Goal: Task Accomplishment & Management: Manage account settings

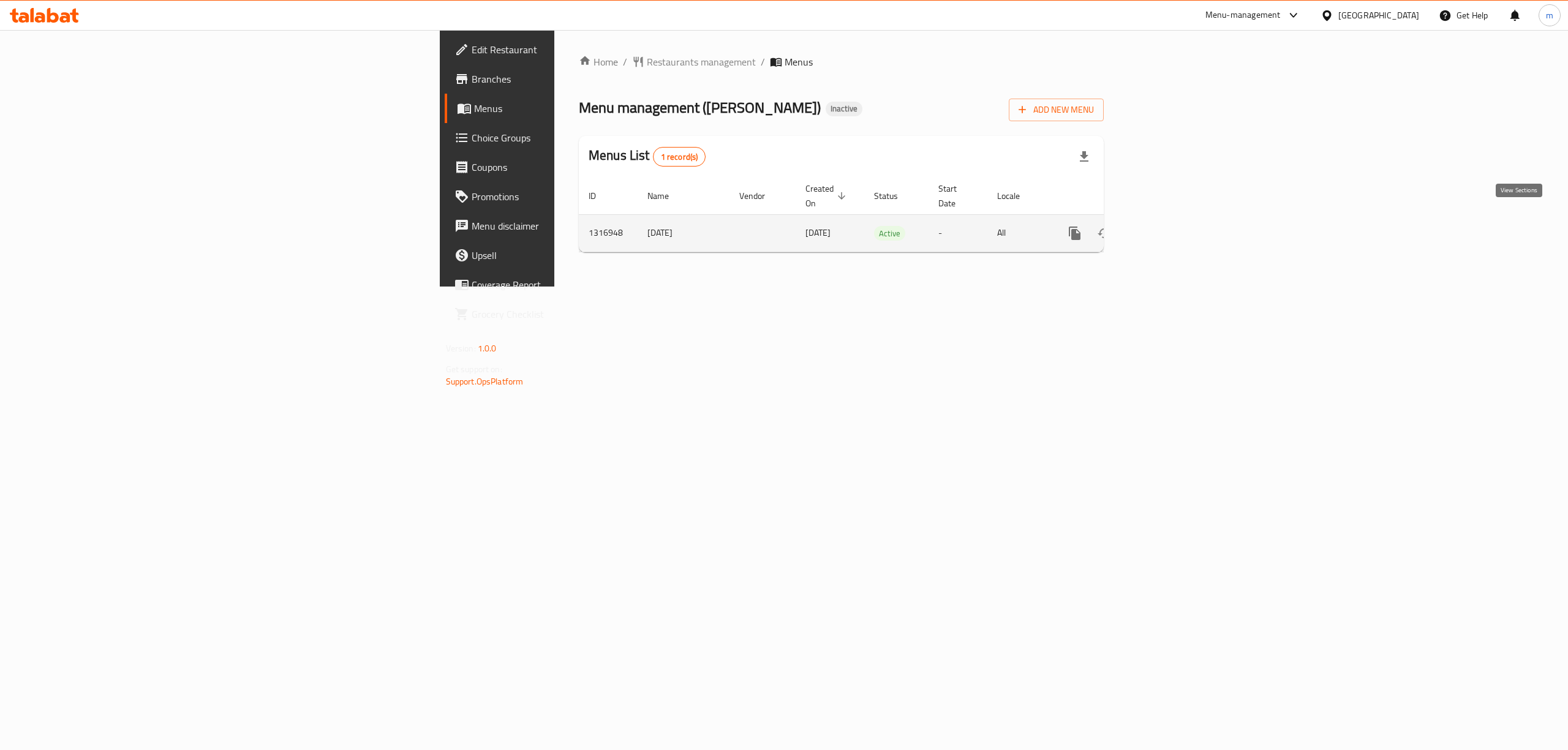
click at [1171, 225] on icon "enhanced table" at bounding box center [1162, 233] width 15 height 15
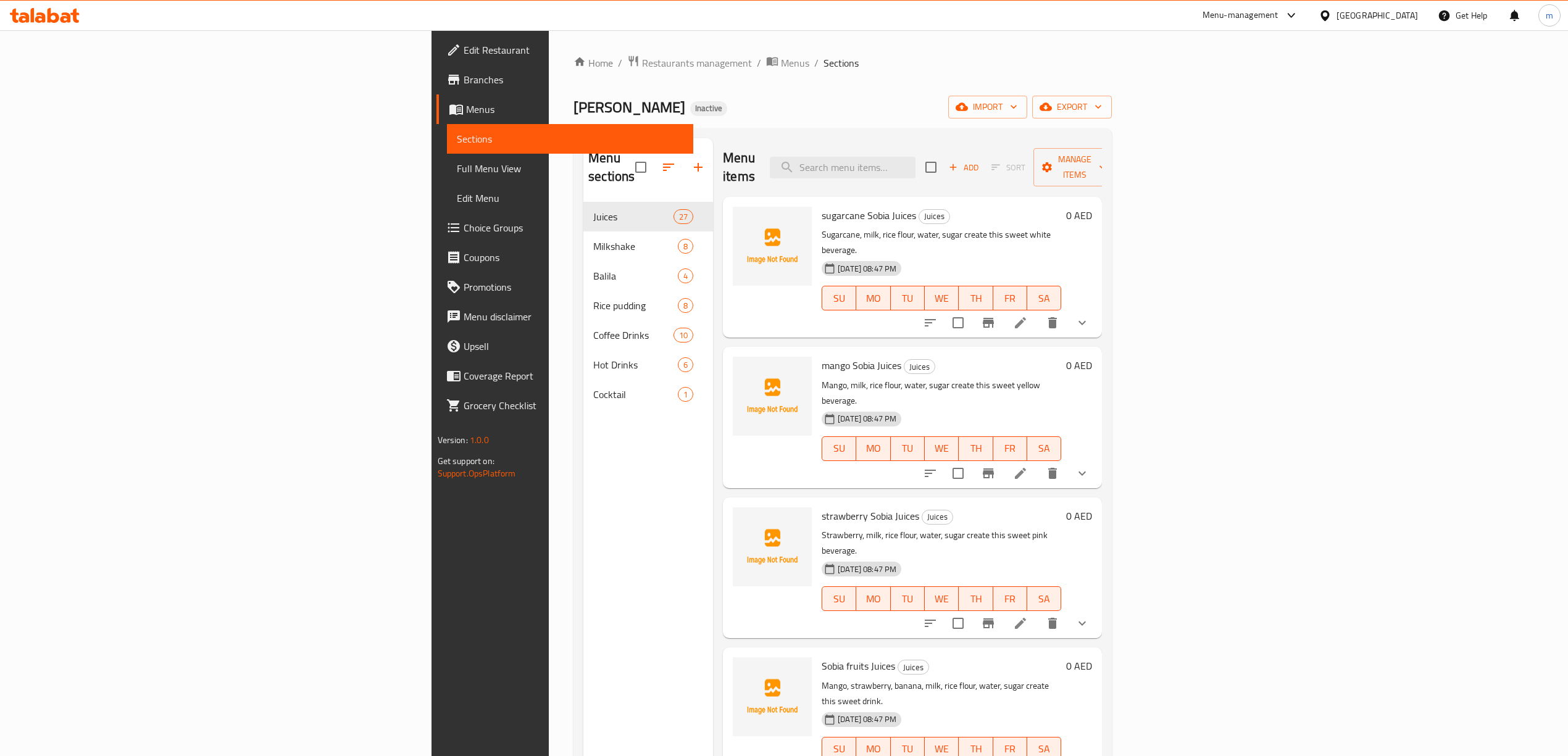
click at [1097, 308] on button "show more" at bounding box center [1082, 323] width 29 height 29
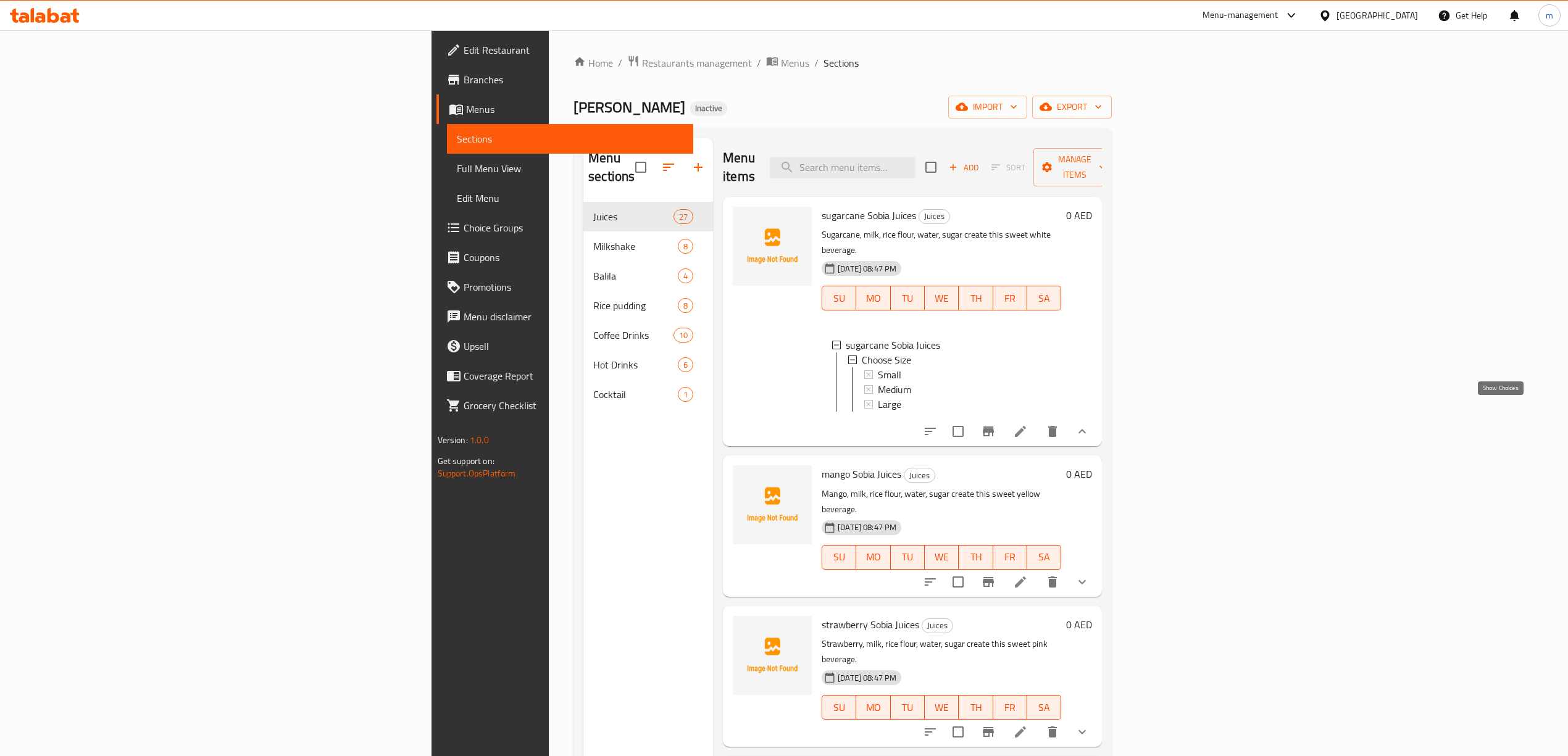
click at [1086, 429] on icon "show more" at bounding box center [1082, 431] width 7 height 5
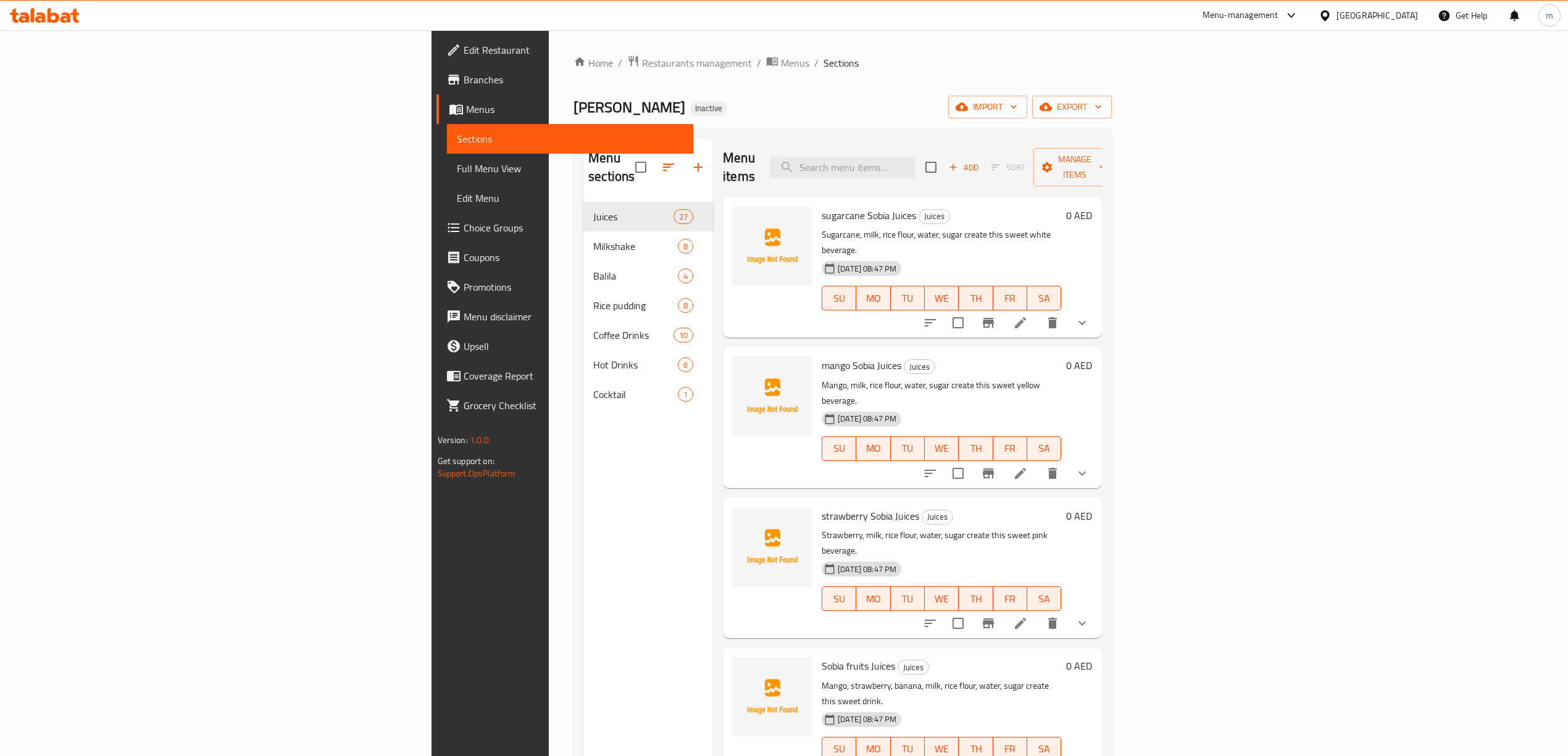
click at [593, 387] on span "Cocktail" at bounding box center [635, 394] width 84 height 15
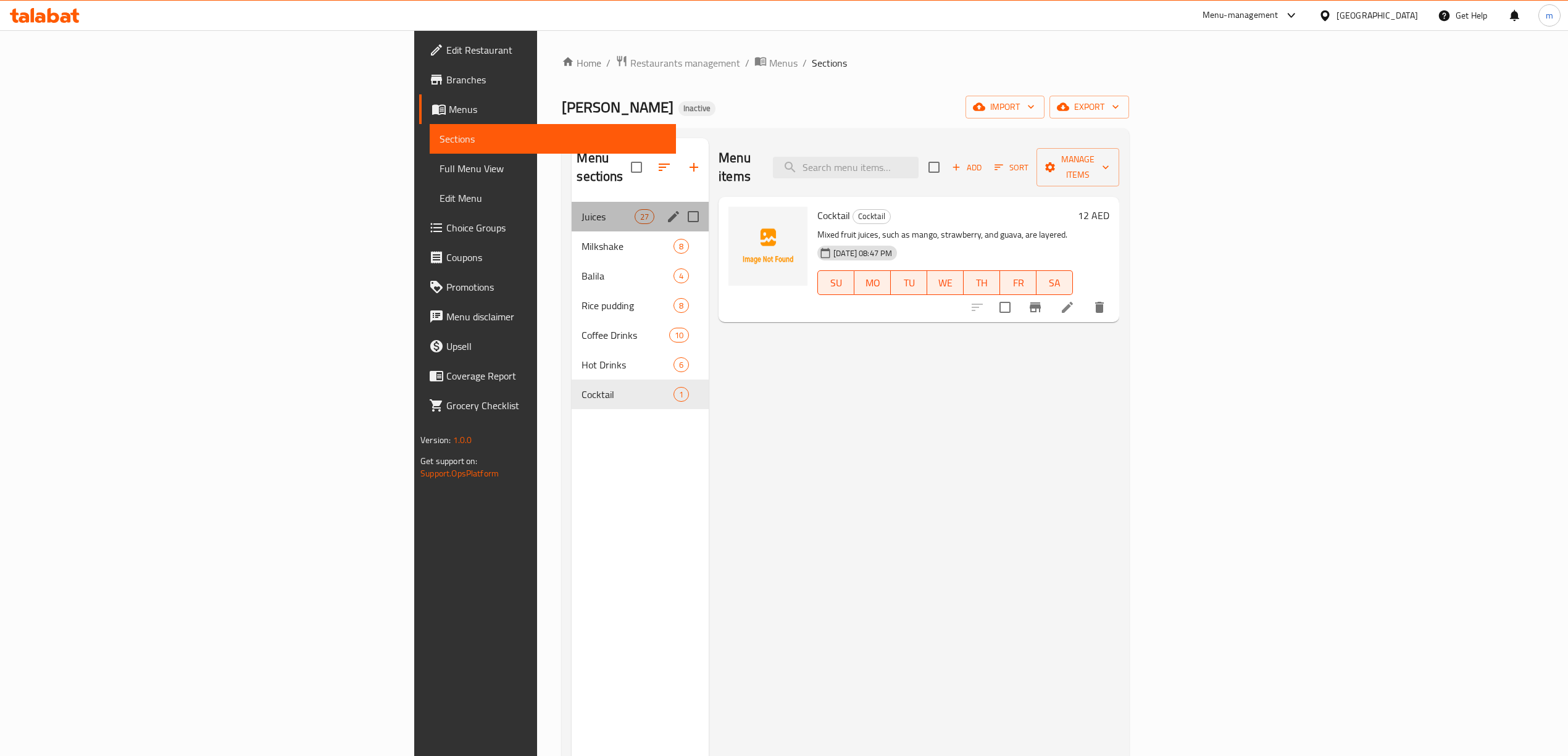
click at [571, 202] on div "Juices 27" at bounding box center [639, 216] width 137 height 29
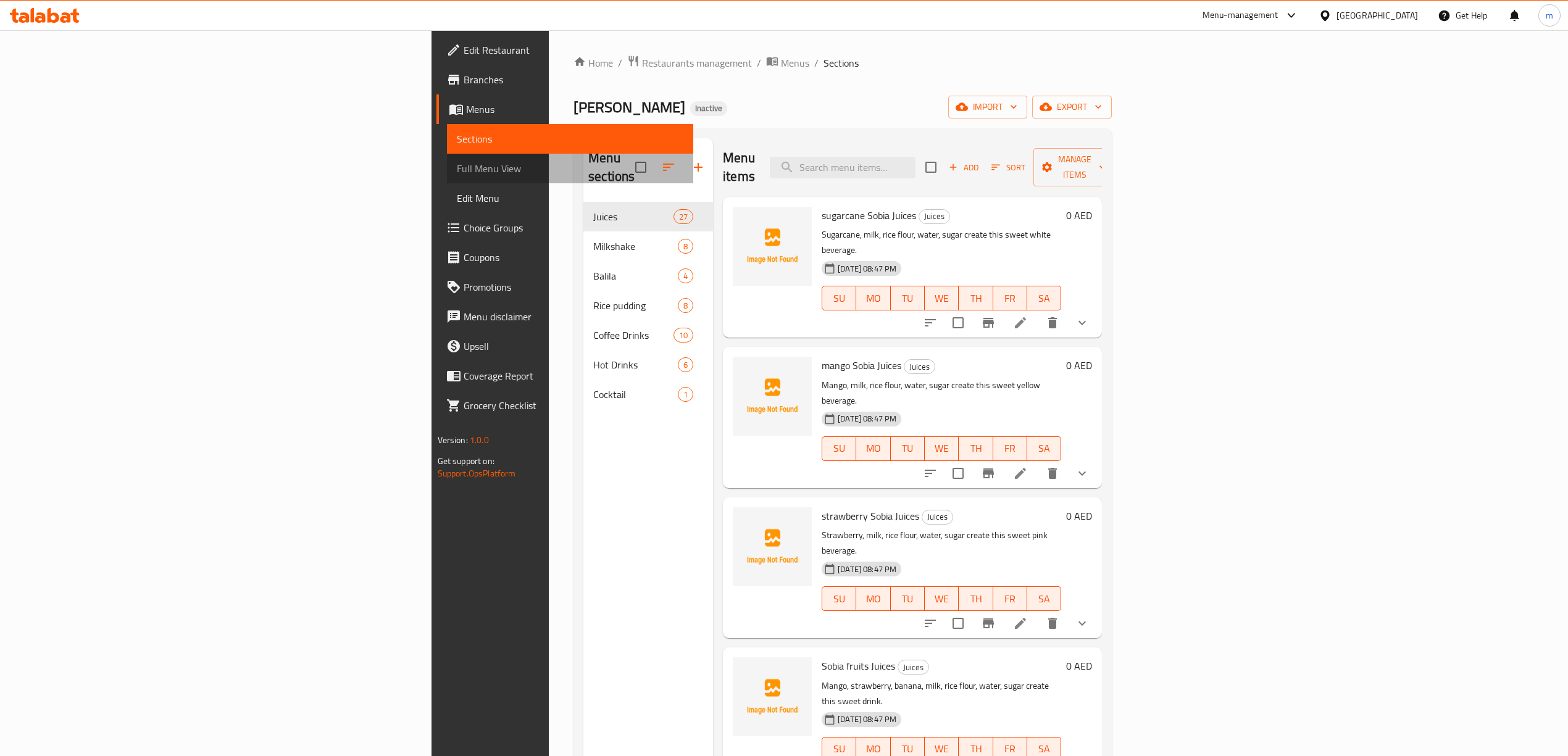
click at [457, 174] on span "Full Menu View" at bounding box center [569, 169] width 226 height 15
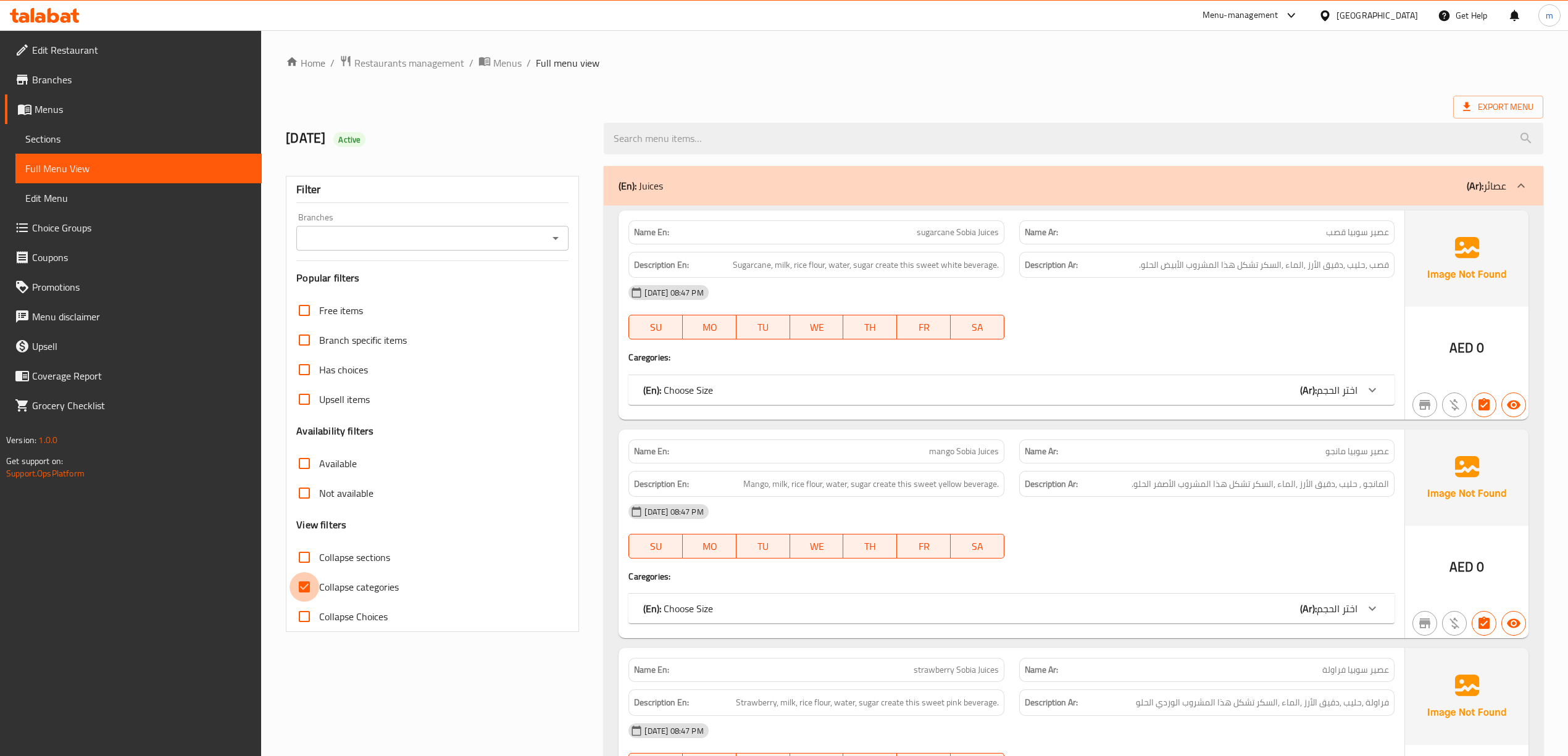
click at [318, 591] on input "Collapse categories" at bounding box center [304, 586] width 29 height 29
checkbox input "false"
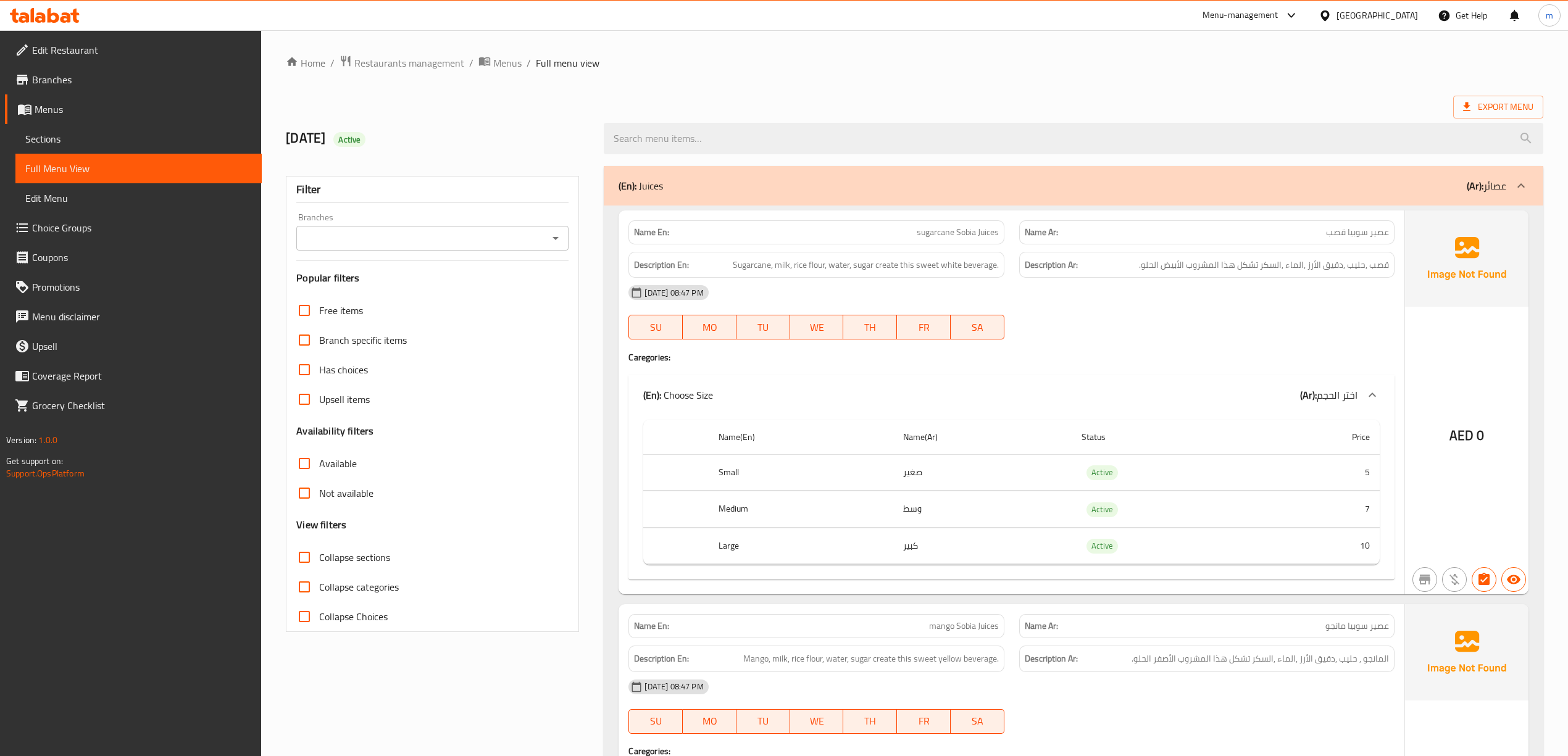
click at [72, 129] on link "Sections" at bounding box center [138, 138] width 247 height 29
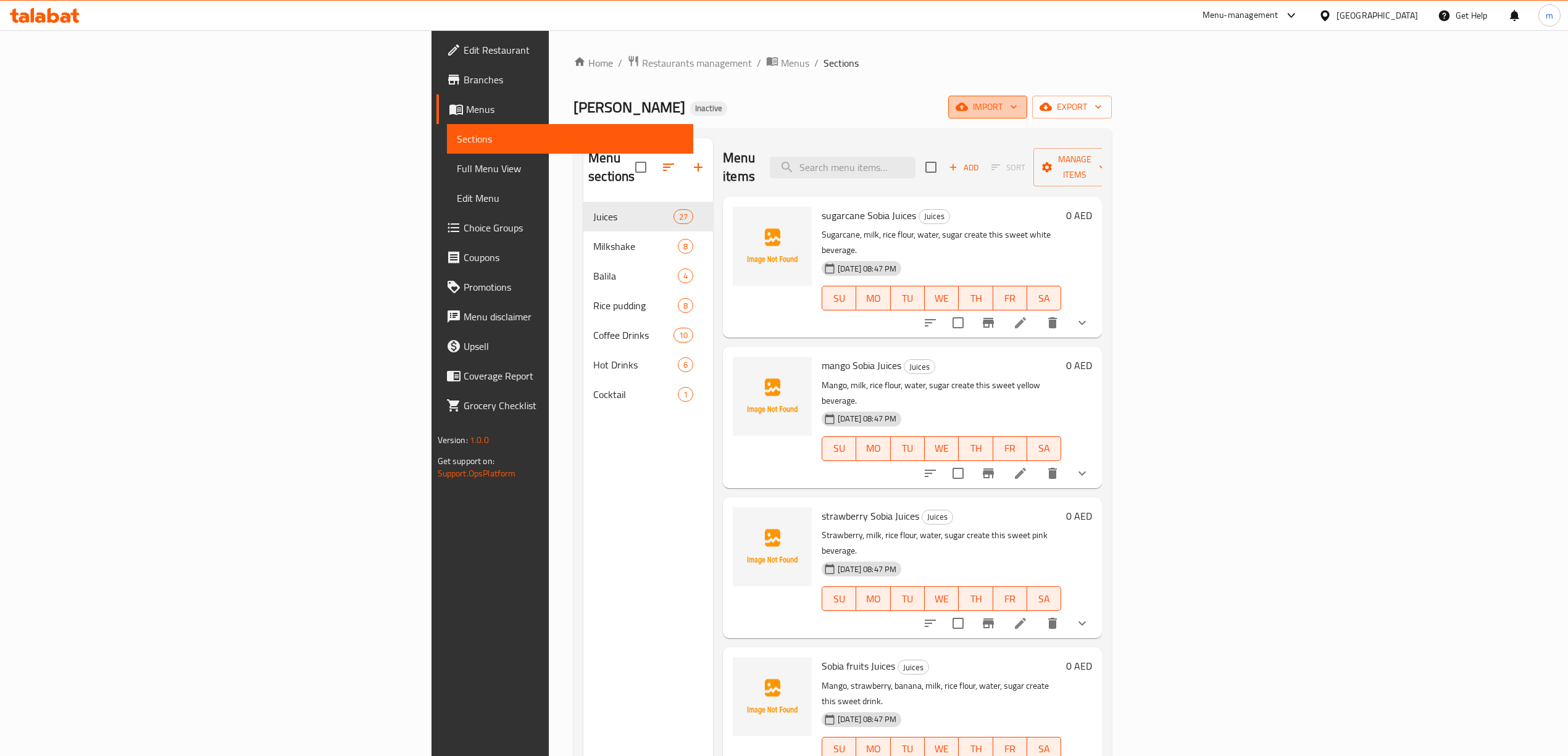
click at [1018, 104] on span "import" at bounding box center [988, 106] width 60 height 16
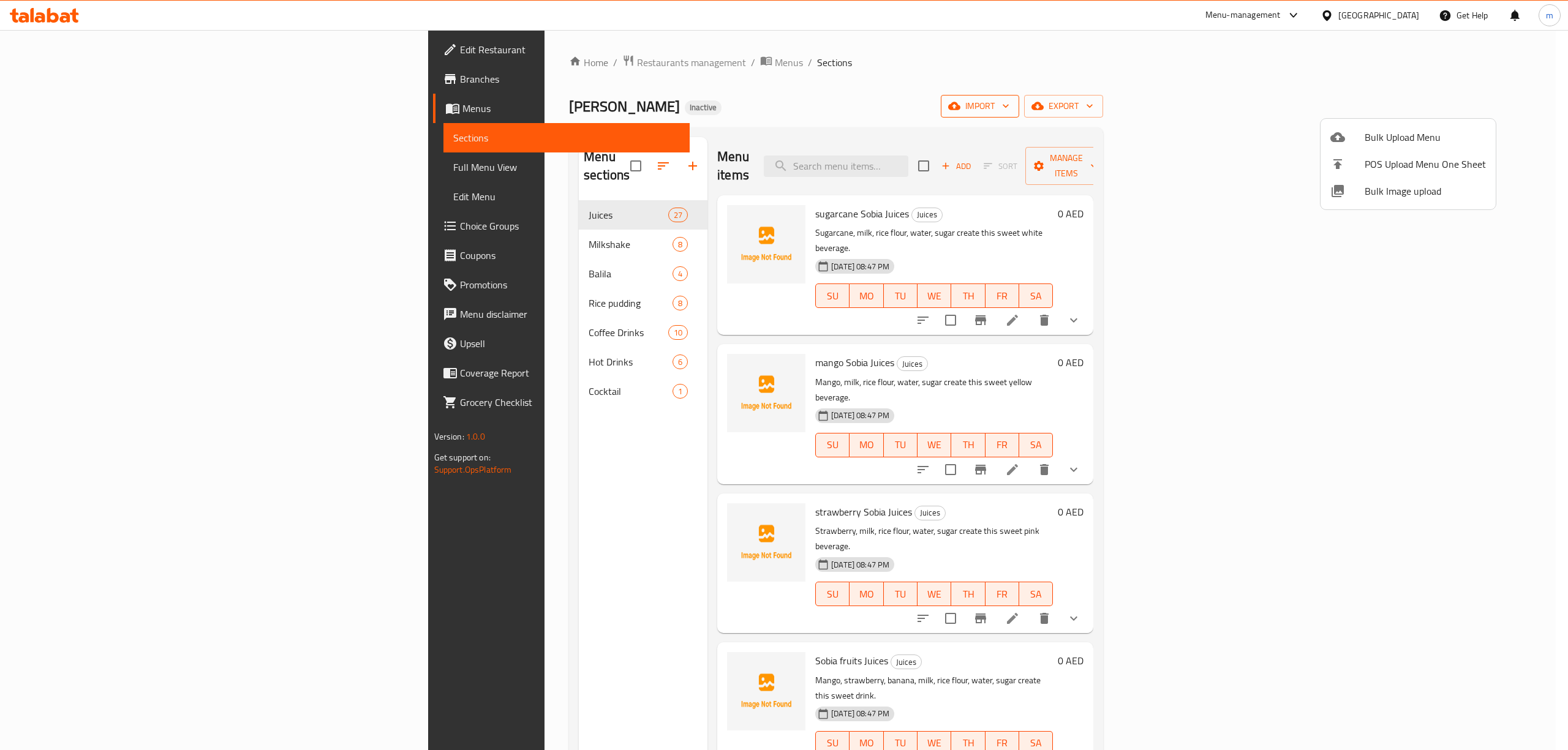
click at [1412, 103] on div at bounding box center [784, 375] width 1568 height 750
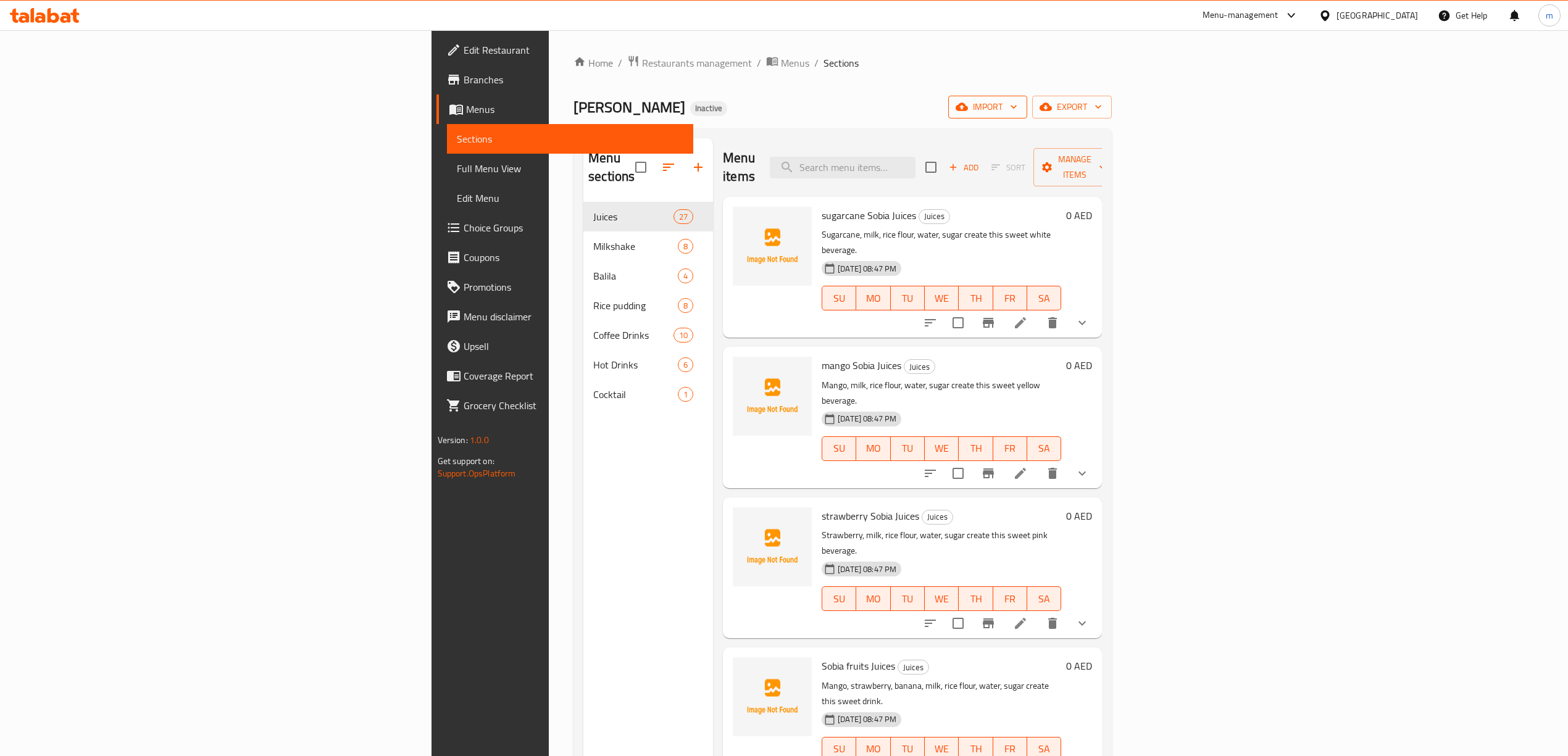
click at [1018, 114] on span "import" at bounding box center [988, 106] width 60 height 16
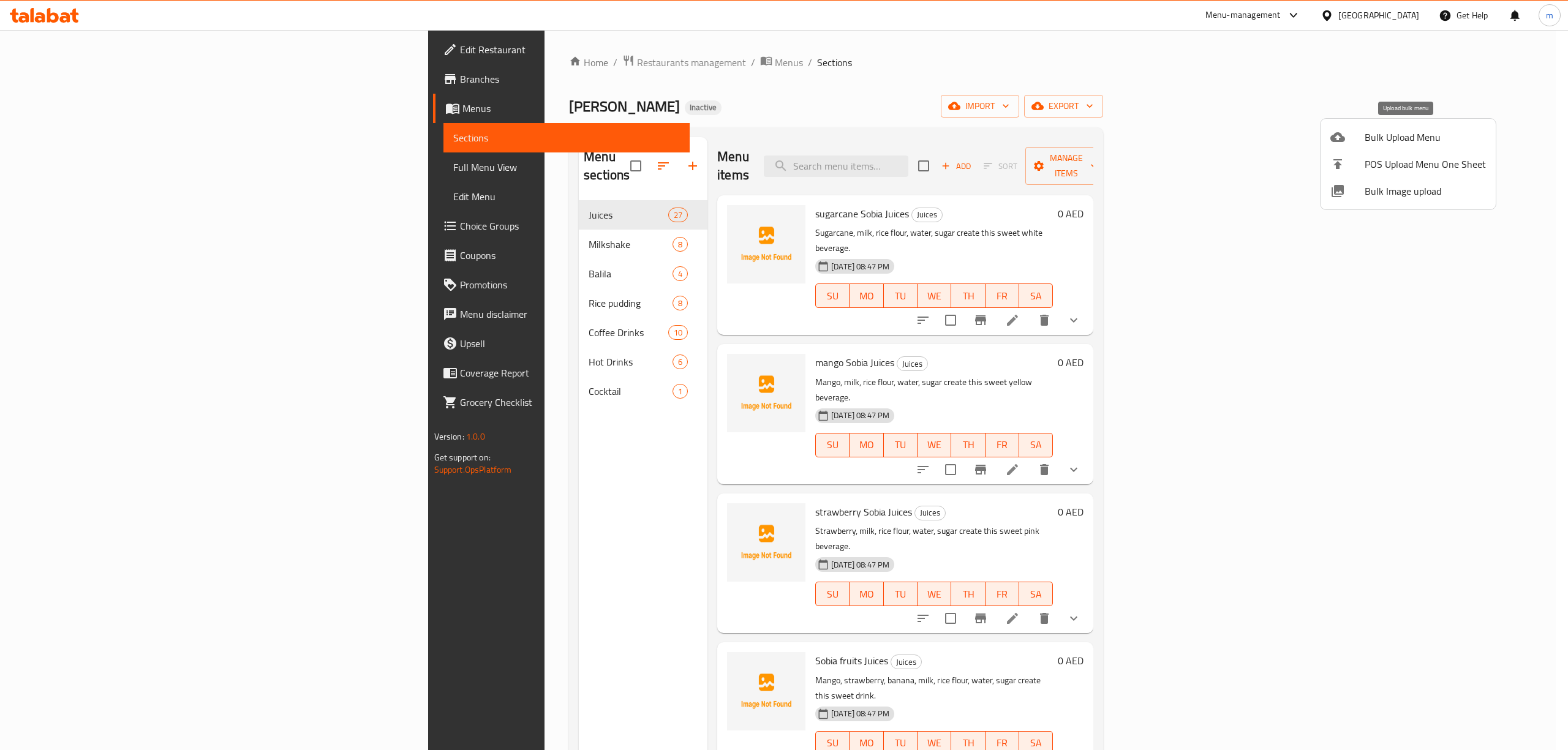
click at [1404, 138] on span "Bulk Upload Menu" at bounding box center [1424, 137] width 121 height 15
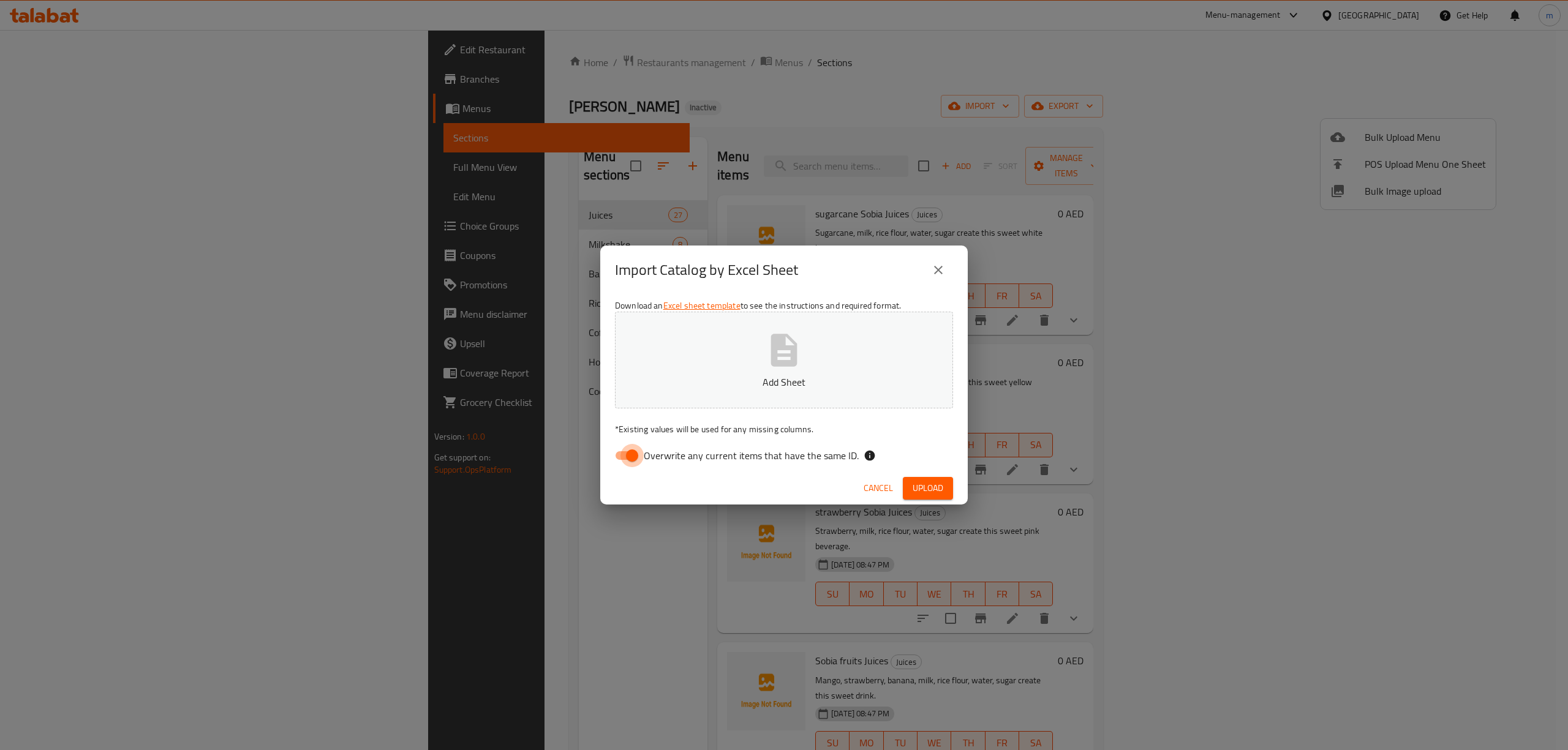
click at [626, 454] on input "Overwrite any current items that have the same ID." at bounding box center [631, 455] width 70 height 24
checkbox input "false"
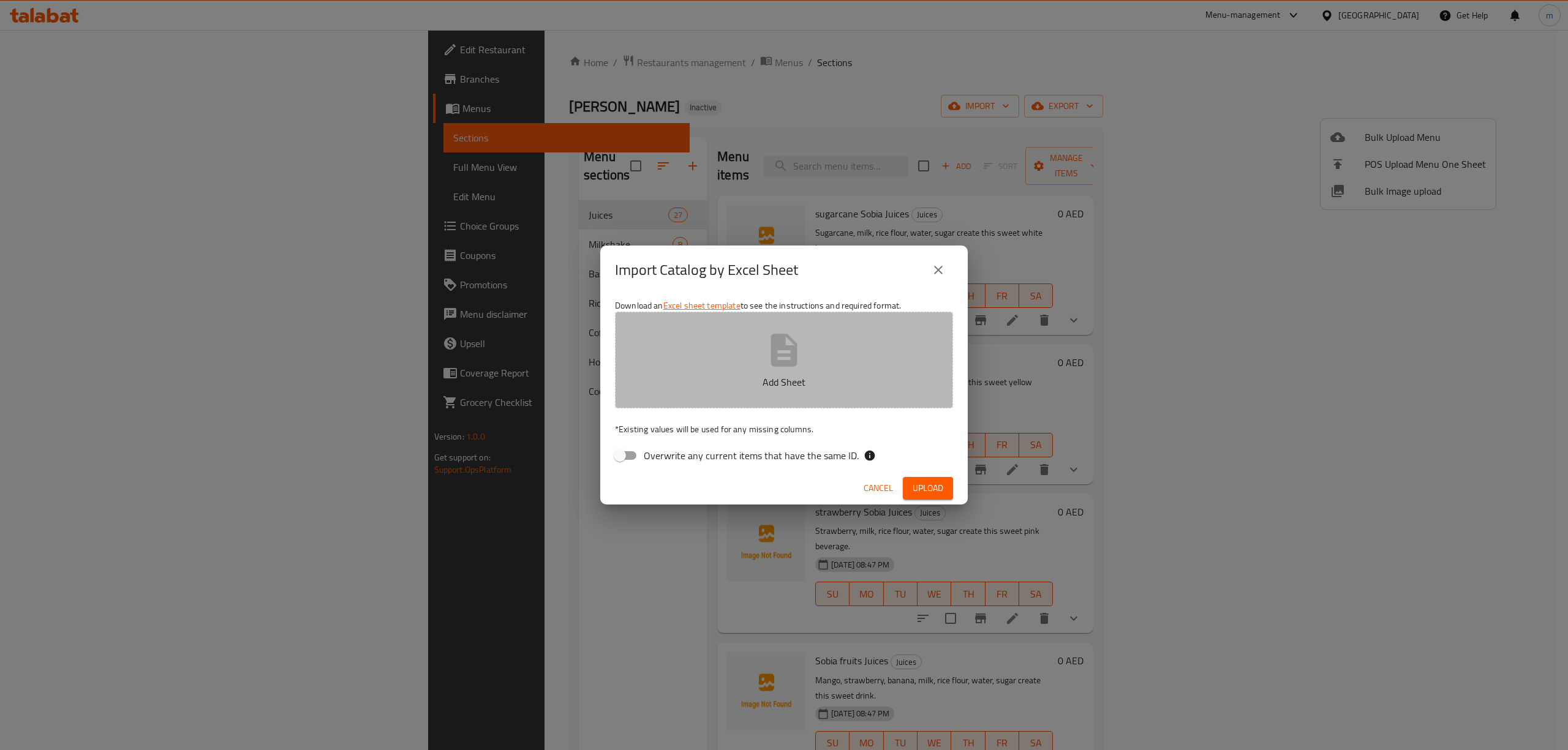
click at [678, 385] on p "Add Sheet" at bounding box center [784, 382] width 300 height 15
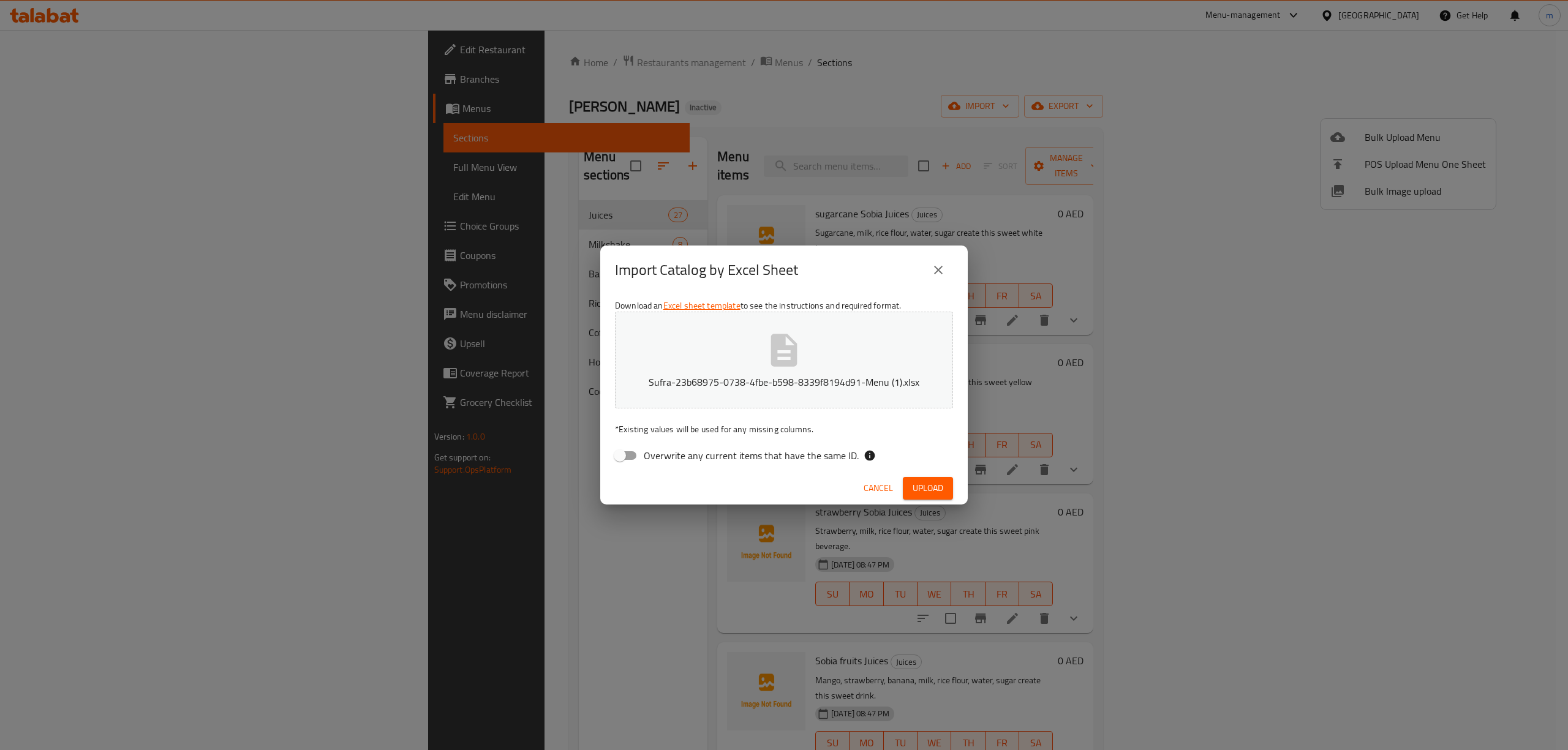
click at [927, 483] on span "Upload" at bounding box center [928, 488] width 31 height 15
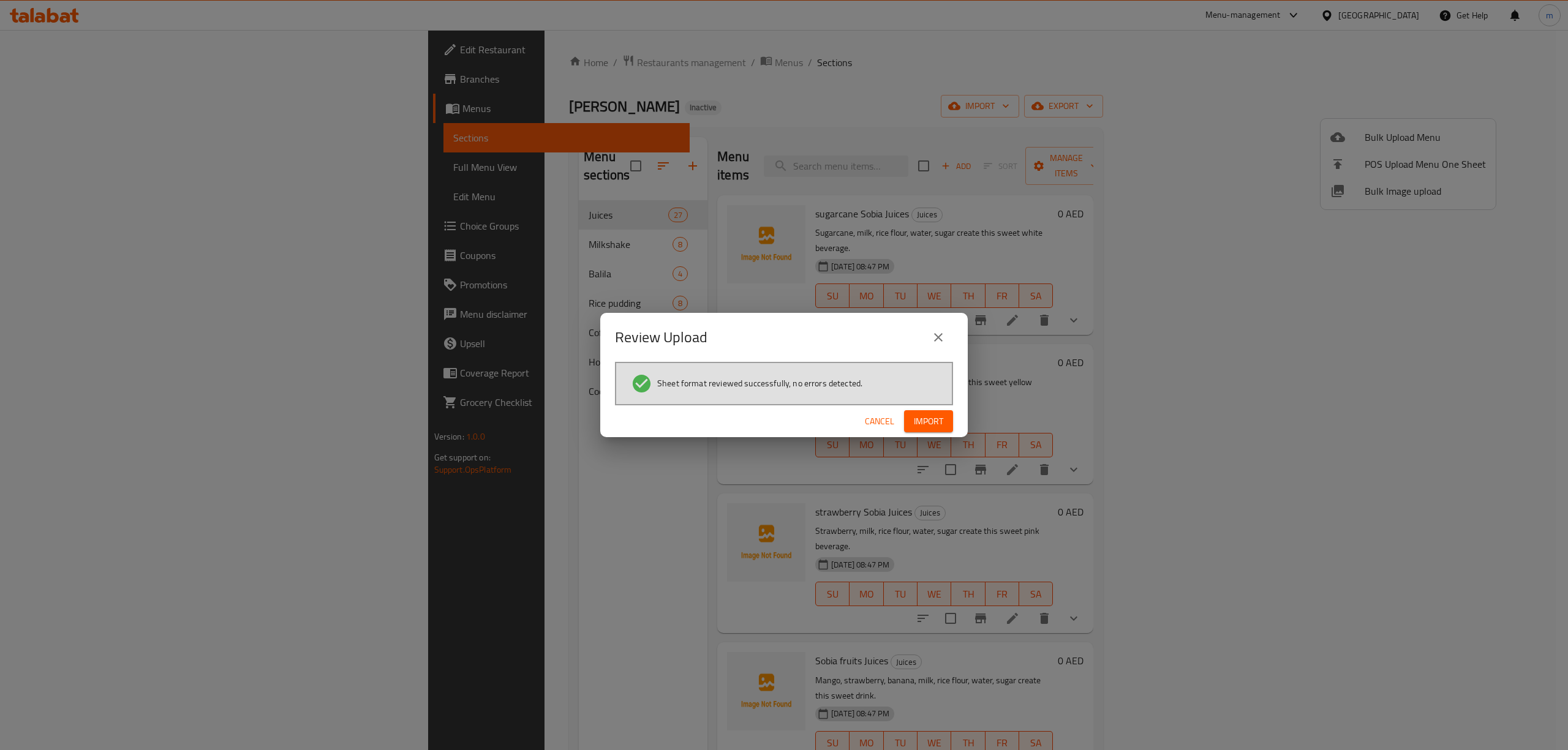
click at [932, 421] on span "Import" at bounding box center [929, 421] width 29 height 15
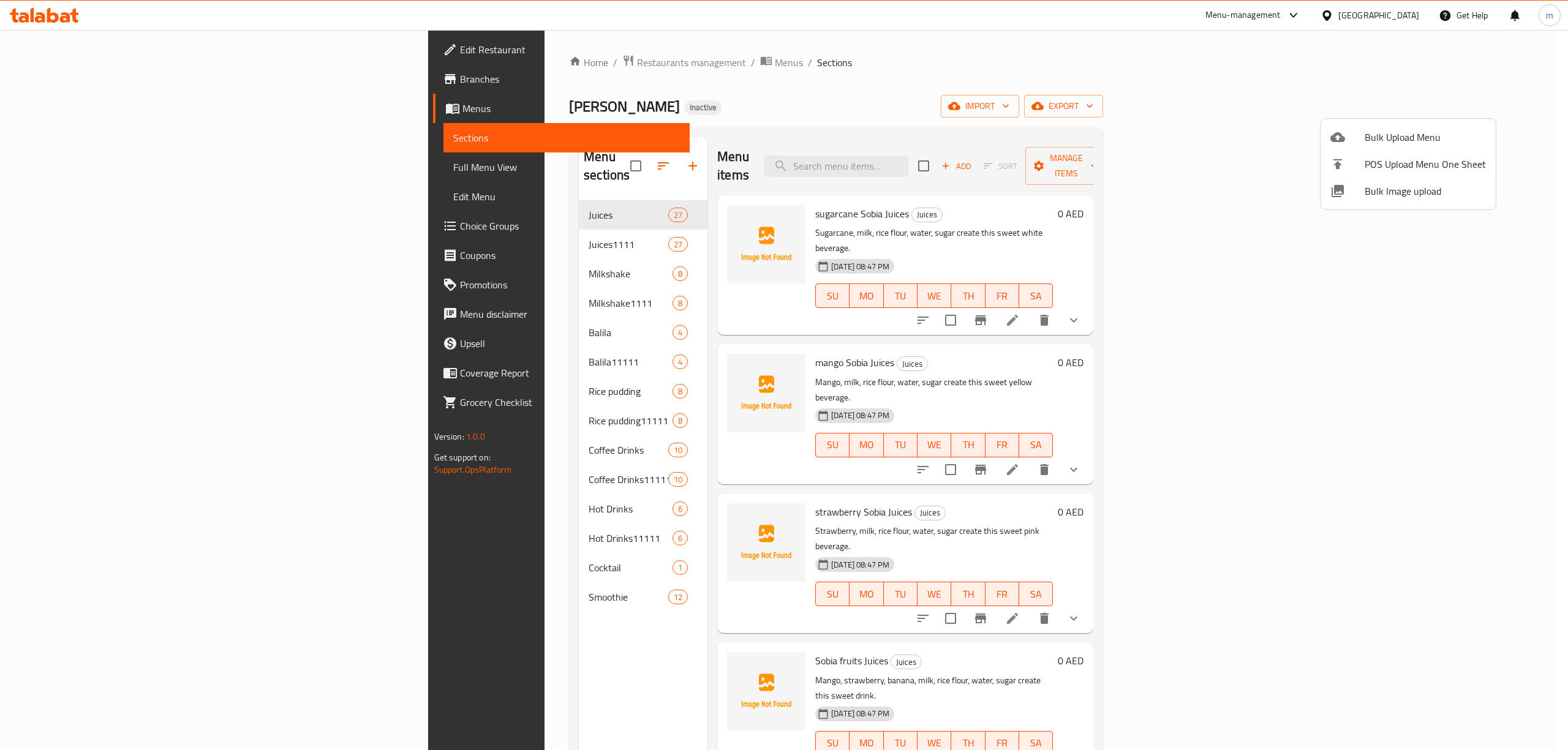
click at [473, 231] on div at bounding box center [784, 375] width 1568 height 750
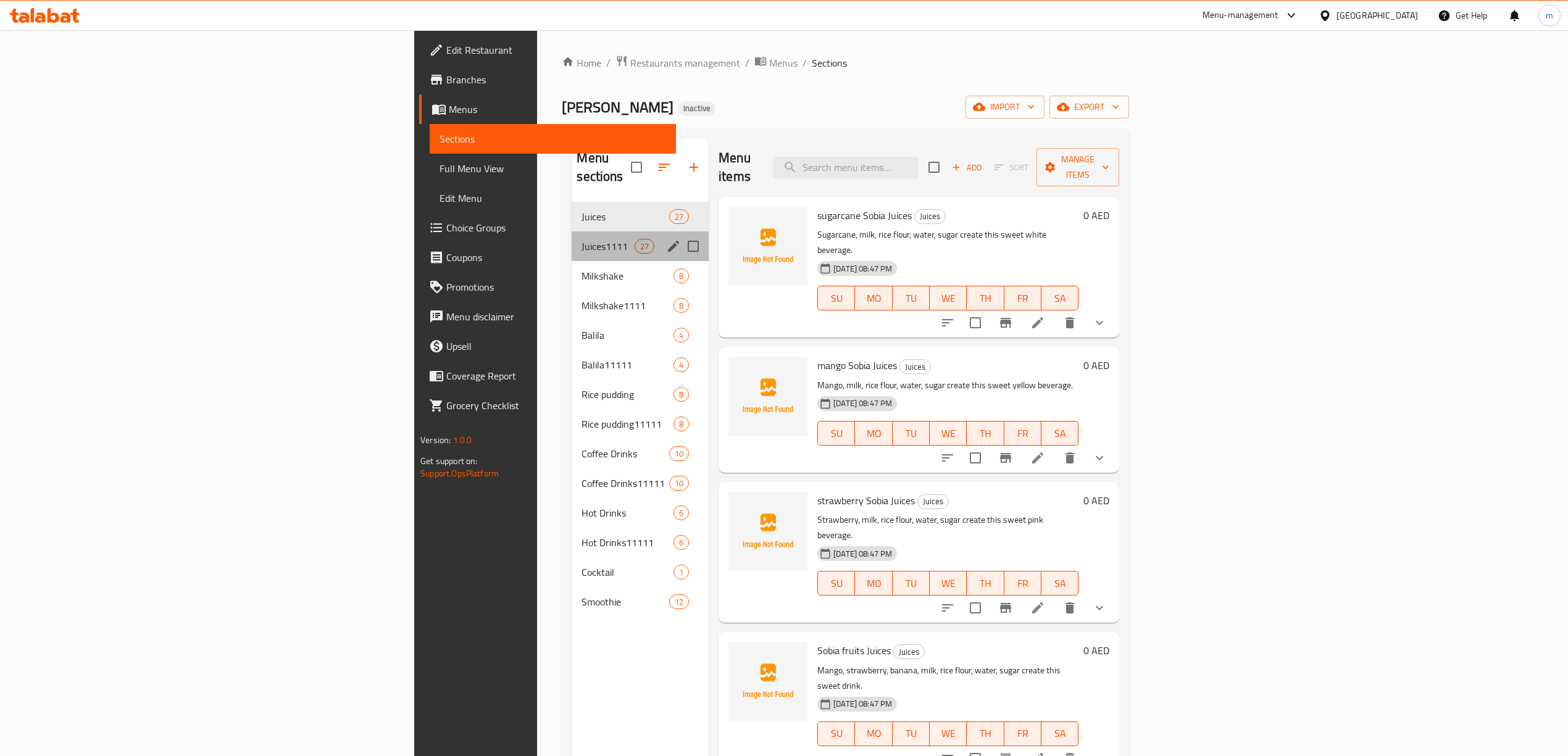
click at [571, 237] on div "Juices1111 27" at bounding box center [639, 246] width 137 height 29
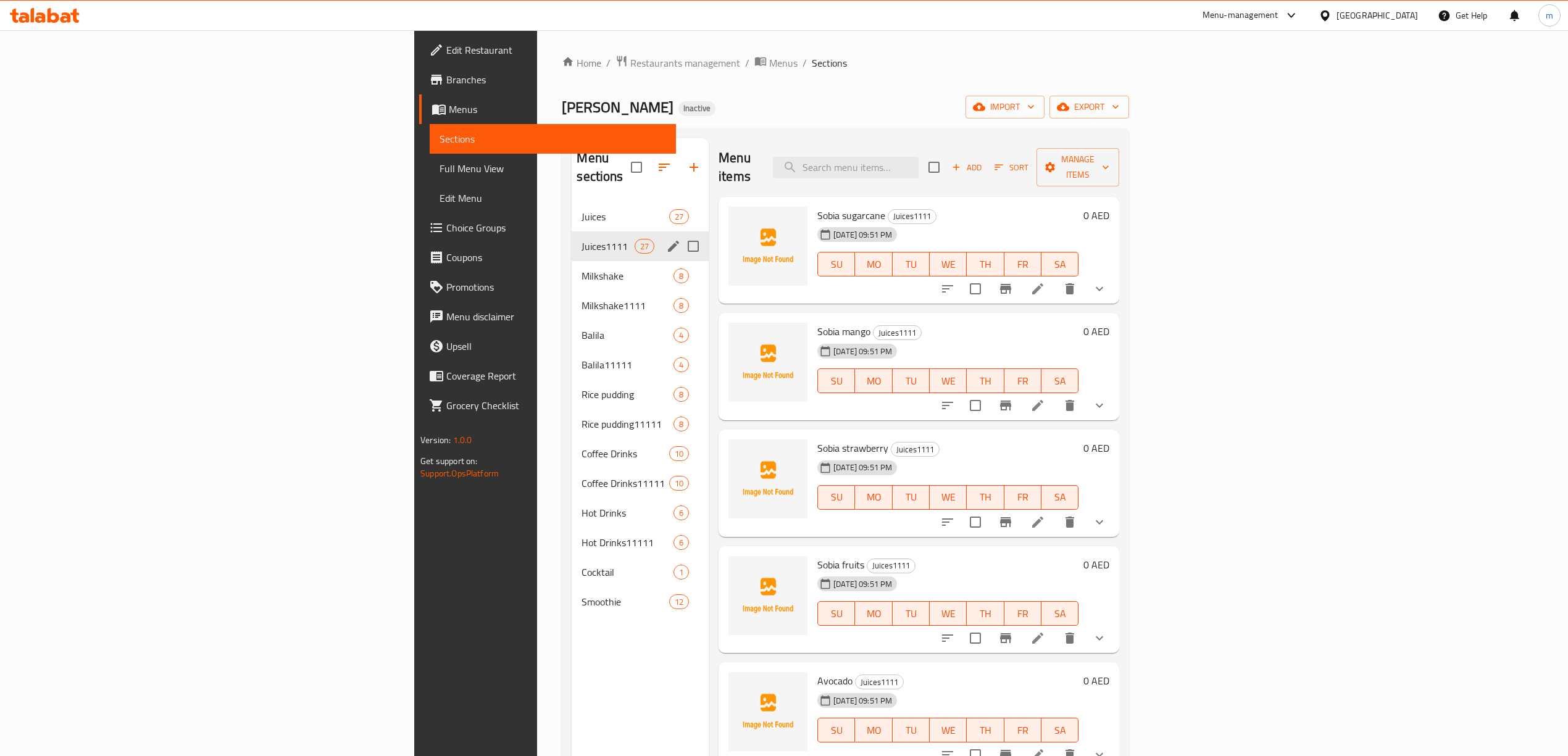
click at [680, 233] on input "Menu sections" at bounding box center [693, 246] width 26 height 26
checkbox input "true"
click at [680, 292] on input "Menu sections" at bounding box center [693, 305] width 26 height 26
checkbox input "true"
click at [680, 352] on input "Menu sections" at bounding box center [693, 365] width 26 height 26
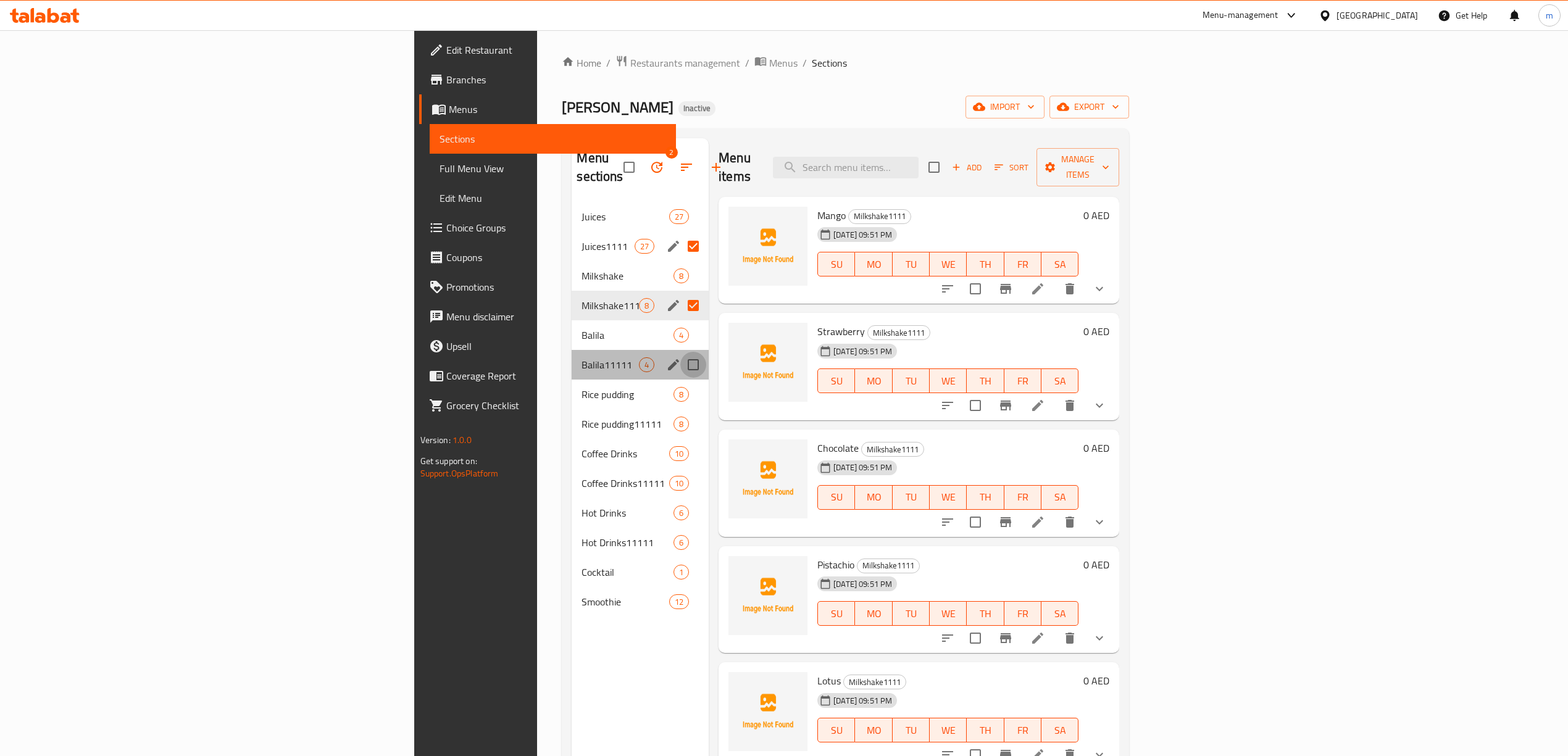
checkbox input "true"
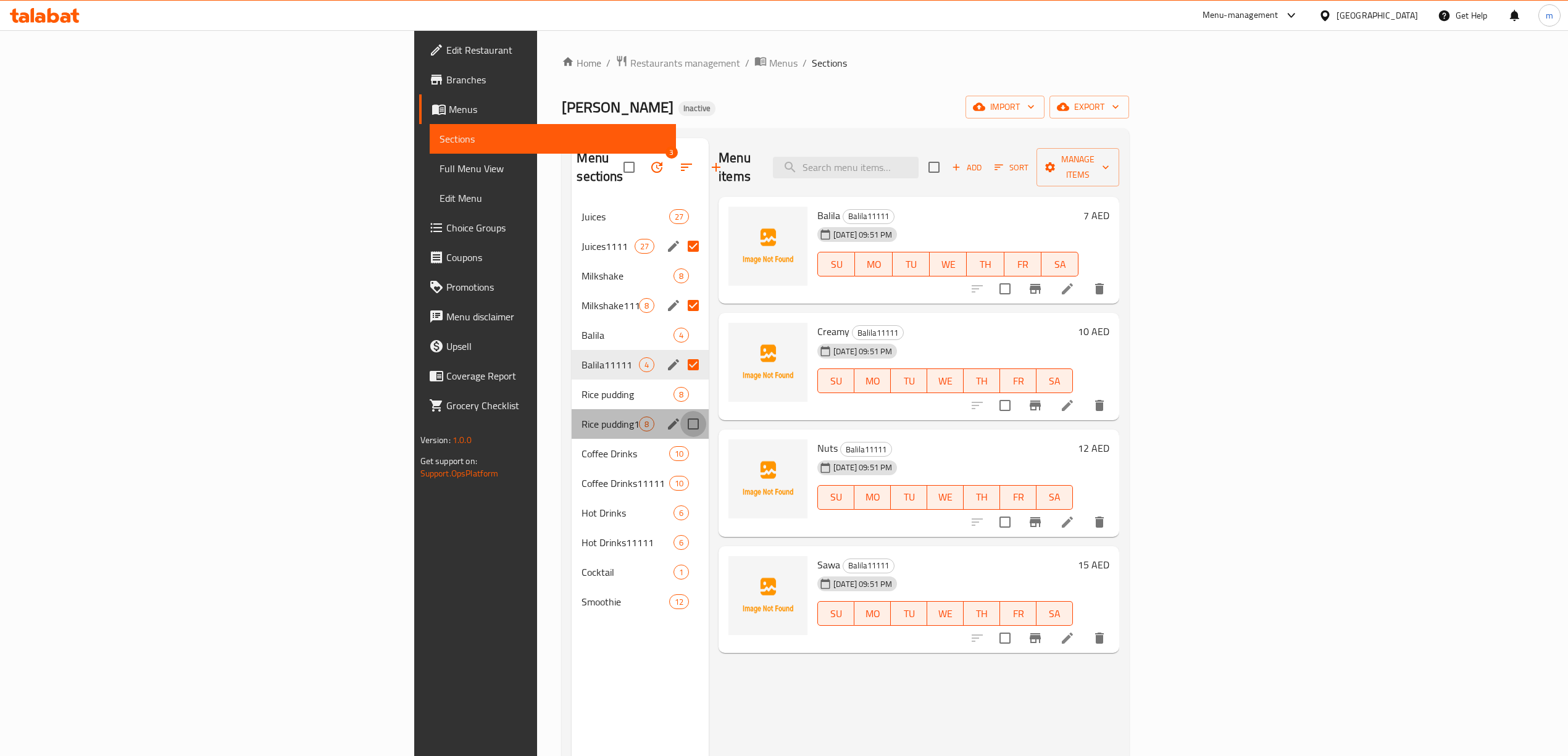
click at [680, 411] on input "Menu sections" at bounding box center [693, 423] width 26 height 26
checkbox input "true"
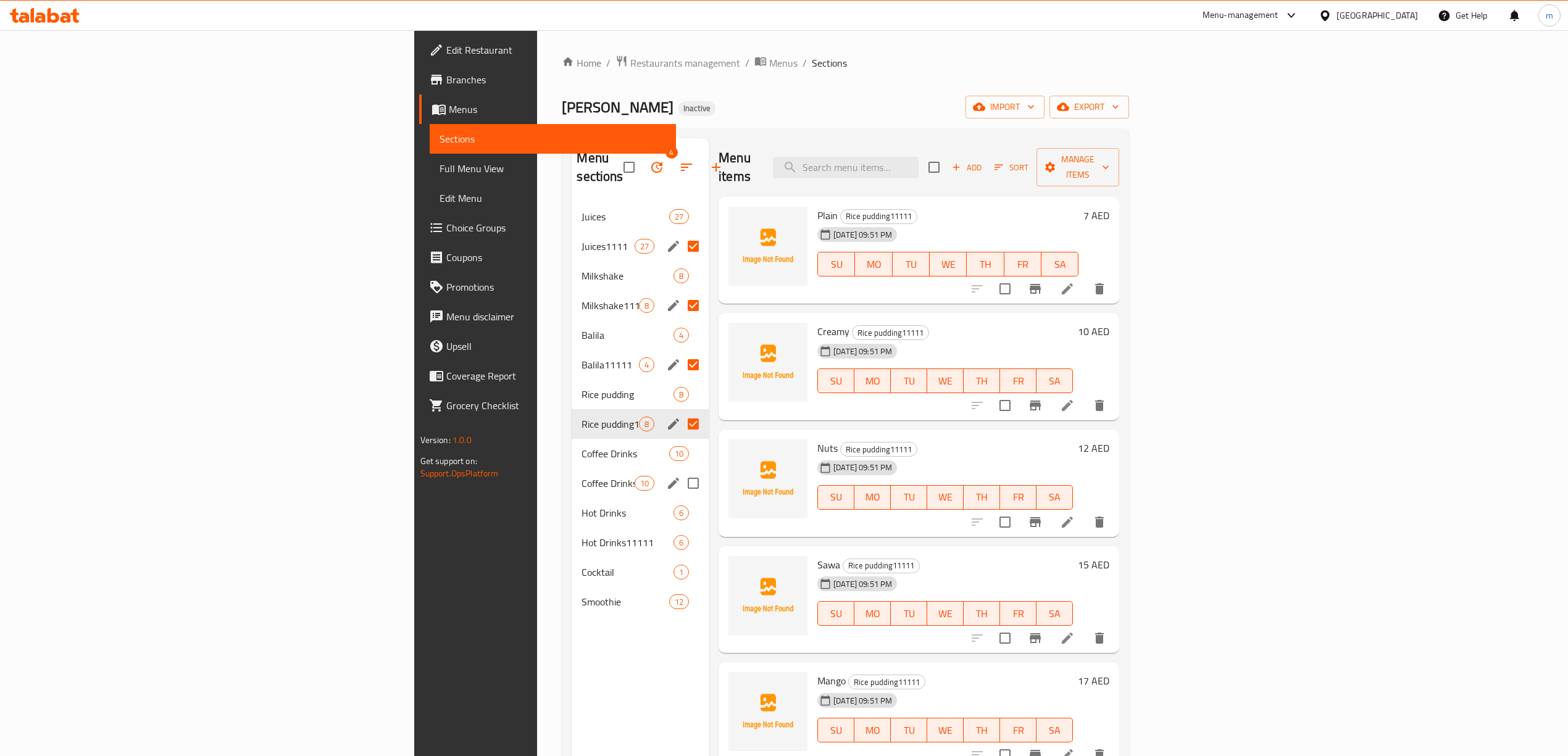
click at [680, 470] on input "Menu sections" at bounding box center [693, 483] width 26 height 26
checkbox input "true"
click at [680, 530] on input "Menu sections" at bounding box center [693, 542] width 26 height 26
checkbox input "true"
click at [649, 159] on icon "button" at bounding box center [657, 167] width 15 height 15
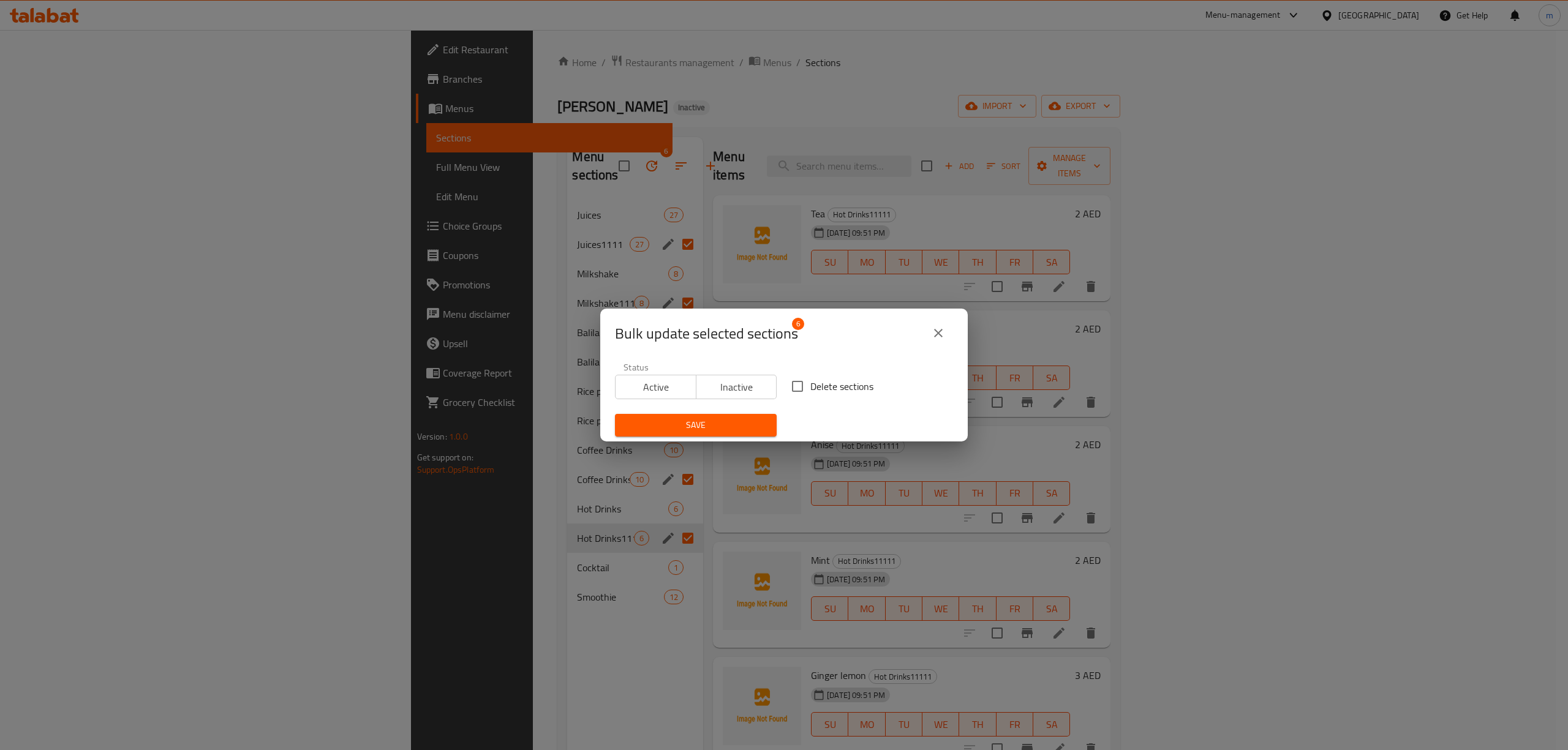
click at [797, 388] on input "Delete sections" at bounding box center [797, 386] width 25 height 25
checkbox input "true"
click at [717, 419] on span "Save" at bounding box center [696, 425] width 142 height 15
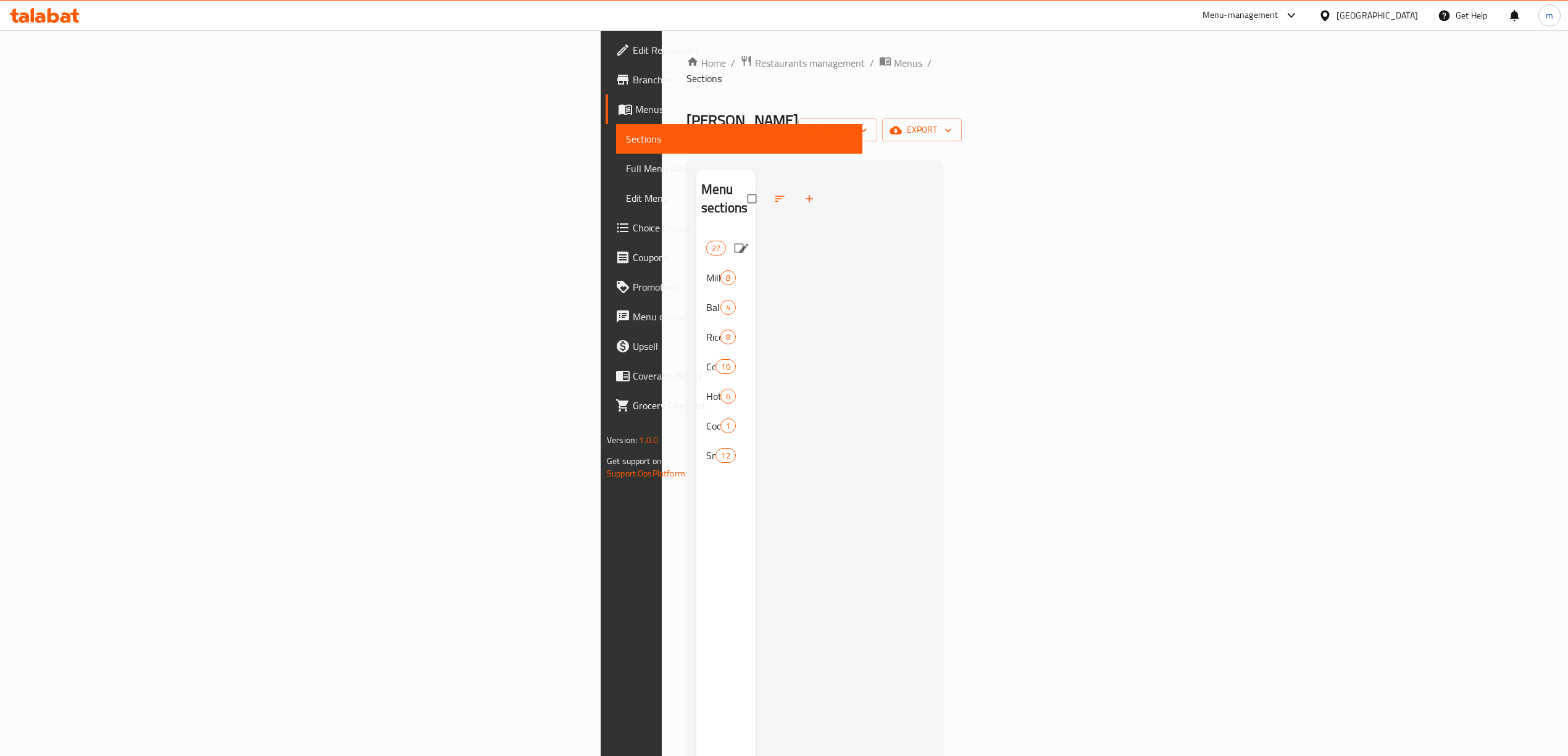
click at [706, 241] on span "Juices" at bounding box center [706, 248] width 0 height 15
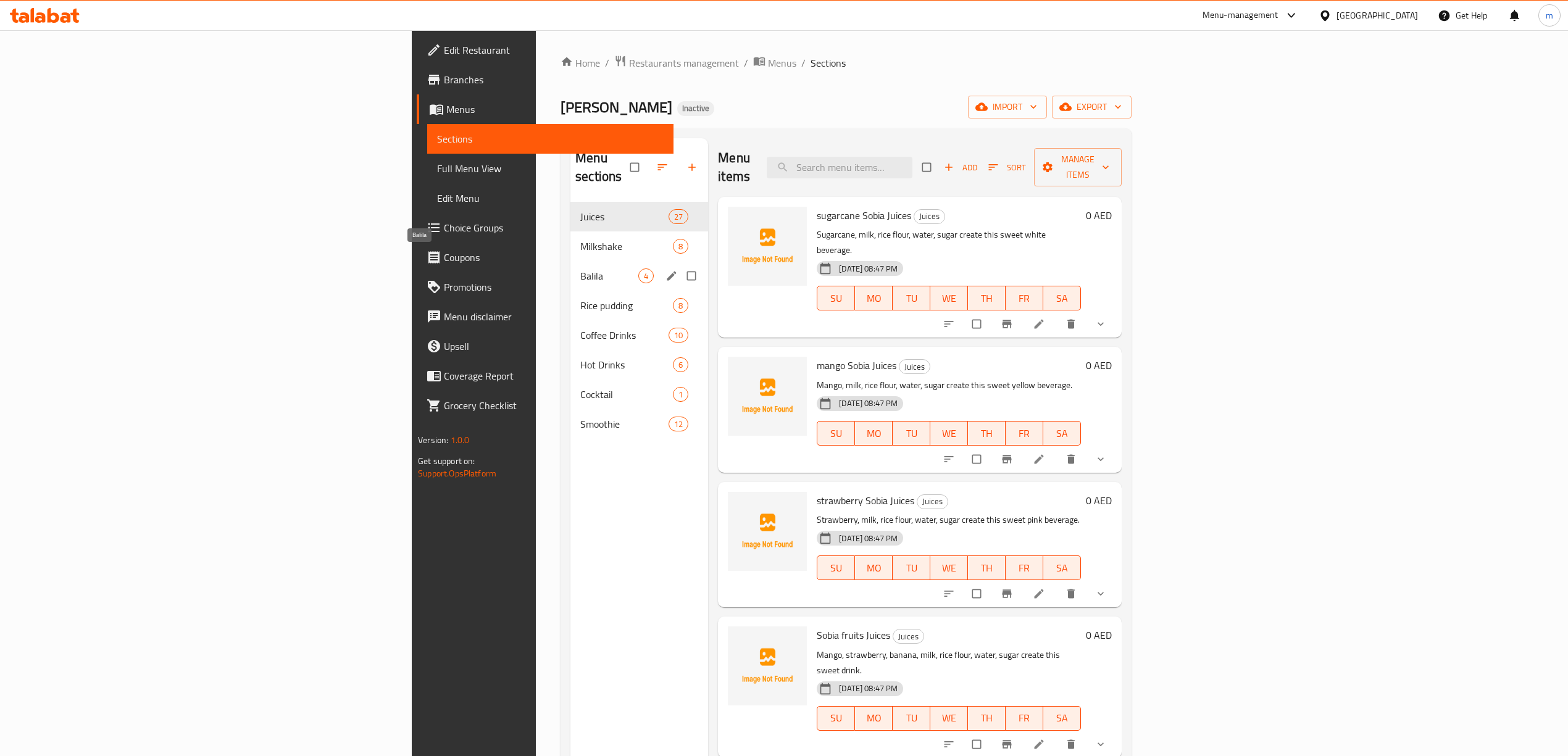
click at [580, 268] on span "Balila" at bounding box center [609, 276] width 58 height 15
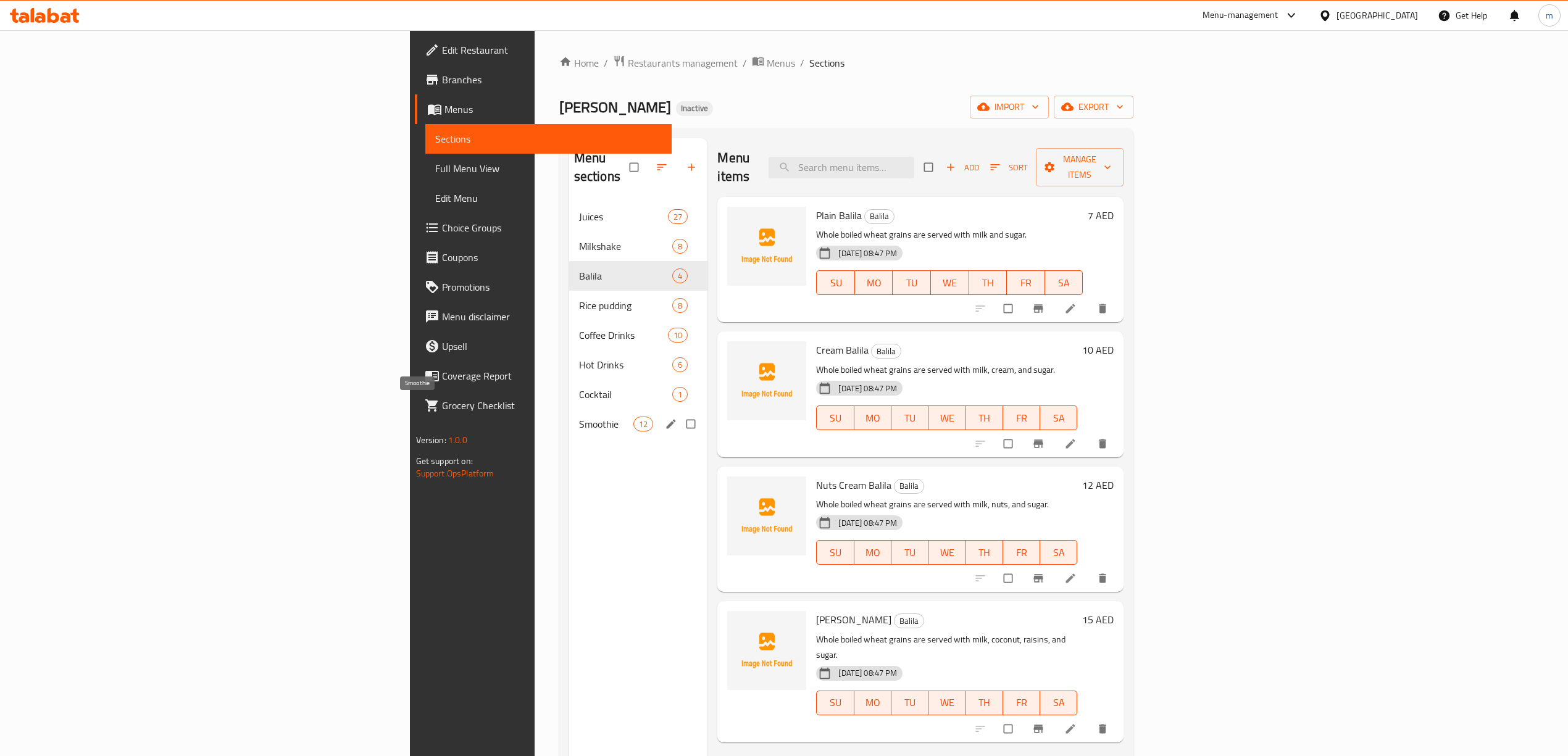
click at [580, 416] on span "Smoothie" at bounding box center [606, 423] width 54 height 15
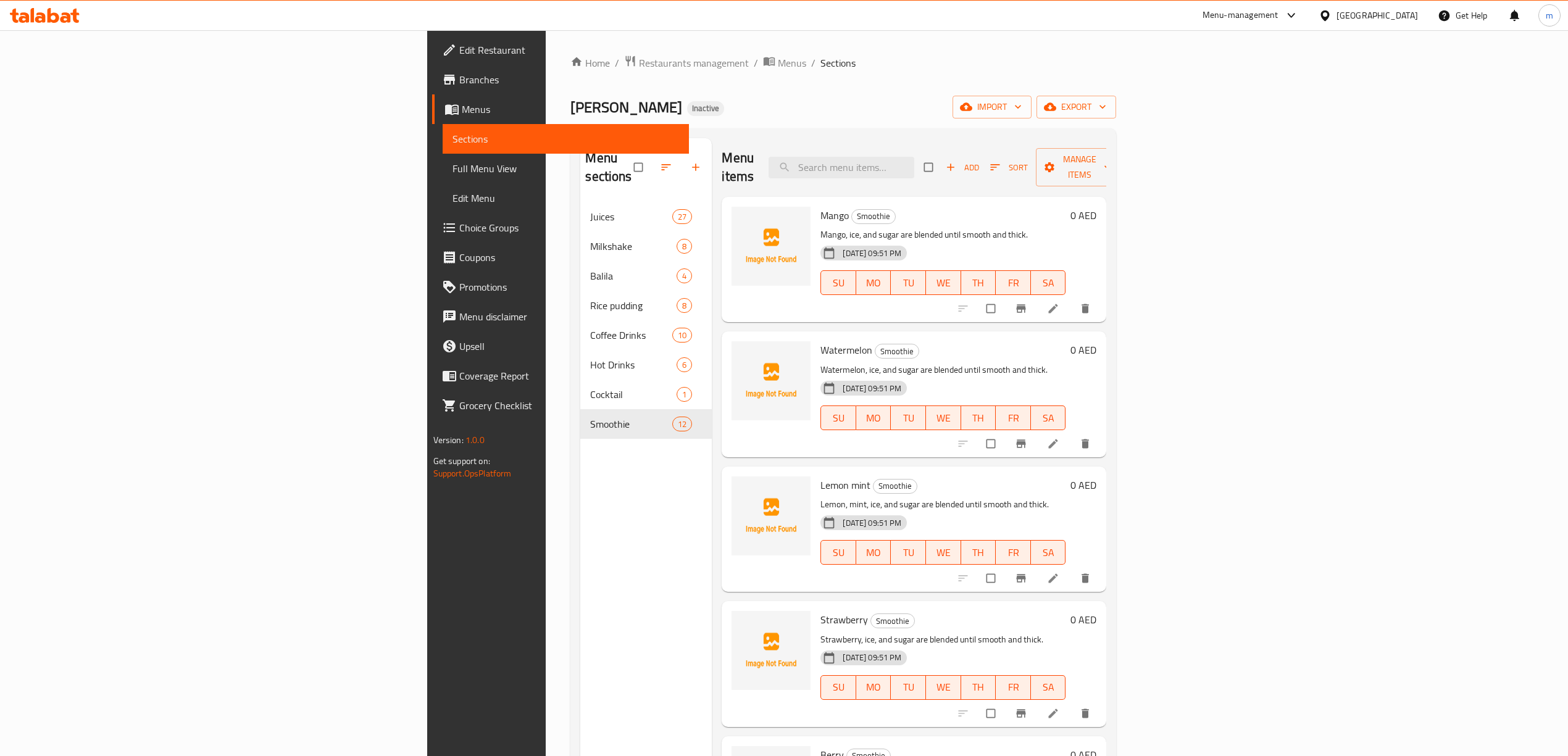
click at [452, 167] on span "Full Menu View" at bounding box center [565, 169] width 226 height 15
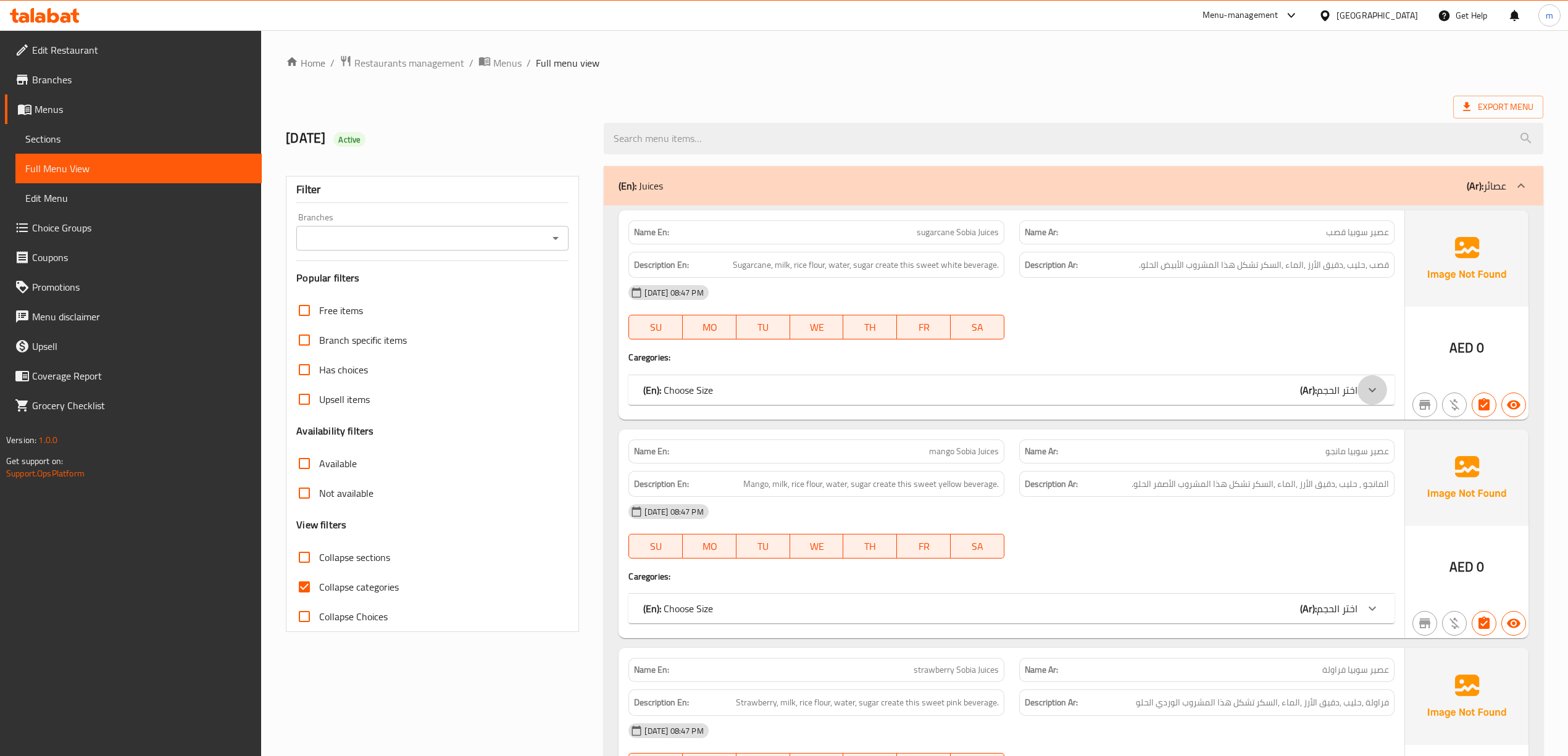
click at [1368, 388] on icon at bounding box center [1373, 389] width 15 height 15
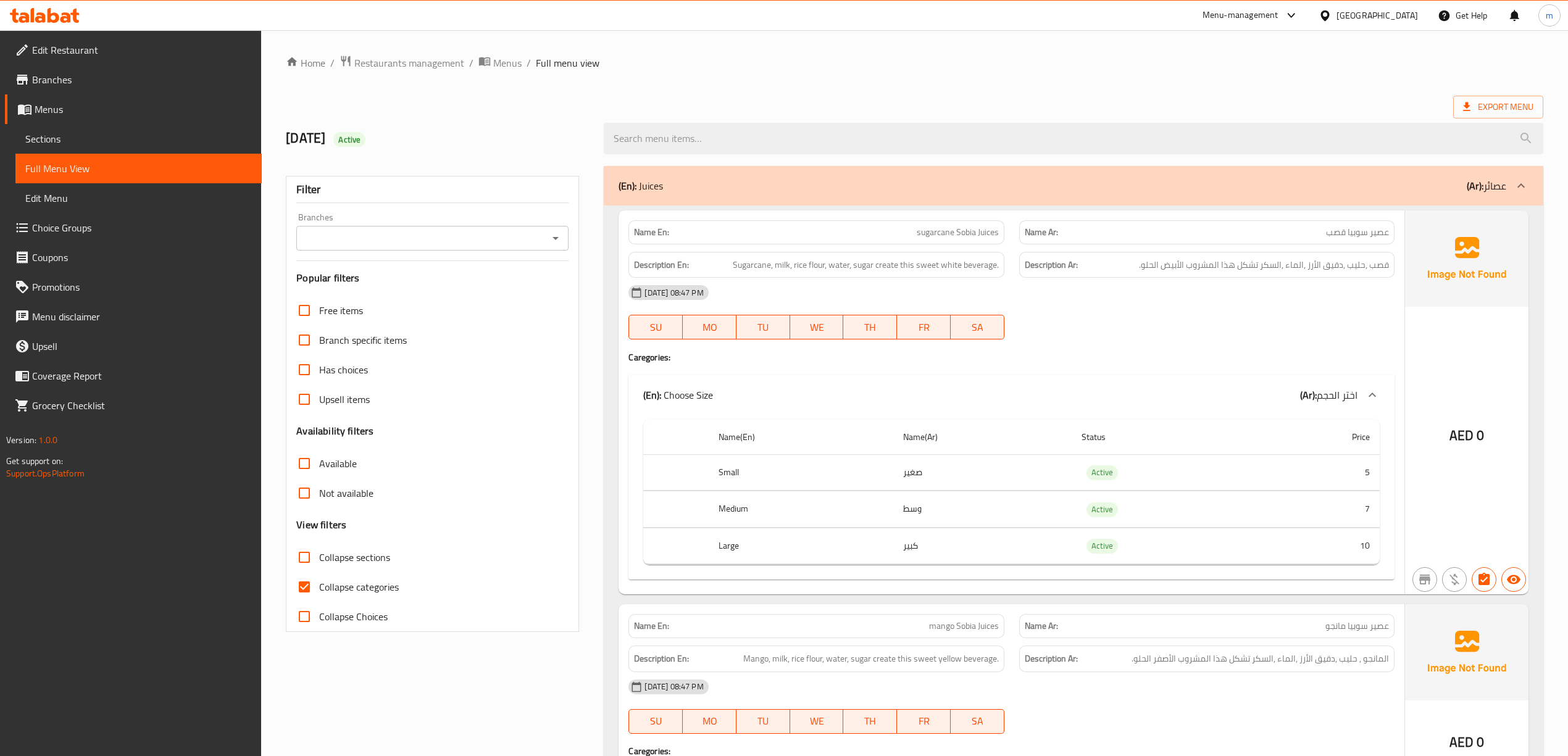
click at [1368, 388] on div at bounding box center [1372, 395] width 29 height 29
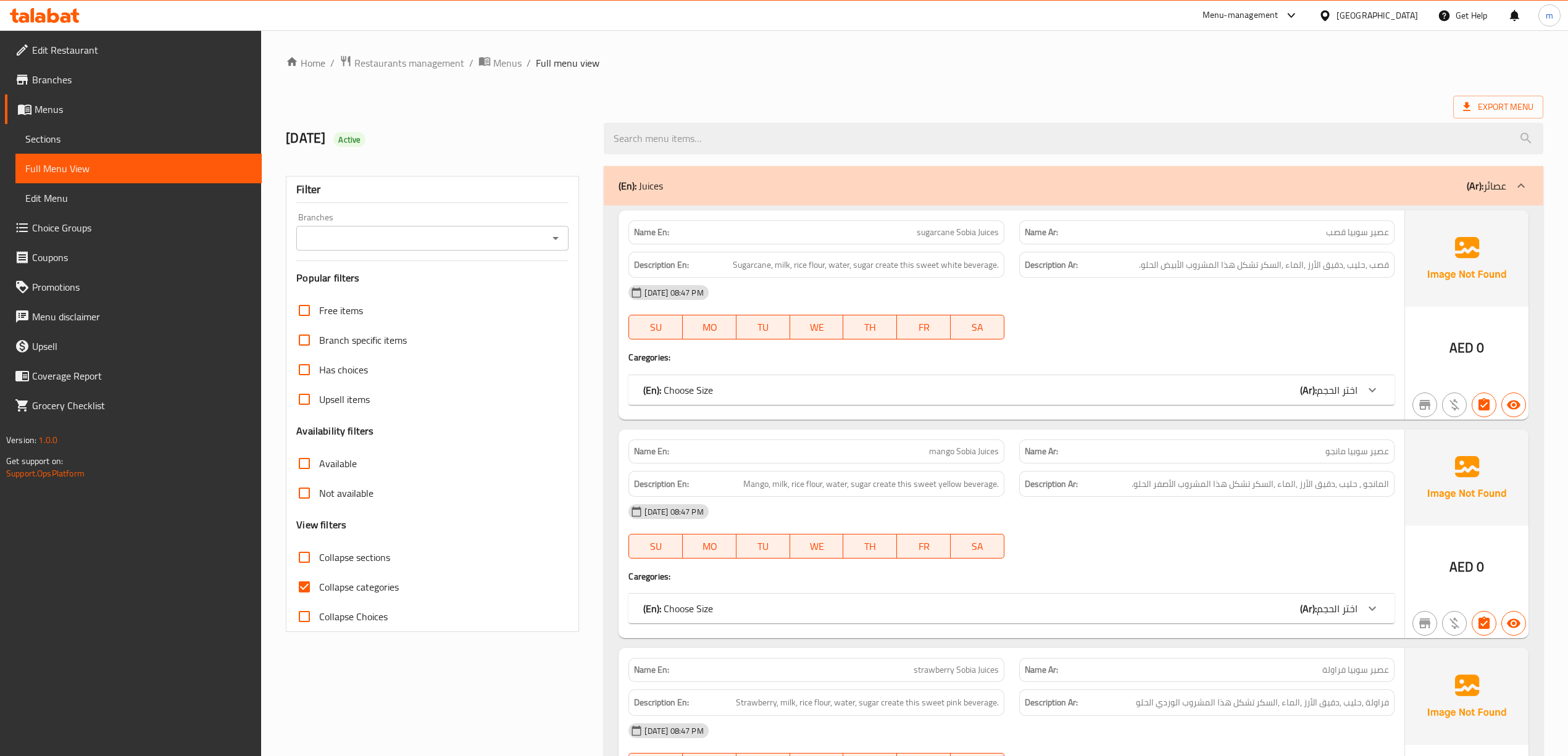
click at [332, 555] on span "Collapse sections" at bounding box center [354, 557] width 71 height 15
click at [319, 555] on input "Collapse sections" at bounding box center [304, 557] width 29 height 29
checkbox input "true"
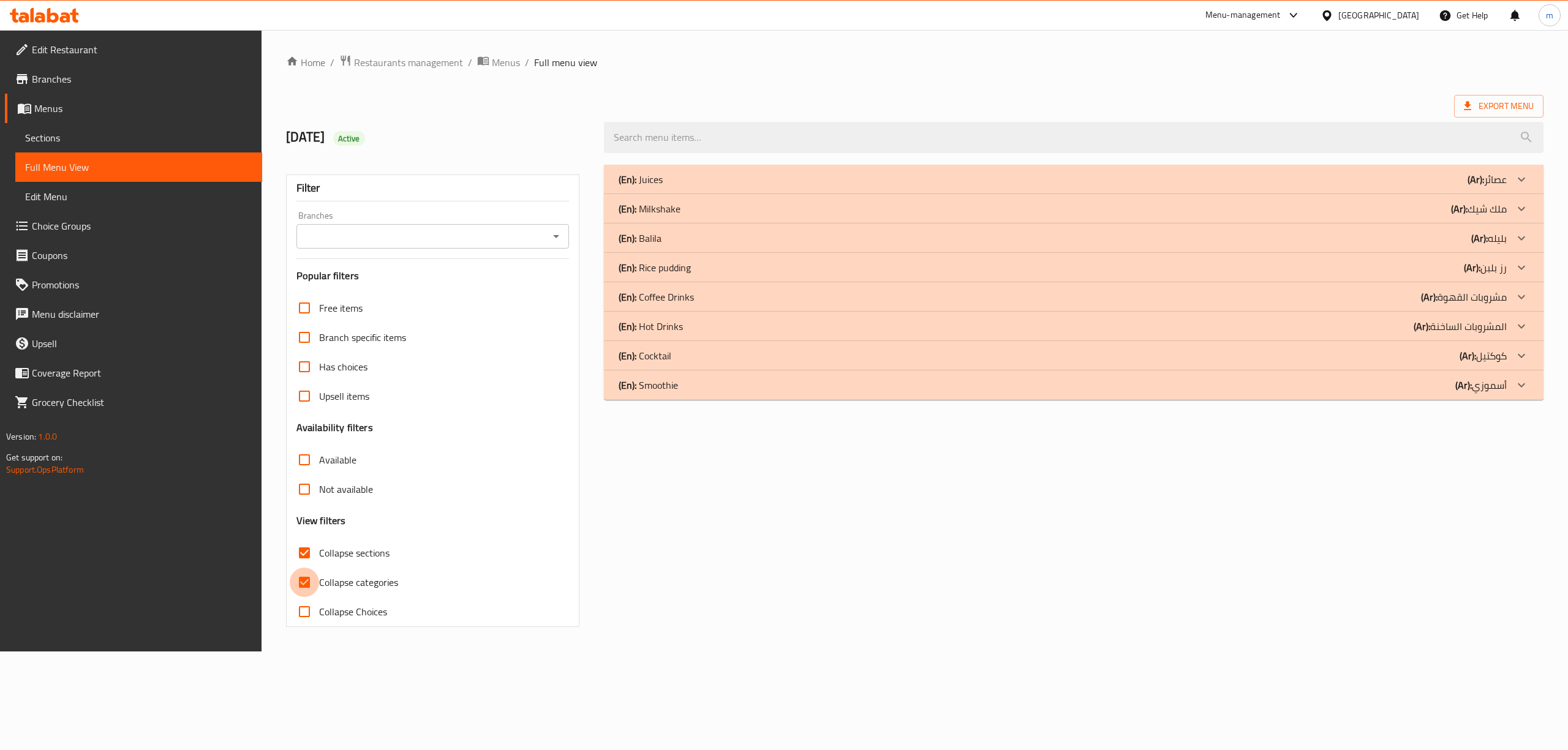
click at [300, 585] on input "Collapse categories" at bounding box center [304, 582] width 29 height 29
checkbox input "false"
click at [1519, 388] on icon at bounding box center [1521, 385] width 15 height 15
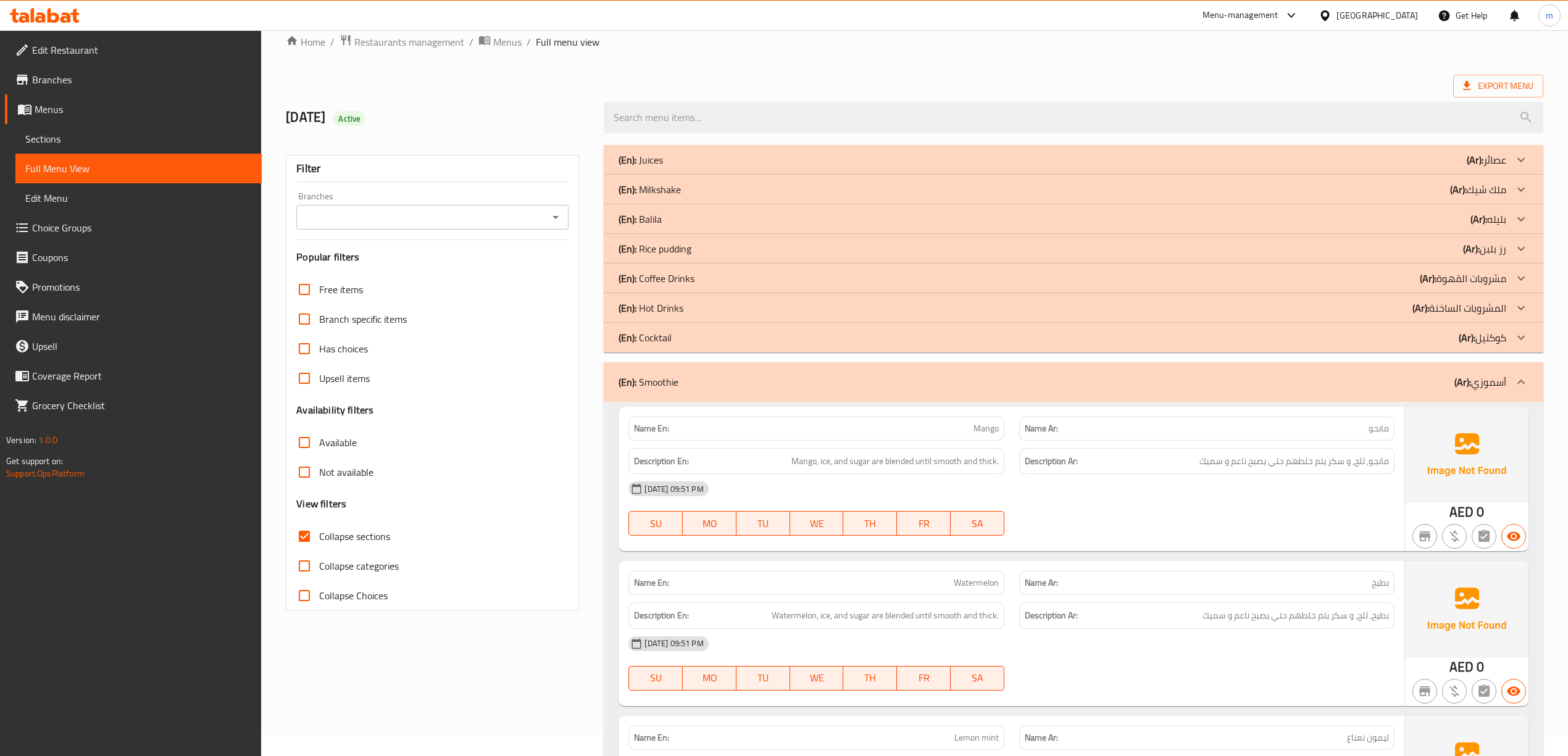
scroll to position [82, 0]
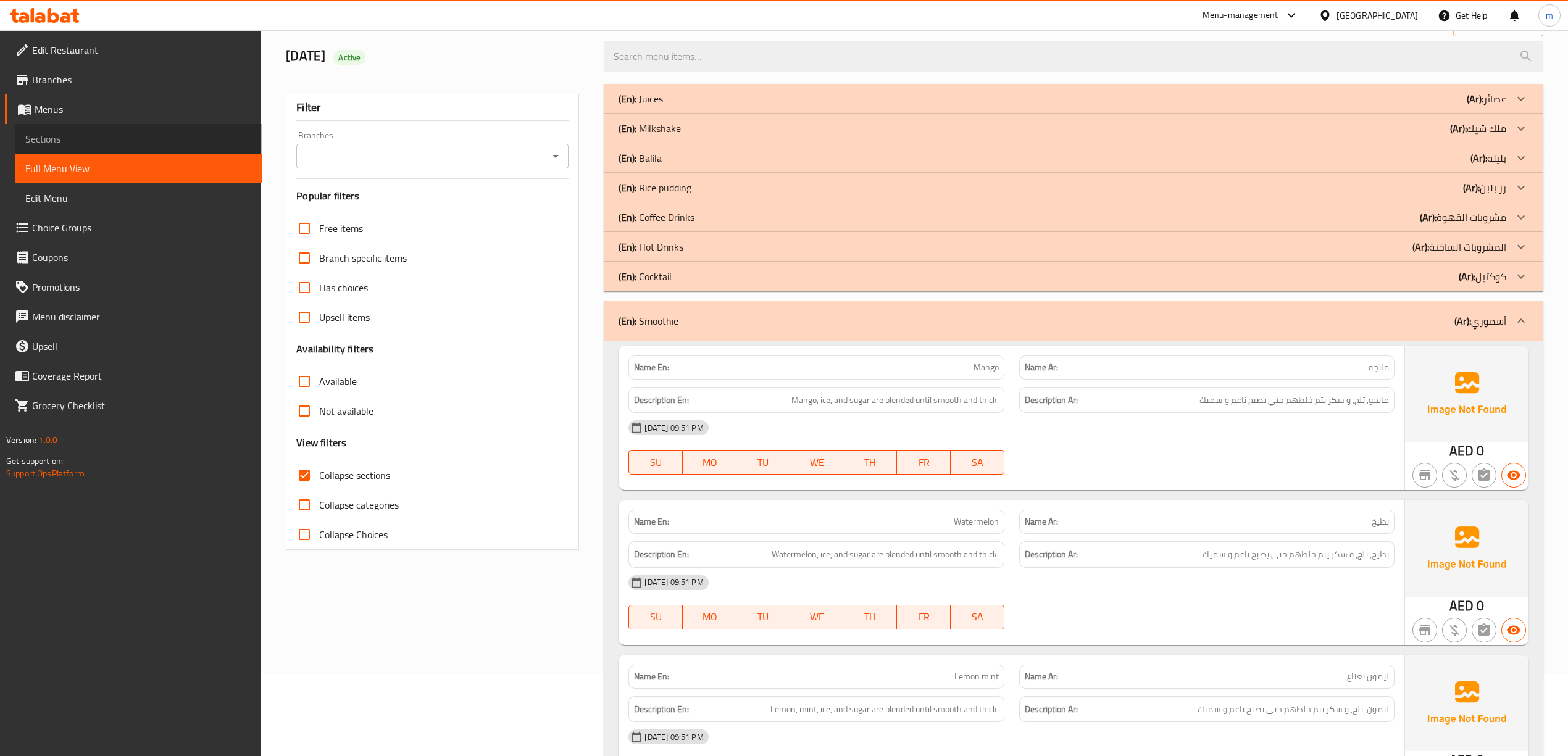
click at [60, 139] on span "Sections" at bounding box center [138, 138] width 226 height 15
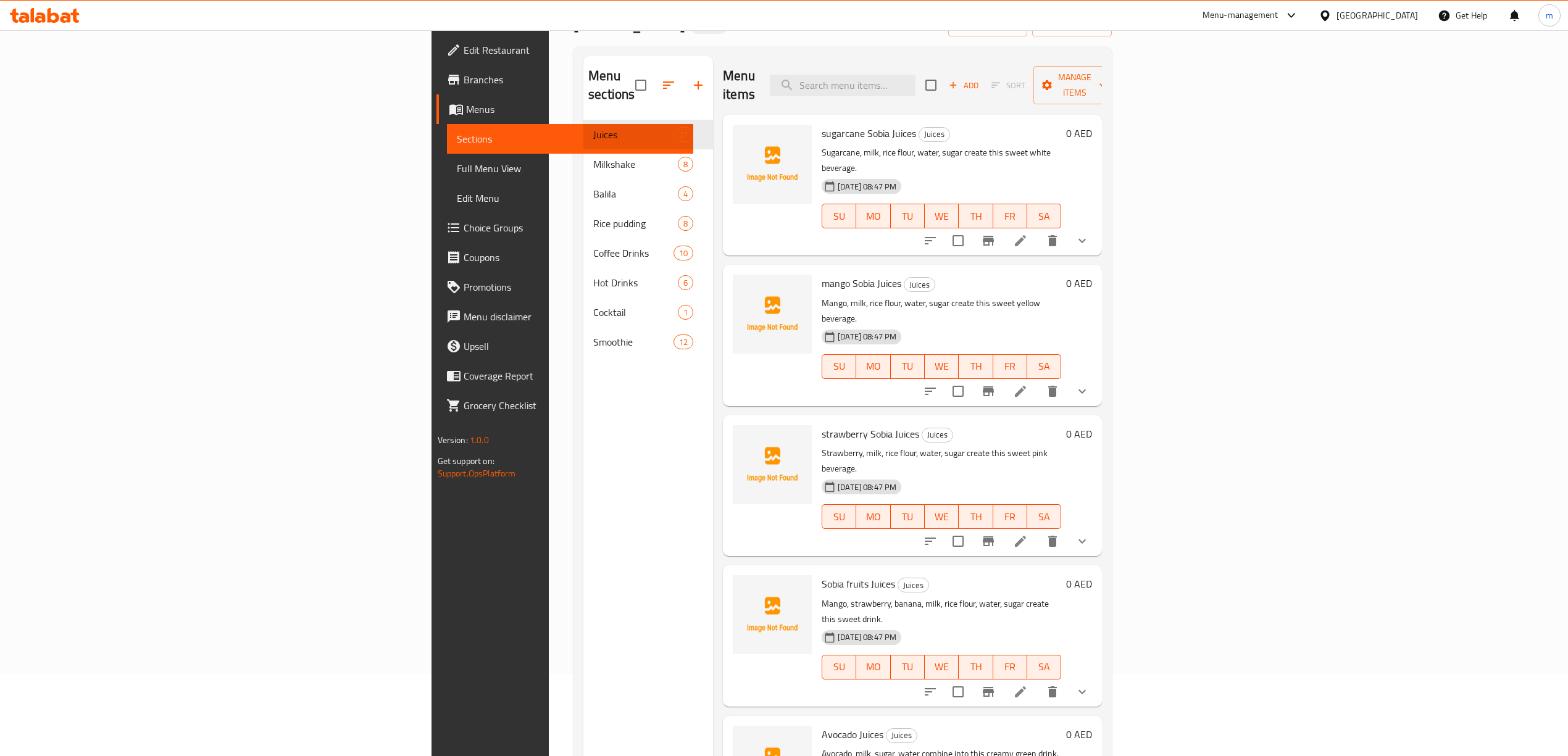
click at [464, 229] on span "Choice Groups" at bounding box center [574, 227] width 220 height 15
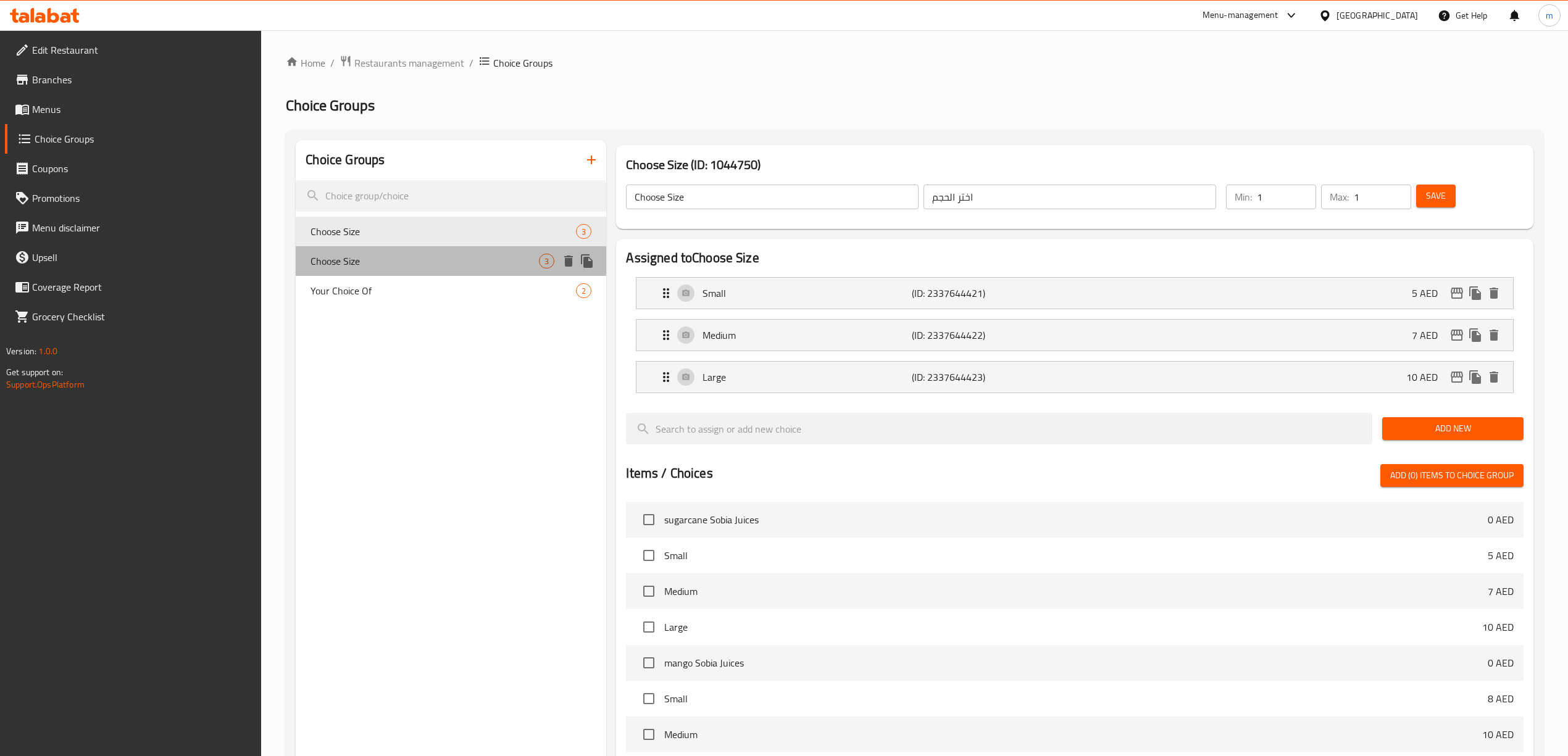
click at [426, 274] on div "Choose Size 3" at bounding box center [450, 261] width 311 height 29
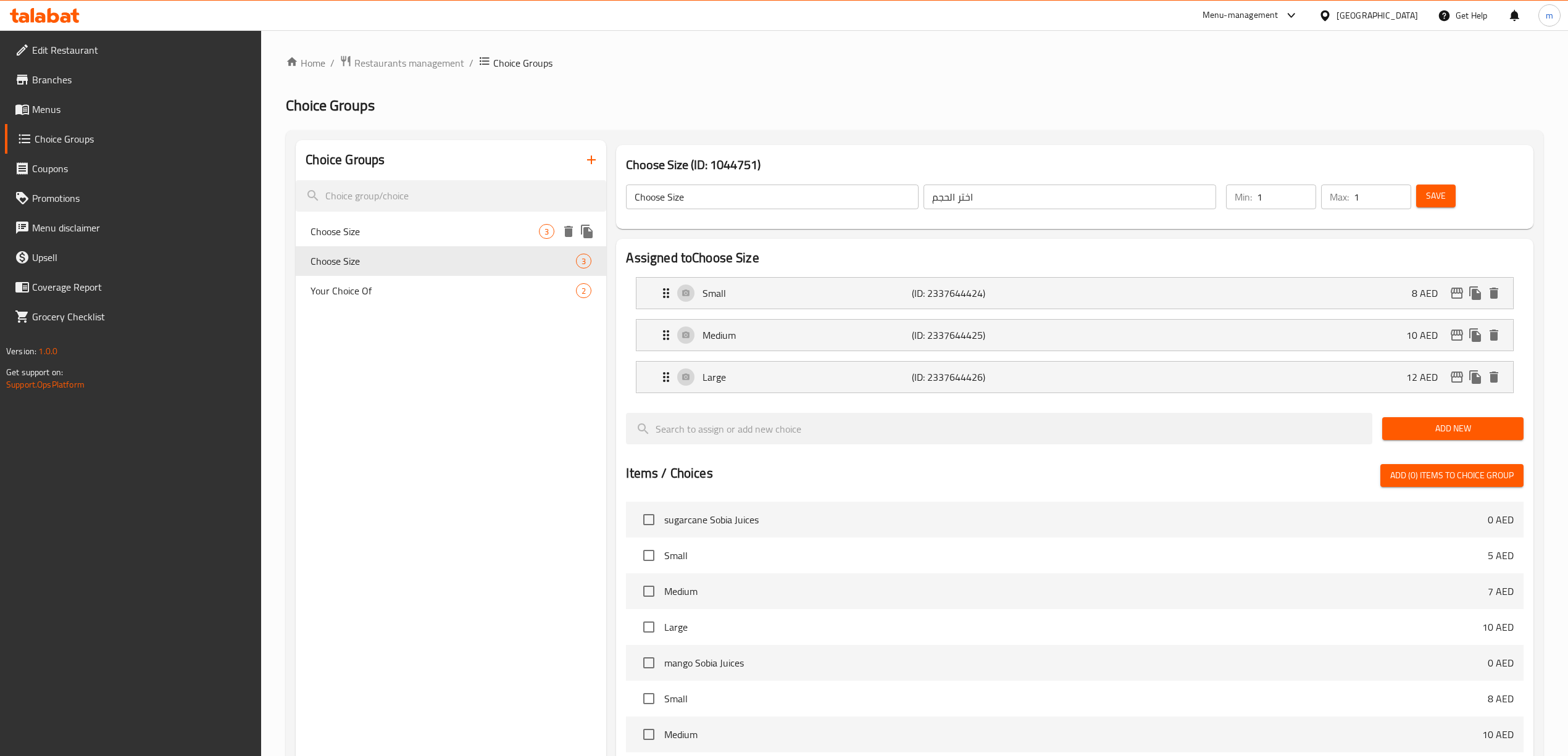
click at [456, 233] on span "Choose Size" at bounding box center [425, 231] width 228 height 15
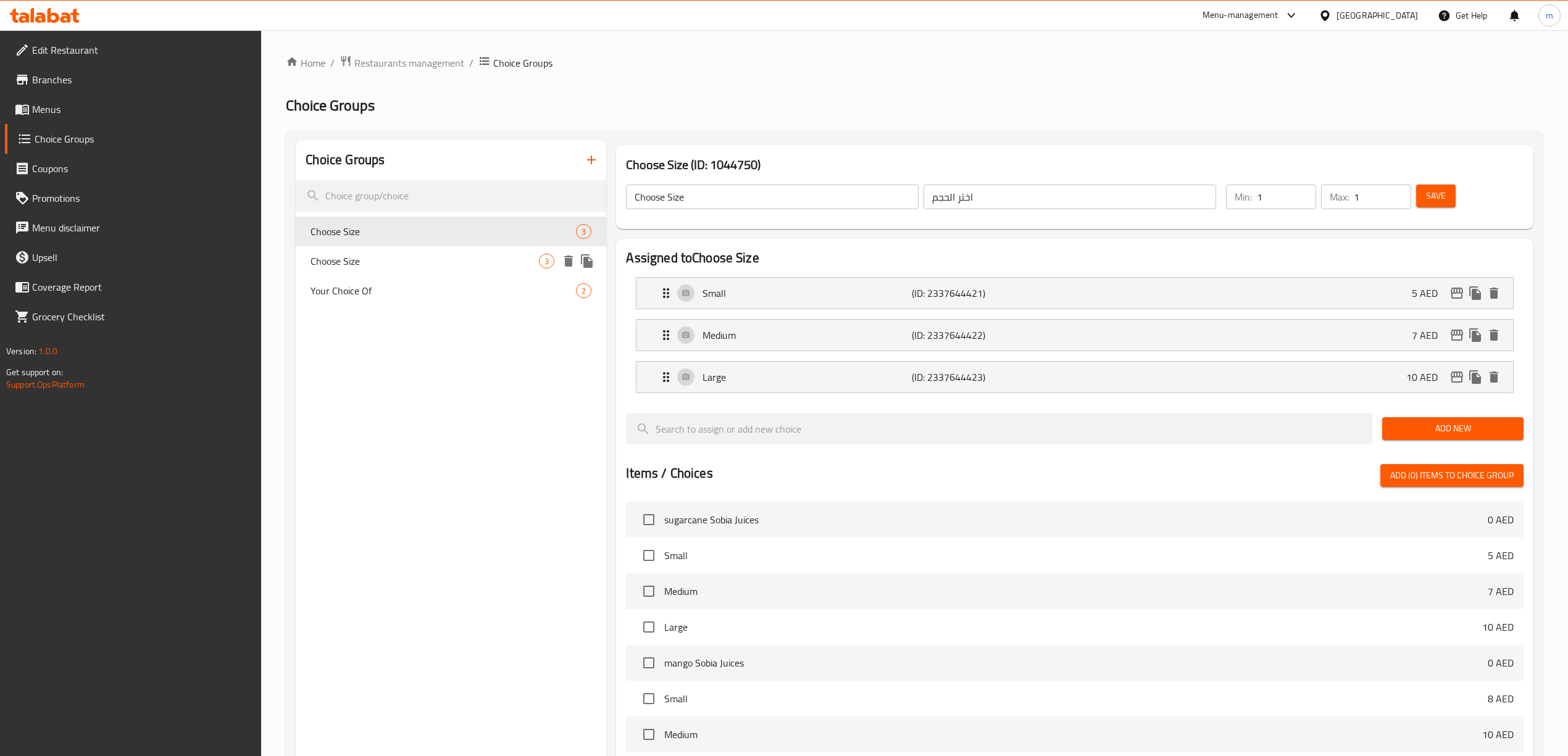
click at [456, 257] on span "Choose Size" at bounding box center [425, 261] width 228 height 15
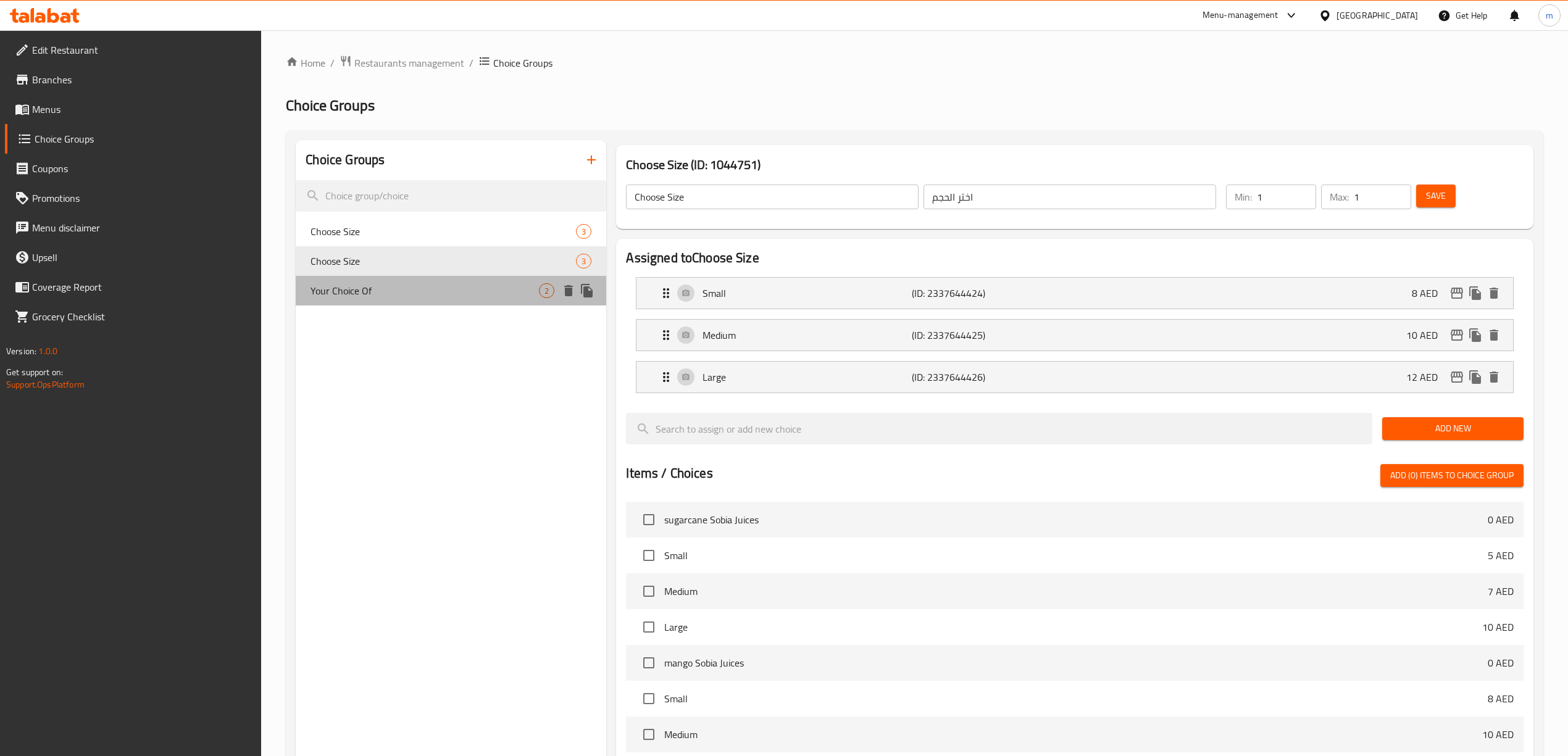
click at [447, 291] on span "Your Choice Of" at bounding box center [425, 290] width 228 height 15
type input "Your Choice Of"
type input "إختيارك من"
type input "0"
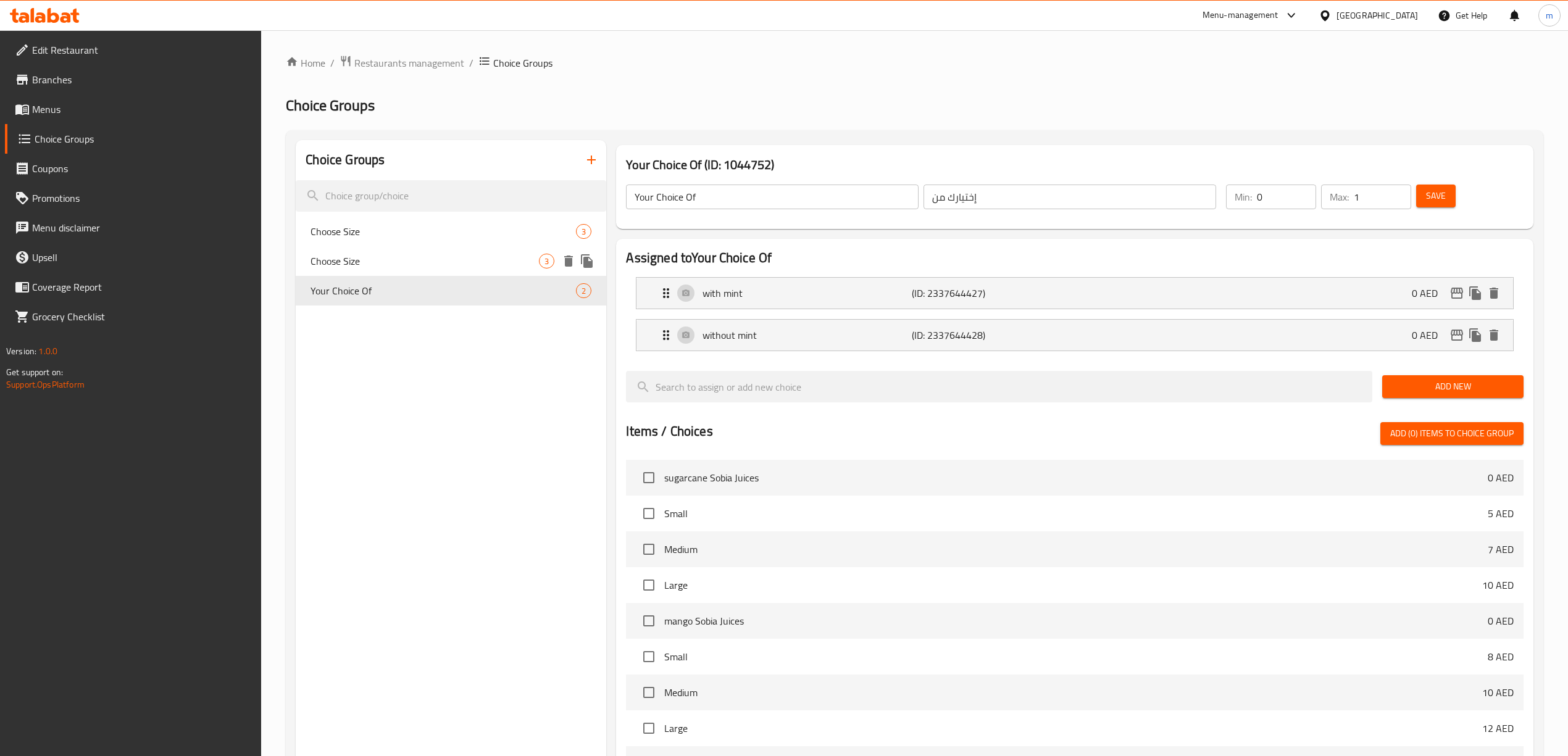
click at [446, 264] on span "Choose Size" at bounding box center [425, 261] width 228 height 15
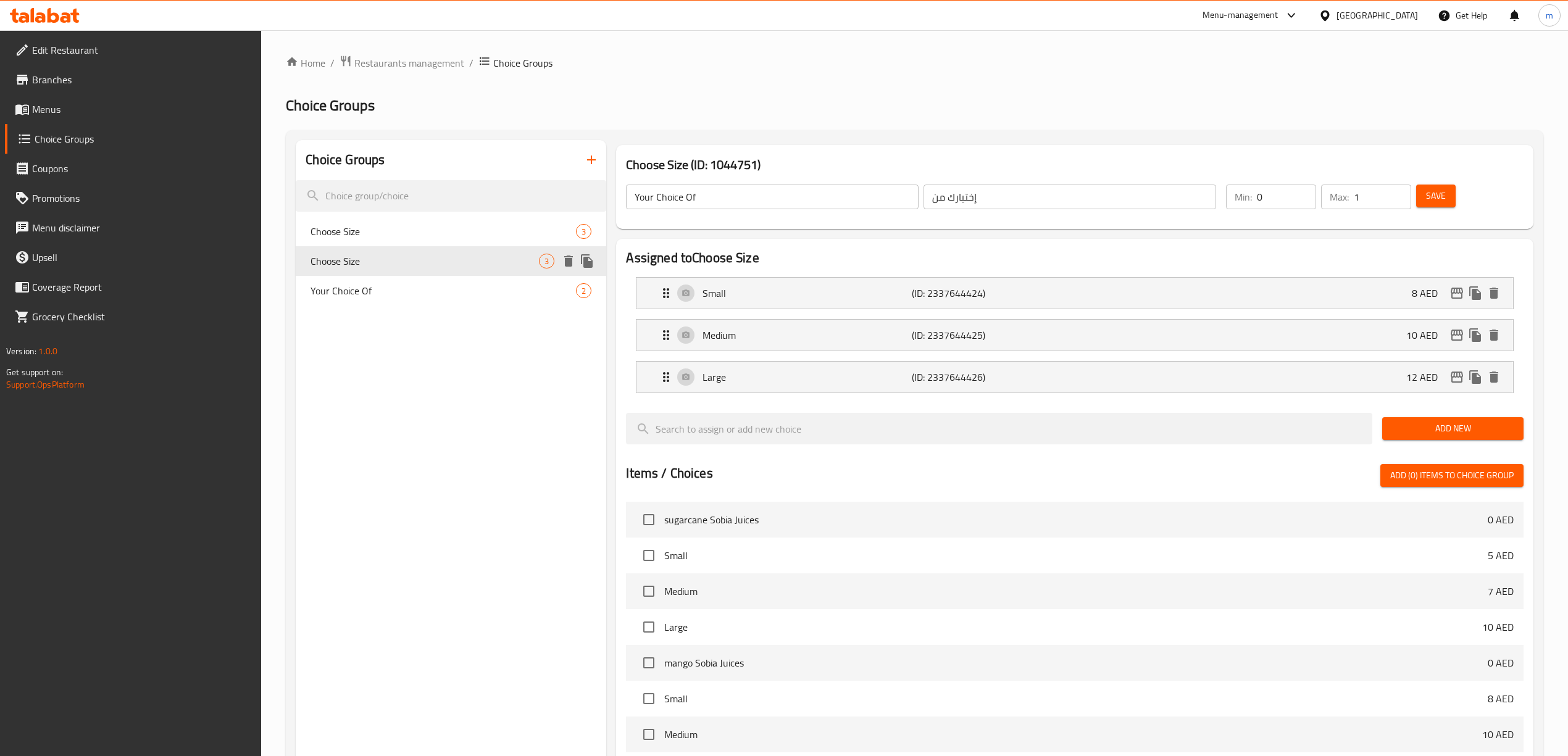
type input "Choose Size"
type input "اختر الحجم"
type input "1"
click at [403, 235] on span "Choose Size" at bounding box center [425, 231] width 228 height 15
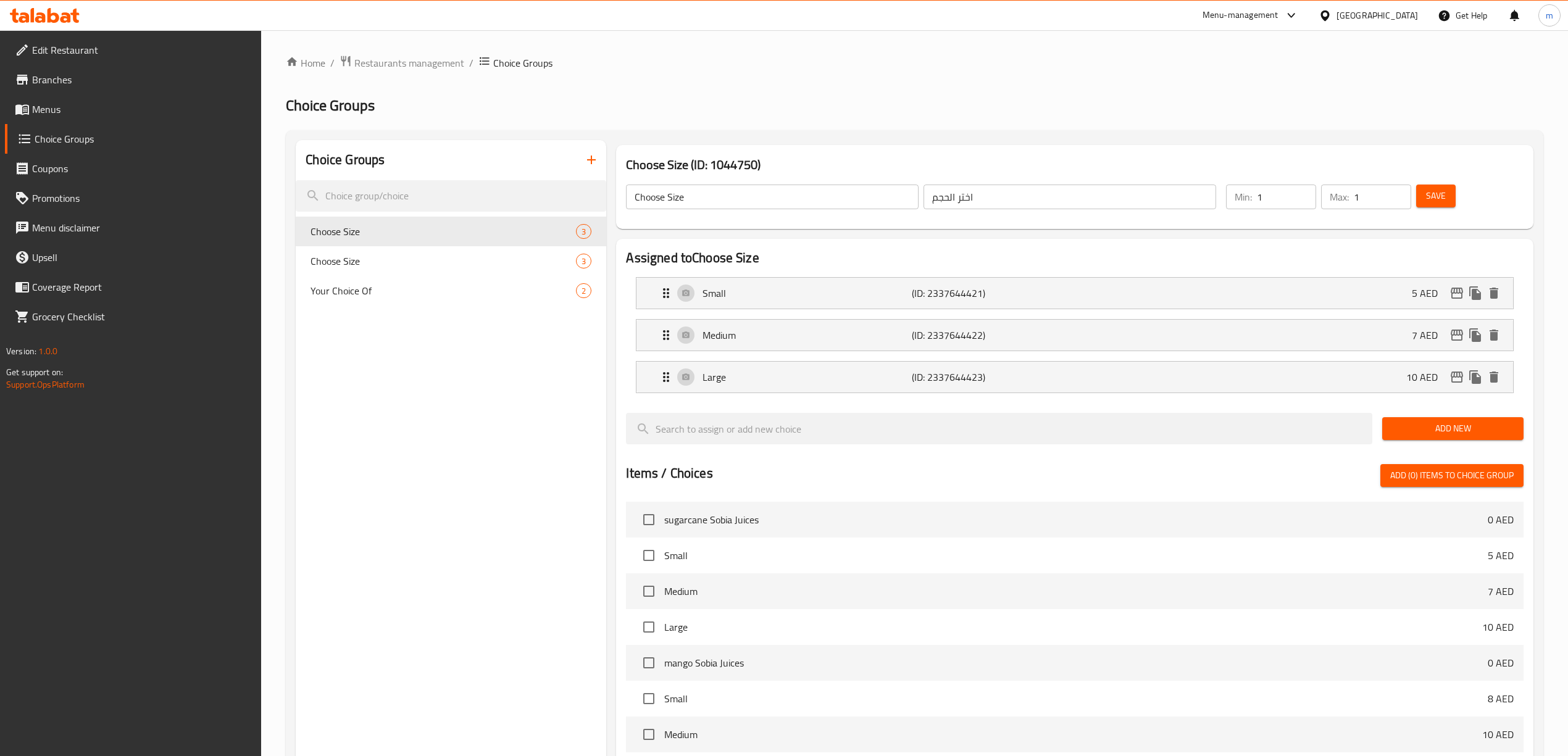
click at [83, 115] on span "Menus" at bounding box center [142, 109] width 220 height 15
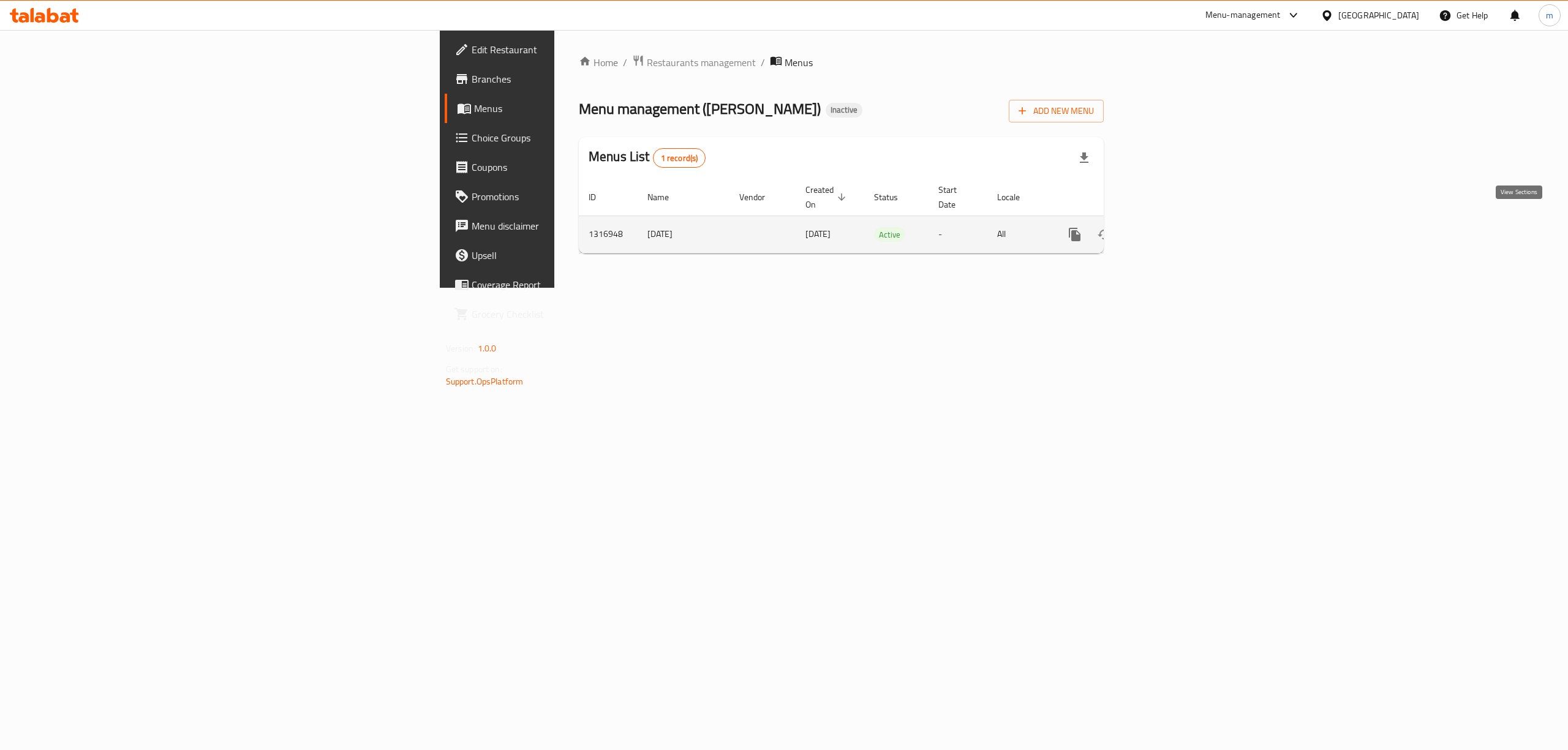
click at [1171, 227] on icon "enhanced table" at bounding box center [1162, 235] width 15 height 15
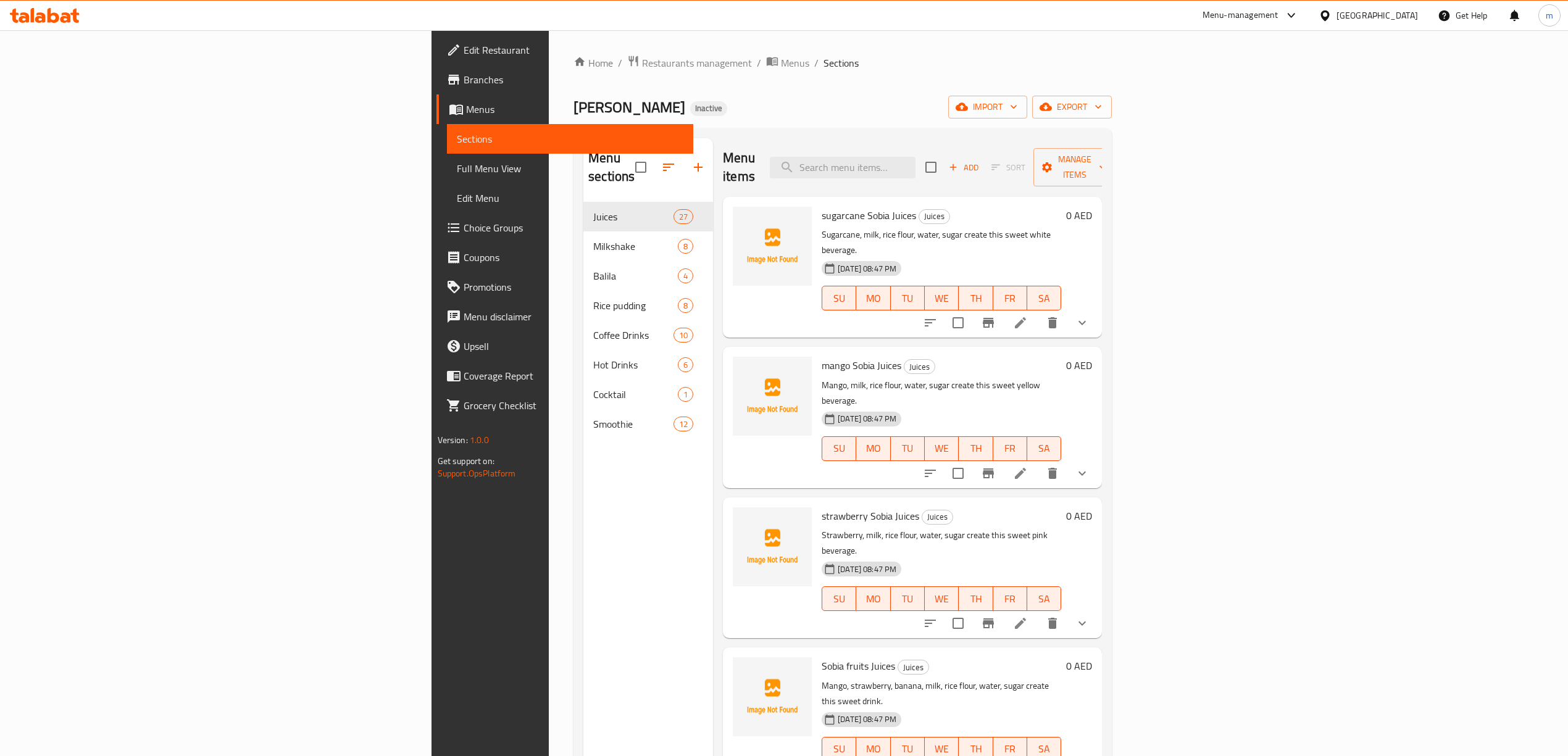
click at [457, 173] on span "Full Menu View" at bounding box center [569, 169] width 226 height 15
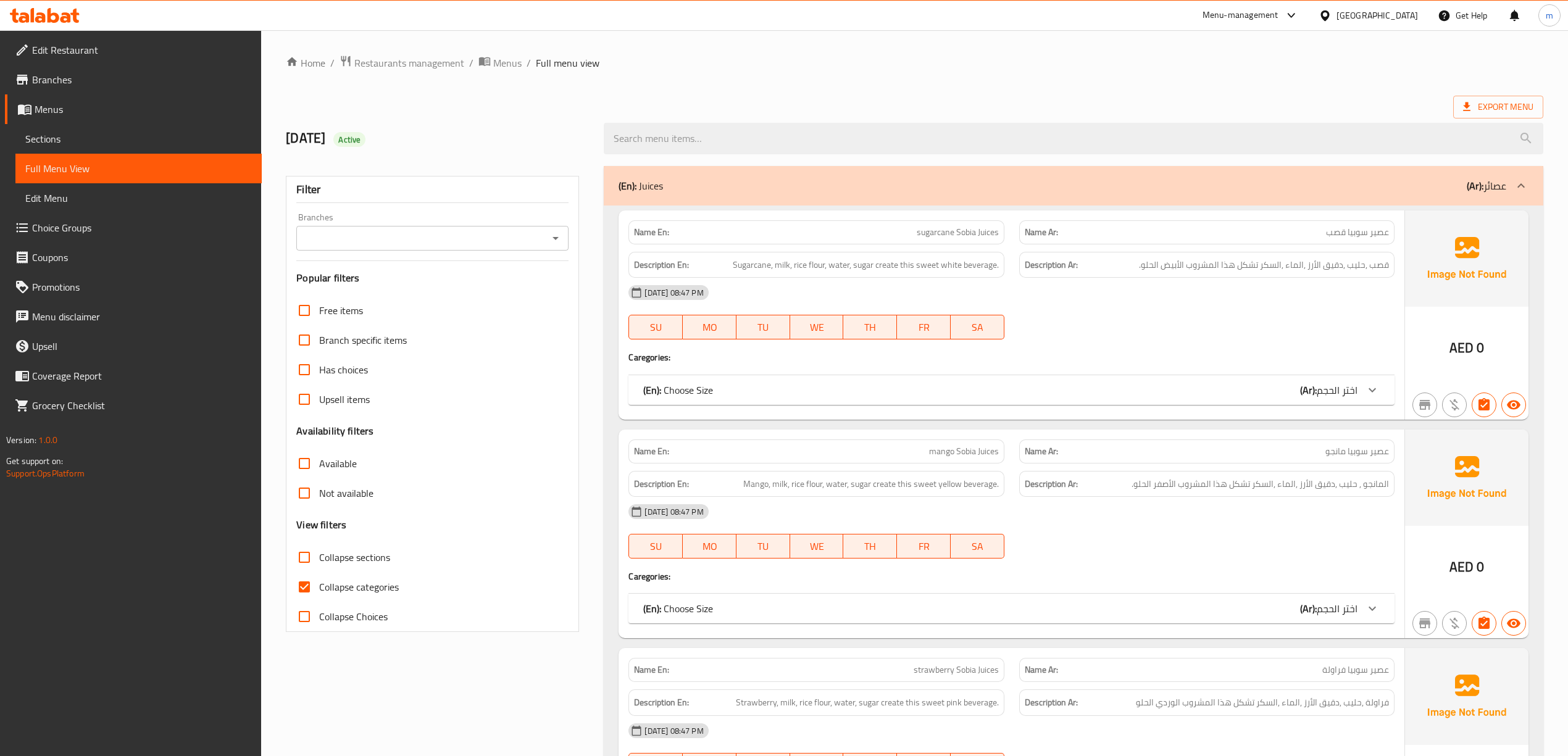
click at [342, 586] on span "Collapse categories" at bounding box center [359, 586] width 80 height 15
click at [319, 586] on input "Collapse categories" at bounding box center [304, 586] width 29 height 29
checkbox input "false"
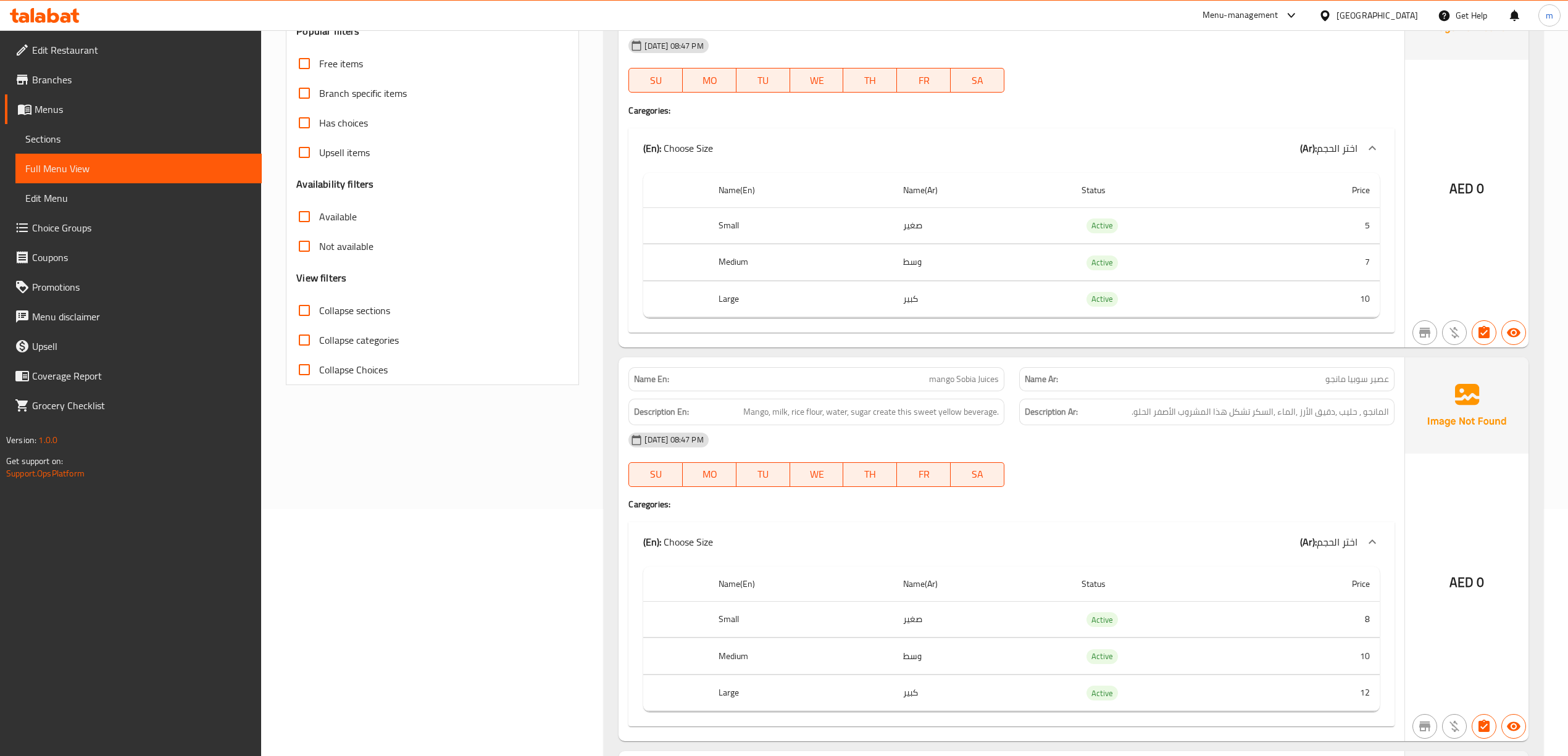
scroll to position [164, 0]
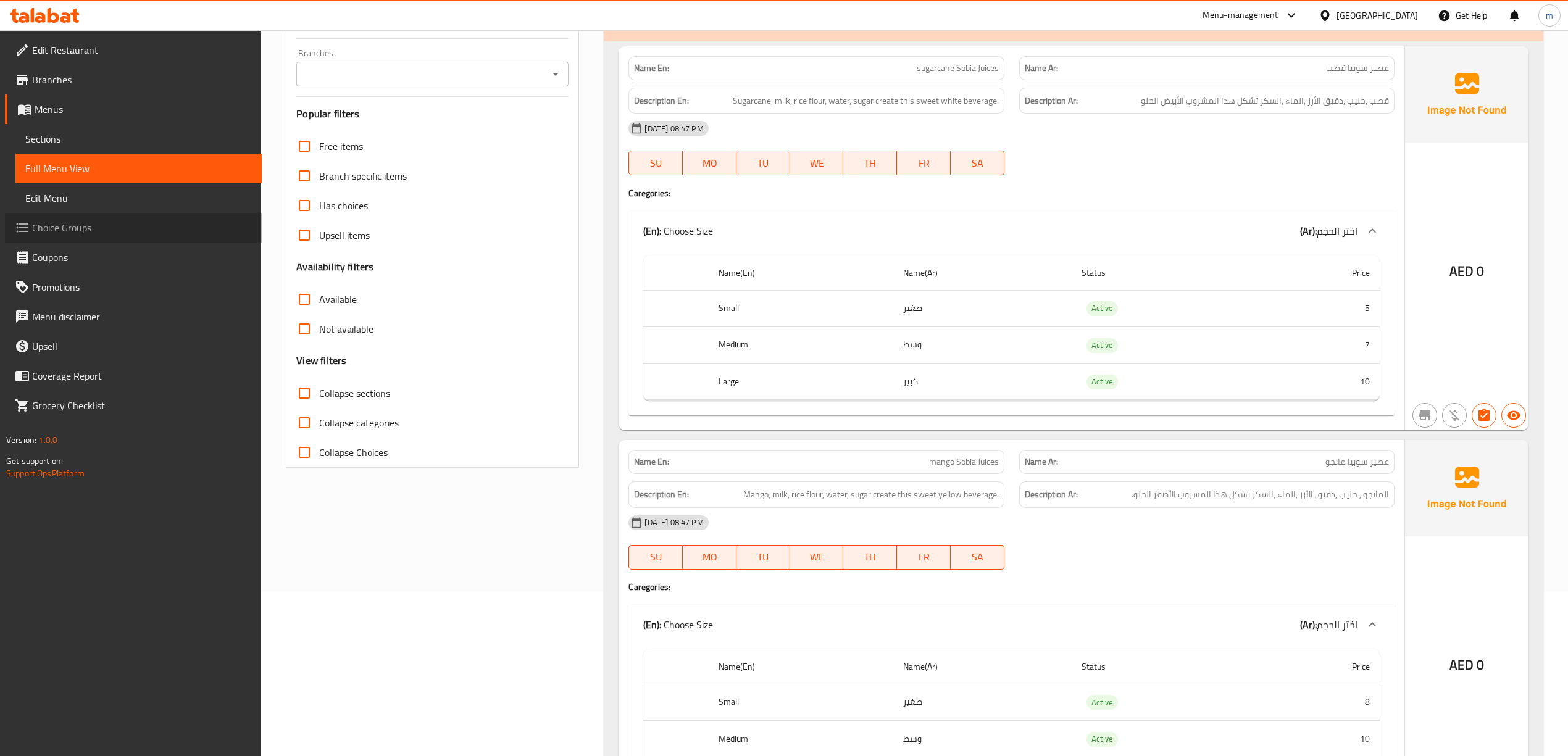
click at [54, 233] on span "Choice Groups" at bounding box center [142, 227] width 220 height 15
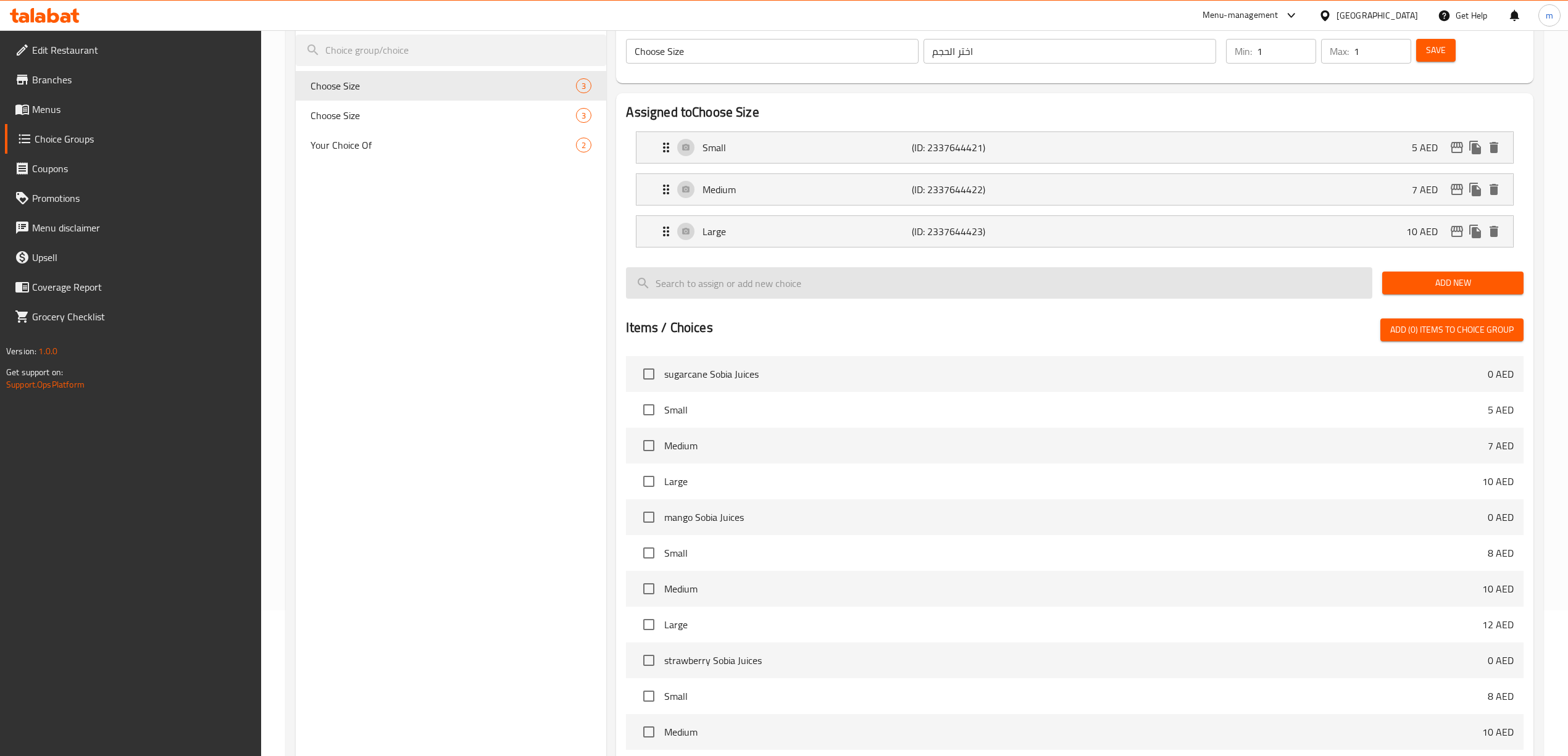
scroll to position [82, 0]
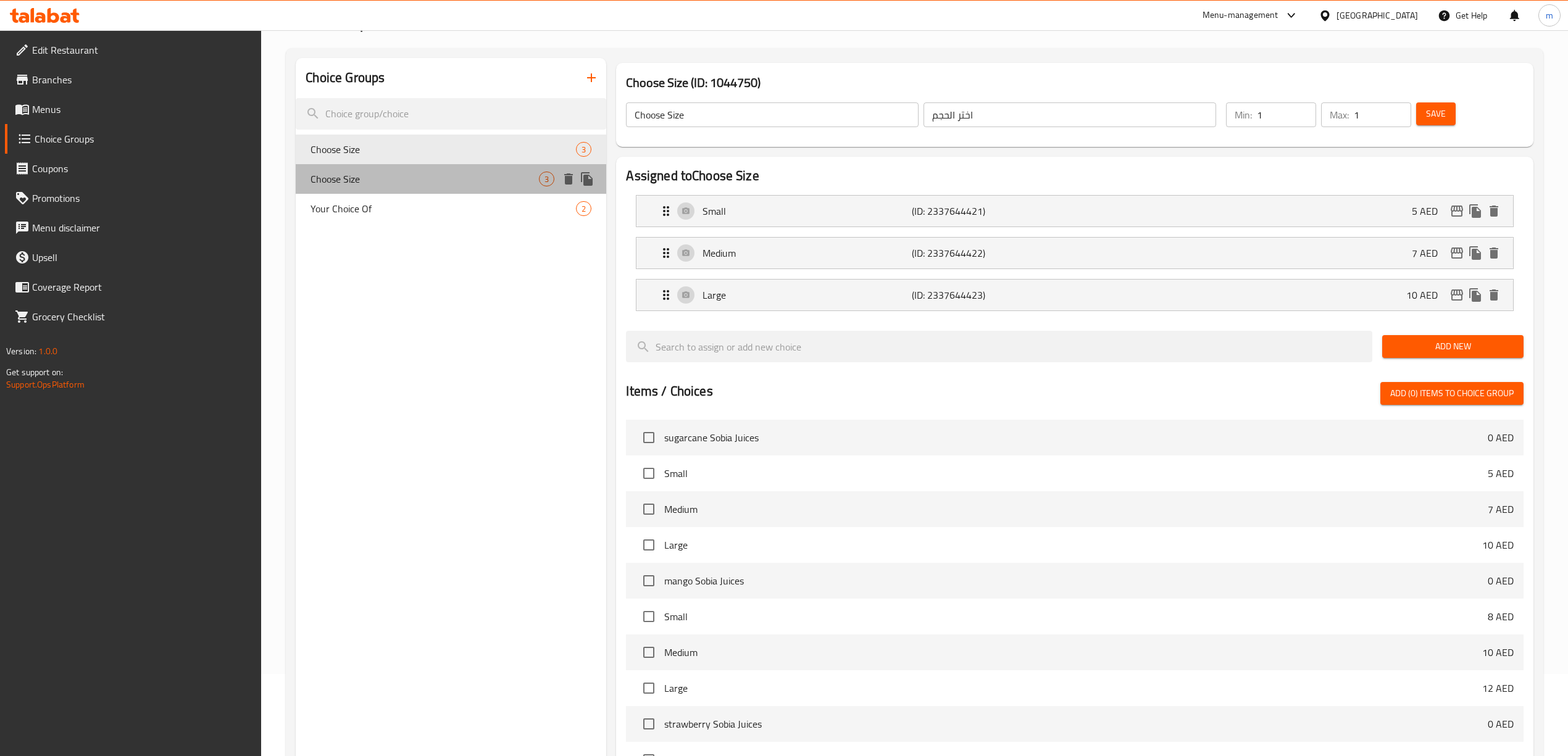
click at [378, 185] on span "Choose Size" at bounding box center [425, 179] width 228 height 15
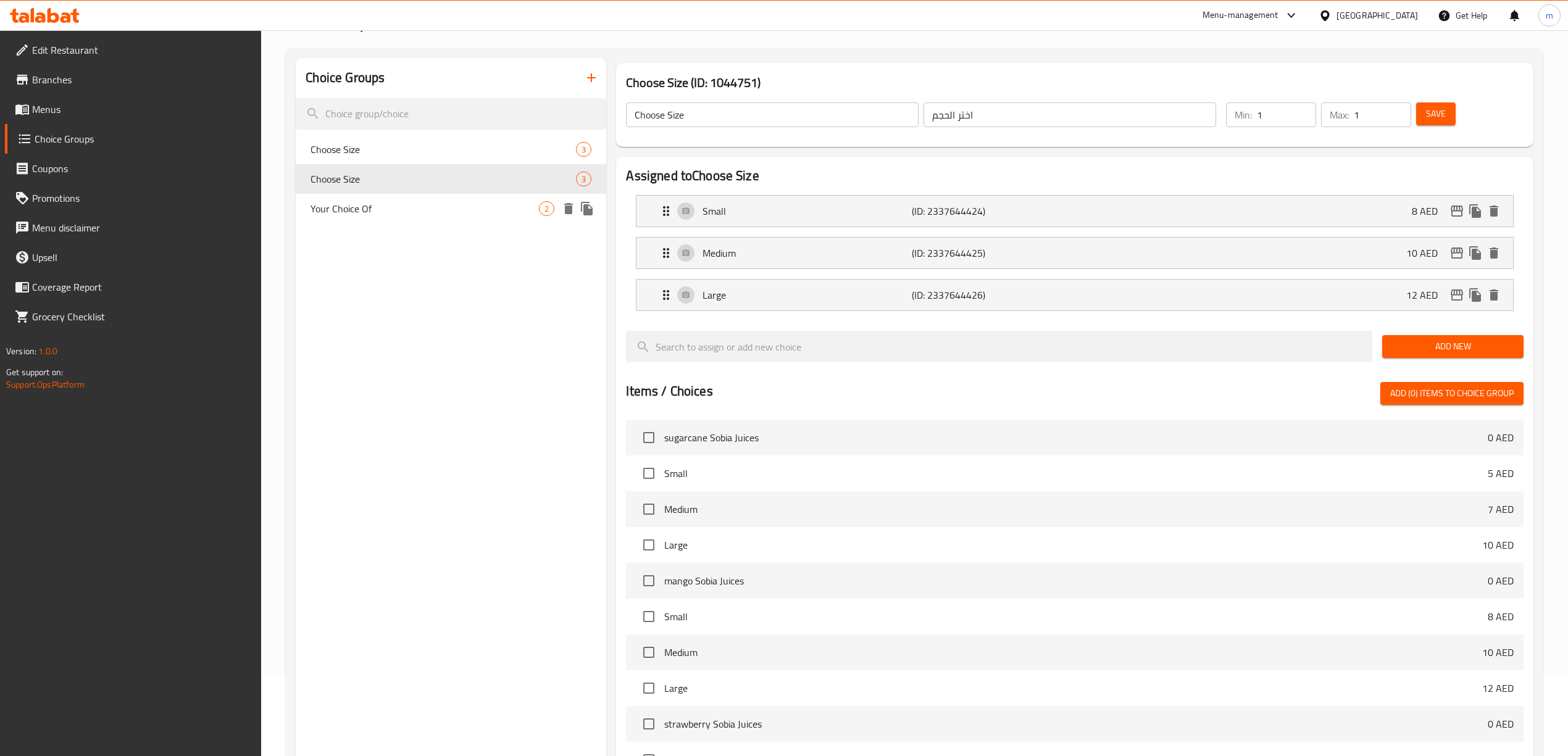
click at [385, 211] on span "Your Choice Of" at bounding box center [425, 208] width 228 height 15
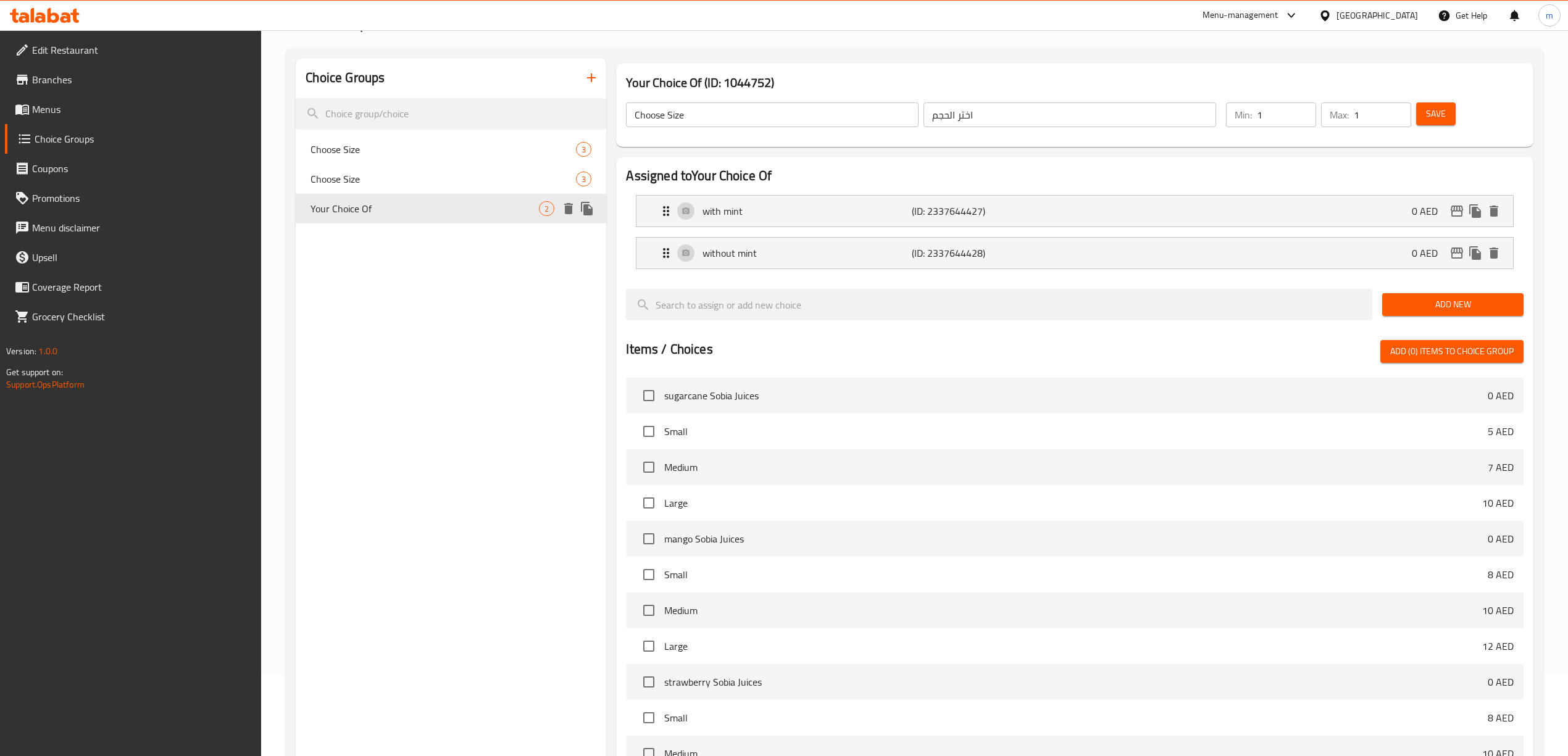
type input "Your Choice Of"
type input "إختيارك من"
type input "0"
click at [383, 186] on span "Choose Size" at bounding box center [425, 179] width 228 height 15
type input "Choose Size"
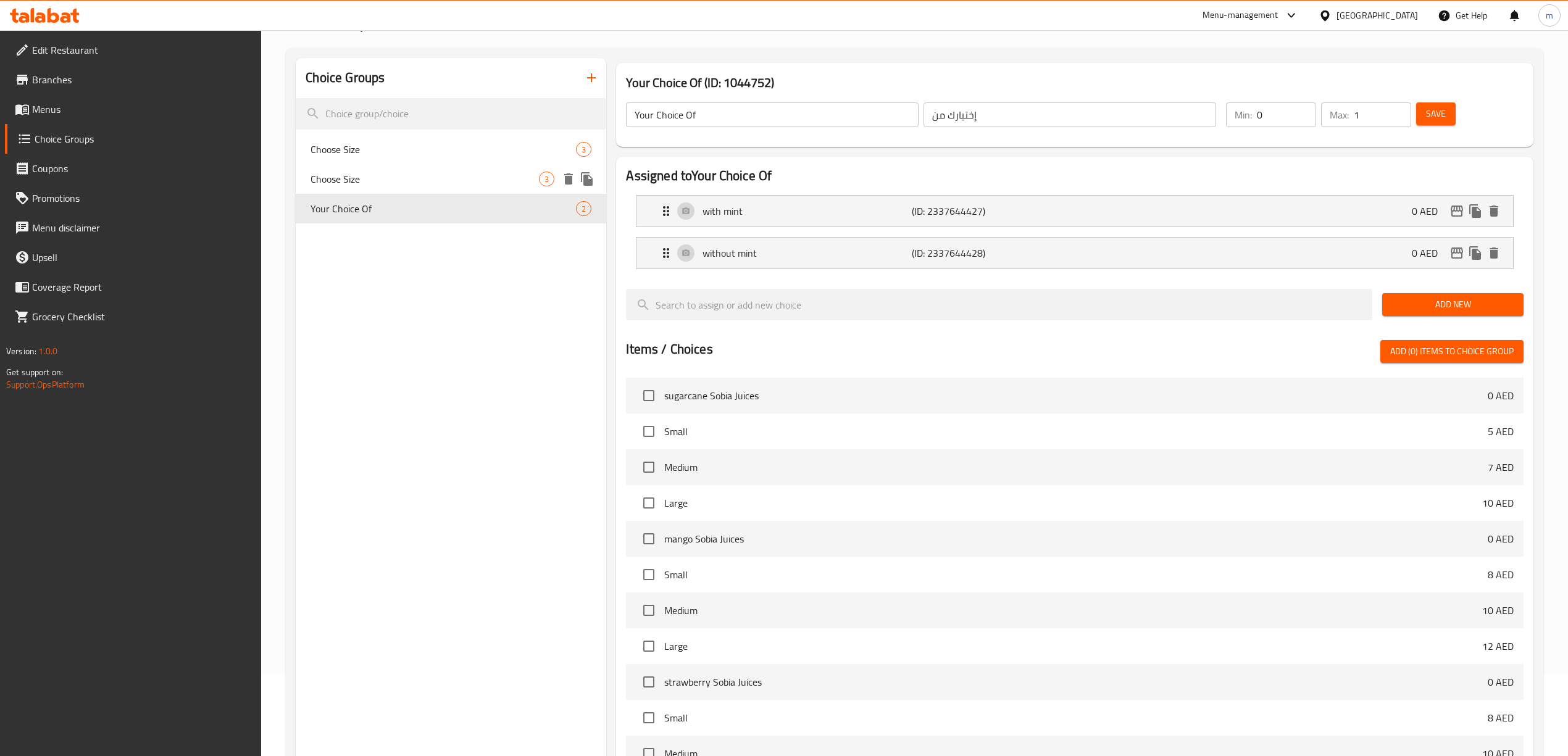
type input "اختر الحجم"
type input "1"
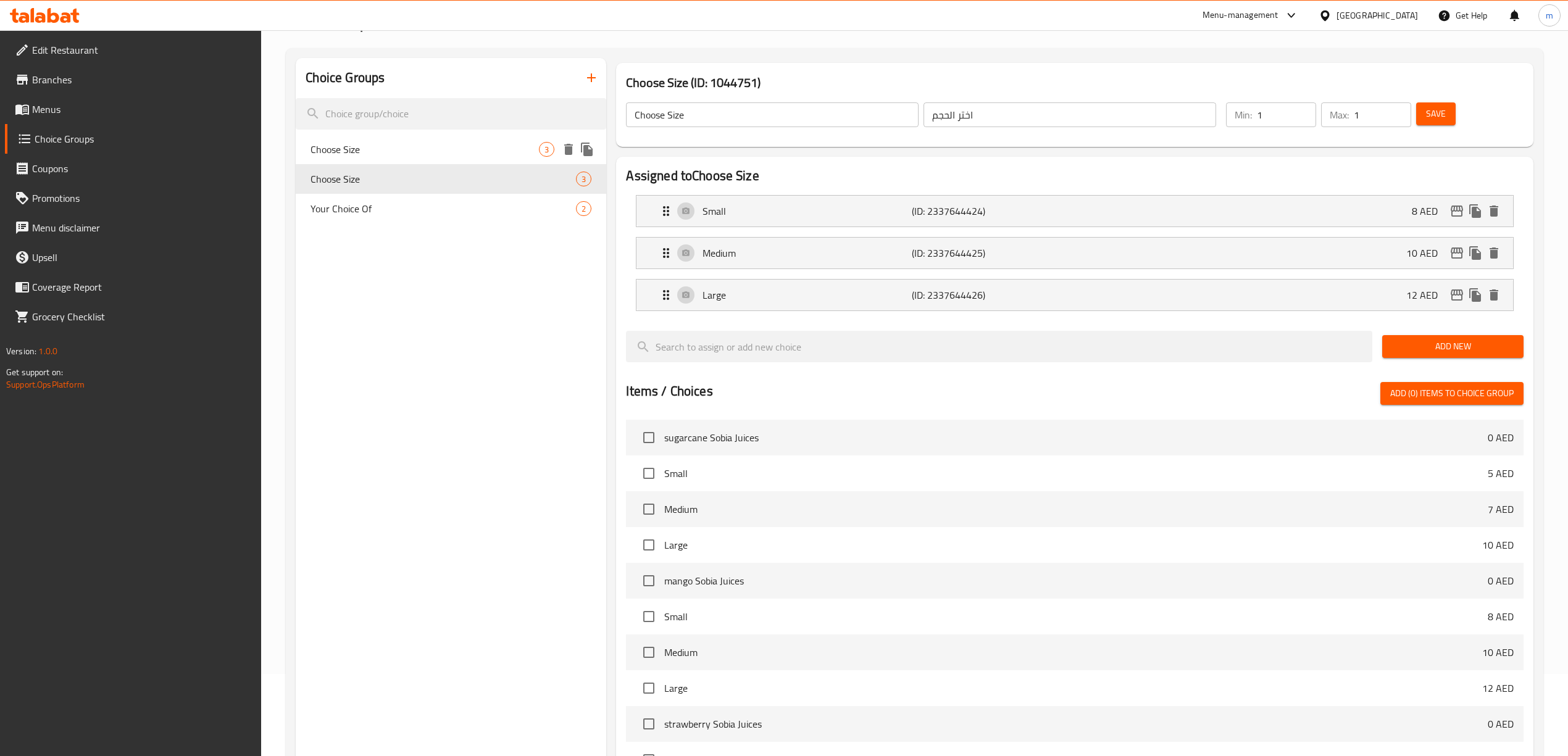
click at [394, 151] on span "Choose Size" at bounding box center [425, 149] width 228 height 15
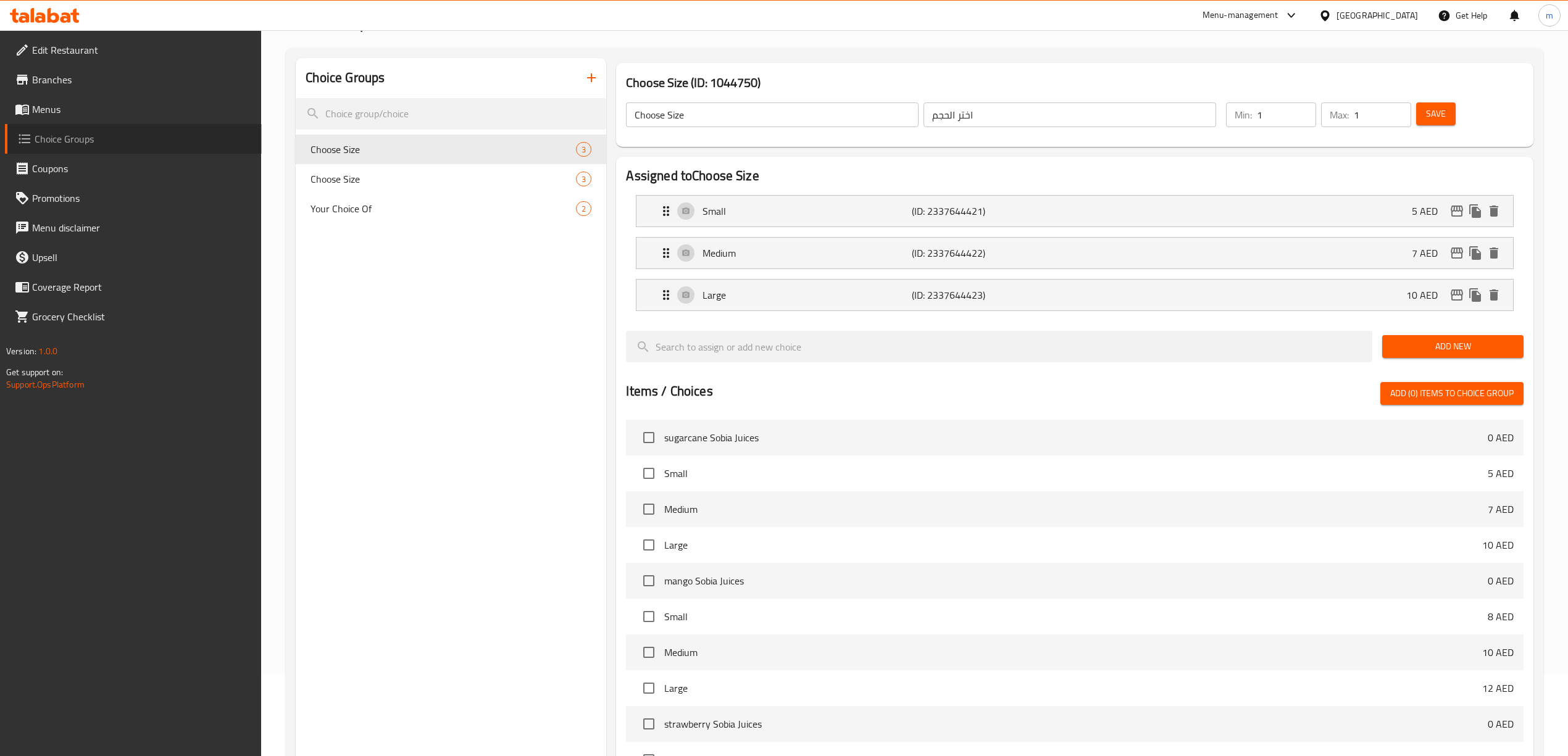
click at [95, 131] on span "Choice Groups" at bounding box center [143, 138] width 217 height 15
click at [92, 114] on span "Menus" at bounding box center [142, 109] width 220 height 15
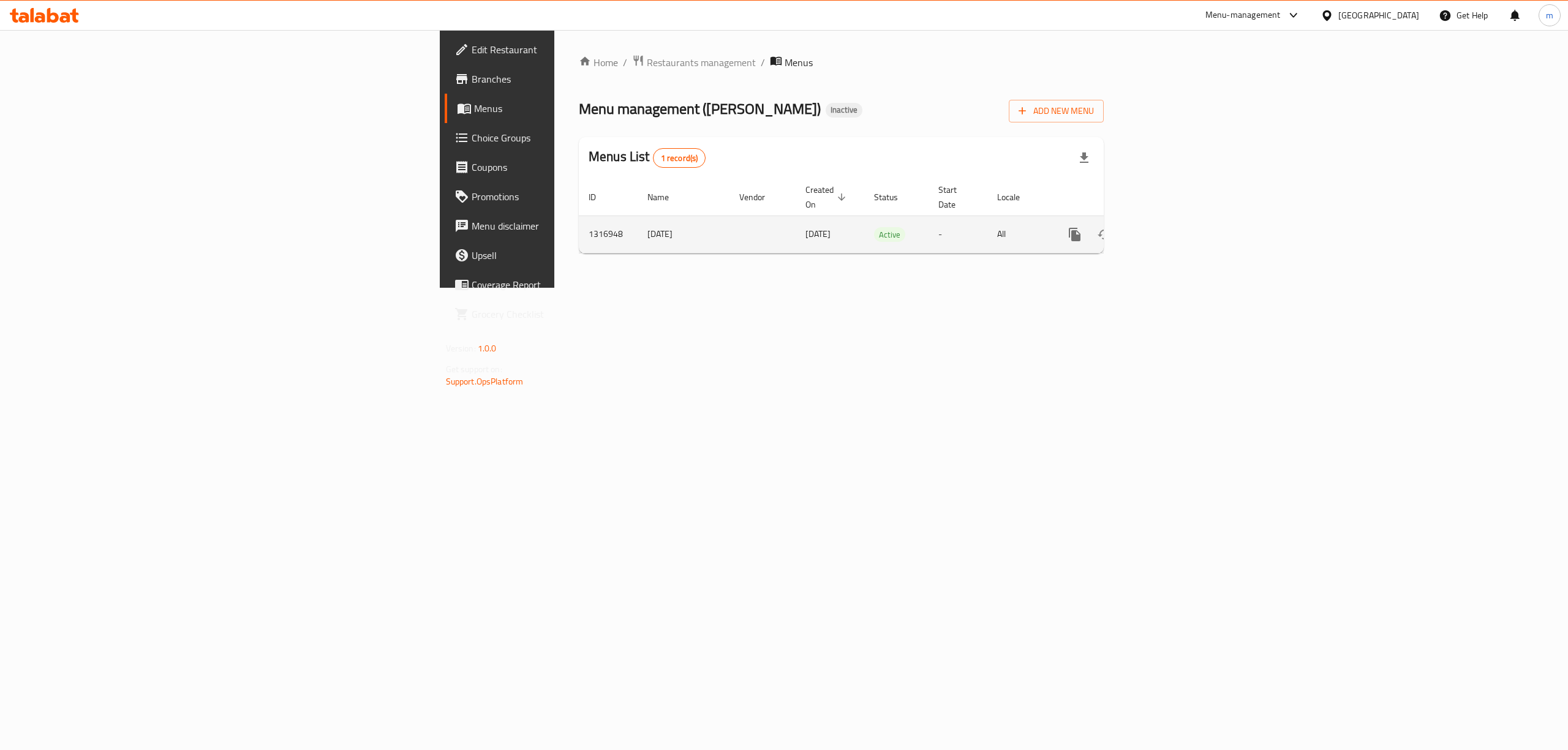
click at [1178, 221] on link "enhanced table" at bounding box center [1162, 235] width 29 height 29
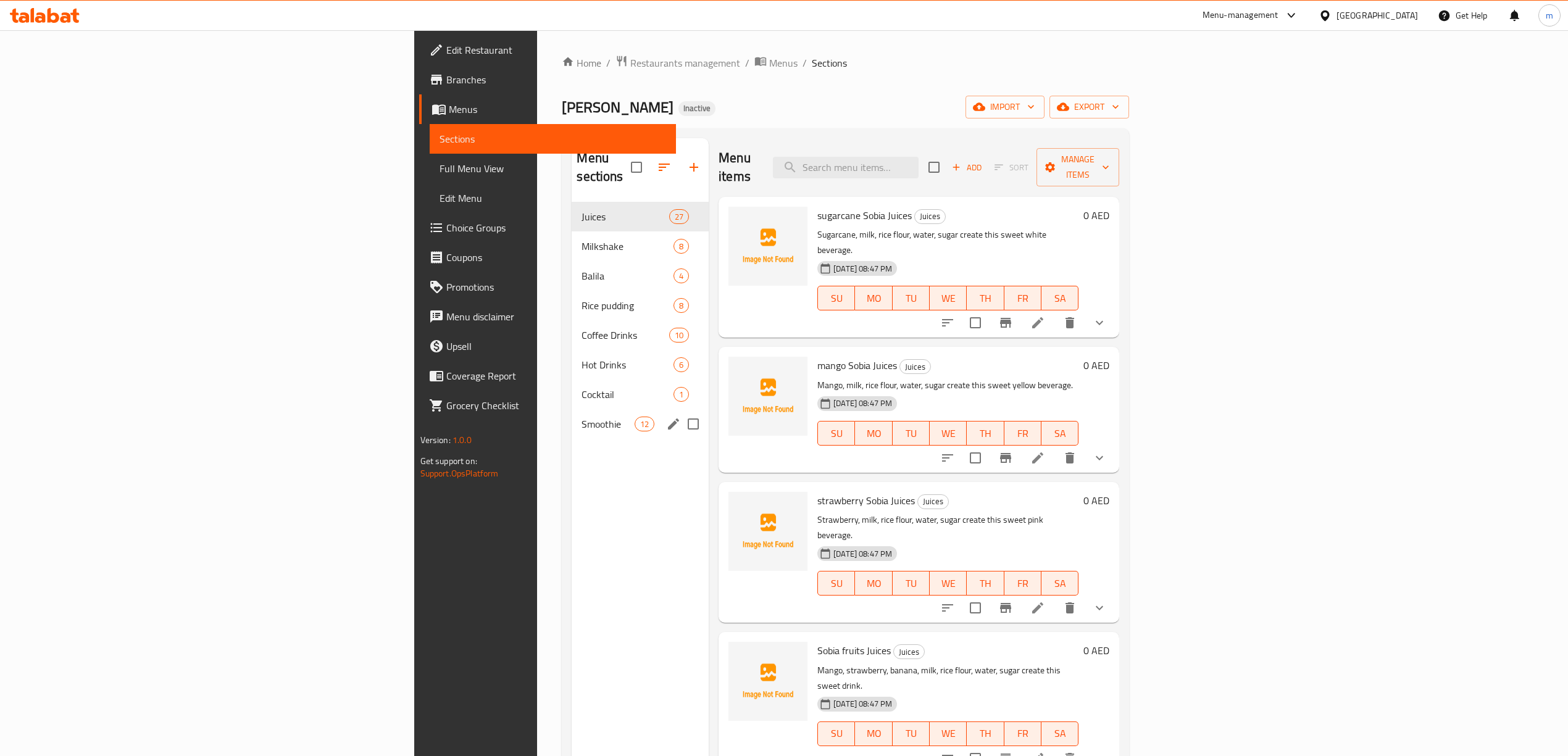
click at [680, 411] on input "Menu sections" at bounding box center [693, 423] width 26 height 26
checkbox input "true"
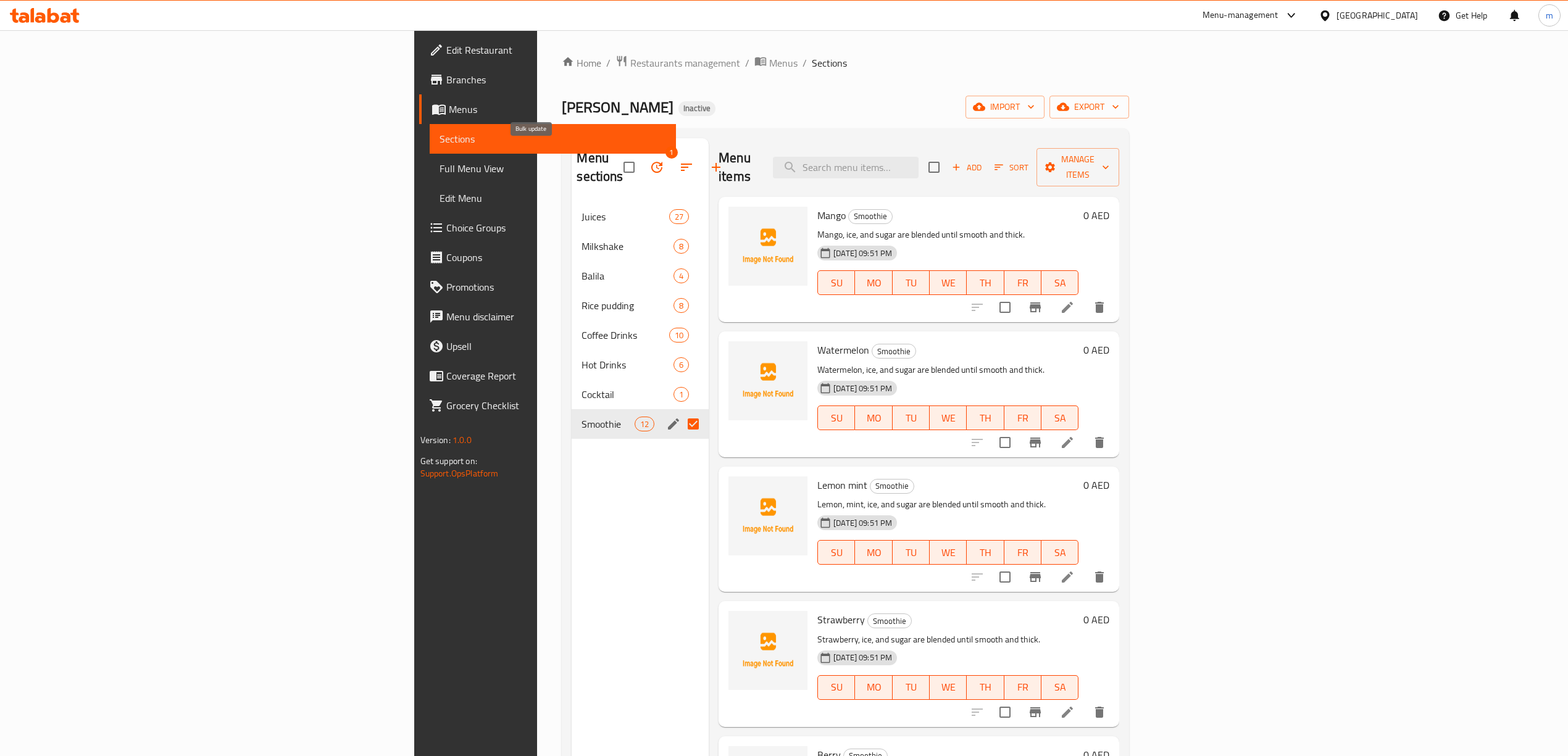
click at [649, 163] on icon "button" at bounding box center [657, 167] width 15 height 15
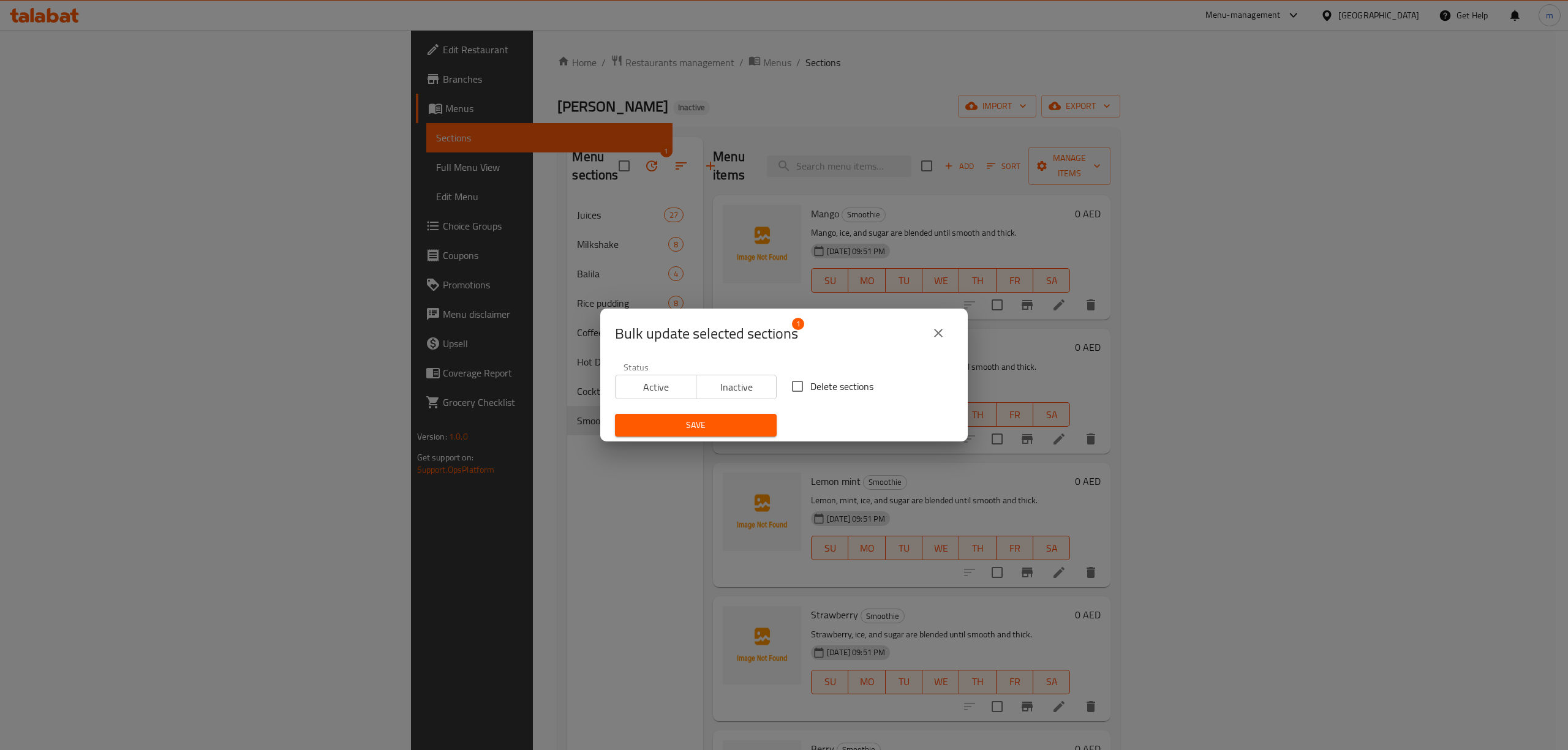
click at [792, 389] on input "Delete sections" at bounding box center [797, 386] width 25 height 25
checkbox input "true"
click at [736, 420] on span "Save" at bounding box center [696, 425] width 142 height 15
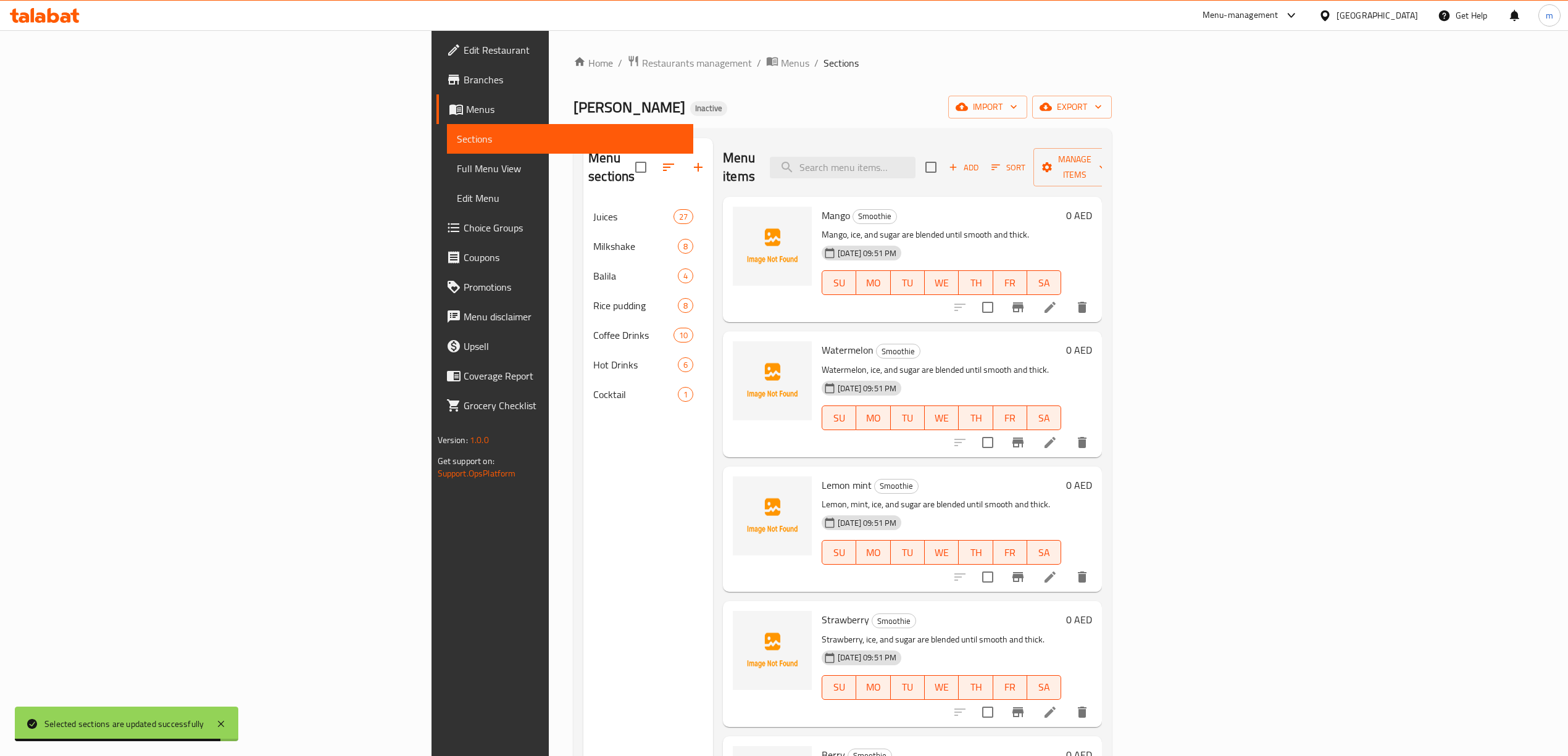
click at [1112, 94] on div "Home / Restaurants management / Menus / Sections Lamatna Sawa Inactive import e…" at bounding box center [842, 479] width 538 height 849
click at [968, 102] on icon "button" at bounding box center [961, 106] width 12 height 12
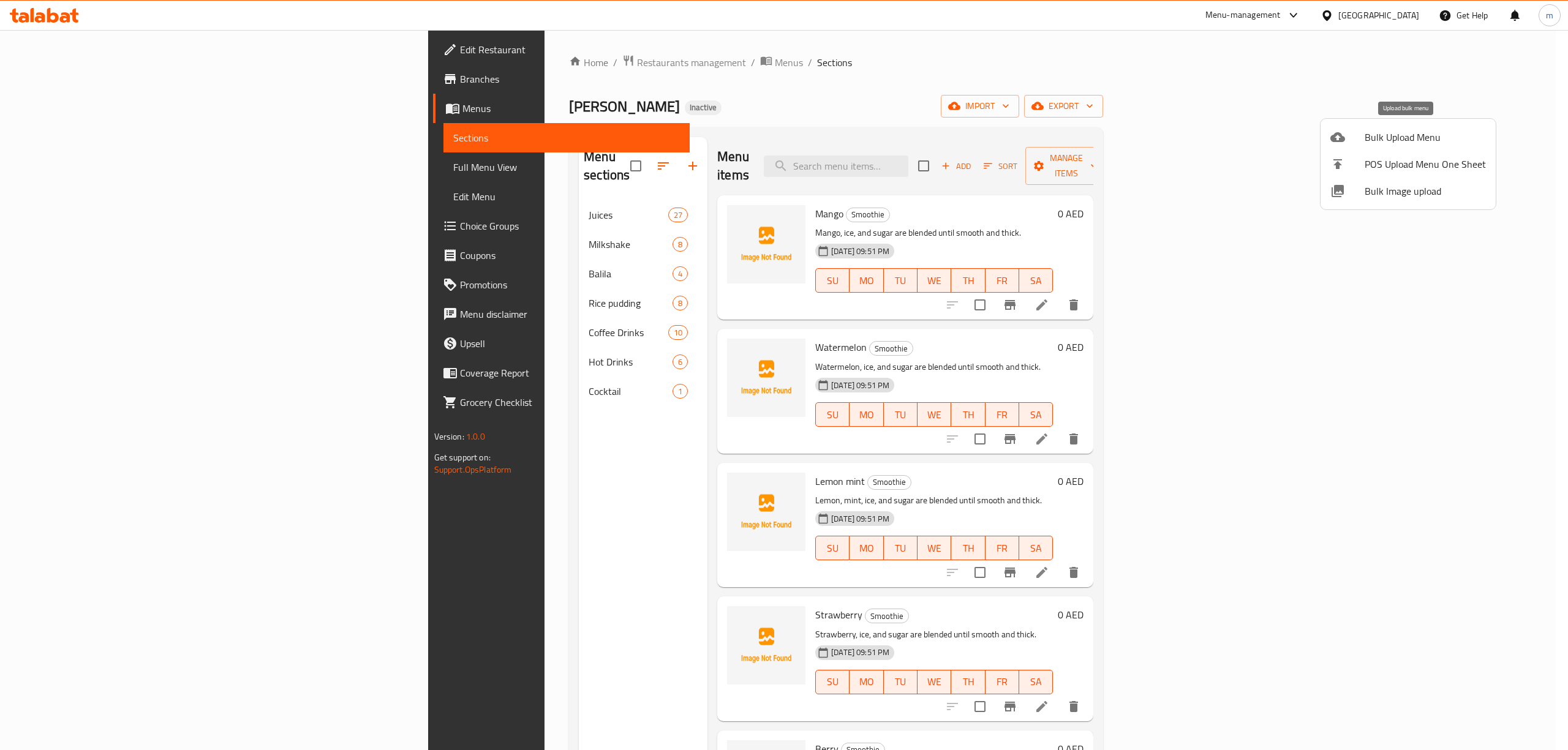
click at [1384, 137] on span "Bulk Upload Menu" at bounding box center [1424, 137] width 121 height 15
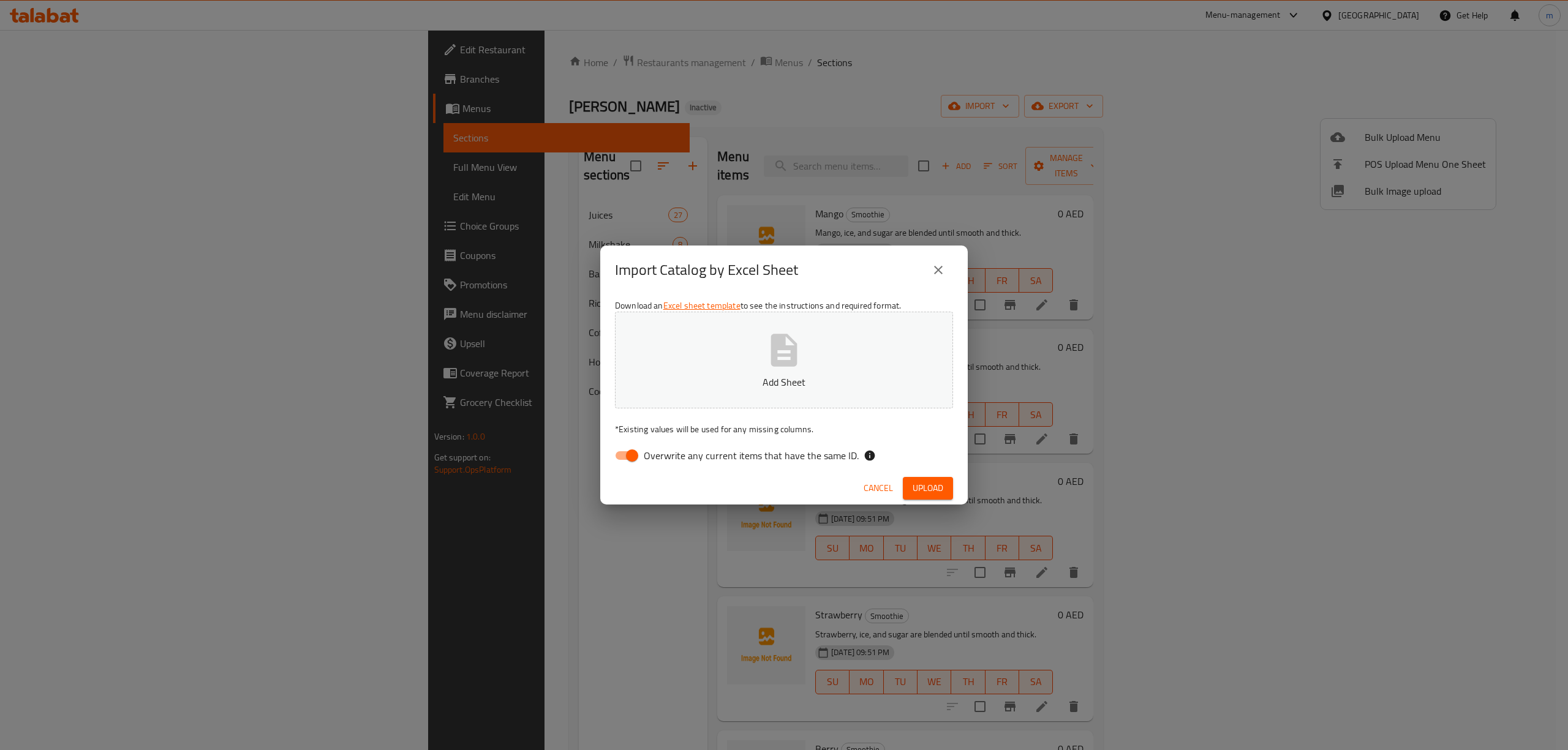
click at [623, 452] on input "Overwrite any current items that have the same ID." at bounding box center [631, 455] width 70 height 24
checkbox input "false"
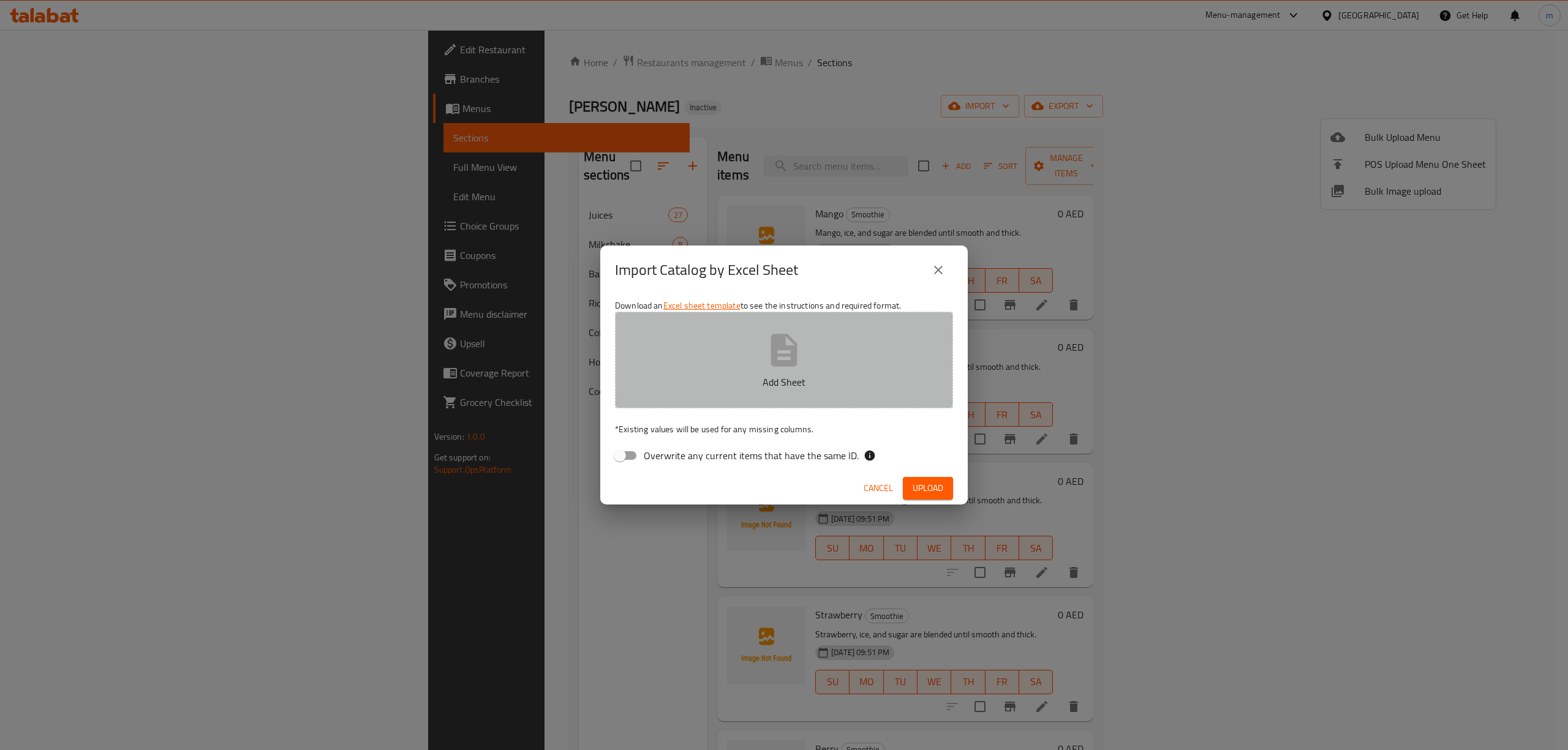
click at [702, 368] on button "Add Sheet" at bounding box center [784, 360] width 338 height 96
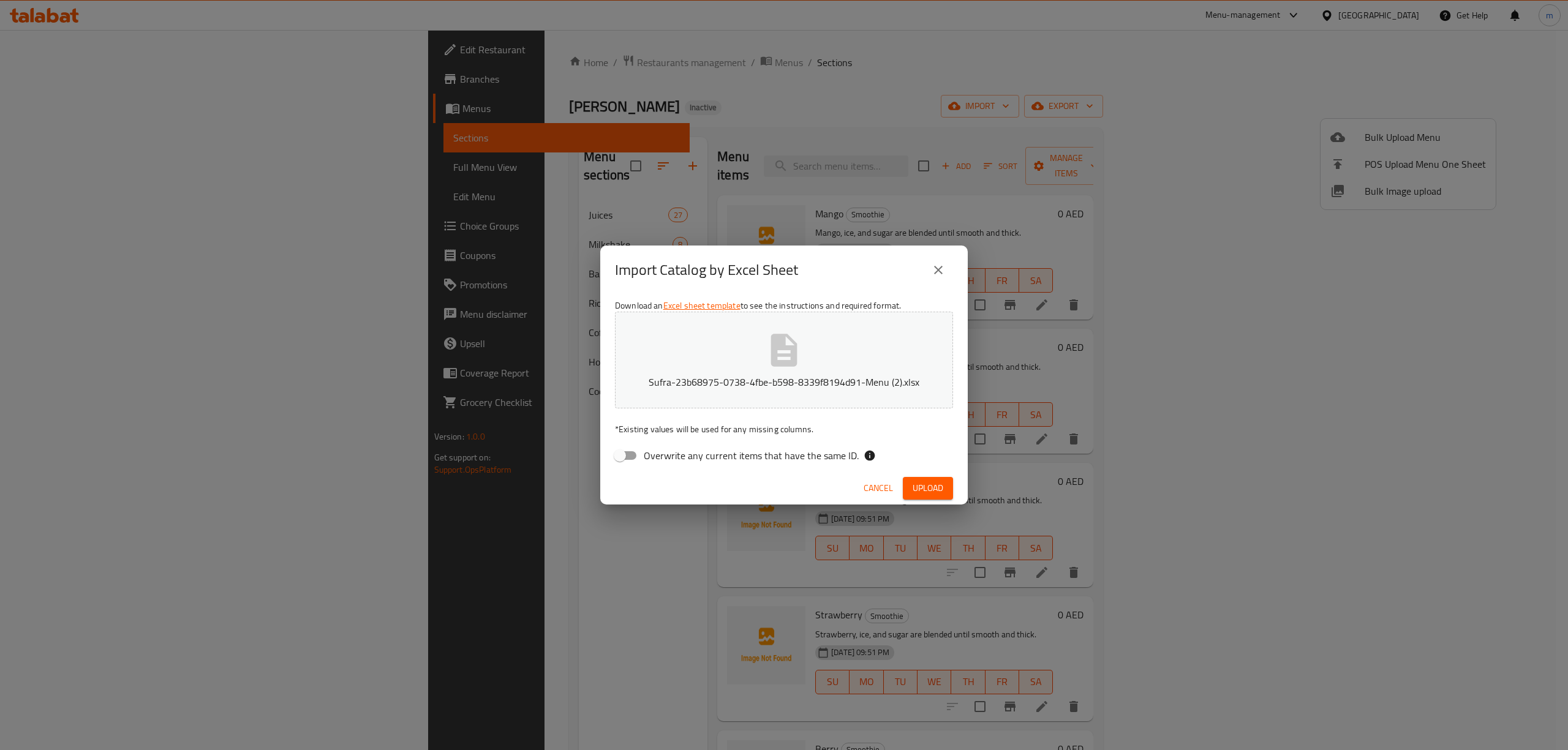
click at [946, 485] on button "Upload" at bounding box center [927, 487] width 50 height 23
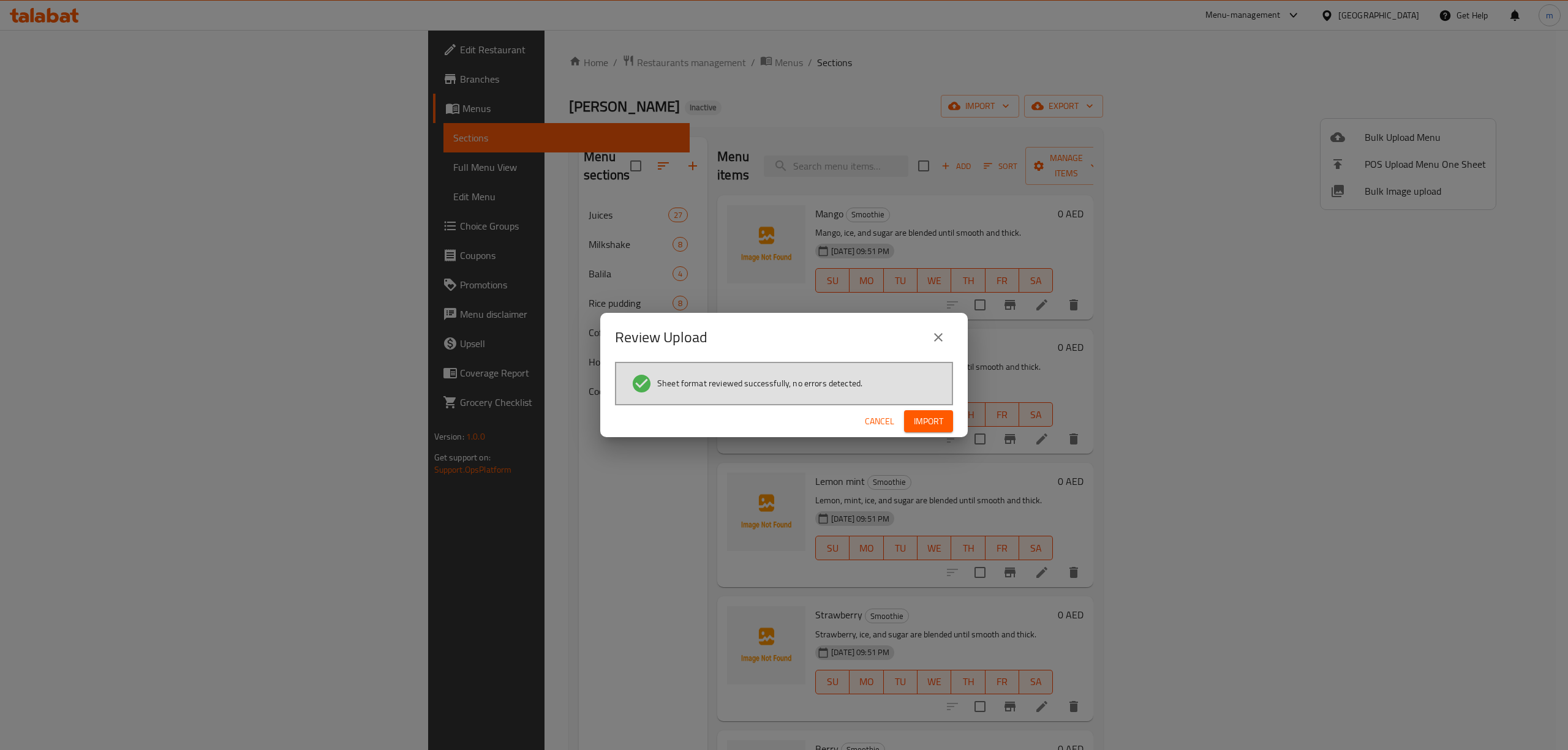
click at [920, 416] on span "Import" at bounding box center [929, 421] width 29 height 15
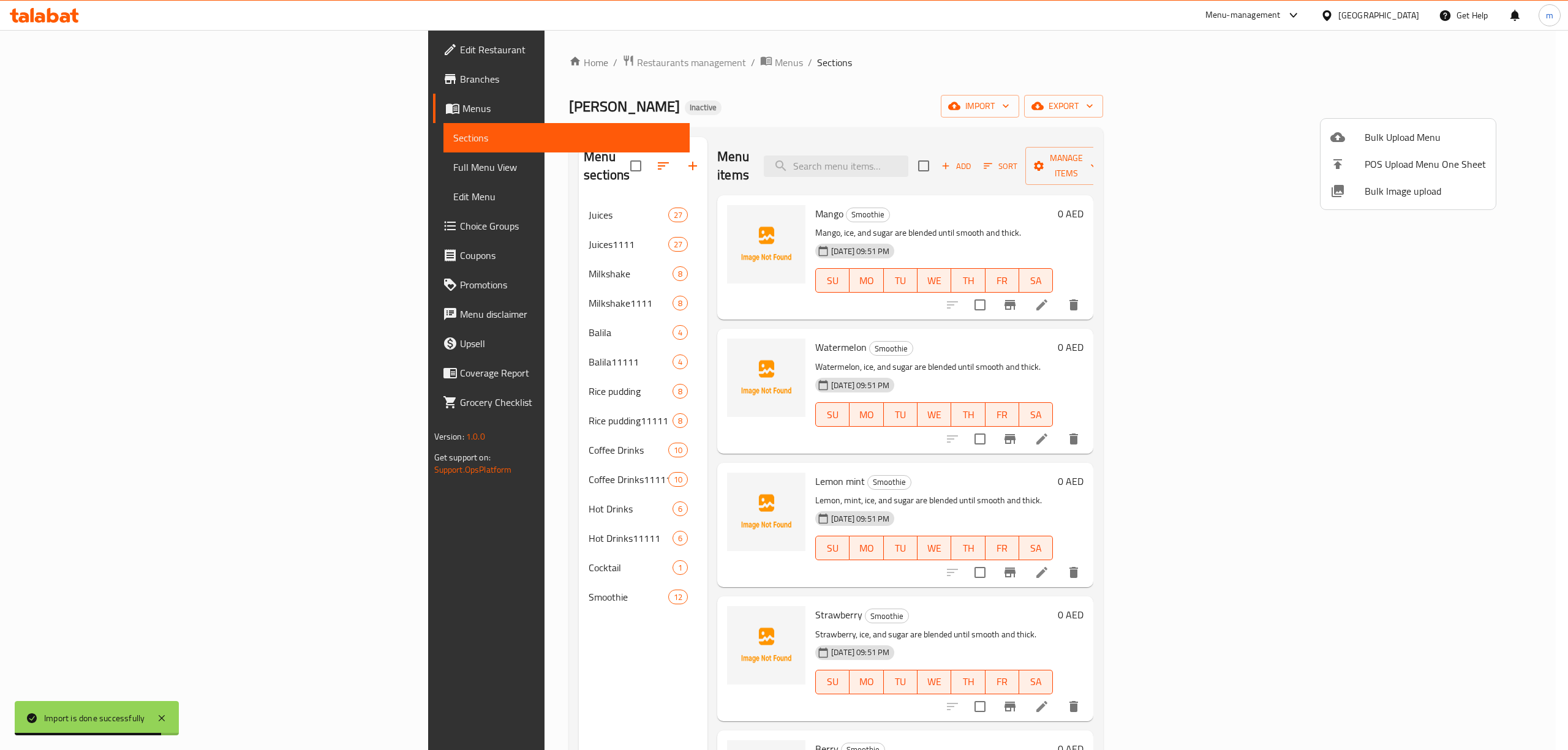
click at [436, 650] on div at bounding box center [784, 375] width 1568 height 750
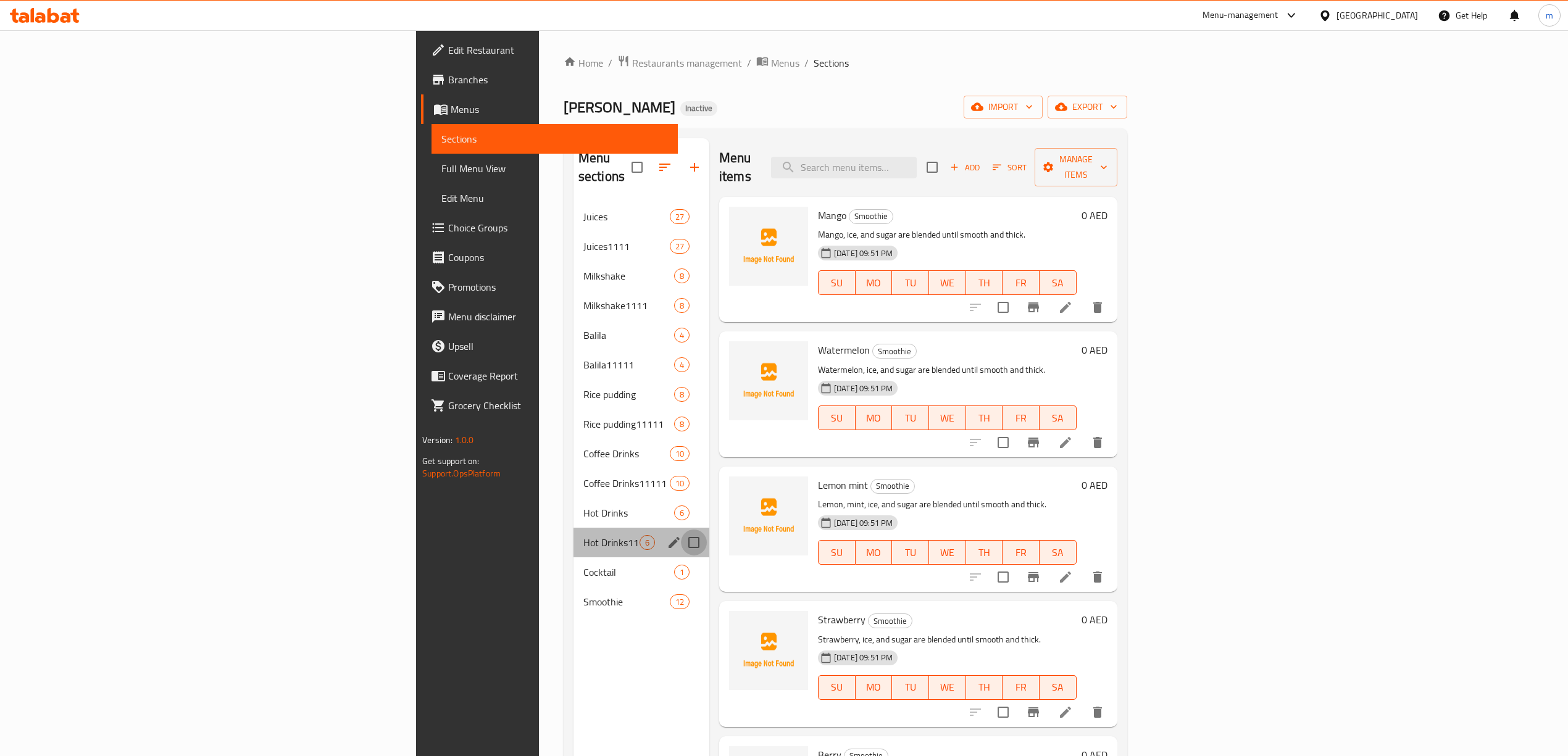
click at [681, 530] on input "Menu sections" at bounding box center [694, 542] width 26 height 26
checkbox input "true"
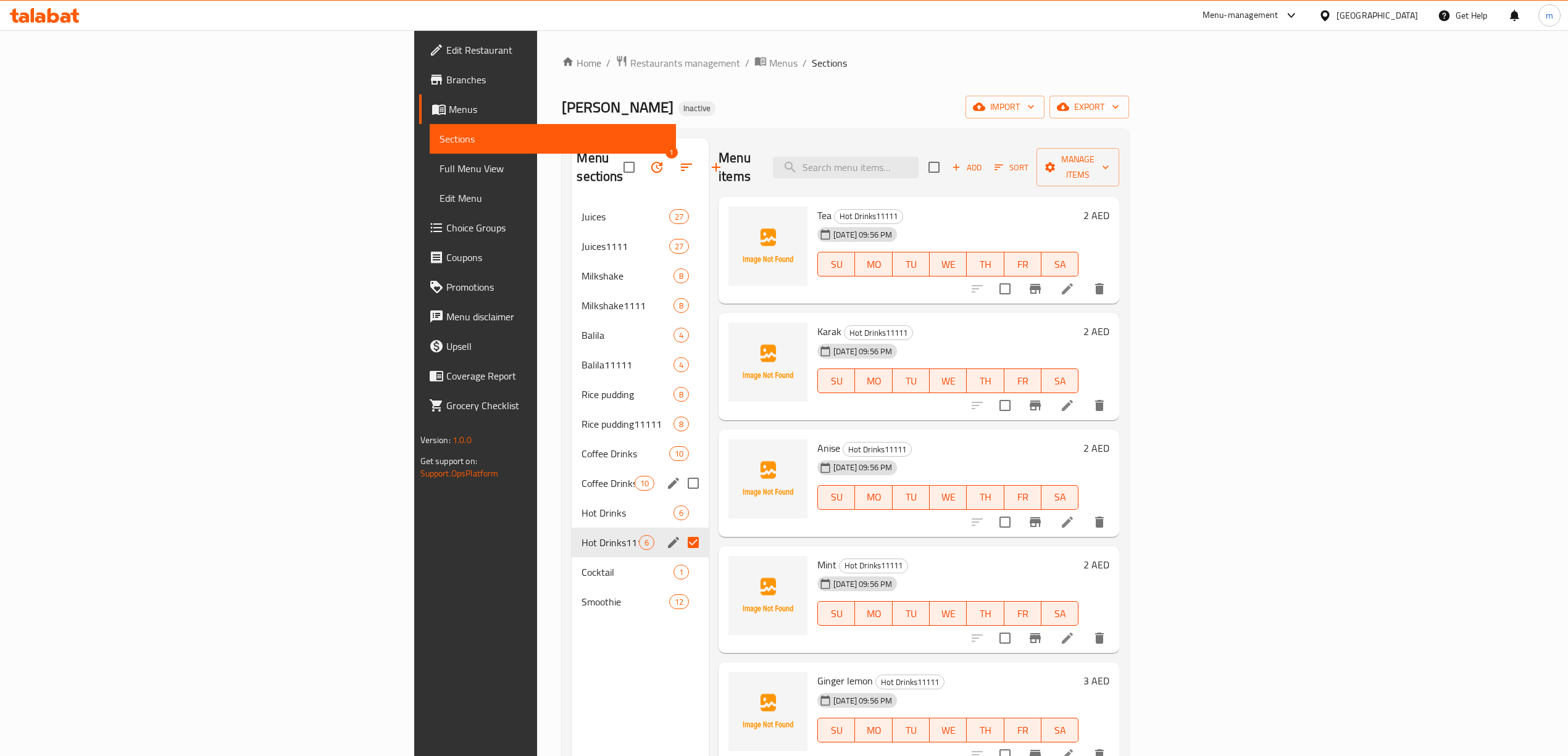
click at [680, 470] on input "Menu sections" at bounding box center [693, 483] width 26 height 26
checkbox input "true"
click at [680, 411] on input "Menu sections" at bounding box center [693, 423] width 26 height 26
checkbox input "true"
click at [680, 352] on input "Menu sections" at bounding box center [693, 365] width 26 height 26
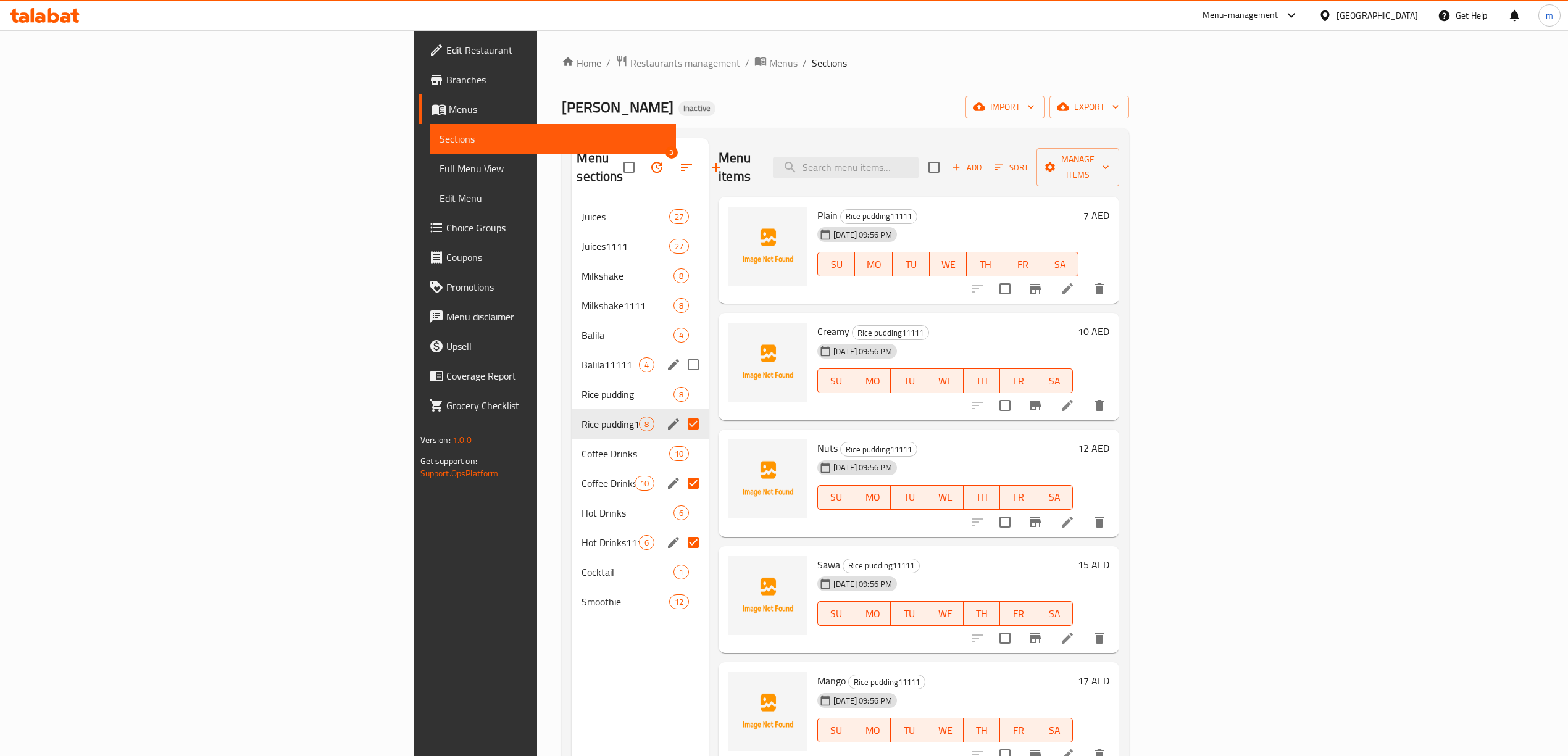
checkbox input "true"
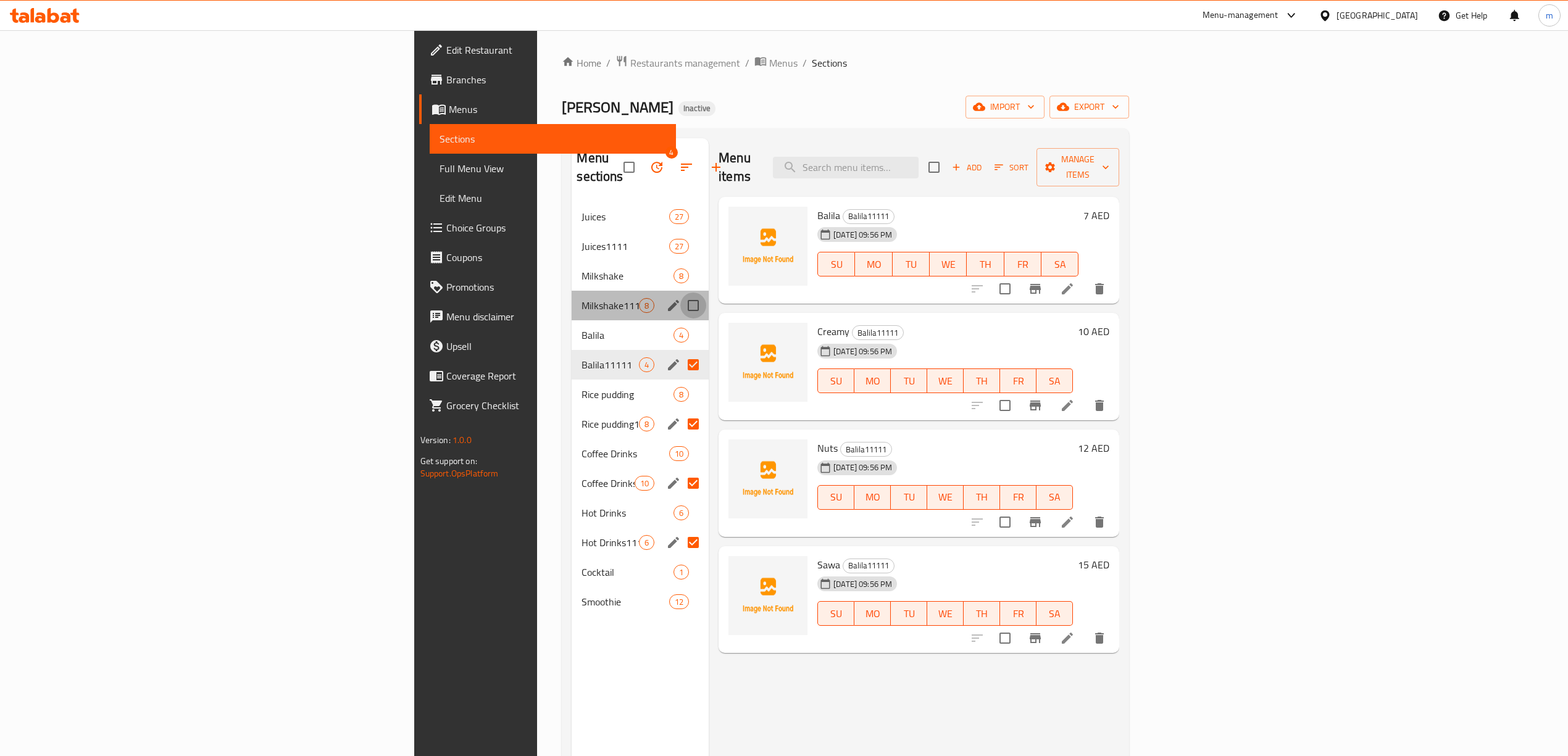
click at [680, 292] on input "Menu sections" at bounding box center [693, 305] width 26 height 26
checkbox input "true"
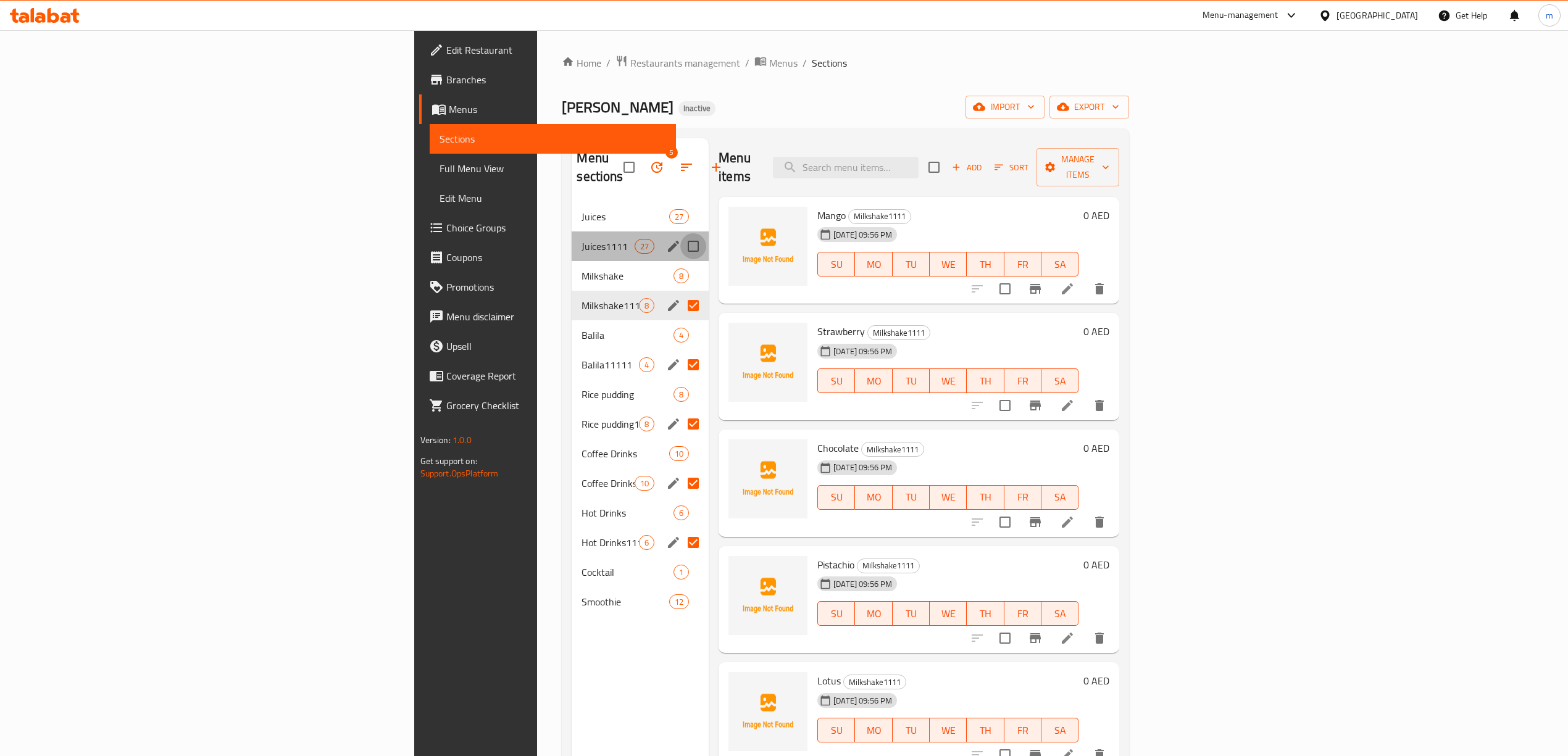
click at [680, 233] on input "Menu sections" at bounding box center [693, 246] width 26 height 26
checkbox input "true"
click at [651, 161] on icon "button" at bounding box center [657, 167] width 11 height 11
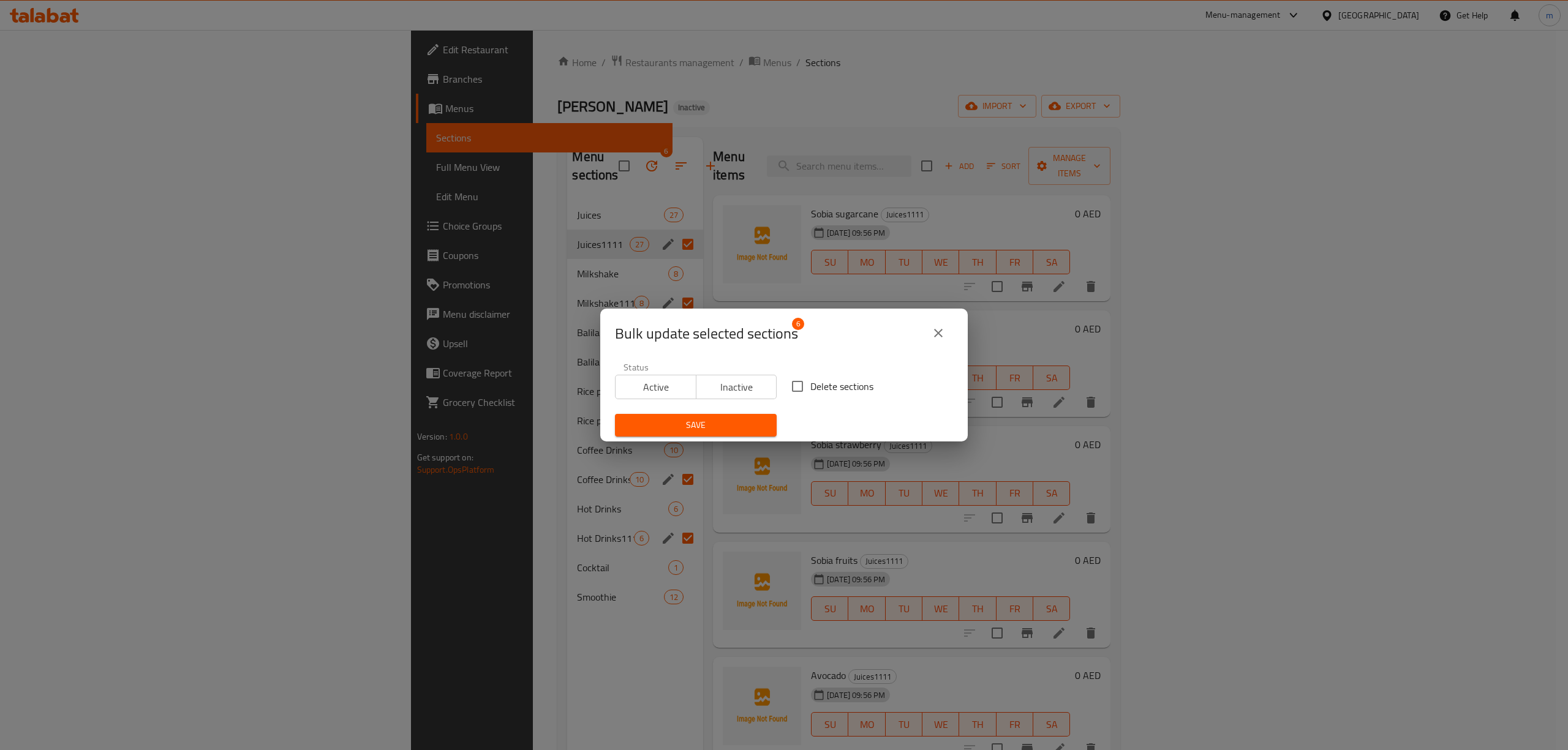
click at [799, 390] on input "Delete sections" at bounding box center [797, 386] width 25 height 25
checkbox input "true"
click at [713, 426] on span "Save" at bounding box center [696, 425] width 142 height 15
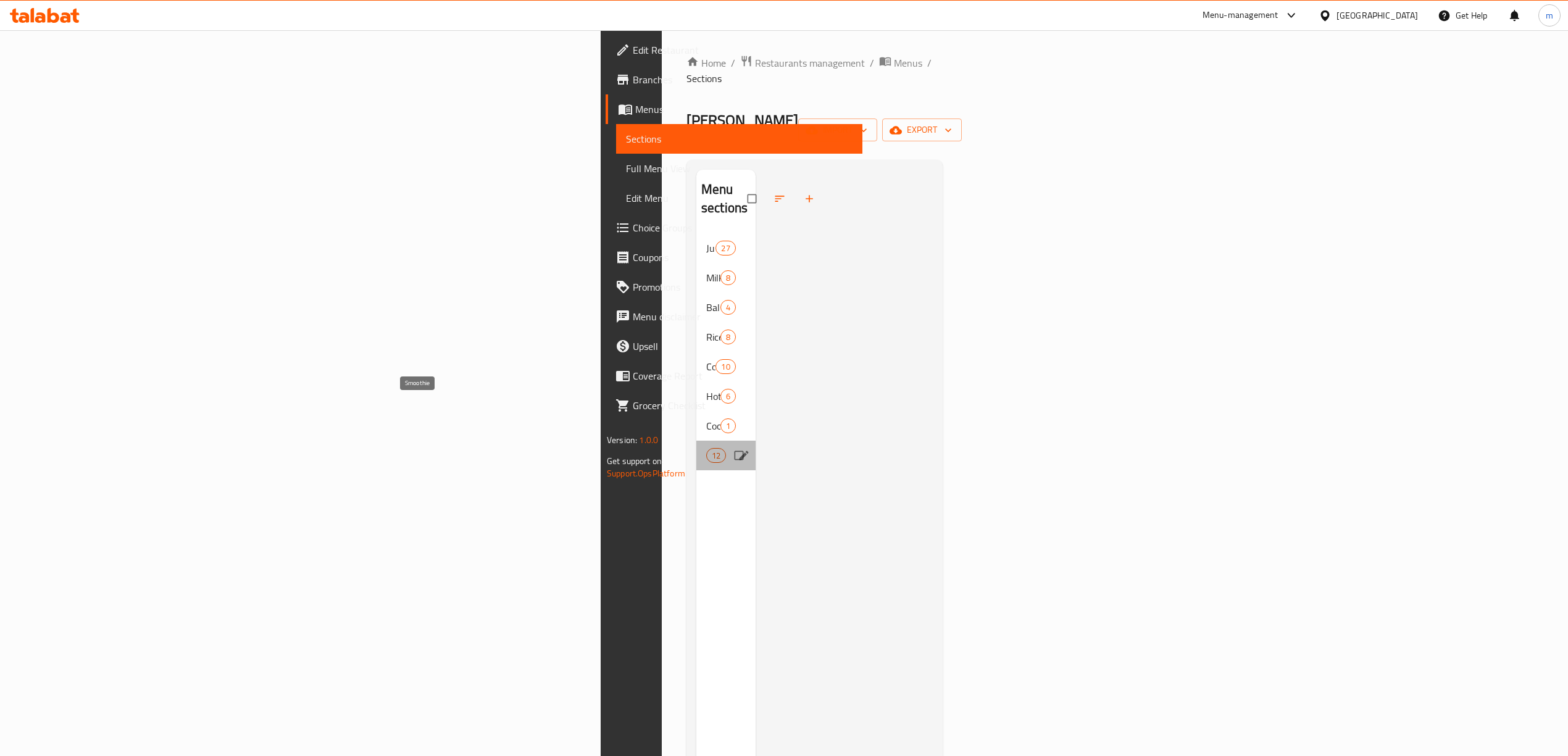
click at [706, 448] on span "Smoothie" at bounding box center [706, 455] width 0 height 15
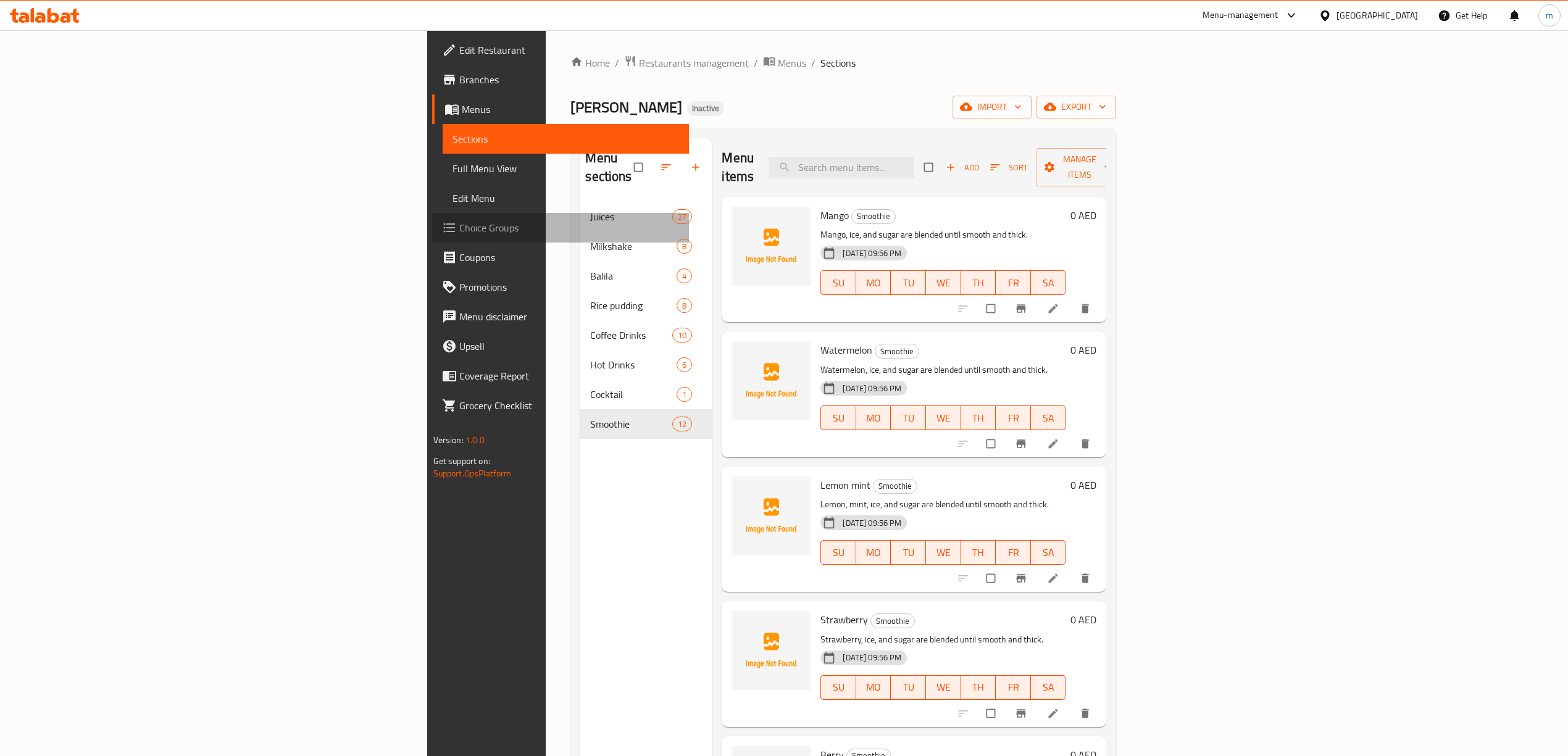
click at [432, 218] on link "Choice Groups" at bounding box center [560, 227] width 257 height 29
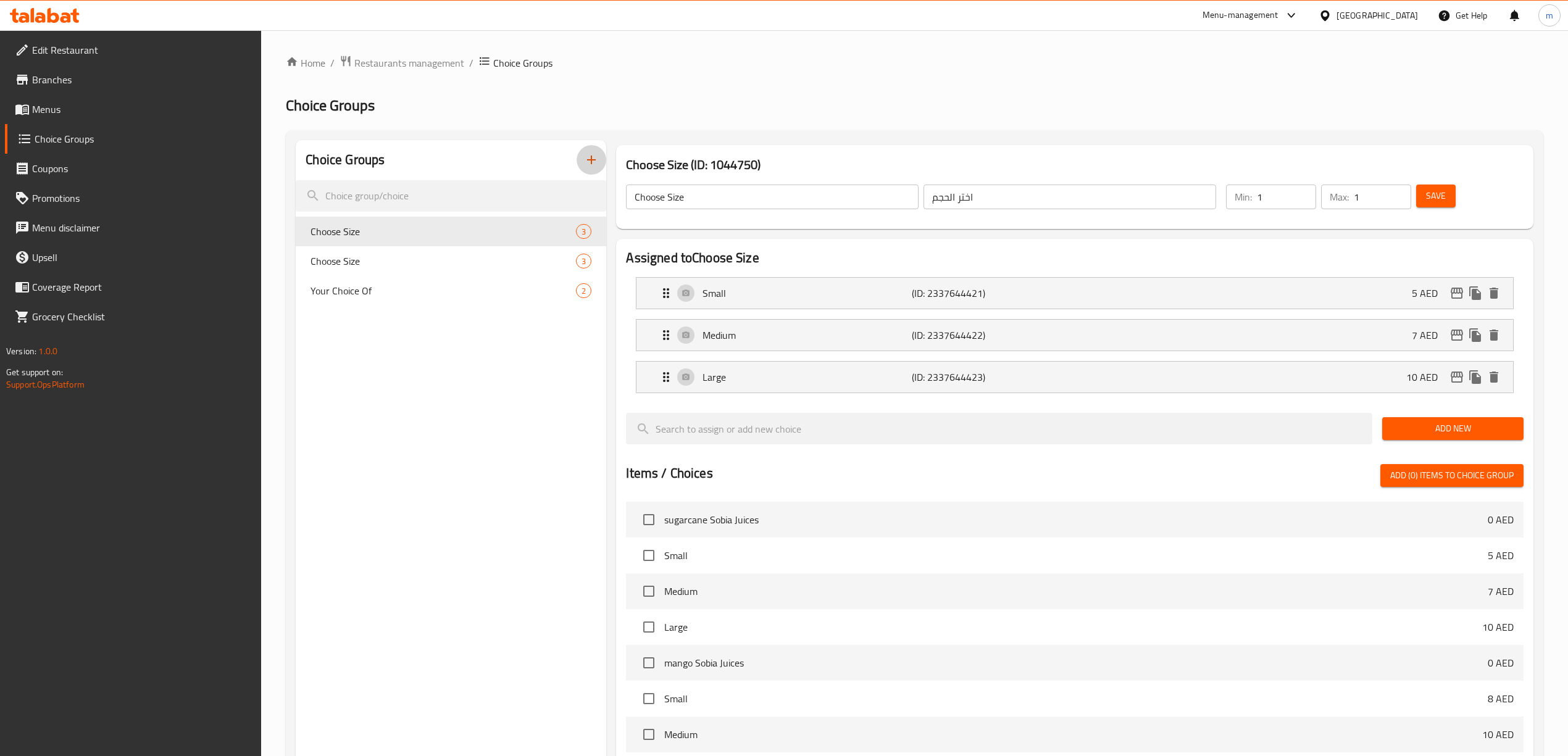
click at [587, 167] on icon "button" at bounding box center [591, 159] width 15 height 15
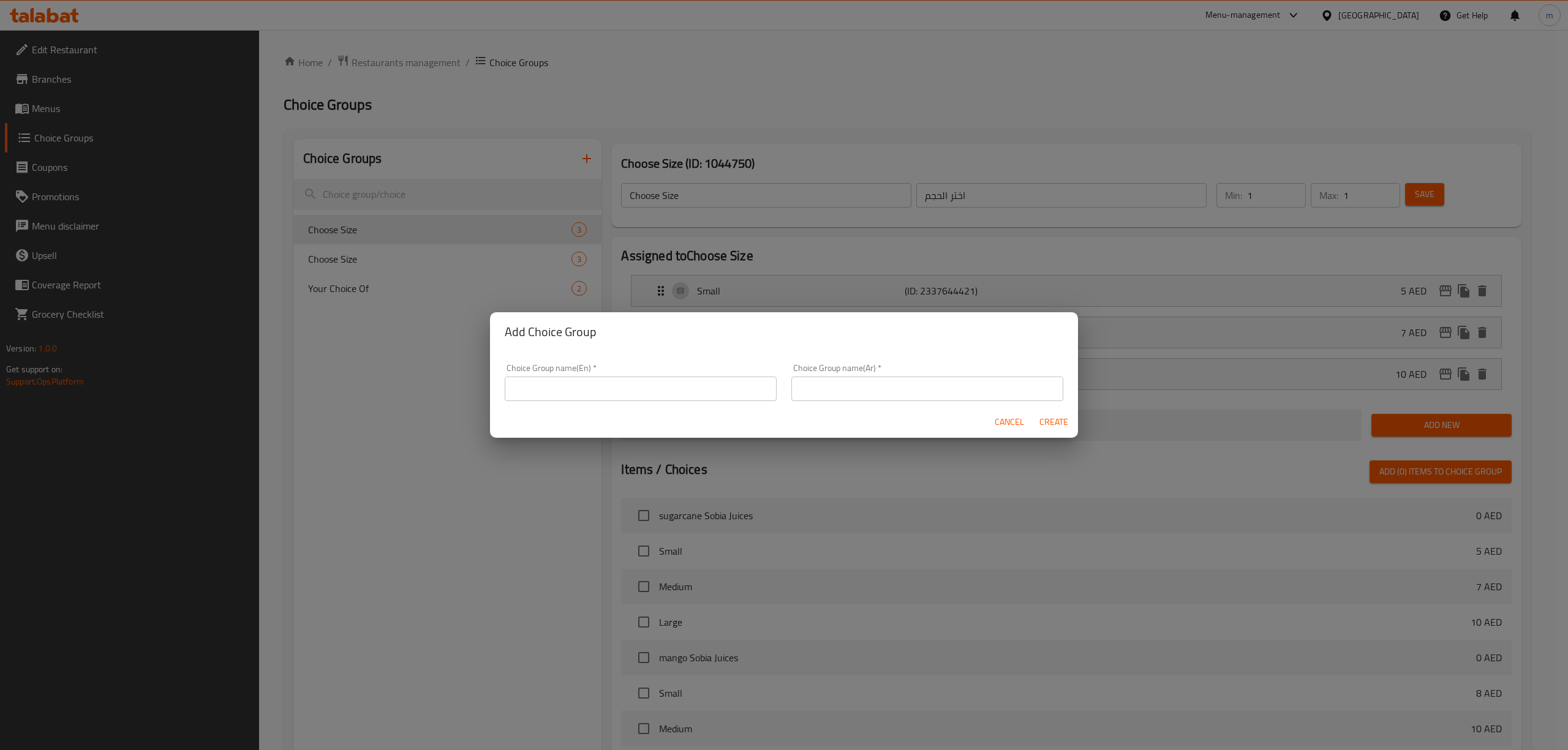
click at [593, 395] on input "text" at bounding box center [640, 388] width 272 height 25
type input "ؤ"
type input "Y"
type input "Choose Size"
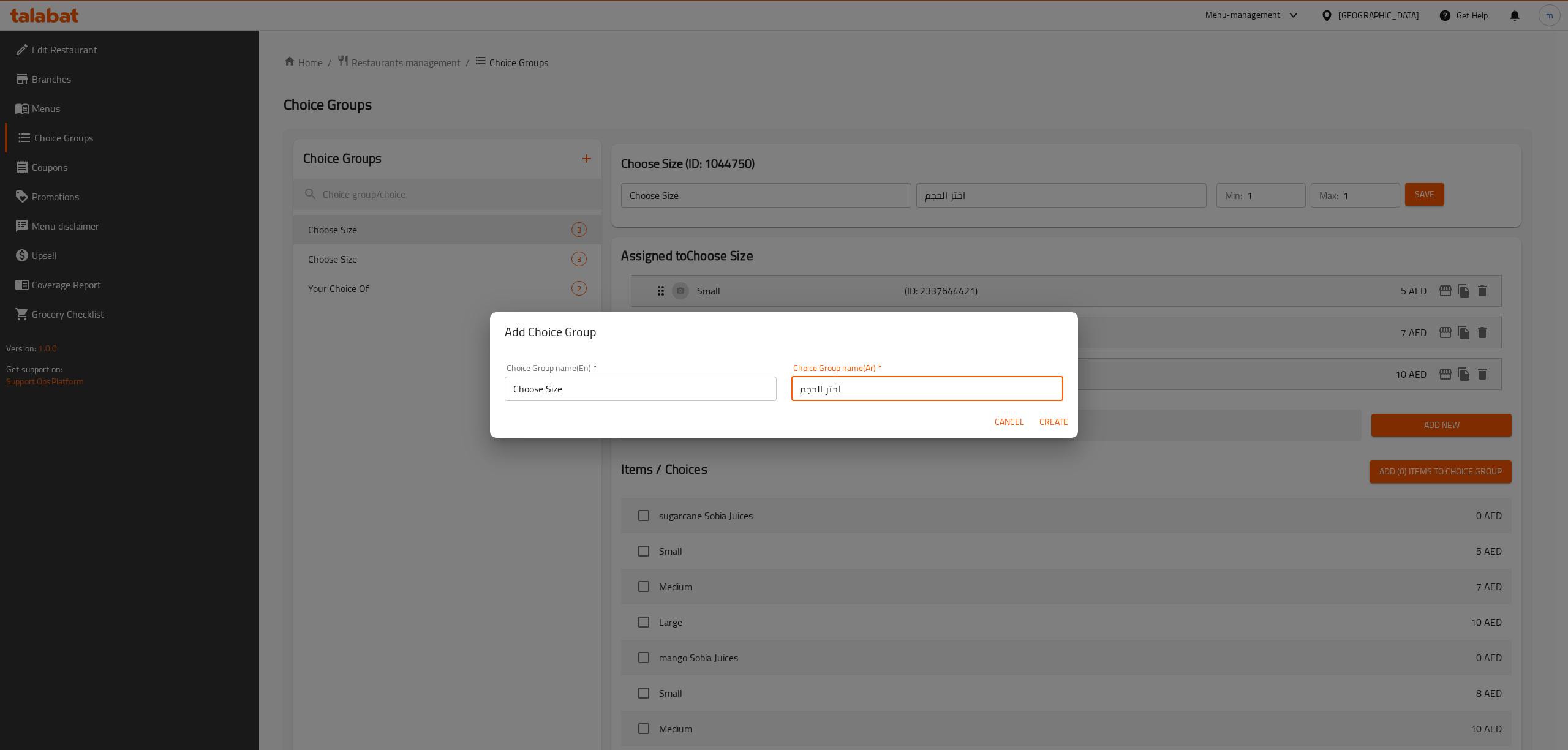
type input "اختر الحجم"
click at [1054, 425] on span "Create" at bounding box center [1053, 422] width 29 height 15
type input "Choose Size"
type input "اختر الحجم"
type input "0"
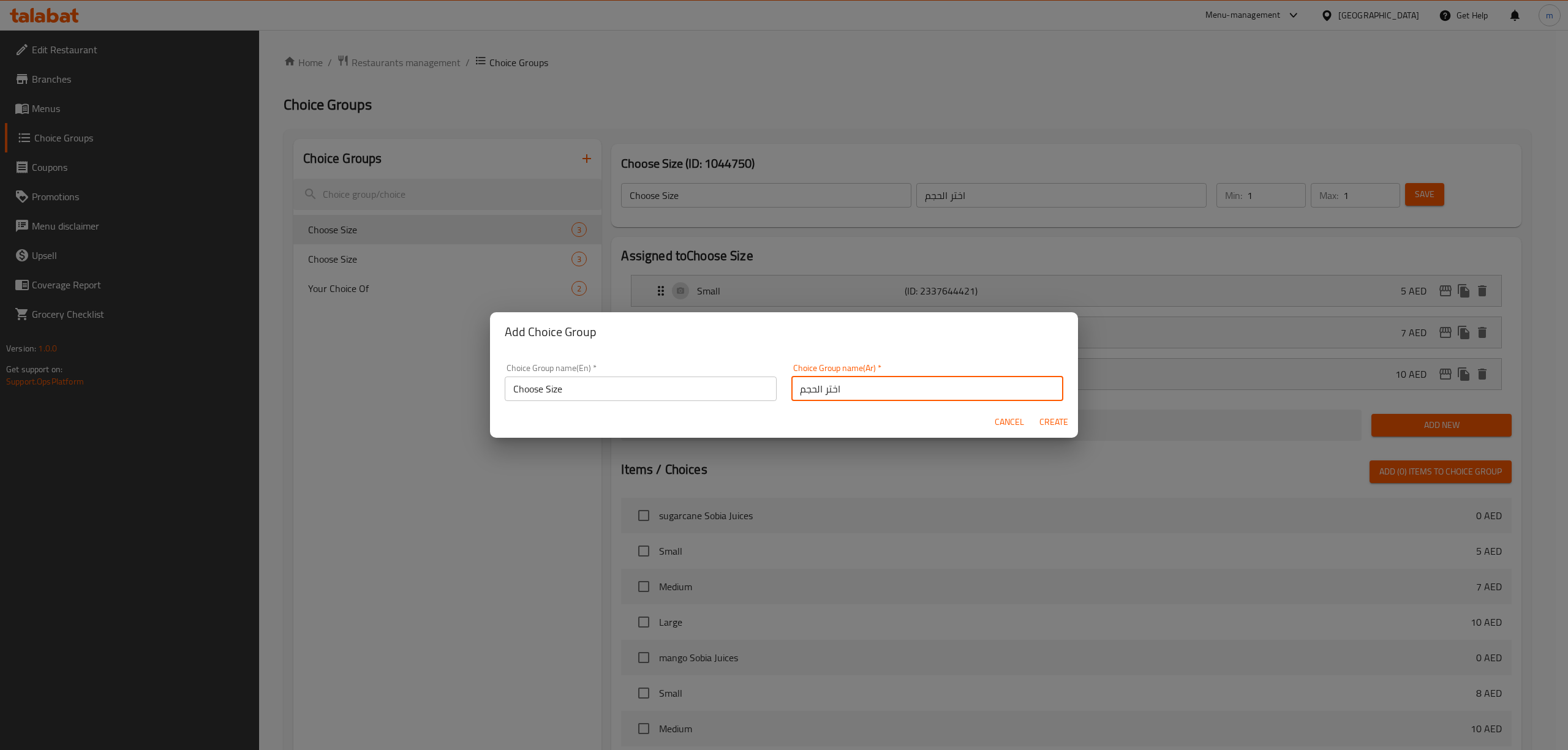
type input "0"
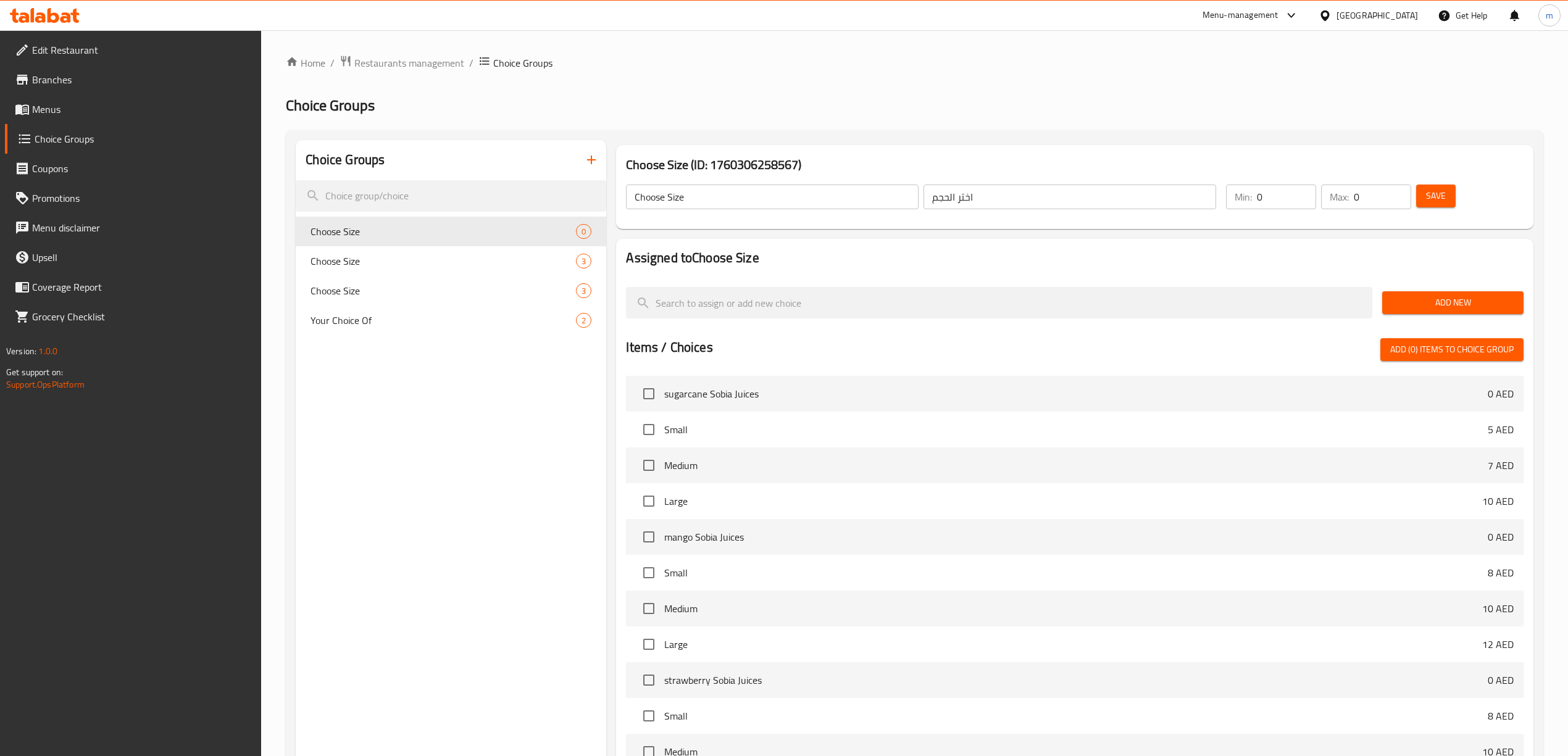
click at [1284, 203] on input "0" at bounding box center [1286, 196] width 60 height 25
type input "0"
type input "1"
drag, startPoint x: 1355, startPoint y: 200, endPoint x: 1342, endPoint y: 201, distance: 13.0
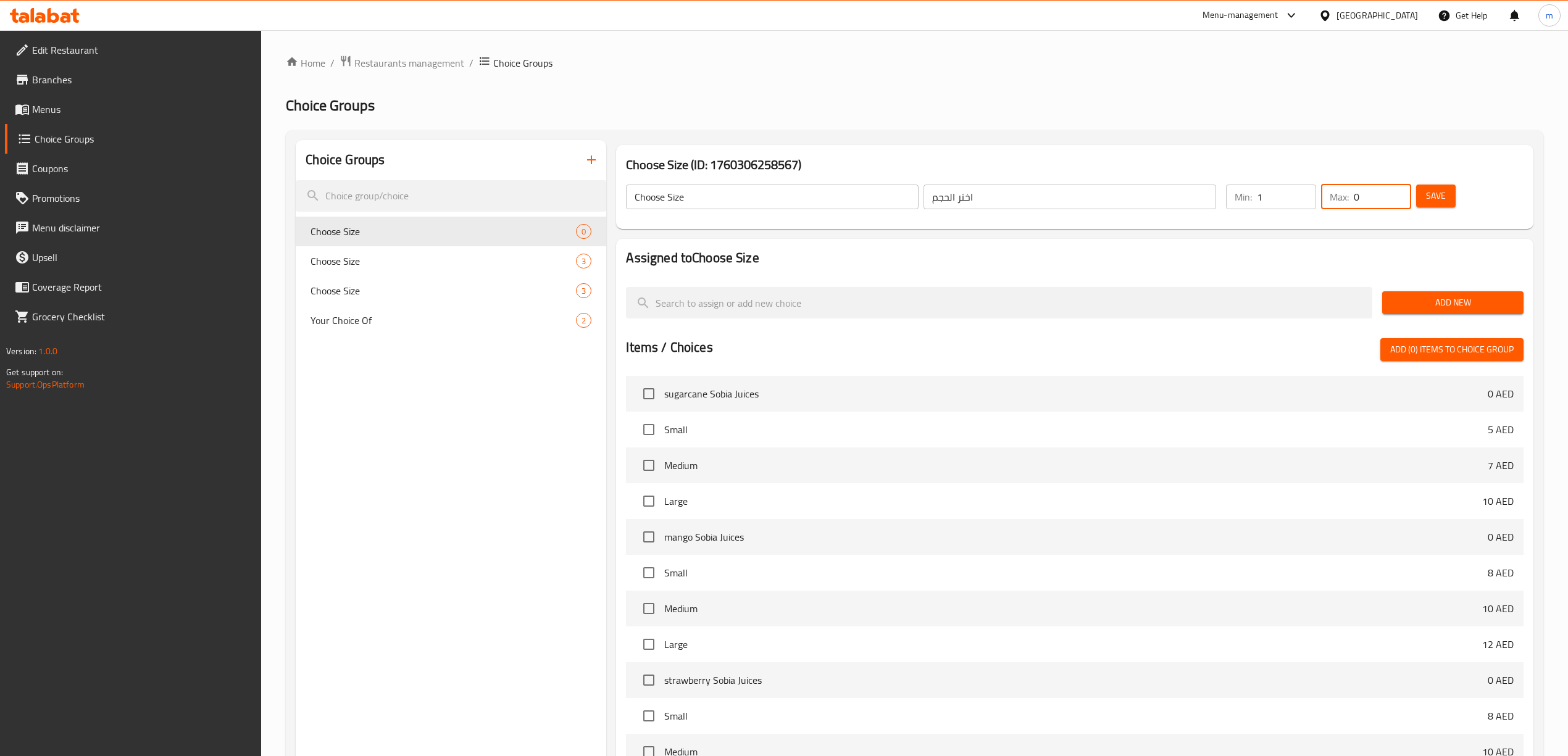
click at [1354, 200] on input "0" at bounding box center [1382, 196] width 58 height 25
type input "1"
click at [1497, 305] on span "Add New" at bounding box center [1452, 302] width 122 height 16
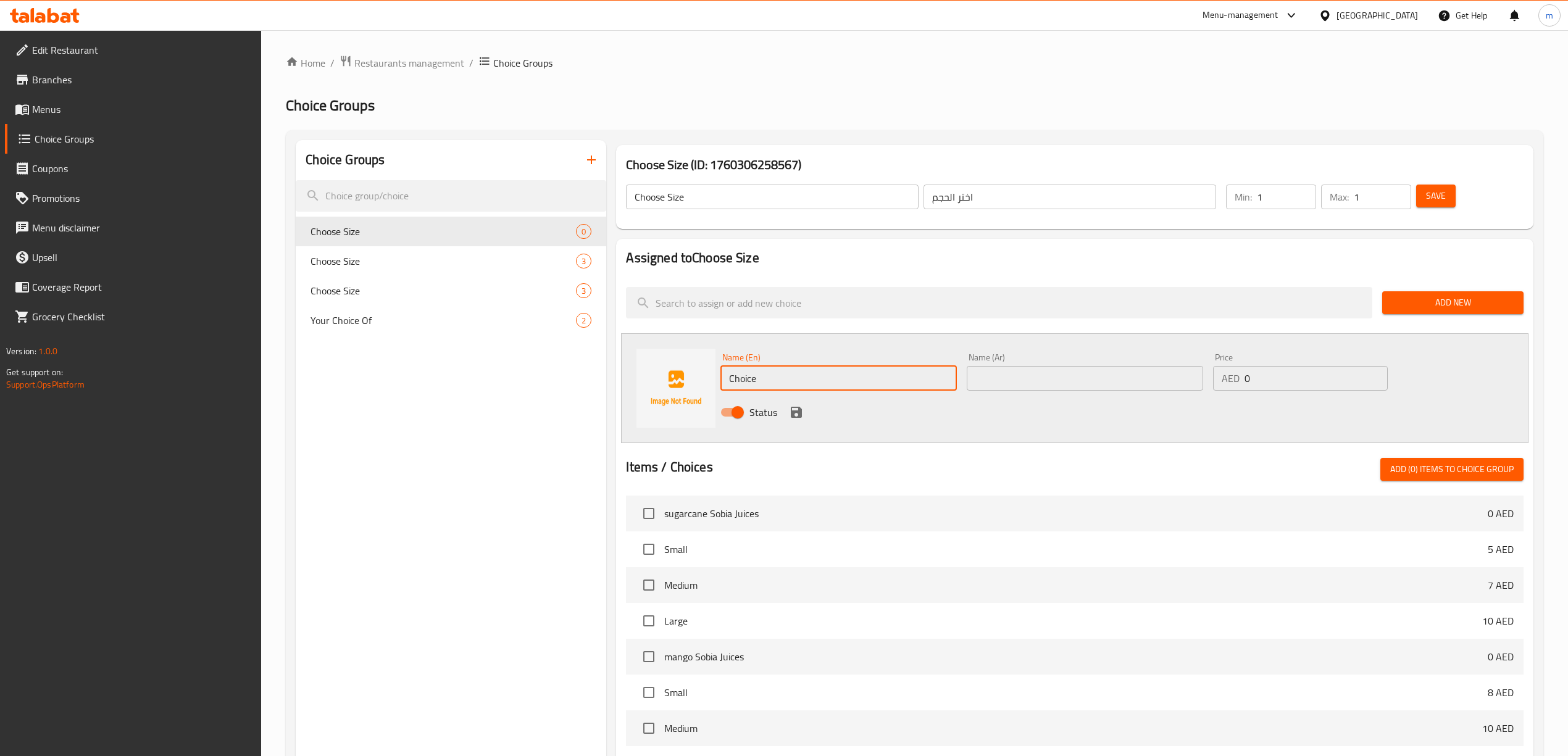
click at [780, 374] on input "Choice" at bounding box center [839, 378] width 237 height 25
type input "س"
type input "s"
type input "Small"
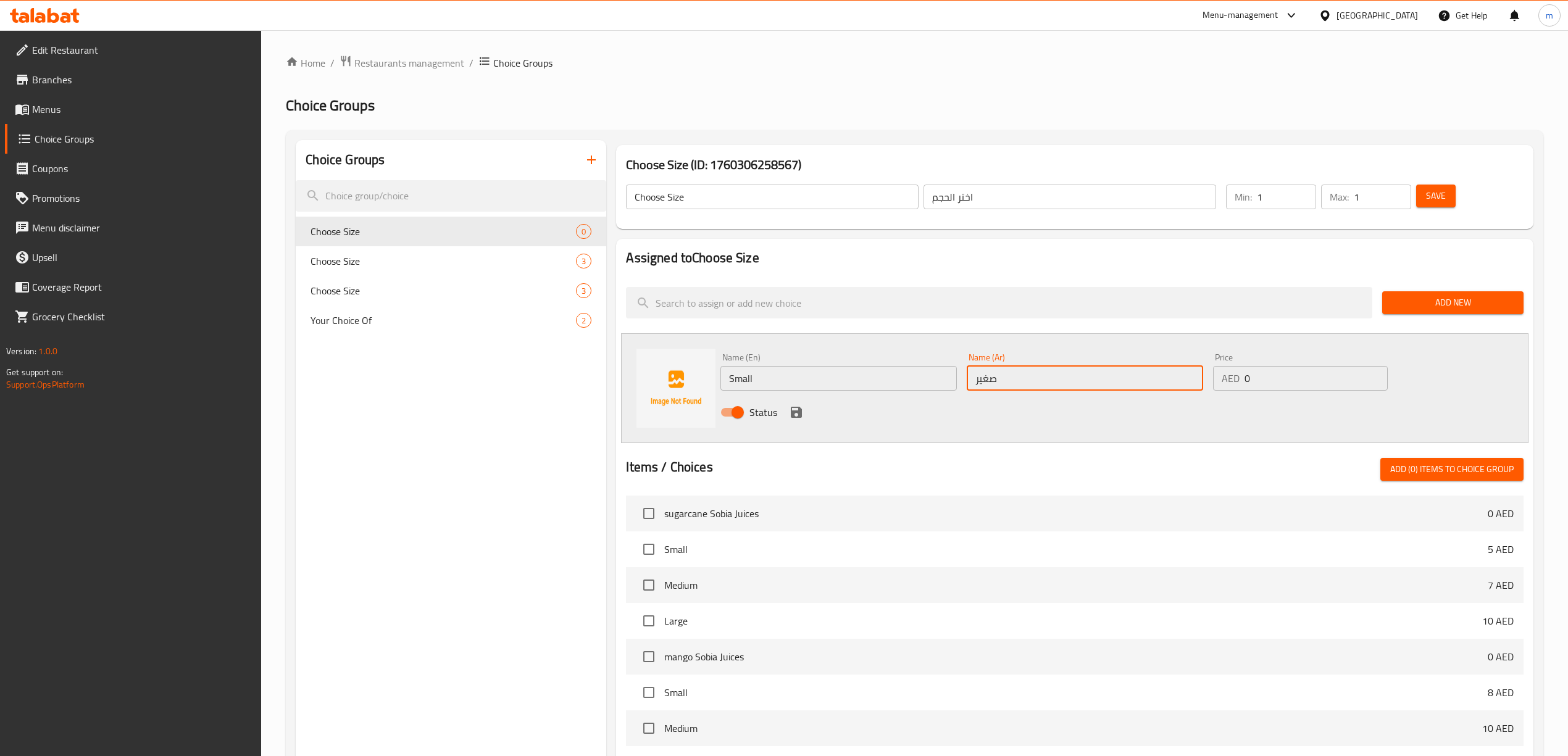
type input "صغير"
click at [1283, 380] on input "0" at bounding box center [1316, 378] width 143 height 25
drag, startPoint x: 1265, startPoint y: 384, endPoint x: 1236, endPoint y: 378, distance: 29.6
click at [1236, 378] on div "AED 0 Price" at bounding box center [1300, 378] width 175 height 25
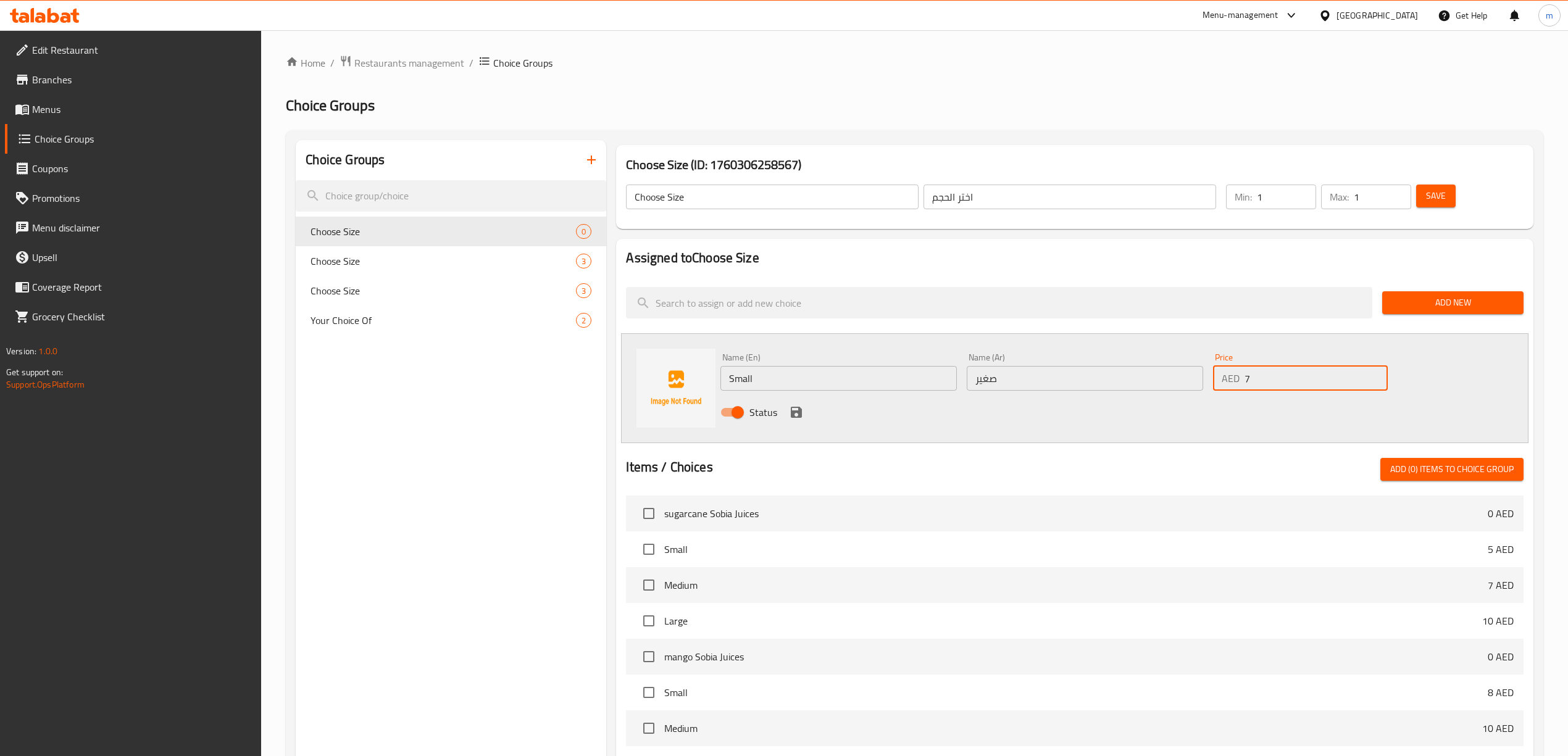
type input "7"
click at [799, 412] on icon "save" at bounding box center [796, 412] width 11 height 11
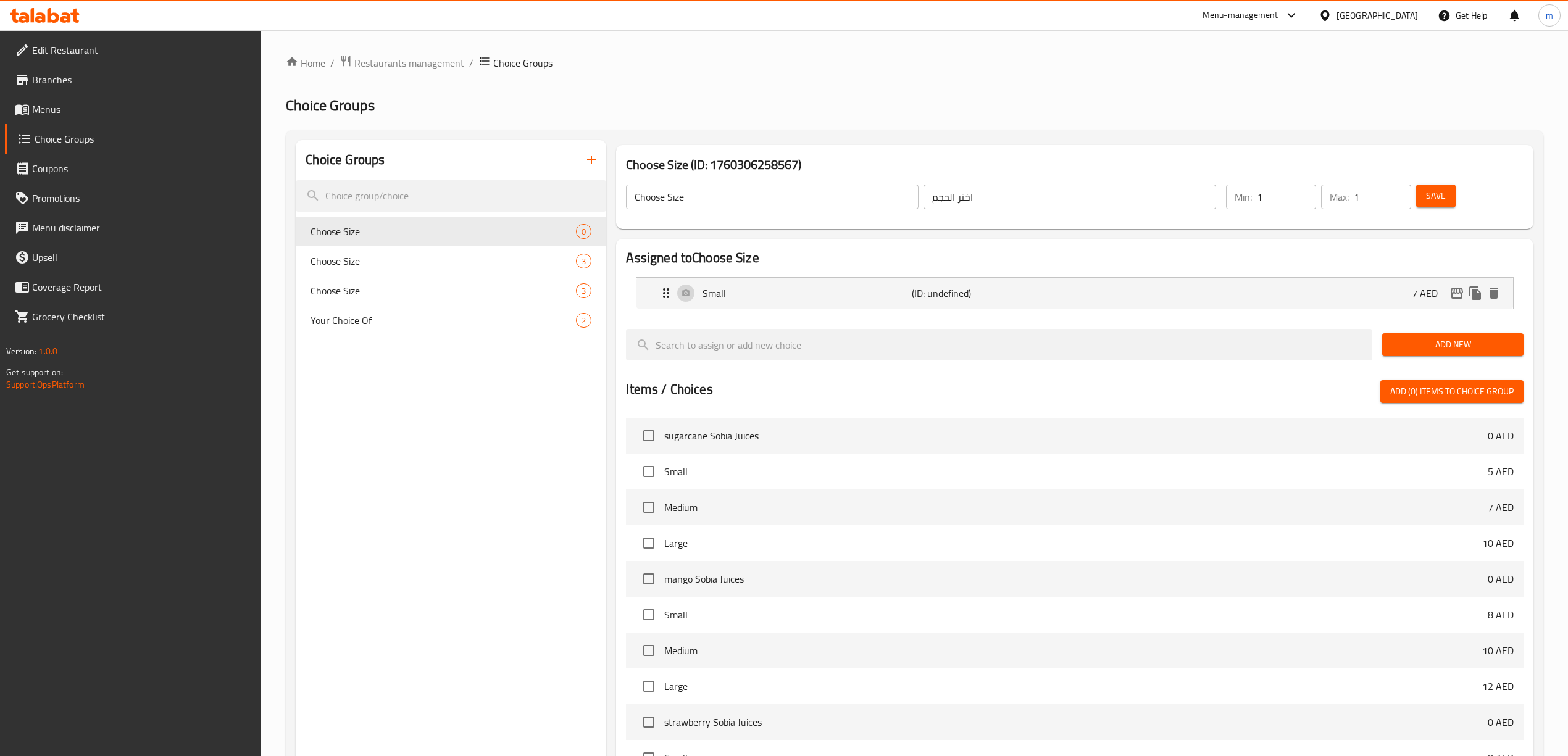
drag, startPoint x: 1447, startPoint y: 199, endPoint x: 1441, endPoint y: 215, distance: 17.1
click at [1447, 200] on button "Save" at bounding box center [1435, 195] width 39 height 23
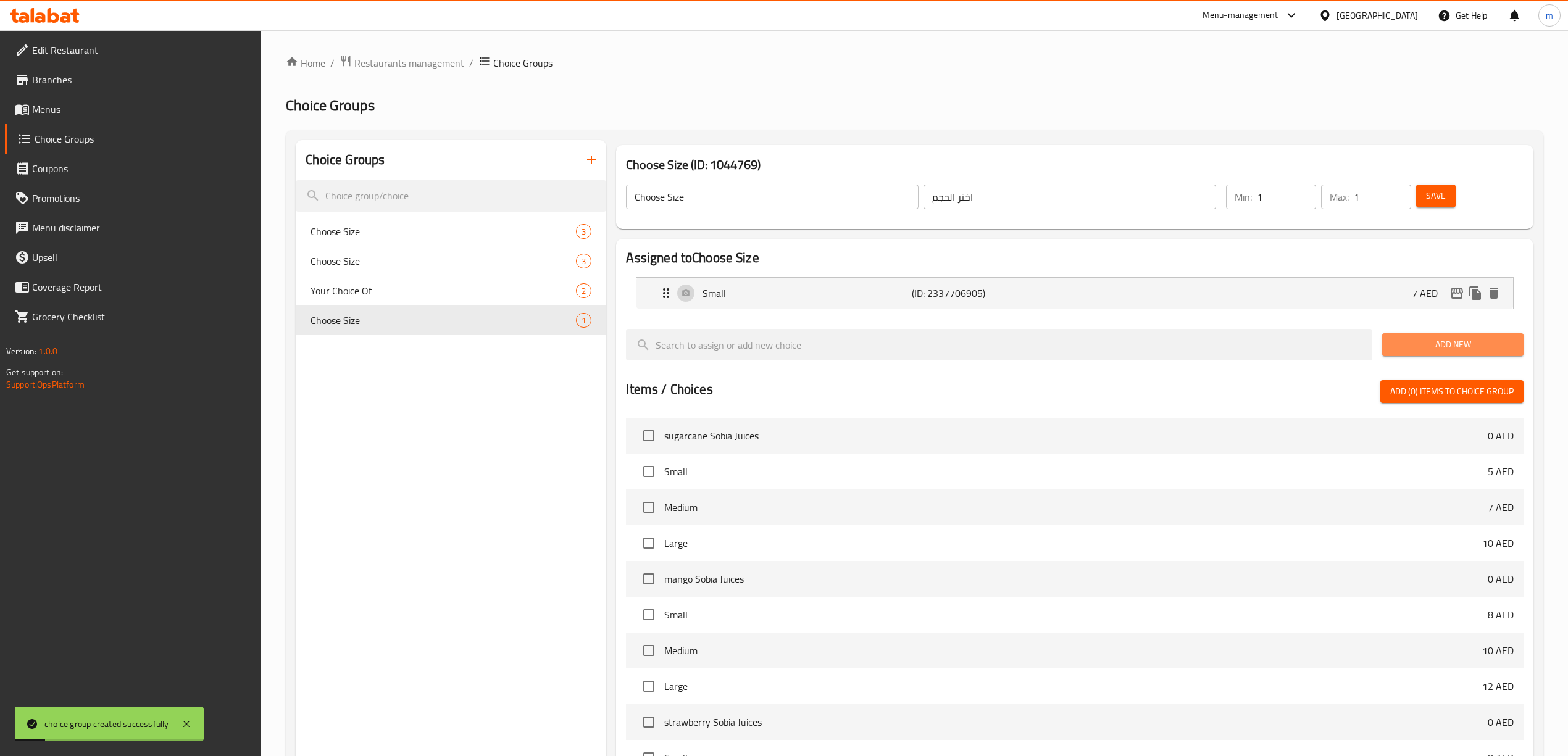
click at [1436, 345] on span "Add New" at bounding box center [1452, 345] width 122 height 16
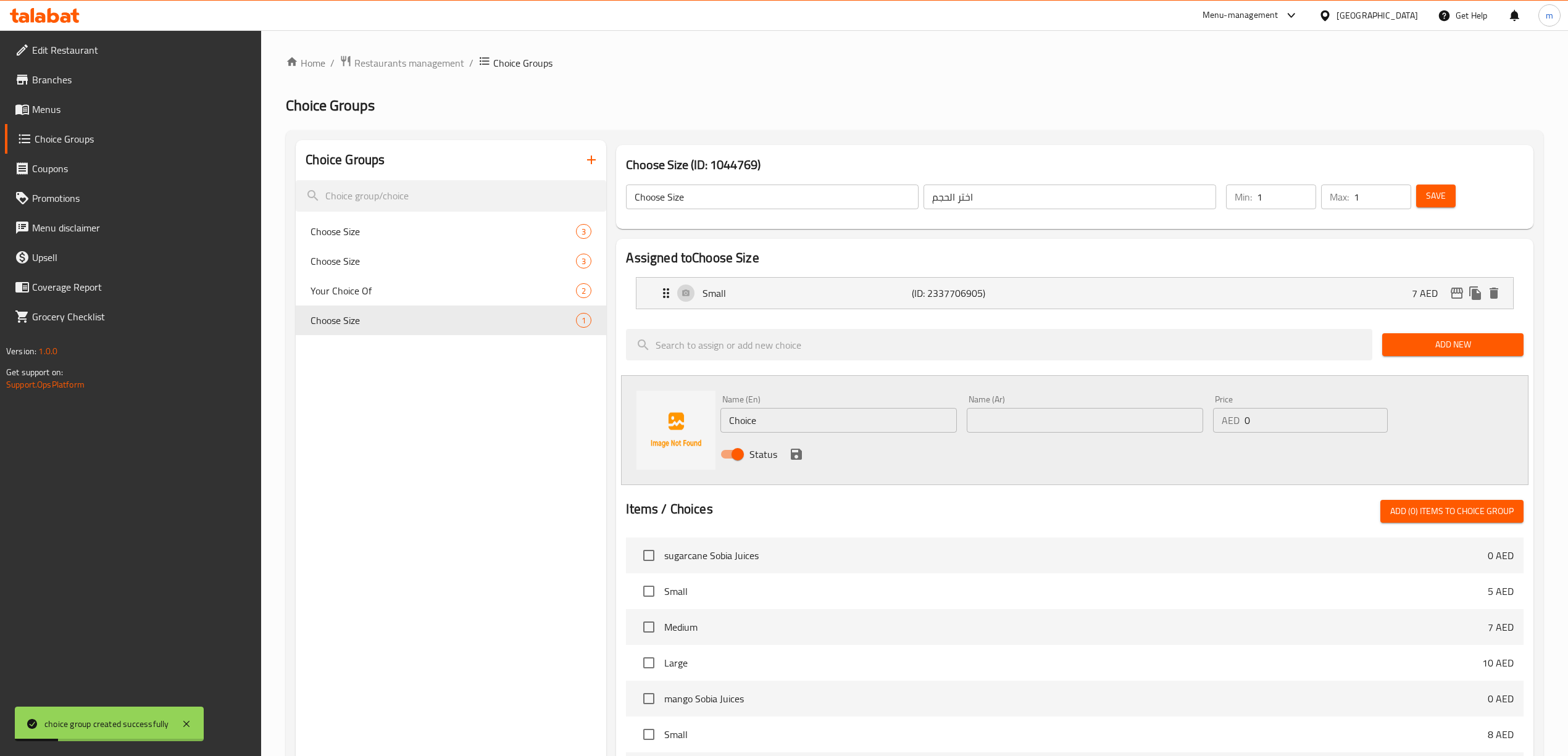
click at [831, 414] on input "Choice" at bounding box center [839, 420] width 237 height 25
type input "Medium"
type input ","
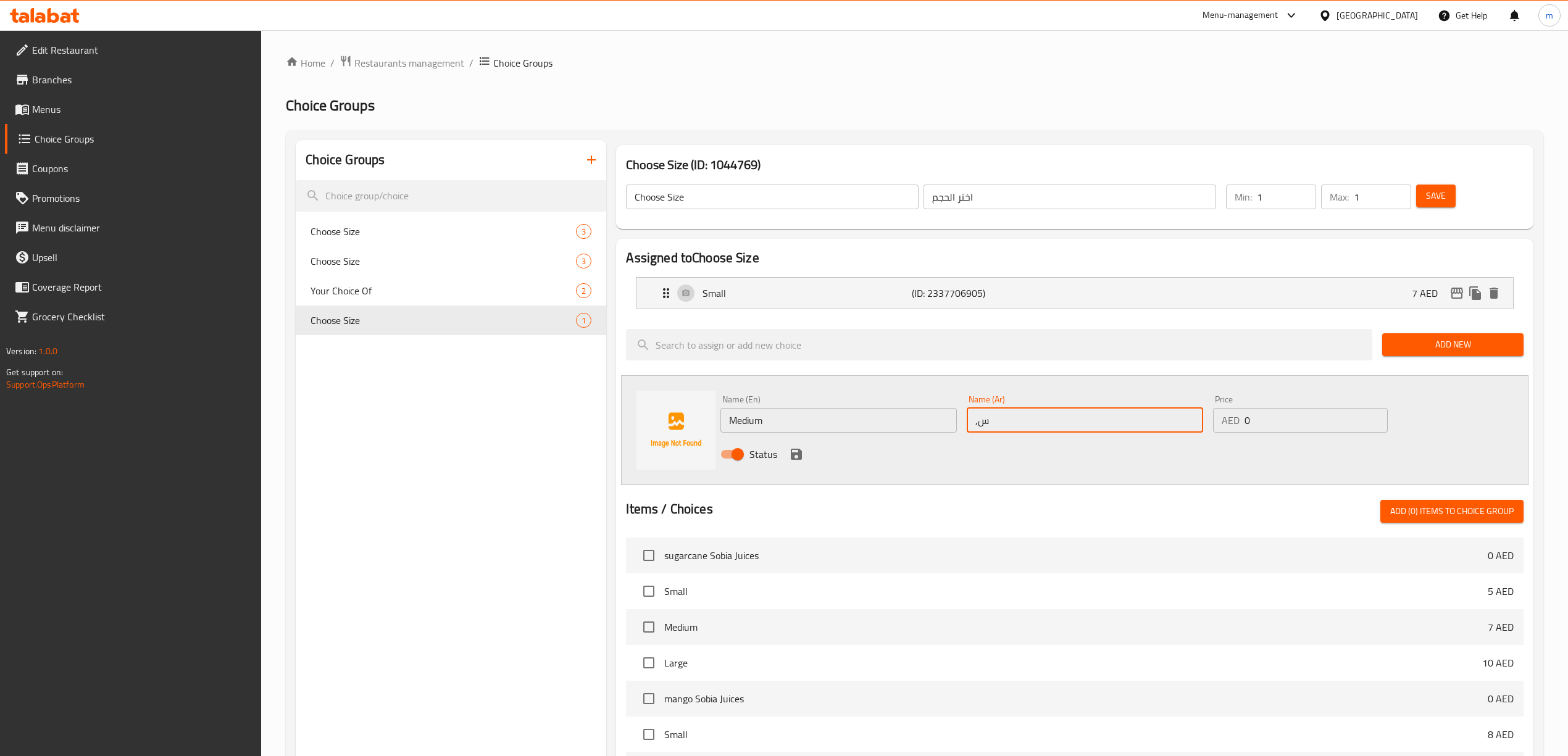
type input ","
type input "وسط"
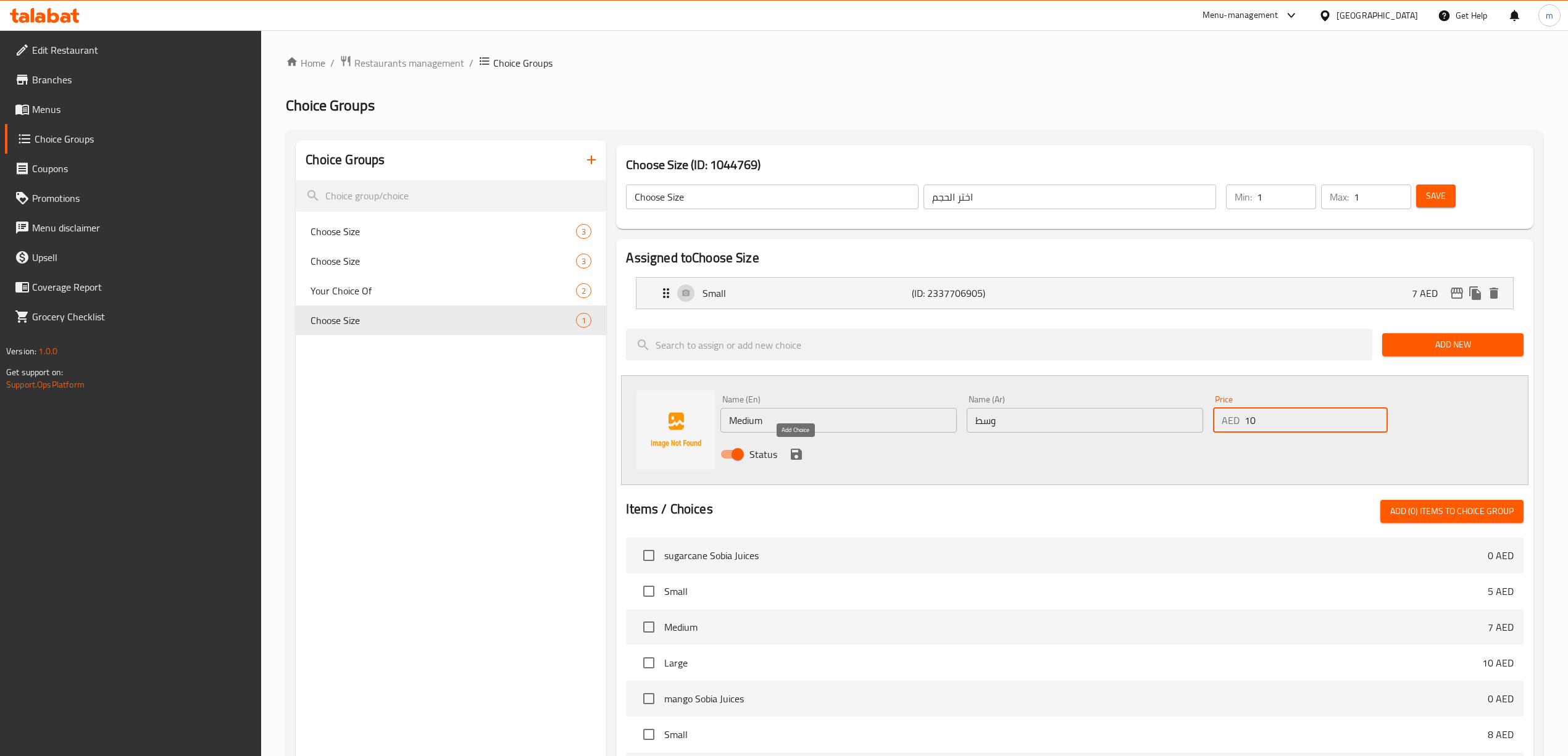
type input "10"
click at [793, 463] on button "save" at bounding box center [796, 454] width 18 height 18
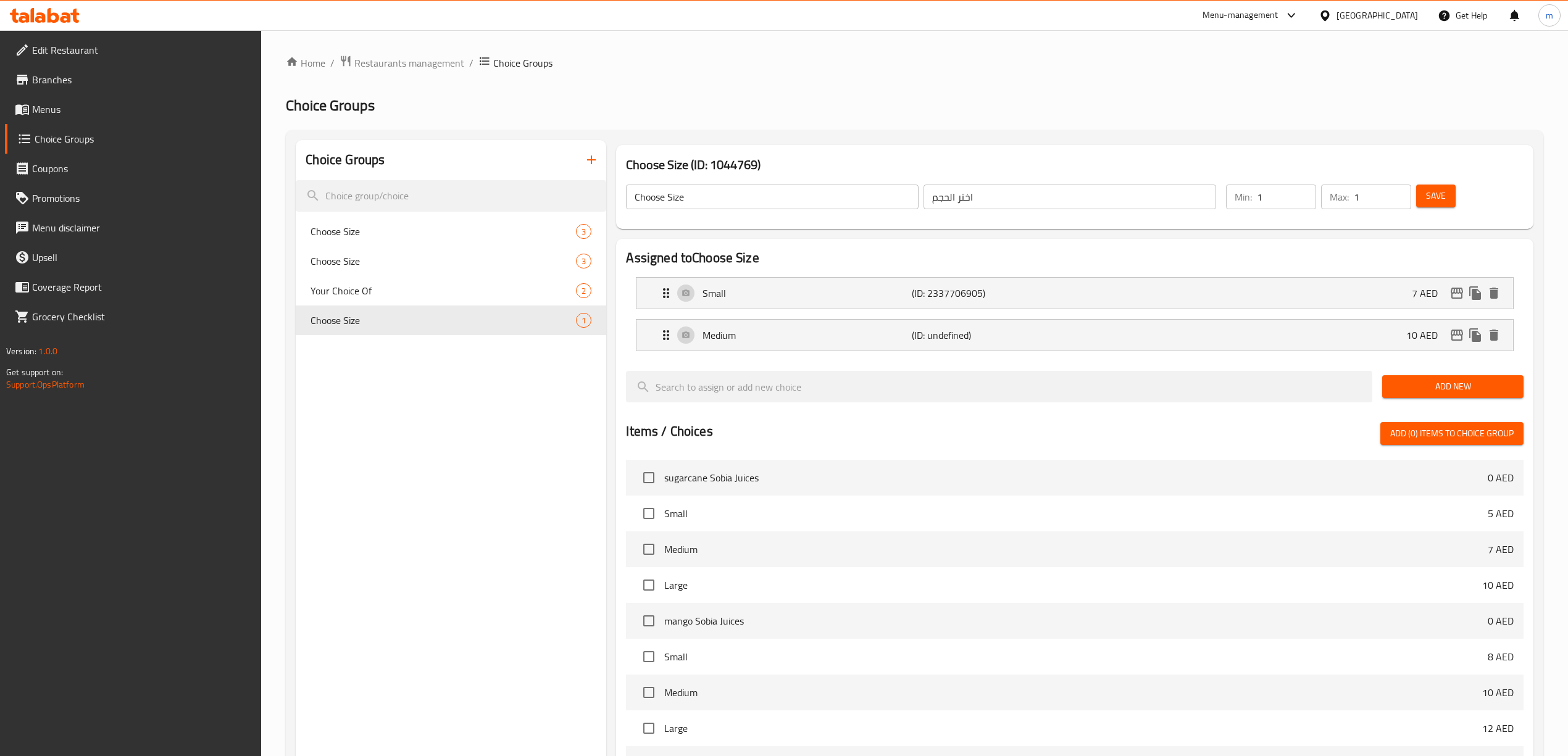
click at [1433, 205] on button "Save" at bounding box center [1435, 195] width 39 height 23
click at [1439, 383] on span "Add New" at bounding box center [1452, 386] width 122 height 16
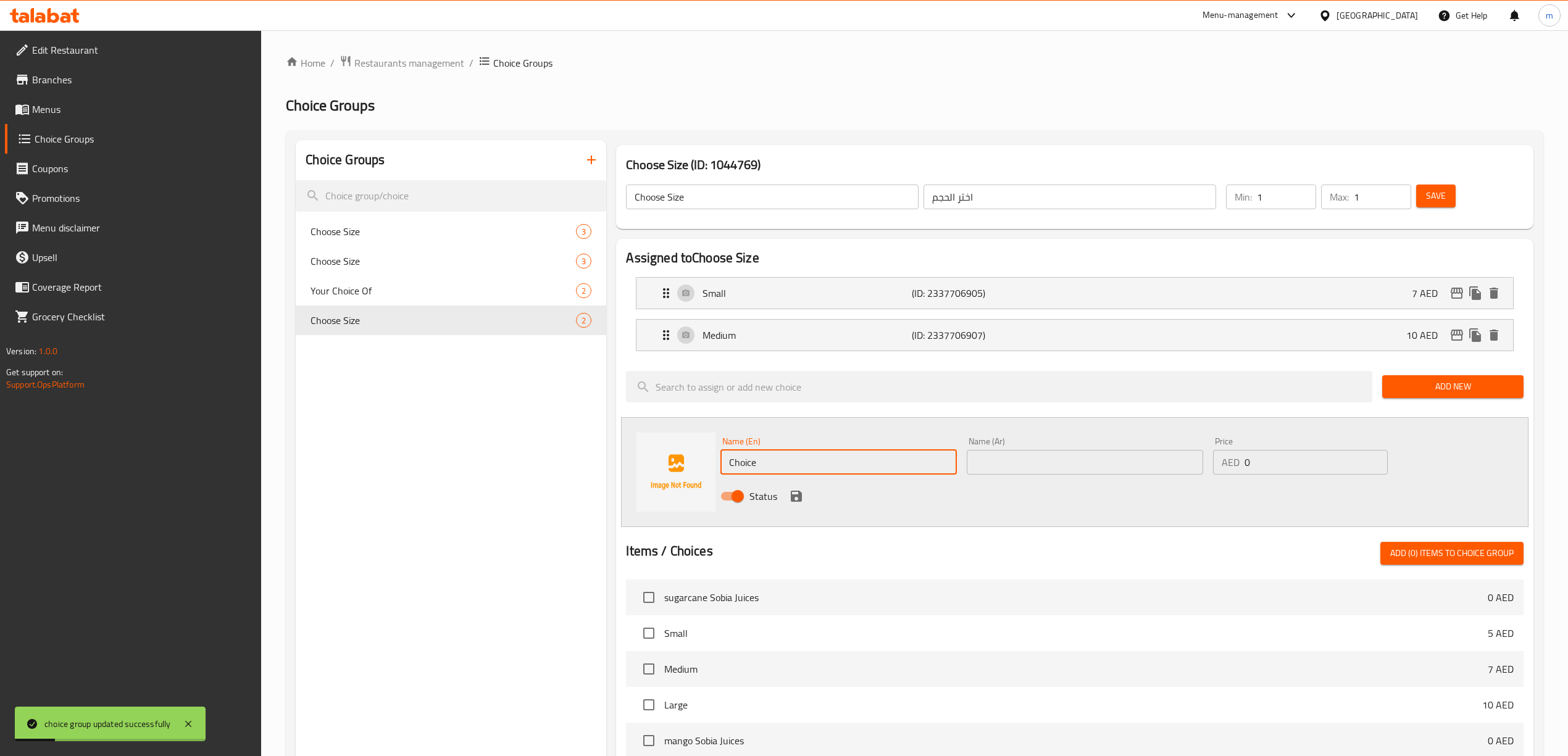
click at [779, 469] on input "Choice" at bounding box center [839, 462] width 237 height 25
type input "م"
type input "Large"
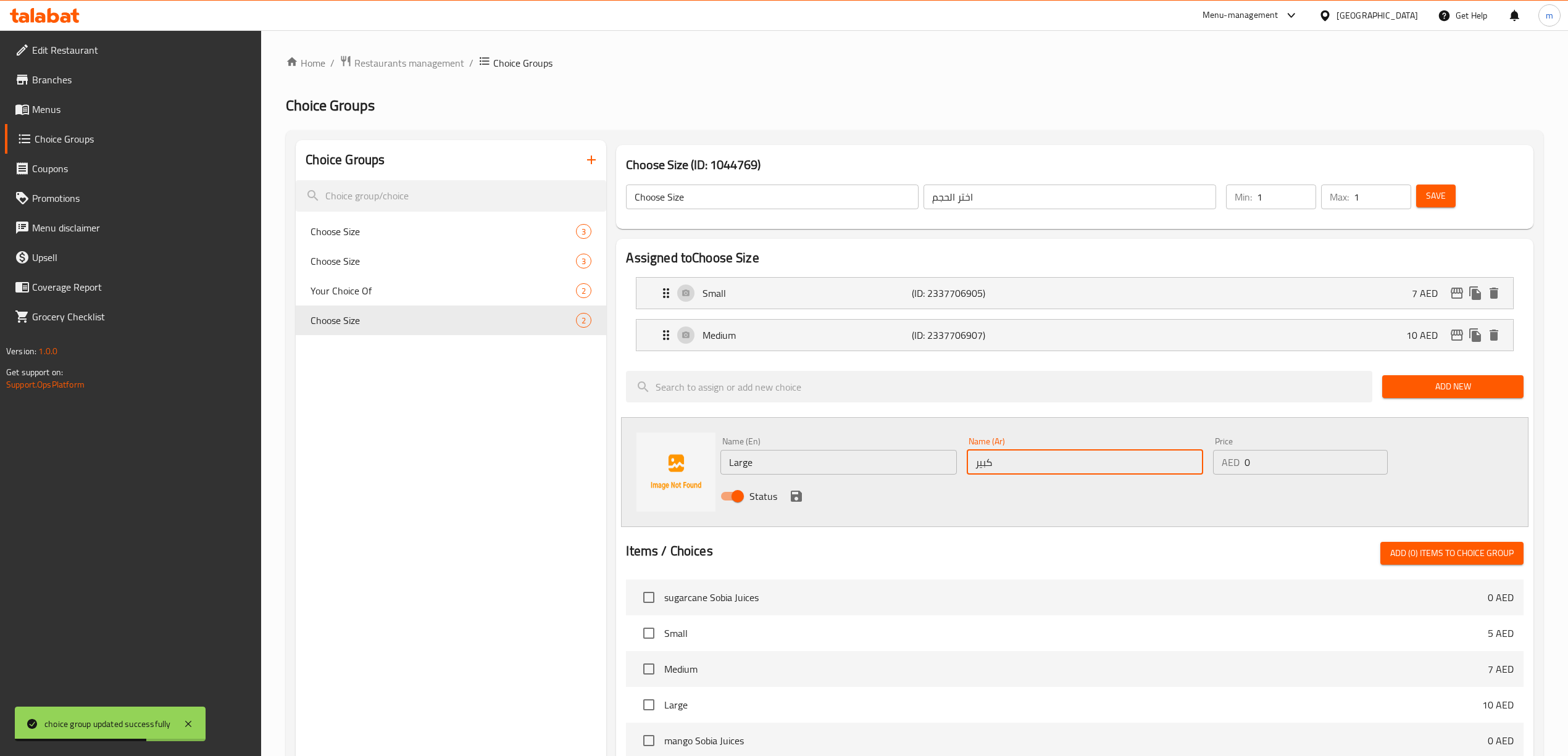
type input "كبير"
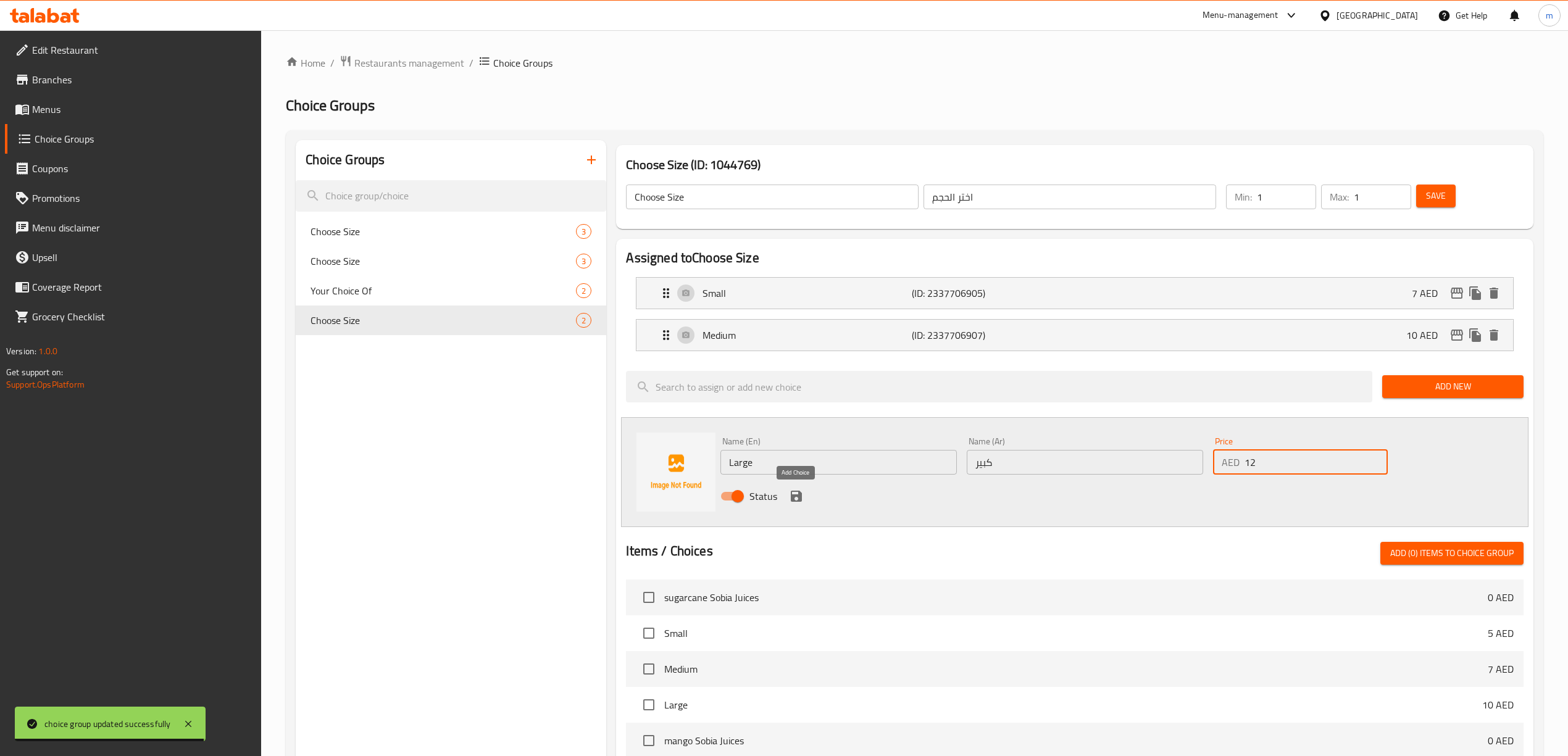
type input "12"
click at [801, 499] on icon "save" at bounding box center [796, 496] width 11 height 11
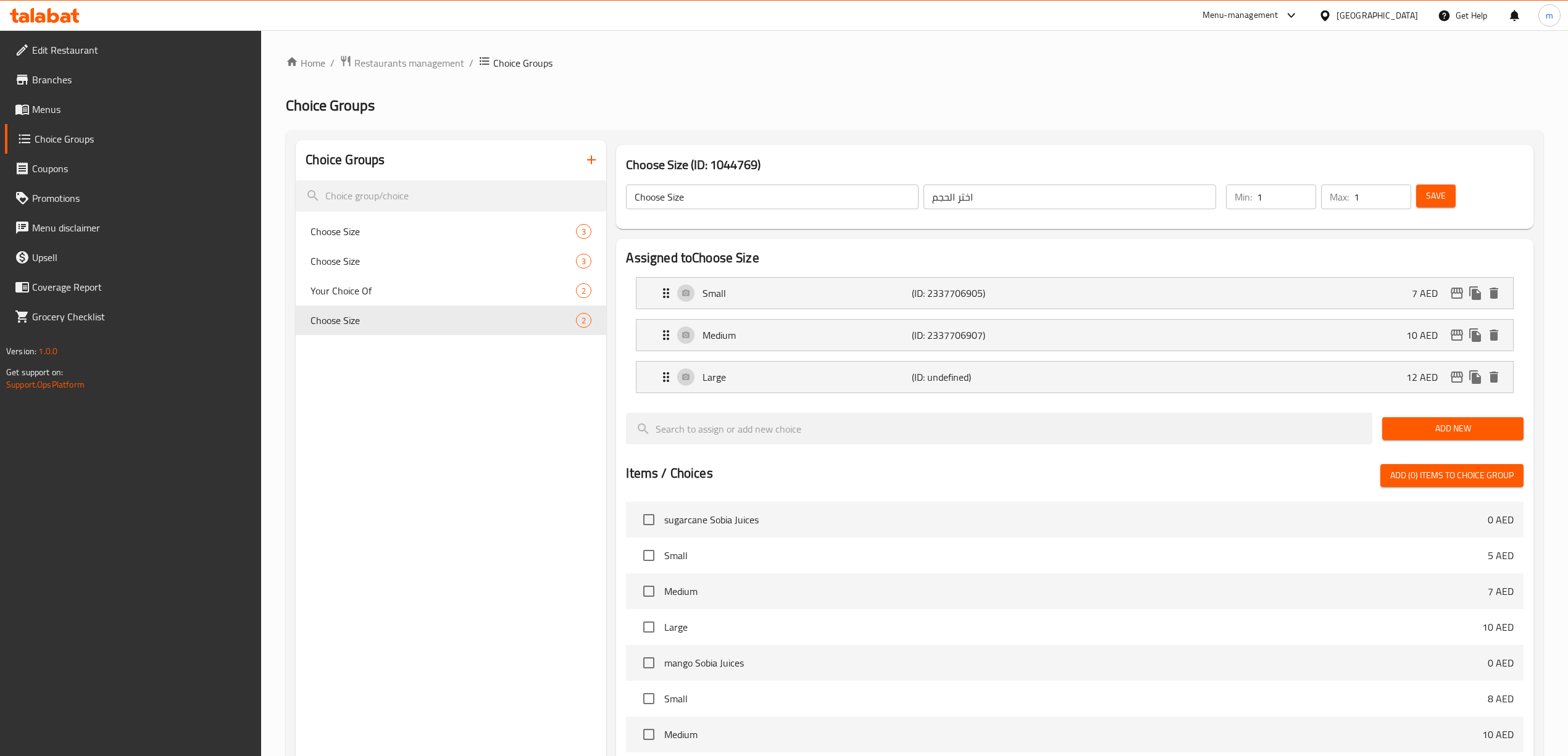
click at [1435, 198] on span "Save" at bounding box center [1436, 195] width 20 height 16
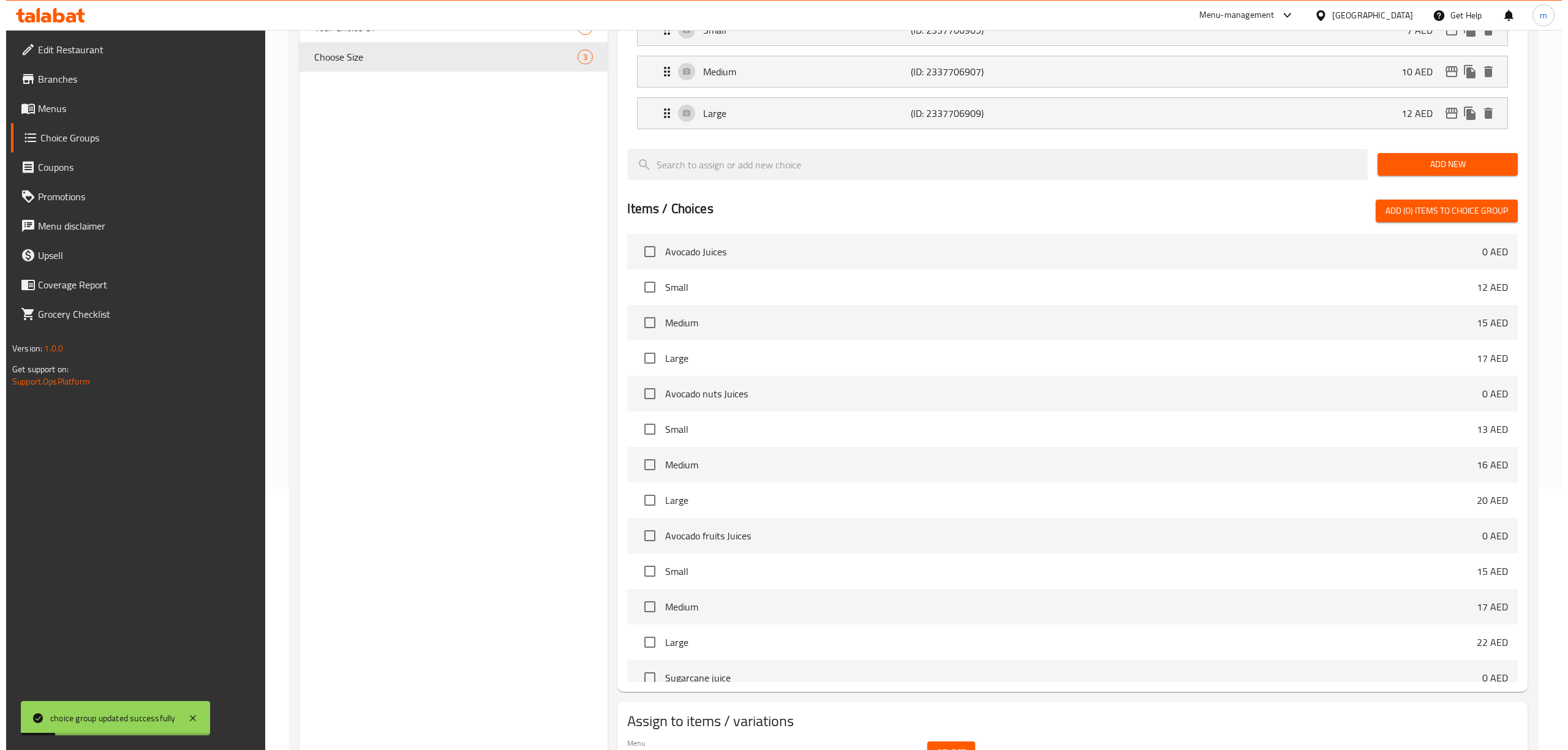
scroll to position [329, 0]
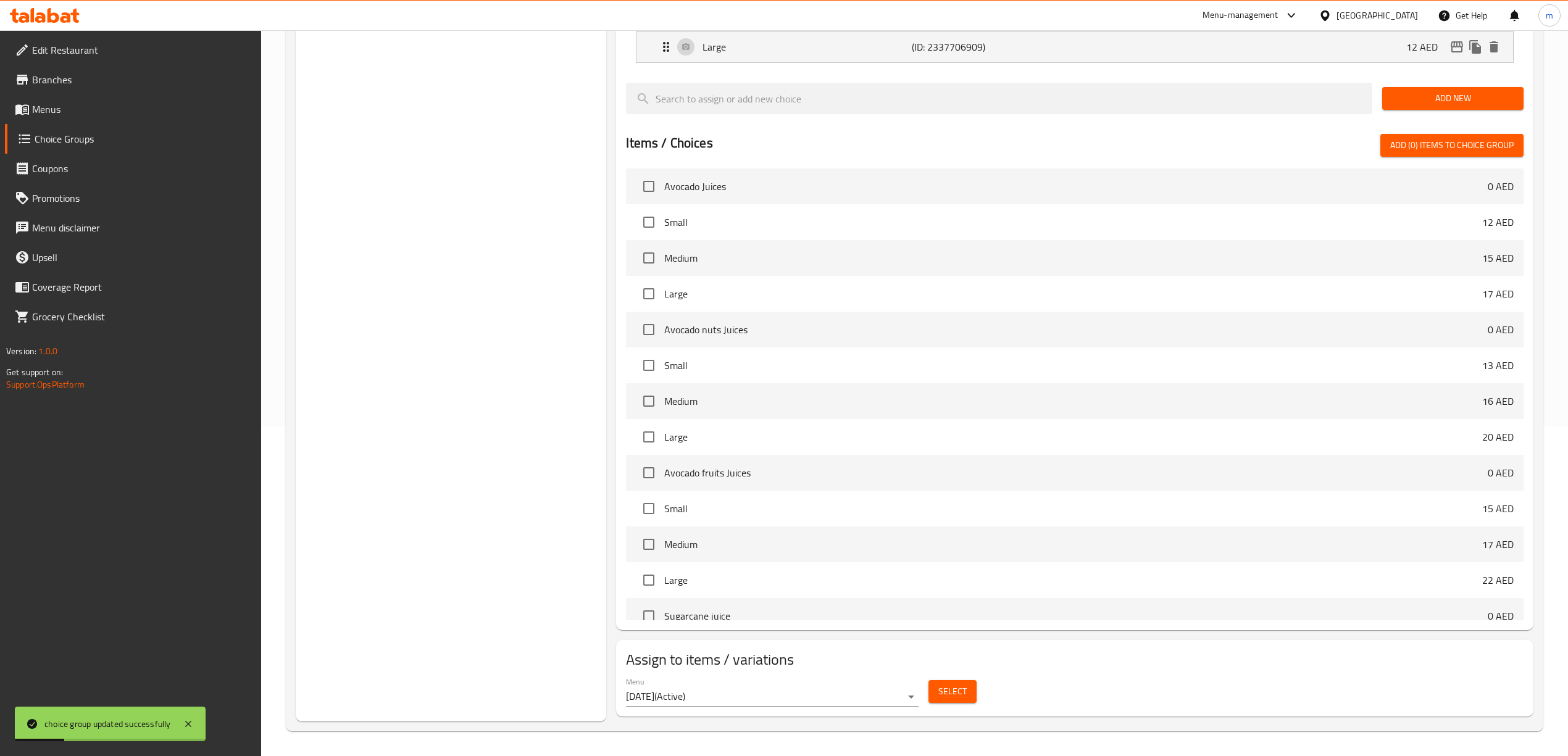
click at [962, 691] on span "Select" at bounding box center [952, 691] width 28 height 16
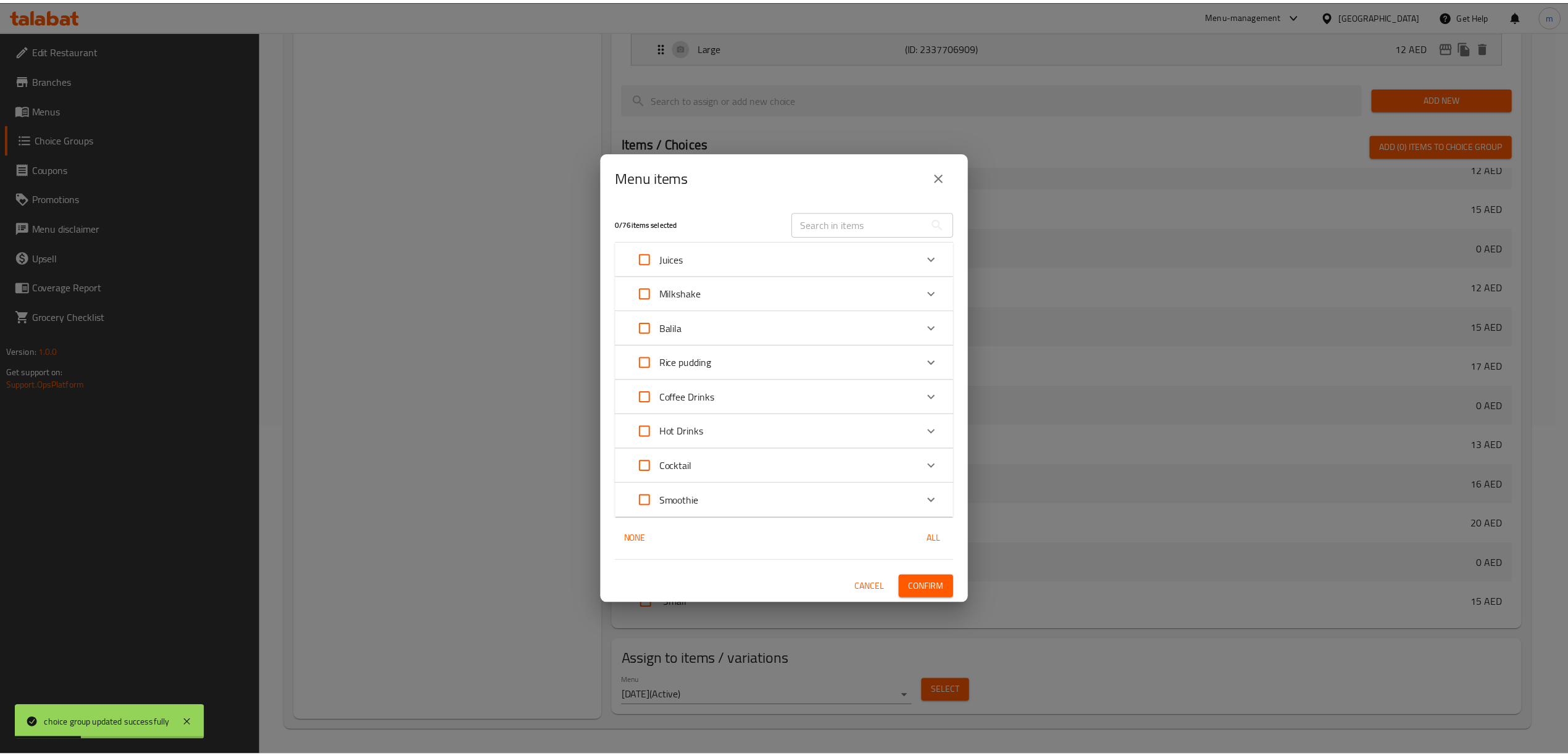
scroll to position [630, 0]
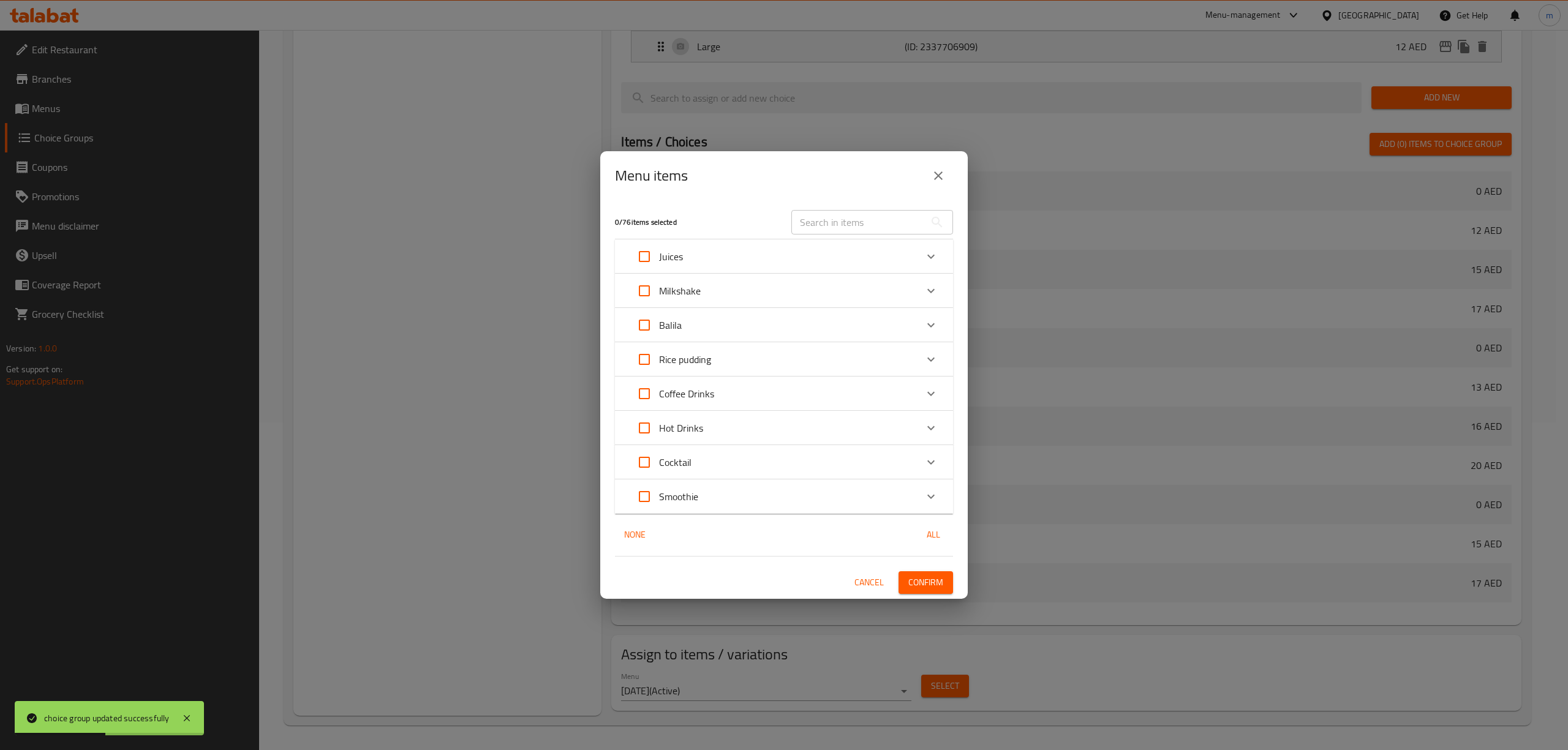
click at [647, 498] on input "Expand" at bounding box center [644, 496] width 29 height 29
checkbox input "true"
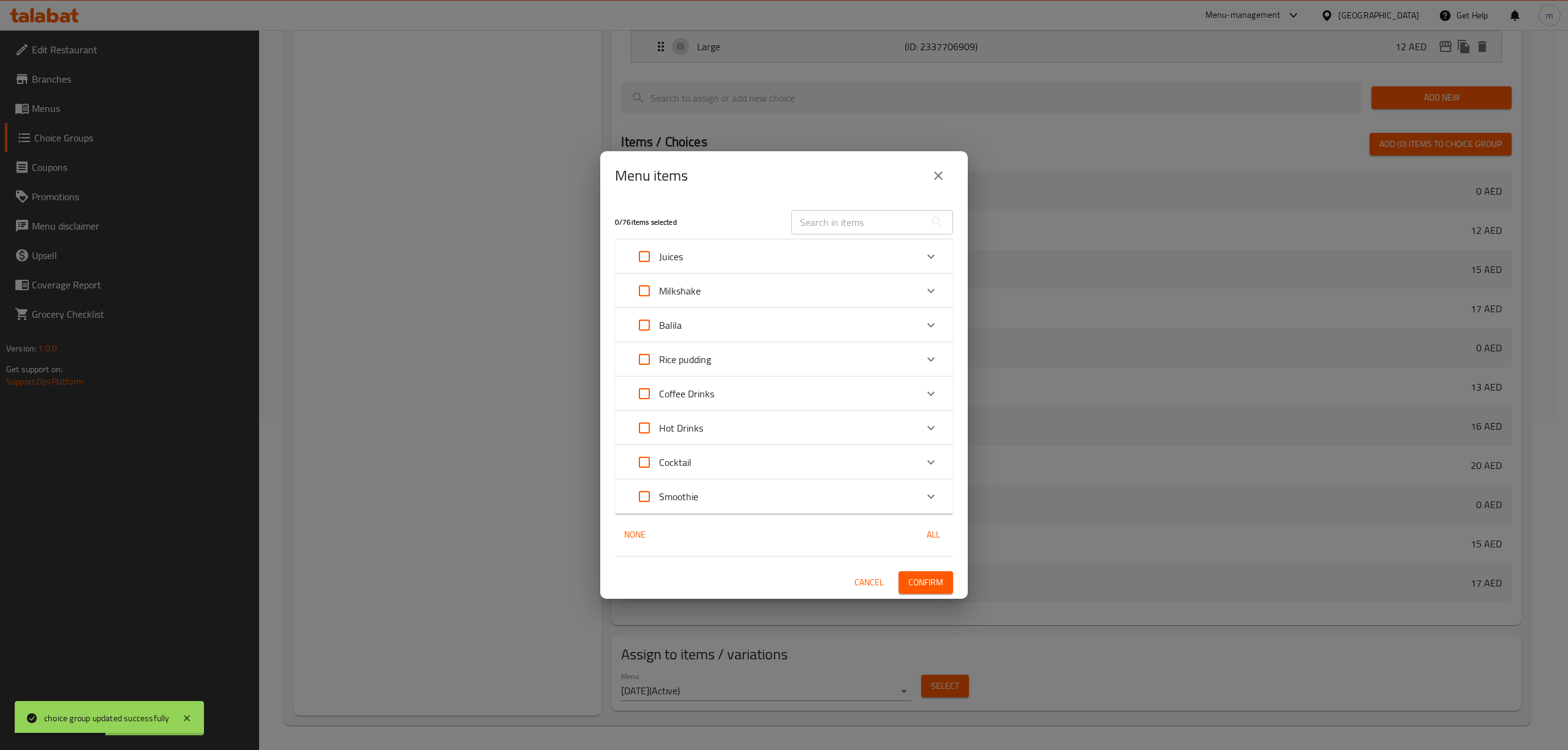
checkbox input "true"
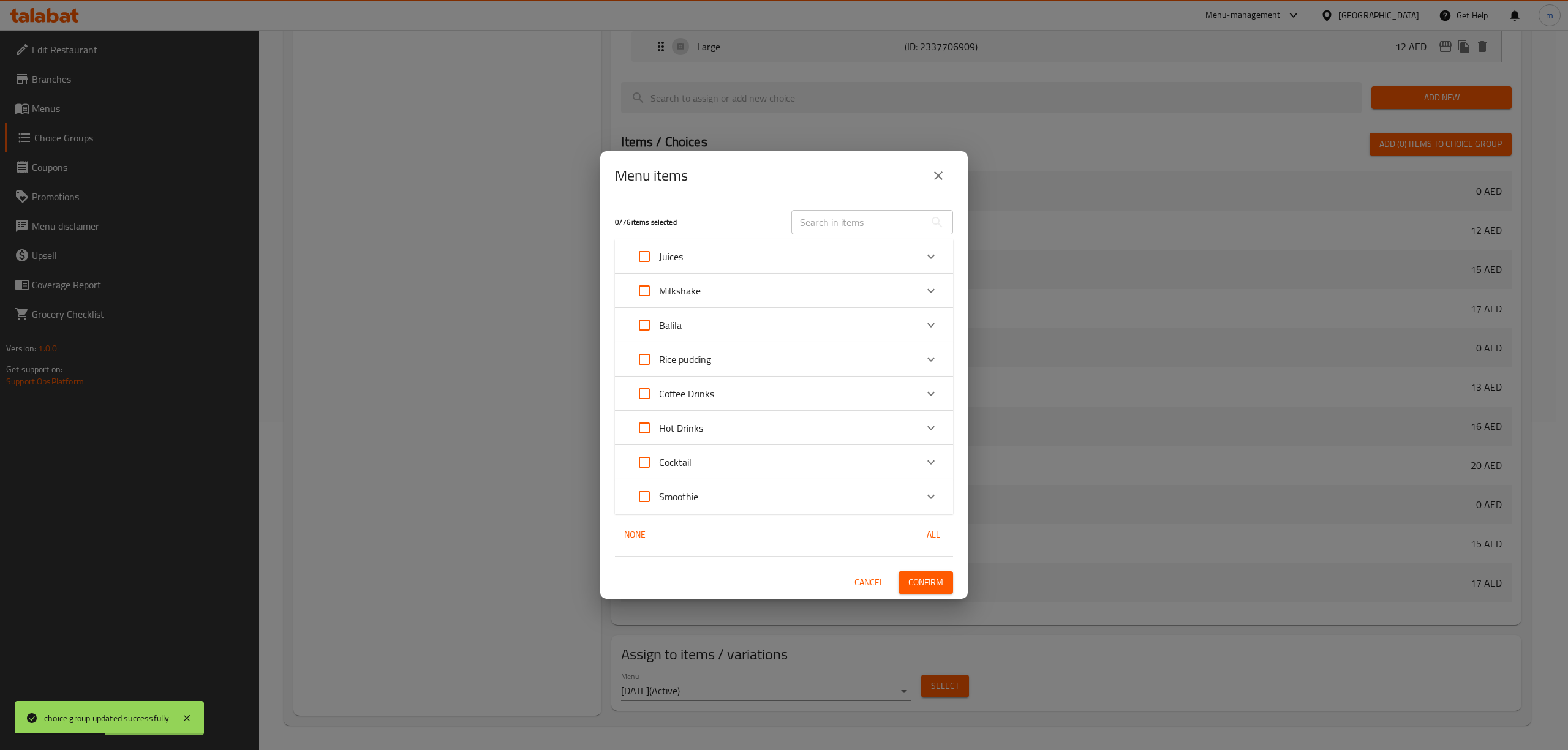
checkbox input "true"
click at [920, 584] on span "Confirm" at bounding box center [925, 582] width 35 height 15
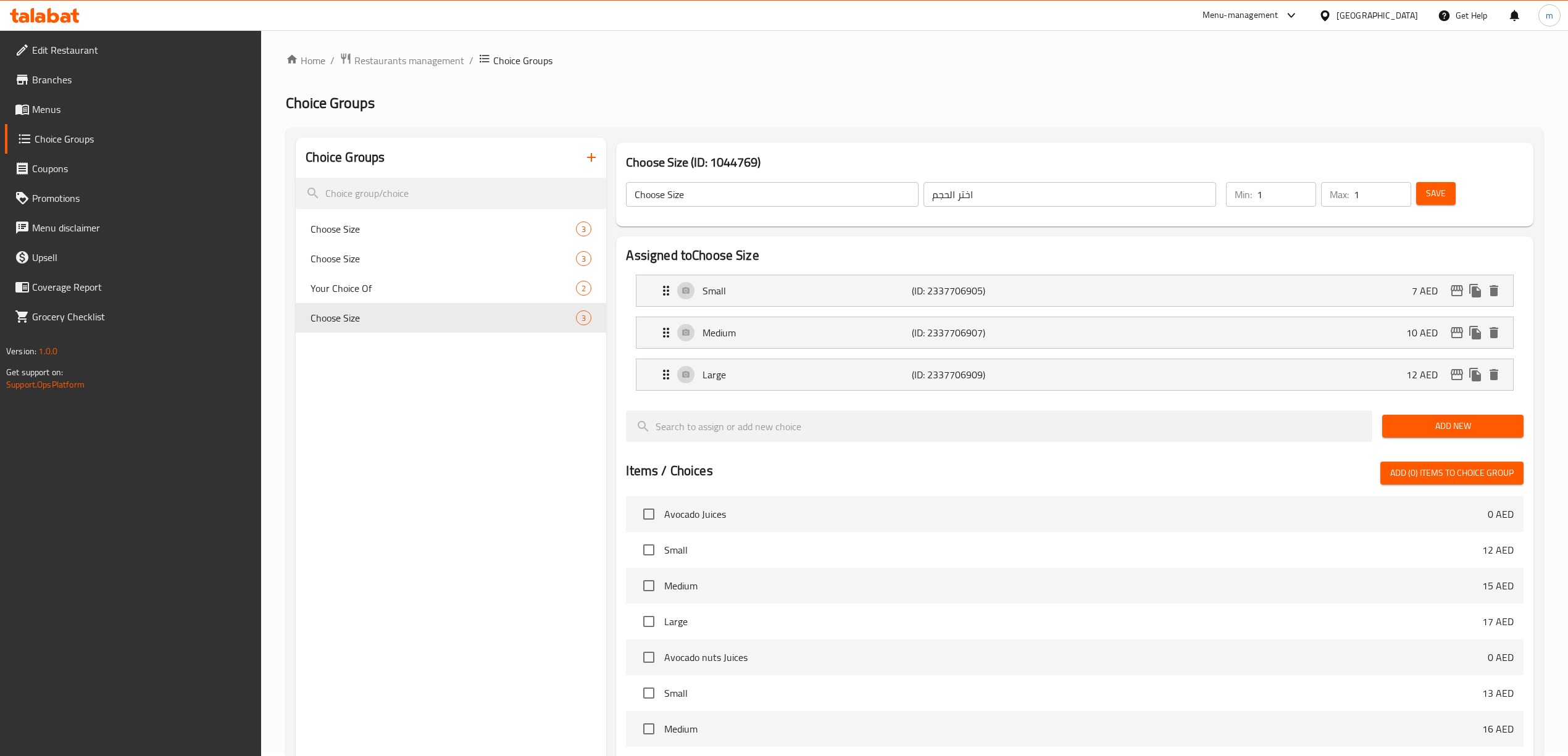
scroll to position [0, 0]
click at [57, 111] on span "Menus" at bounding box center [142, 109] width 220 height 15
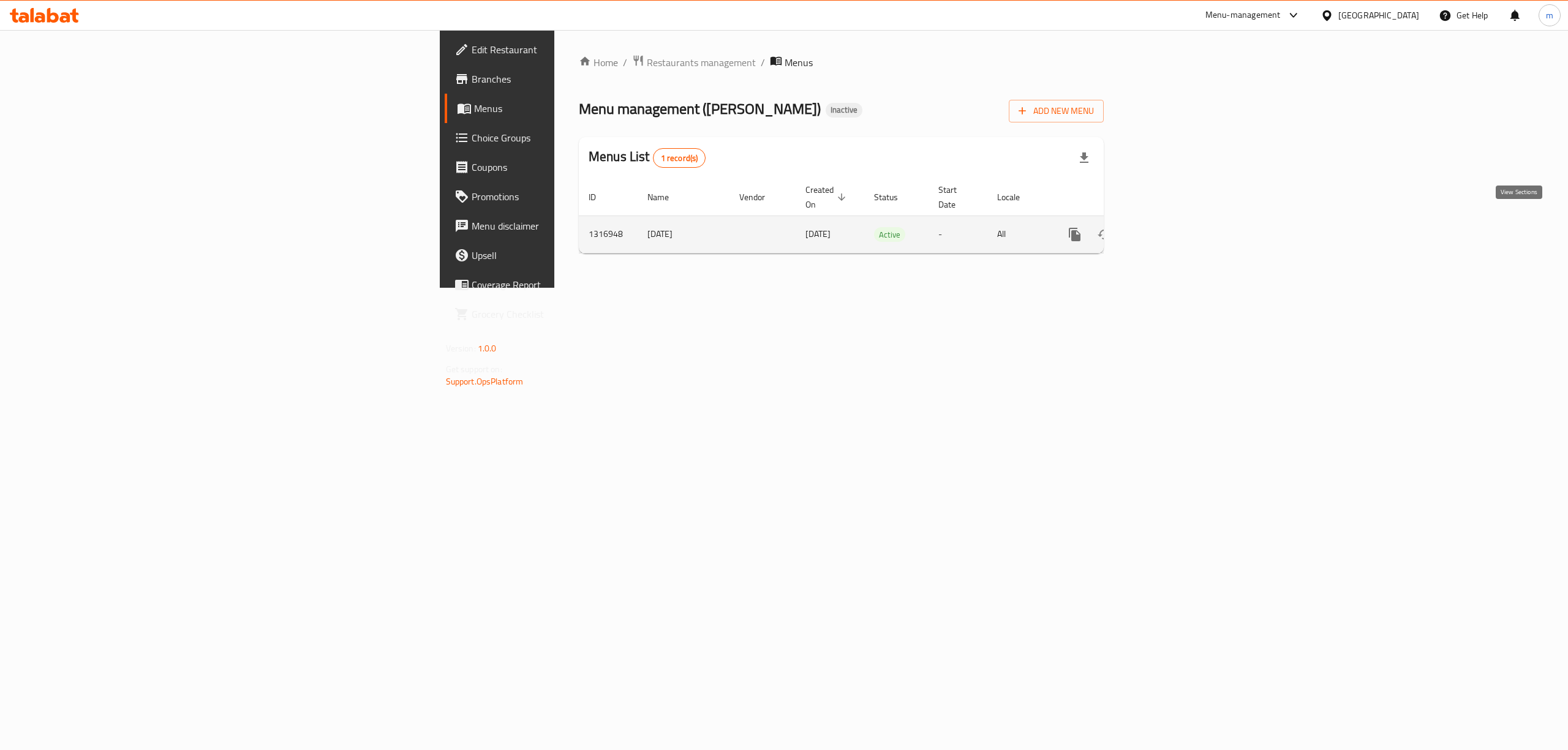
click at [1171, 227] on icon "enhanced table" at bounding box center [1162, 235] width 15 height 15
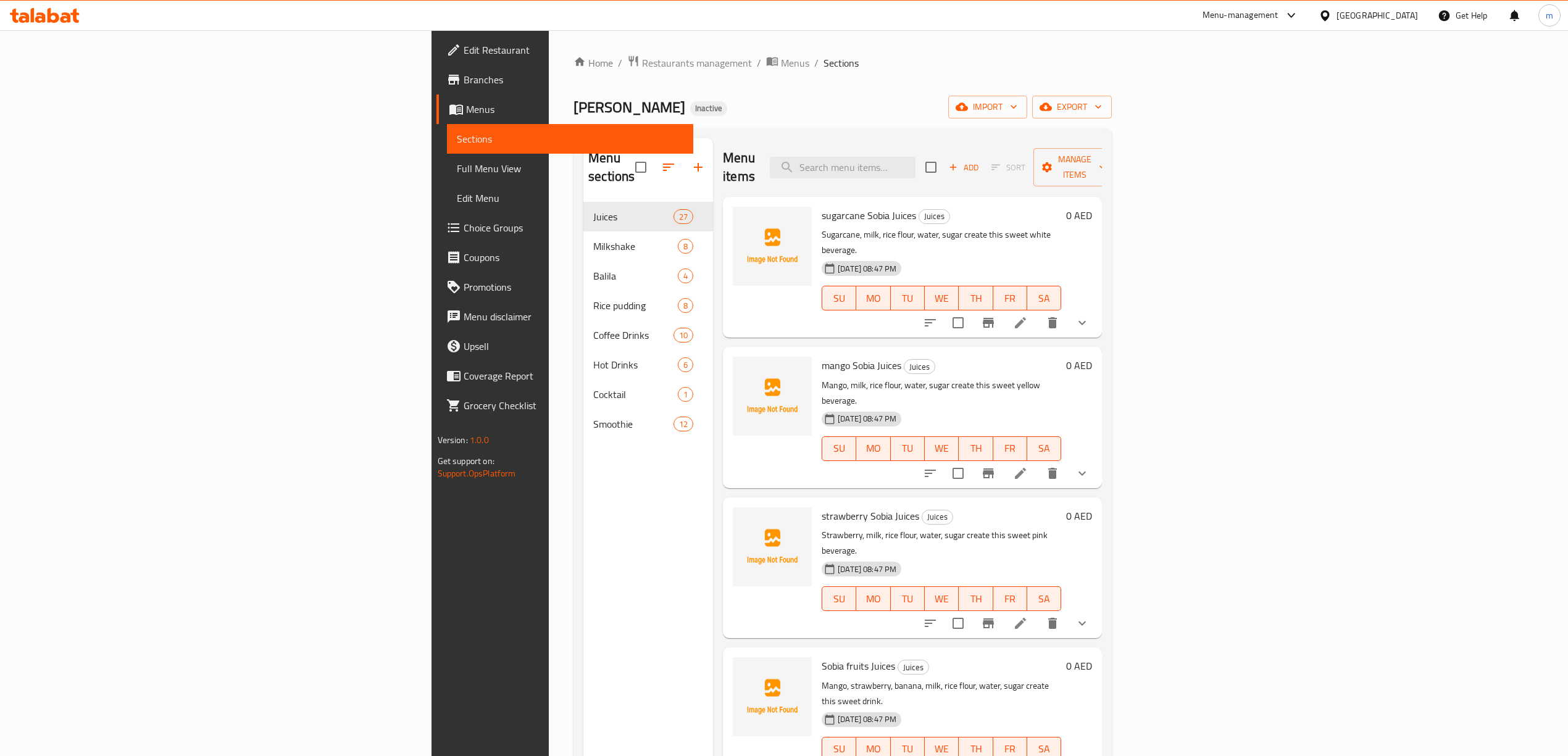
click at [457, 170] on span "Full Menu View" at bounding box center [569, 169] width 226 height 15
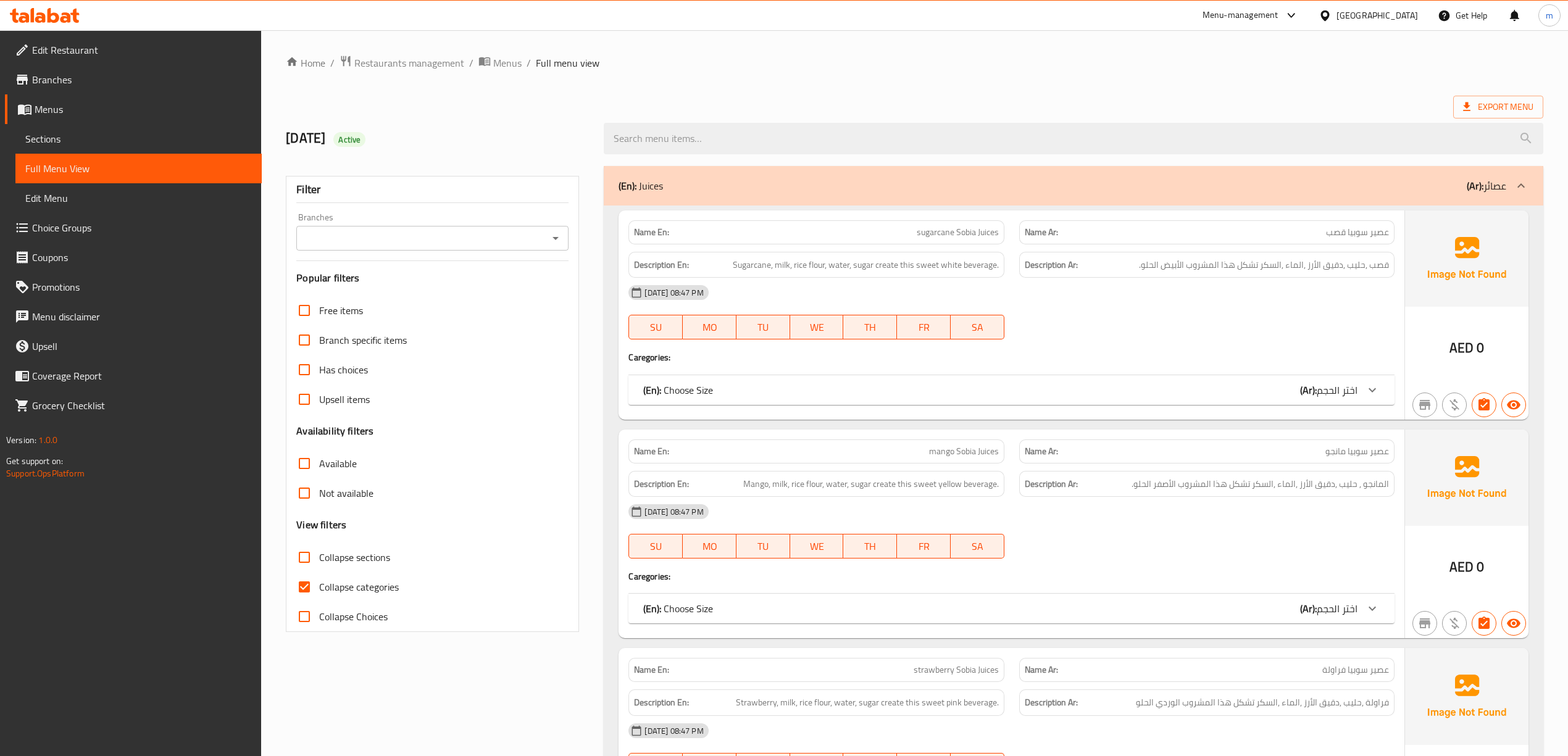
click at [298, 560] on input "Collapse sections" at bounding box center [304, 557] width 29 height 29
checkbox input "true"
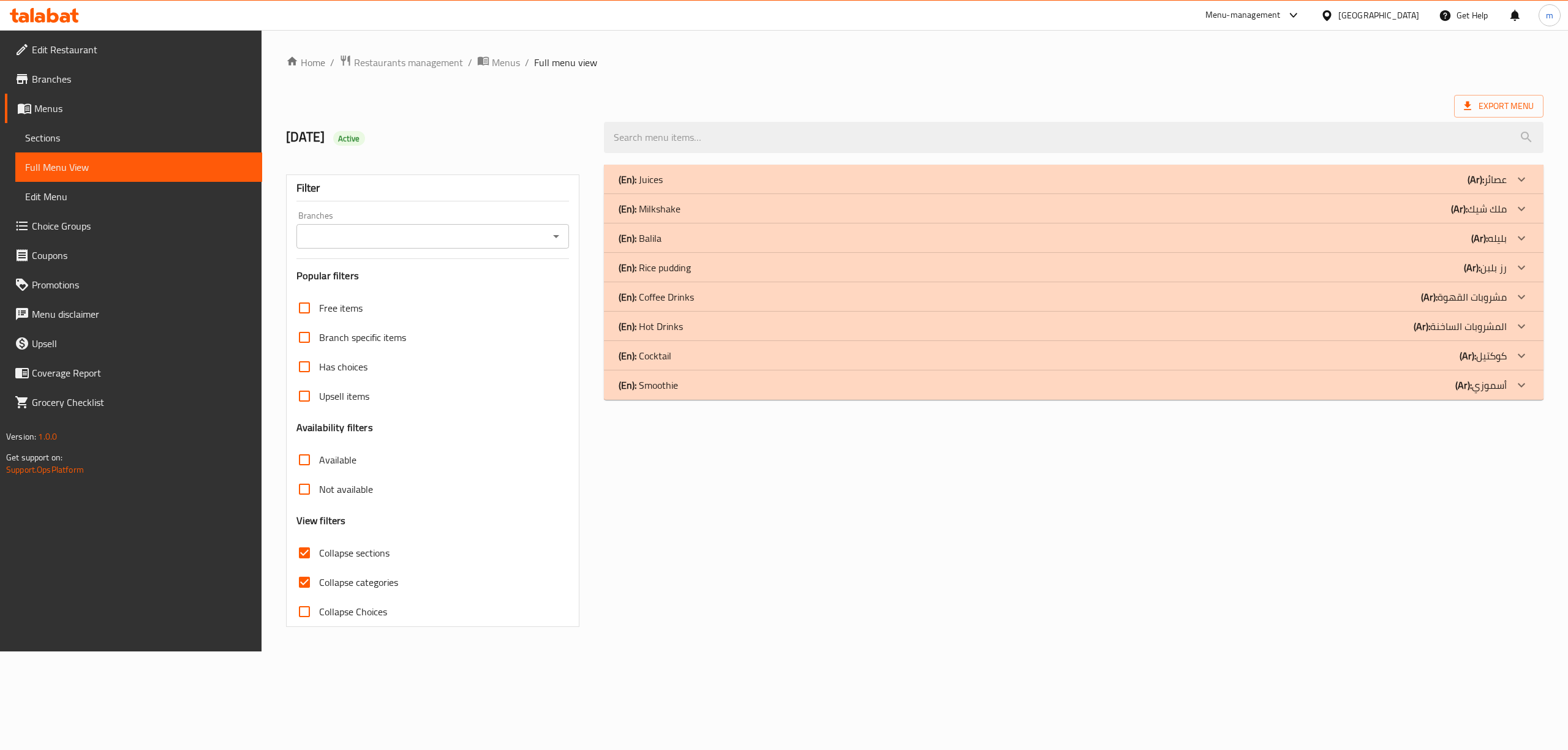
click at [1517, 385] on icon at bounding box center [1521, 385] width 15 height 15
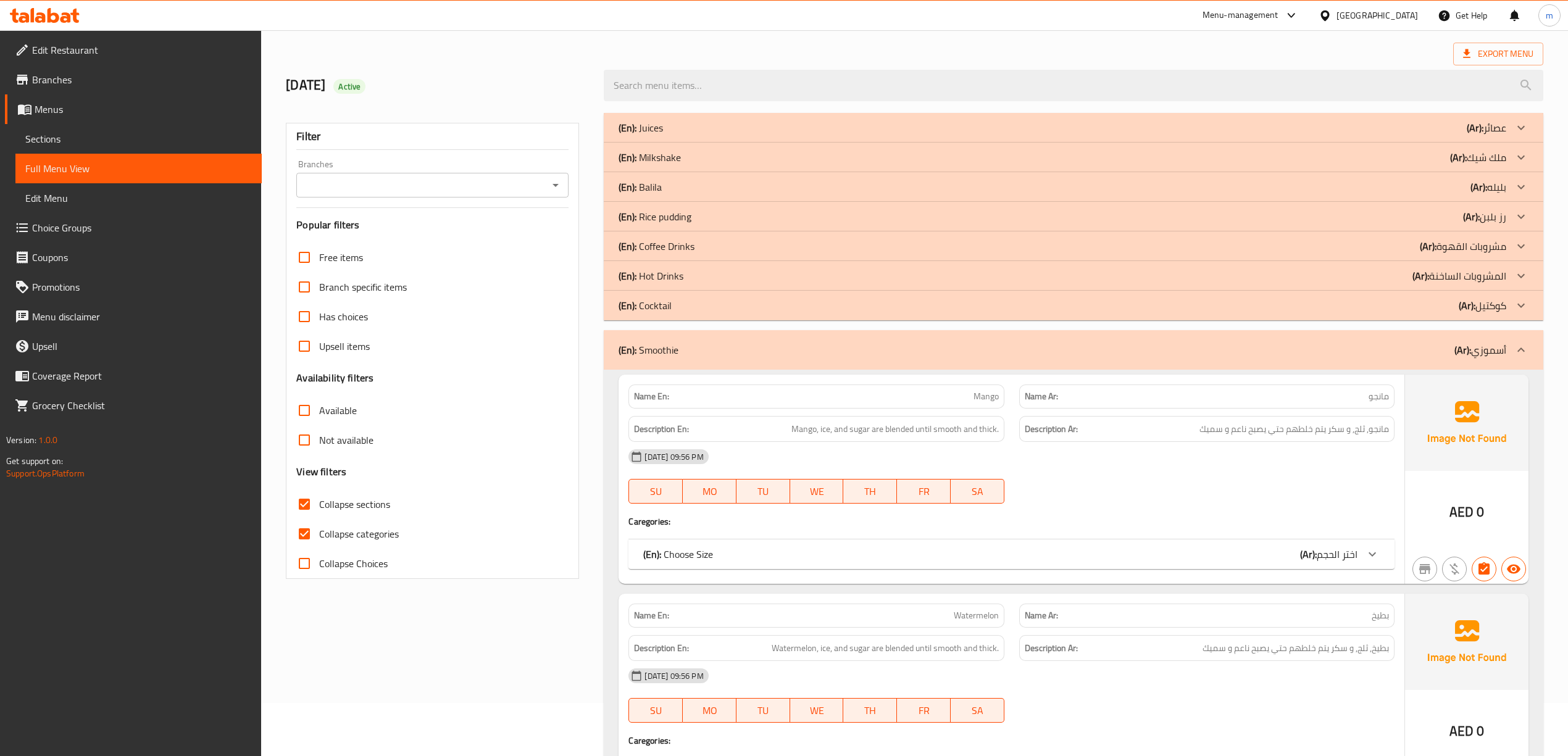
scroll to position [82, 0]
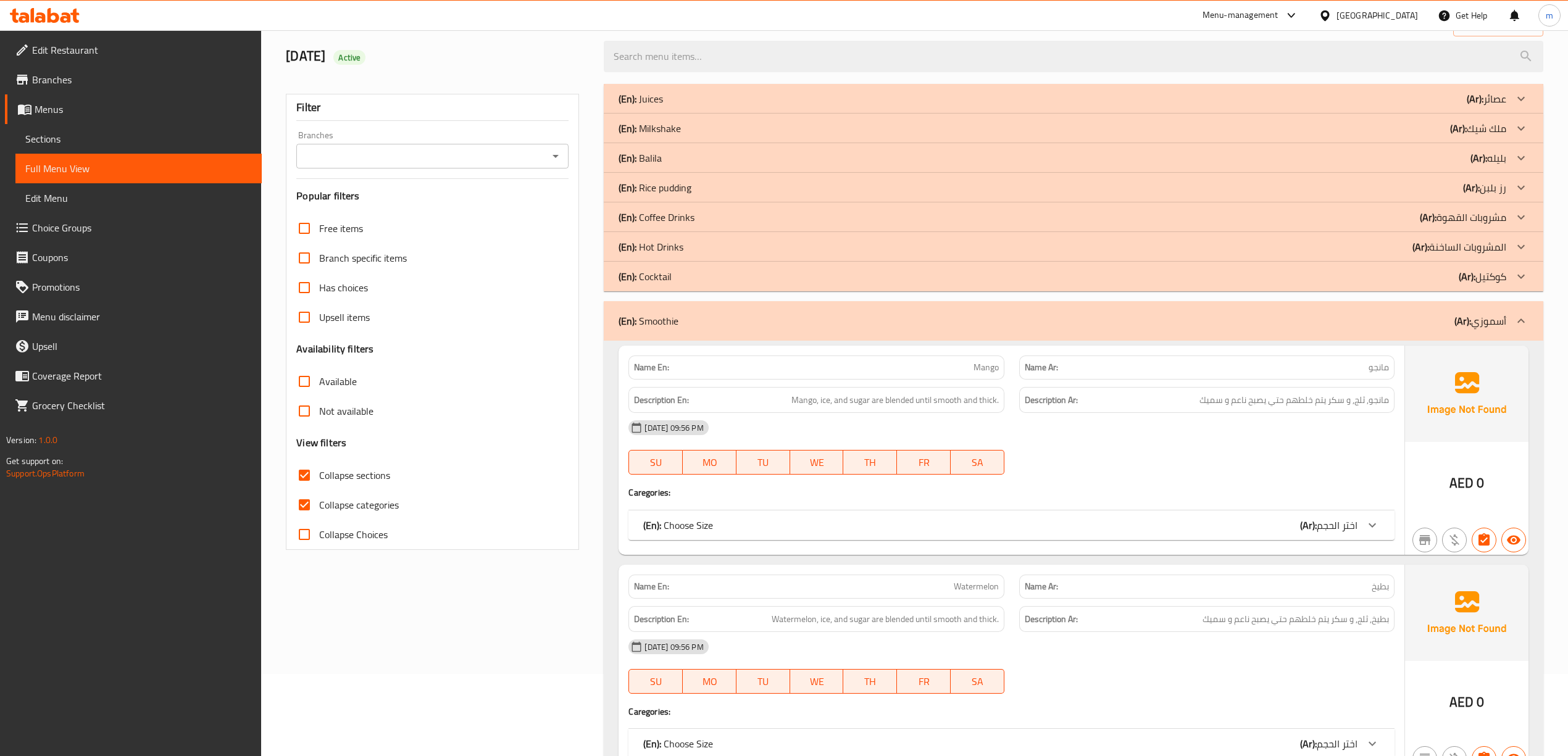
click at [317, 511] on input "Collapse categories" at bounding box center [304, 505] width 29 height 29
checkbox input "false"
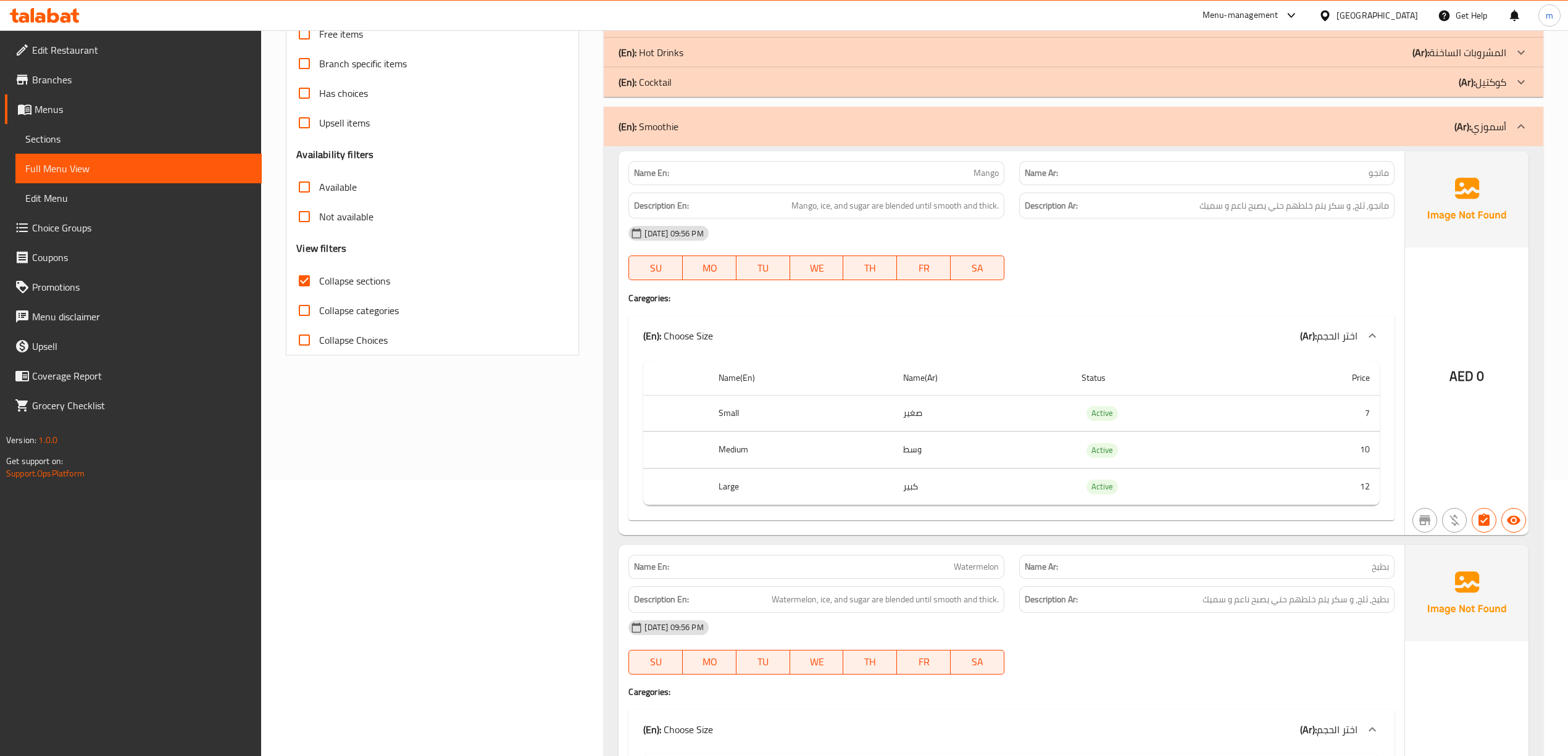
scroll to position [0, 0]
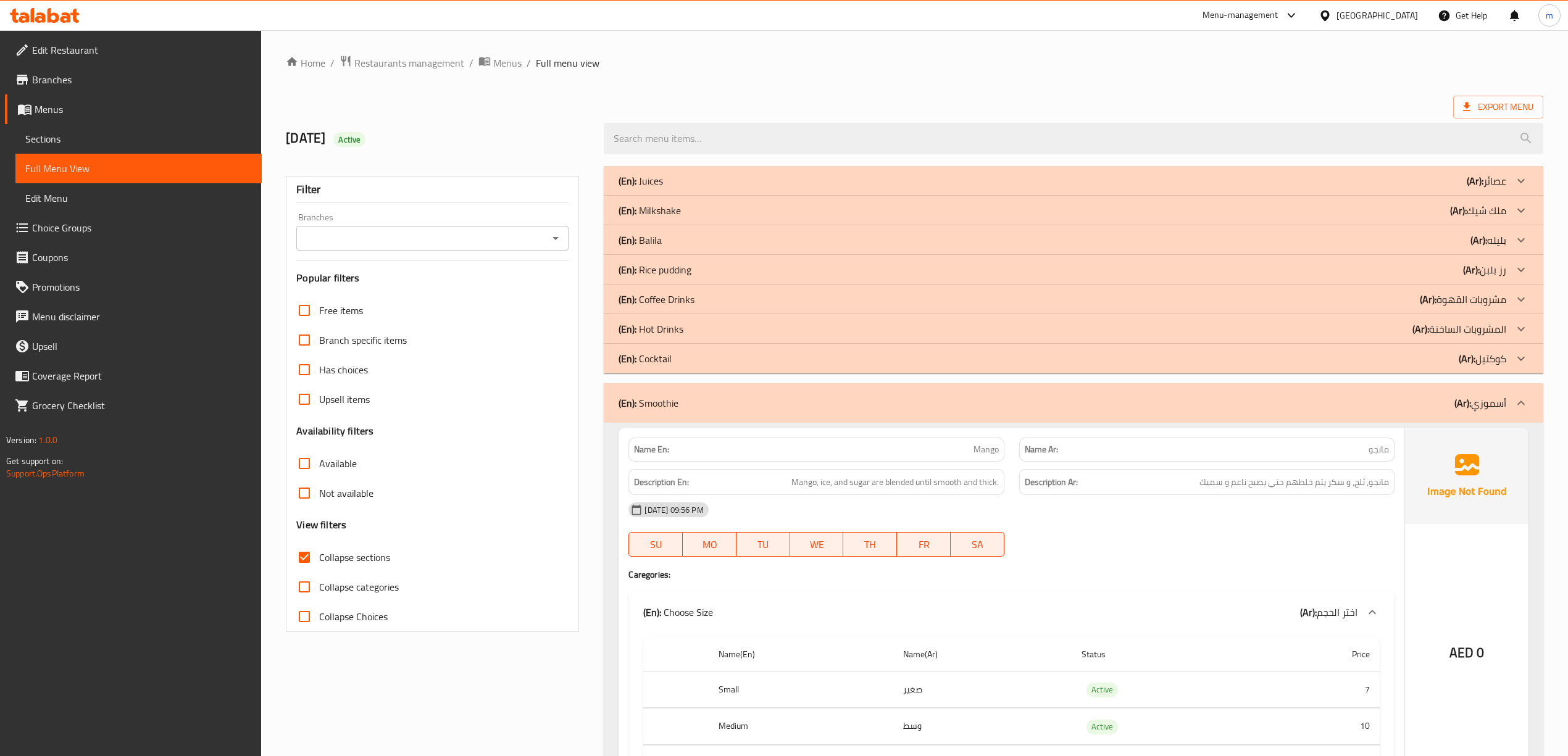
click at [353, 562] on span "Collapse sections" at bounding box center [354, 557] width 71 height 15
click at [319, 562] on input "Collapse sections" at bounding box center [304, 557] width 29 height 29
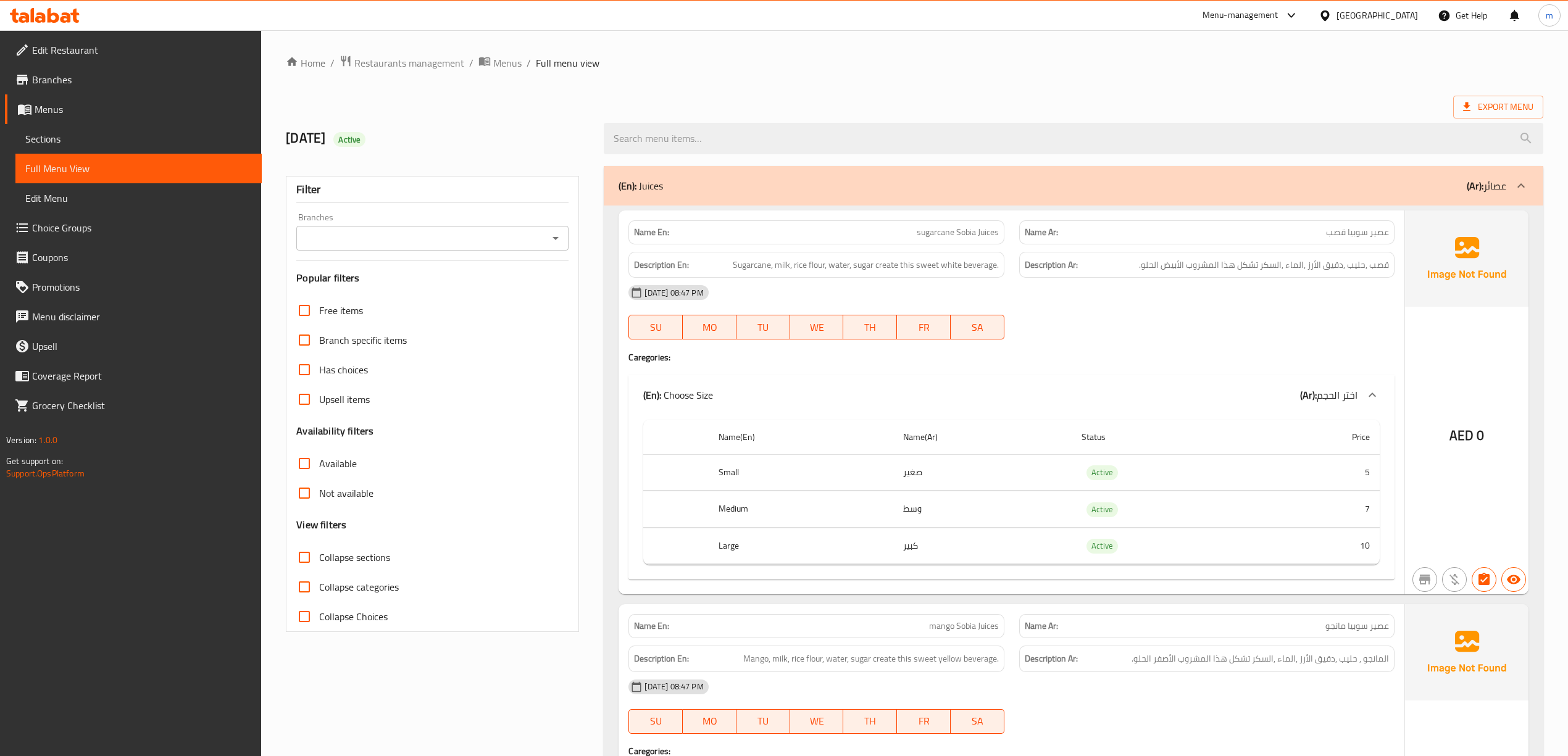
click at [363, 555] on span "Collapse sections" at bounding box center [354, 557] width 71 height 15
click at [319, 555] on input "Collapse sections" at bounding box center [304, 557] width 29 height 29
checkbox input "true"
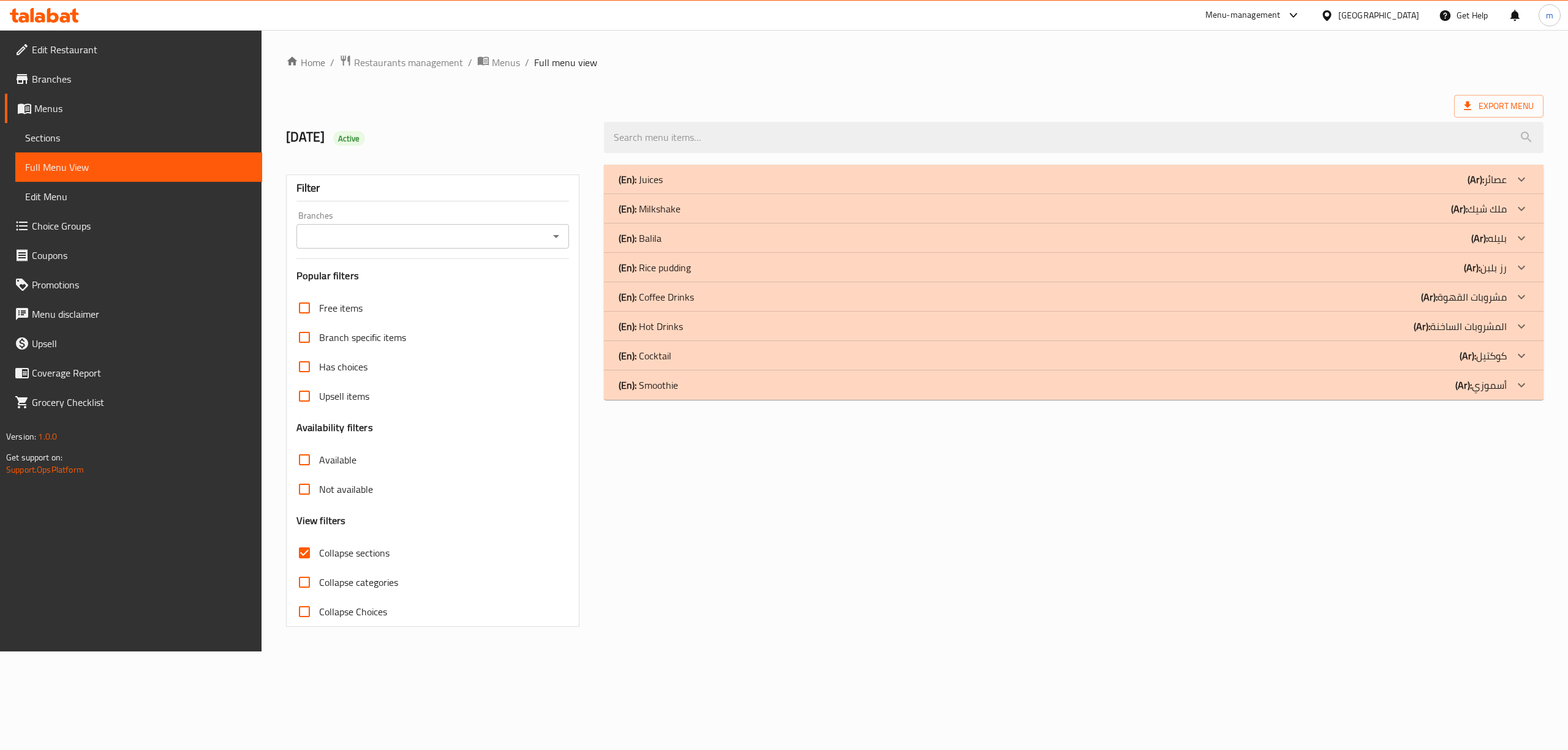
click at [703, 396] on div "(En): Smoothie (Ar): أسموزي" at bounding box center [1073, 385] width 940 height 29
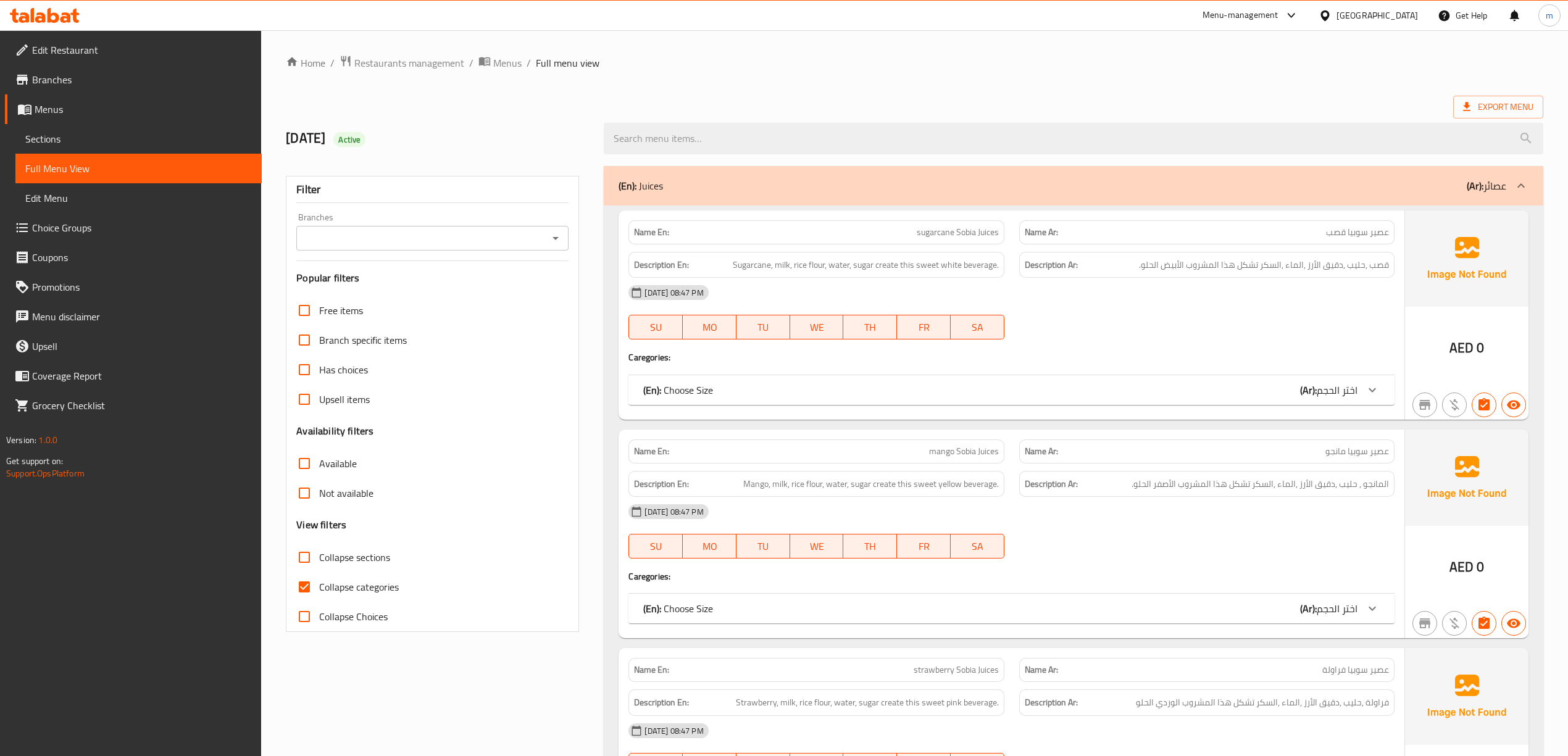
click at [114, 203] on span "Edit Menu" at bounding box center [138, 198] width 226 height 15
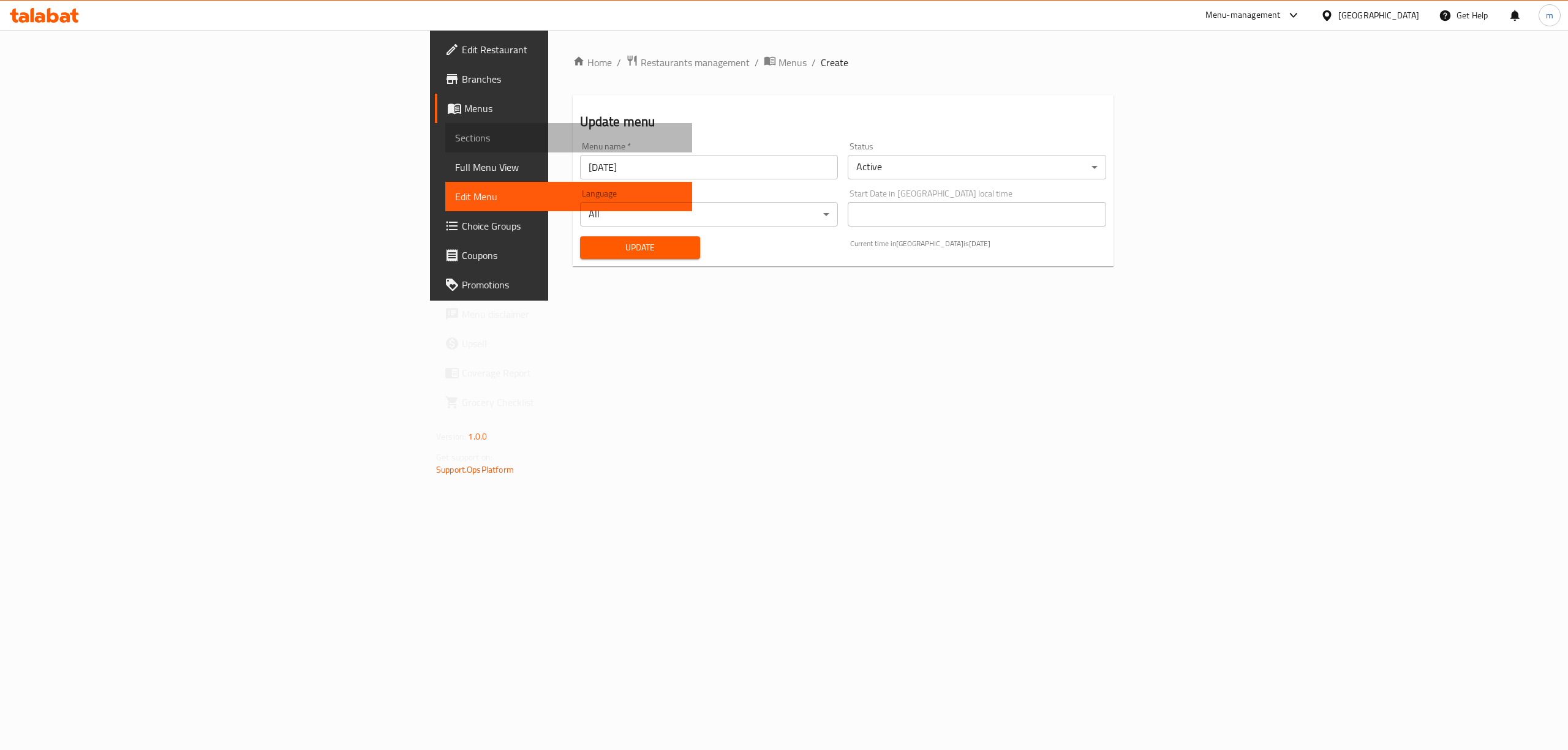
click at [455, 133] on span "Sections" at bounding box center [568, 137] width 227 height 15
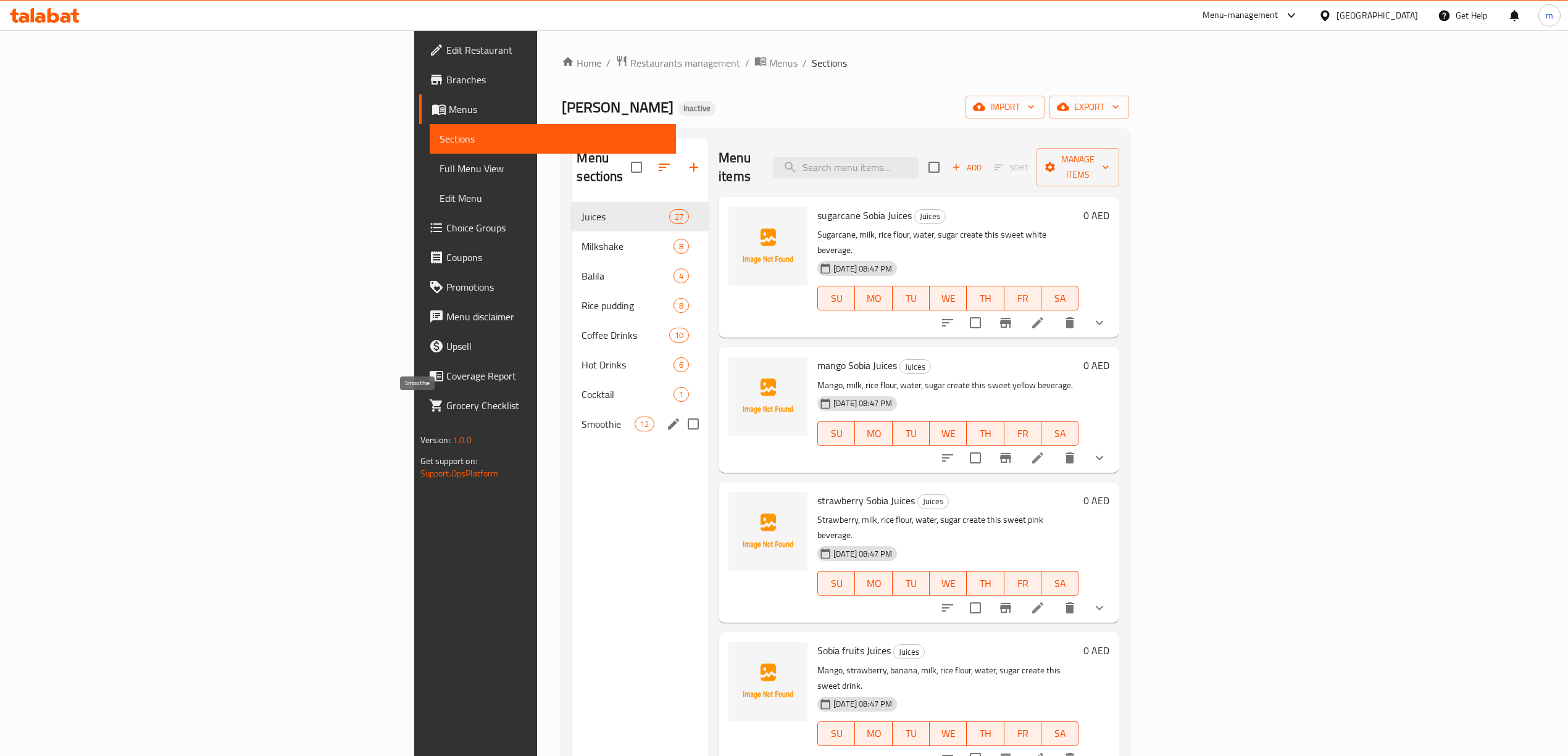
click at [581, 416] on span "Smoothie" at bounding box center [607, 423] width 52 height 15
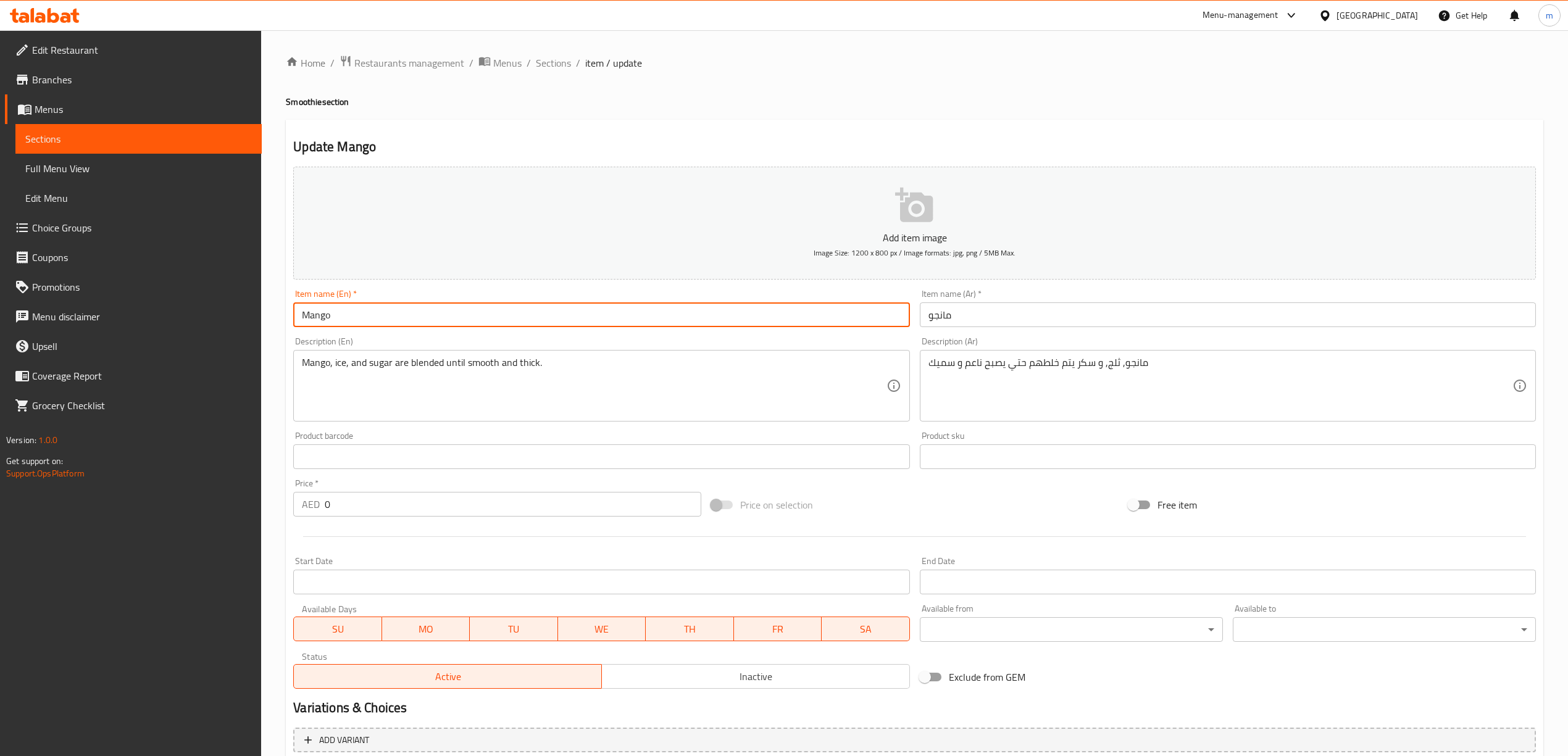
click at [359, 314] on input "Mango" at bounding box center [602, 314] width 616 height 25
click at [988, 319] on input "مانجو" at bounding box center [1228, 314] width 616 height 25
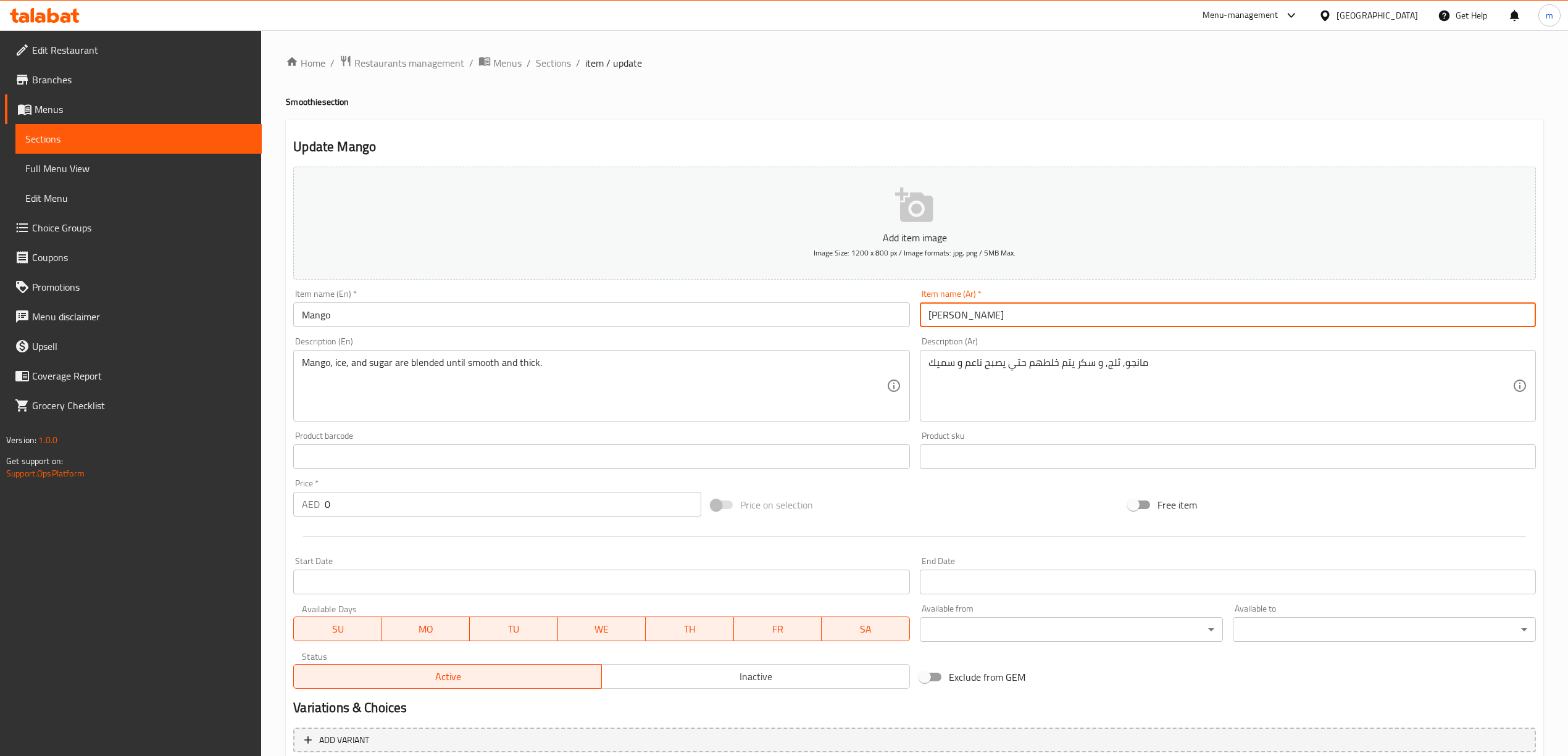
type input "[PERSON_NAME]"
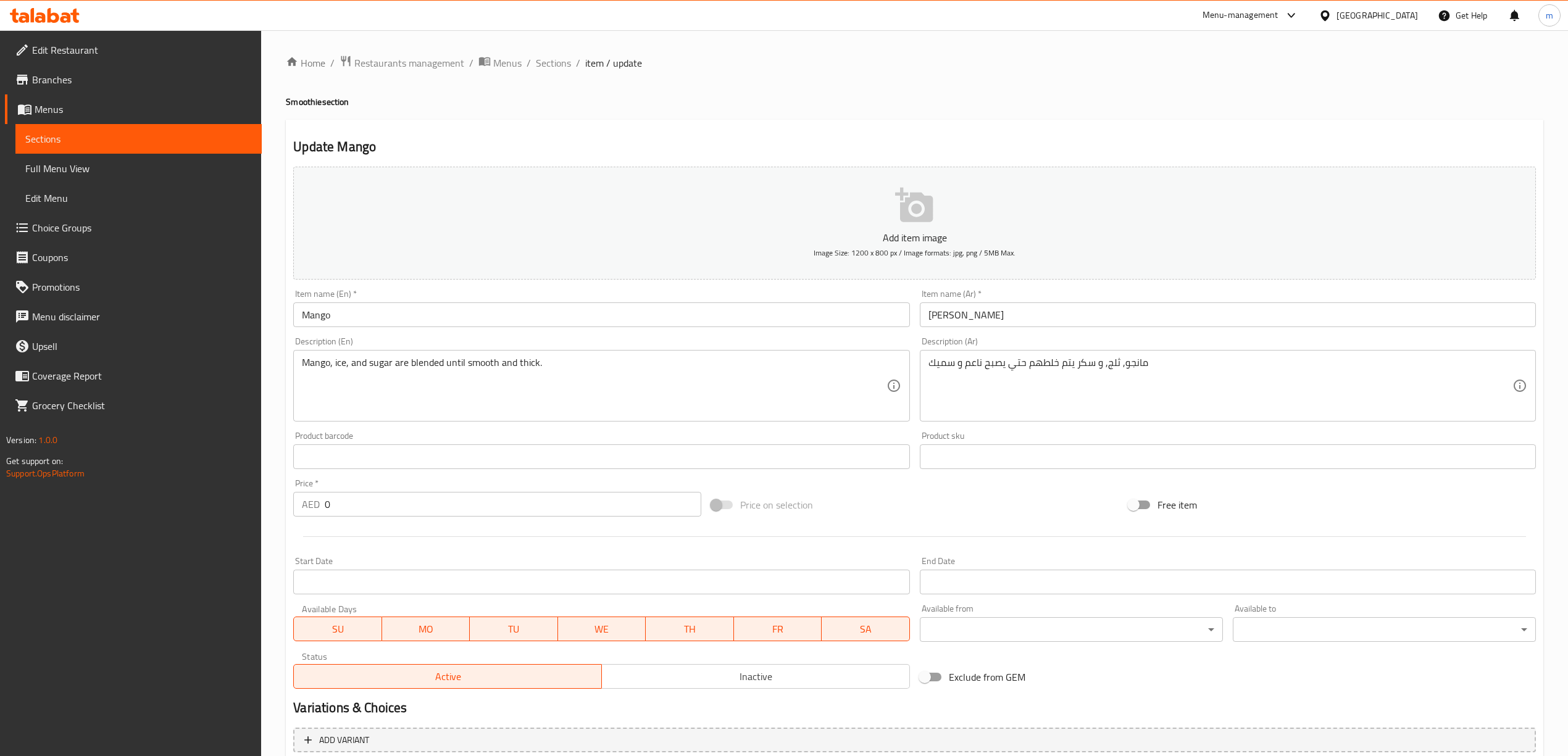
click at [359, 301] on div "Item name (En)   * Mango Item name (En) *" at bounding box center [602, 308] width 616 height 38
click at [357, 316] on input "Mango" at bounding box center [602, 314] width 616 height 25
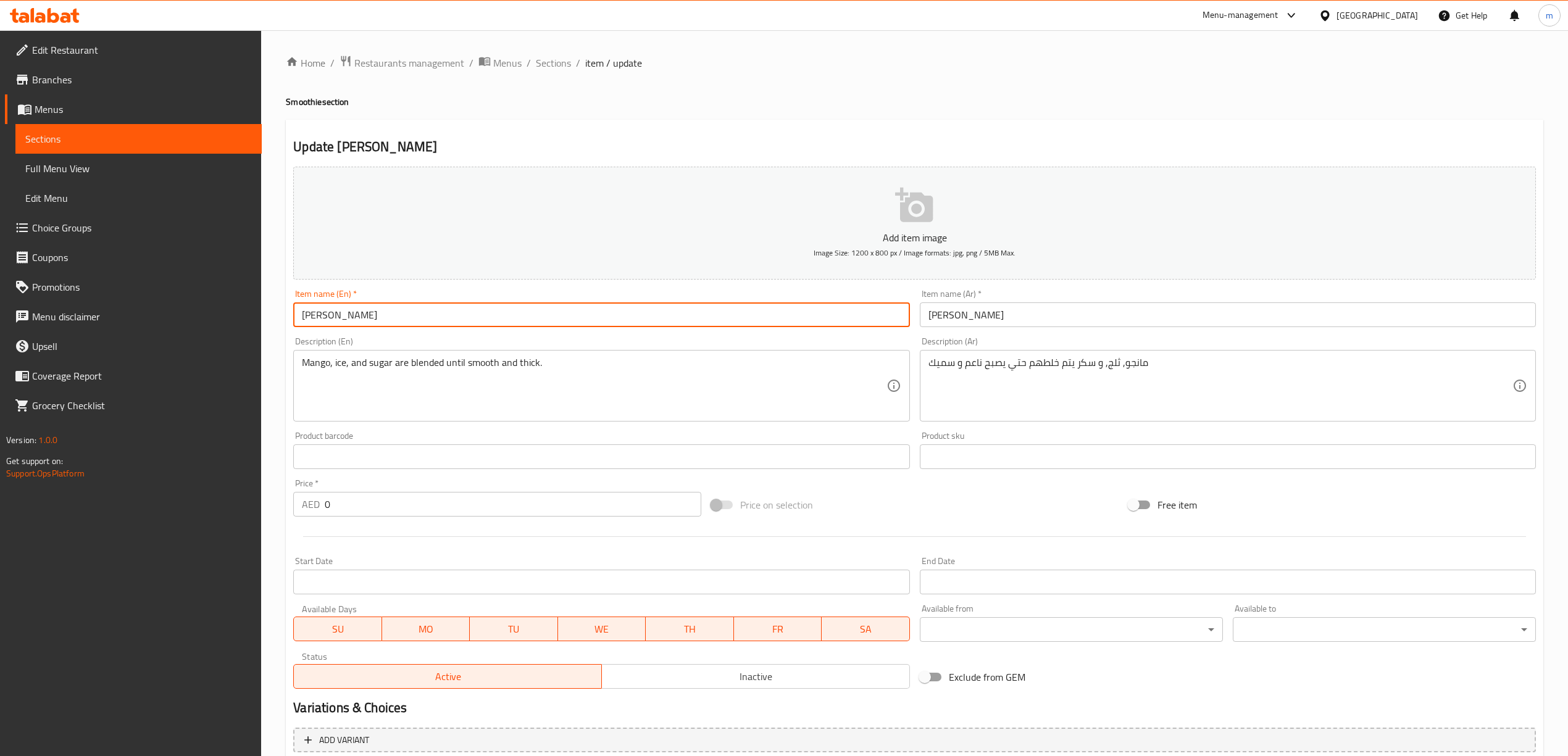
type input "[PERSON_NAME]"
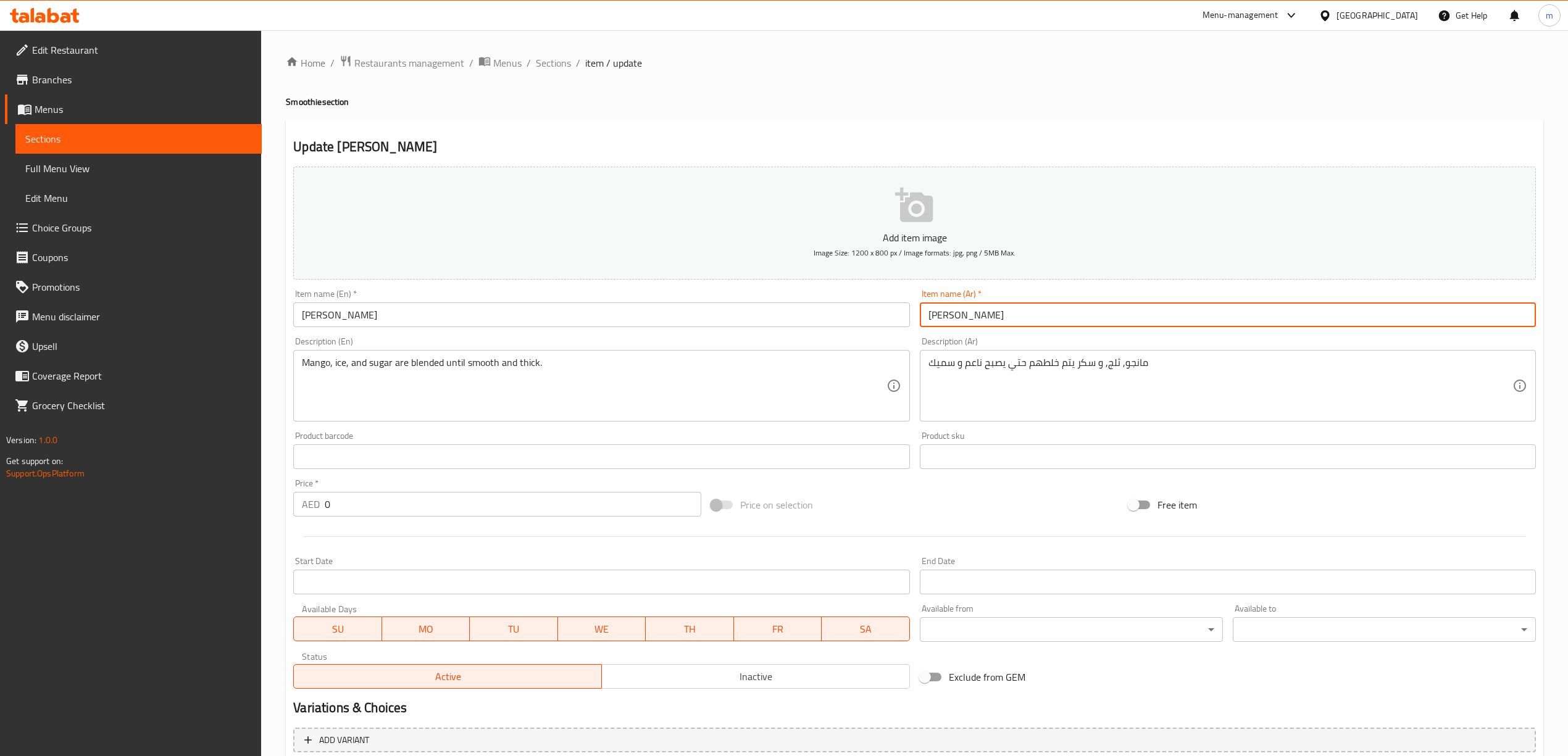
click at [940, 321] on input "[PERSON_NAME]" at bounding box center [1228, 314] width 616 height 25
click at [936, 316] on input "[PERSON_NAME]" at bounding box center [1228, 314] width 616 height 25
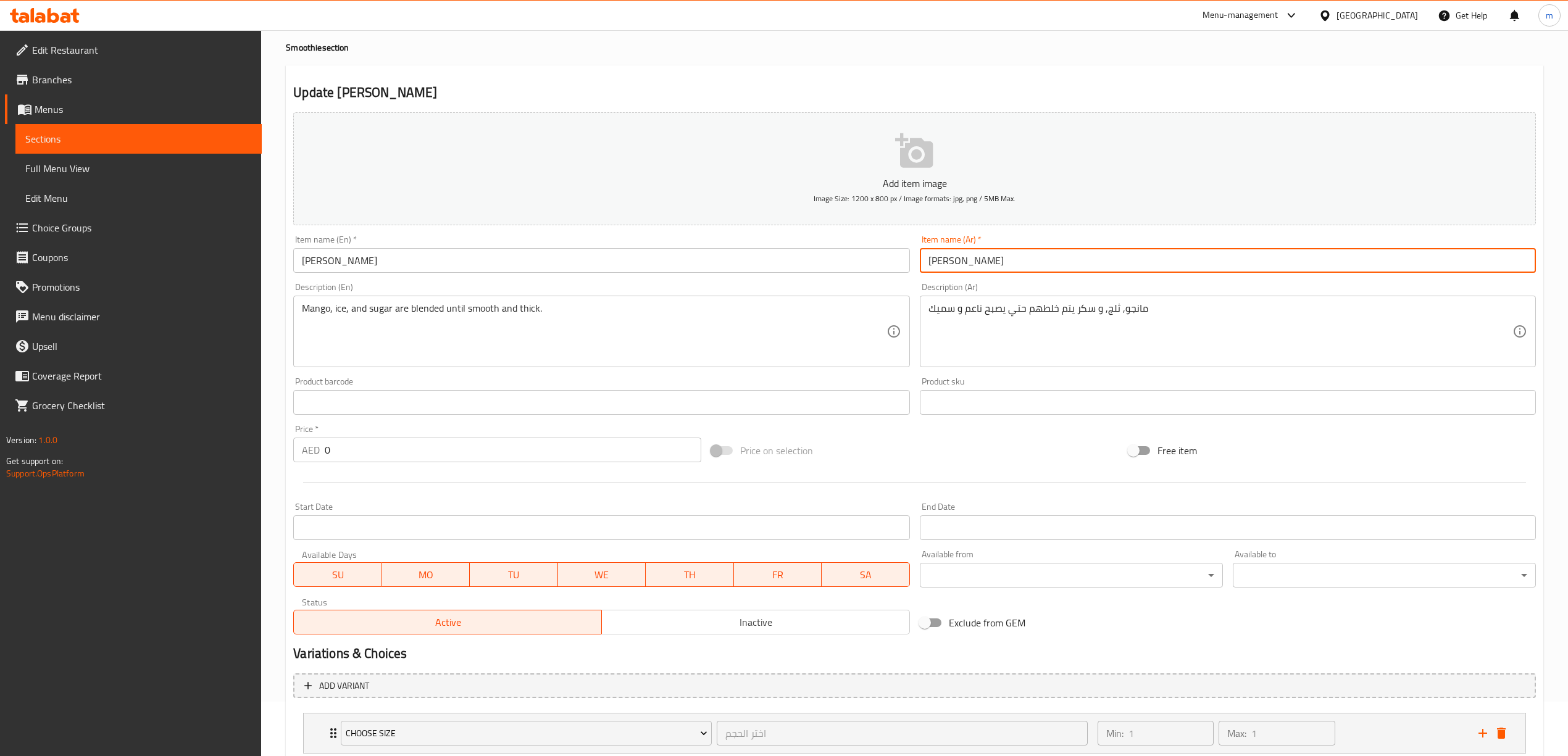
scroll to position [137, 0]
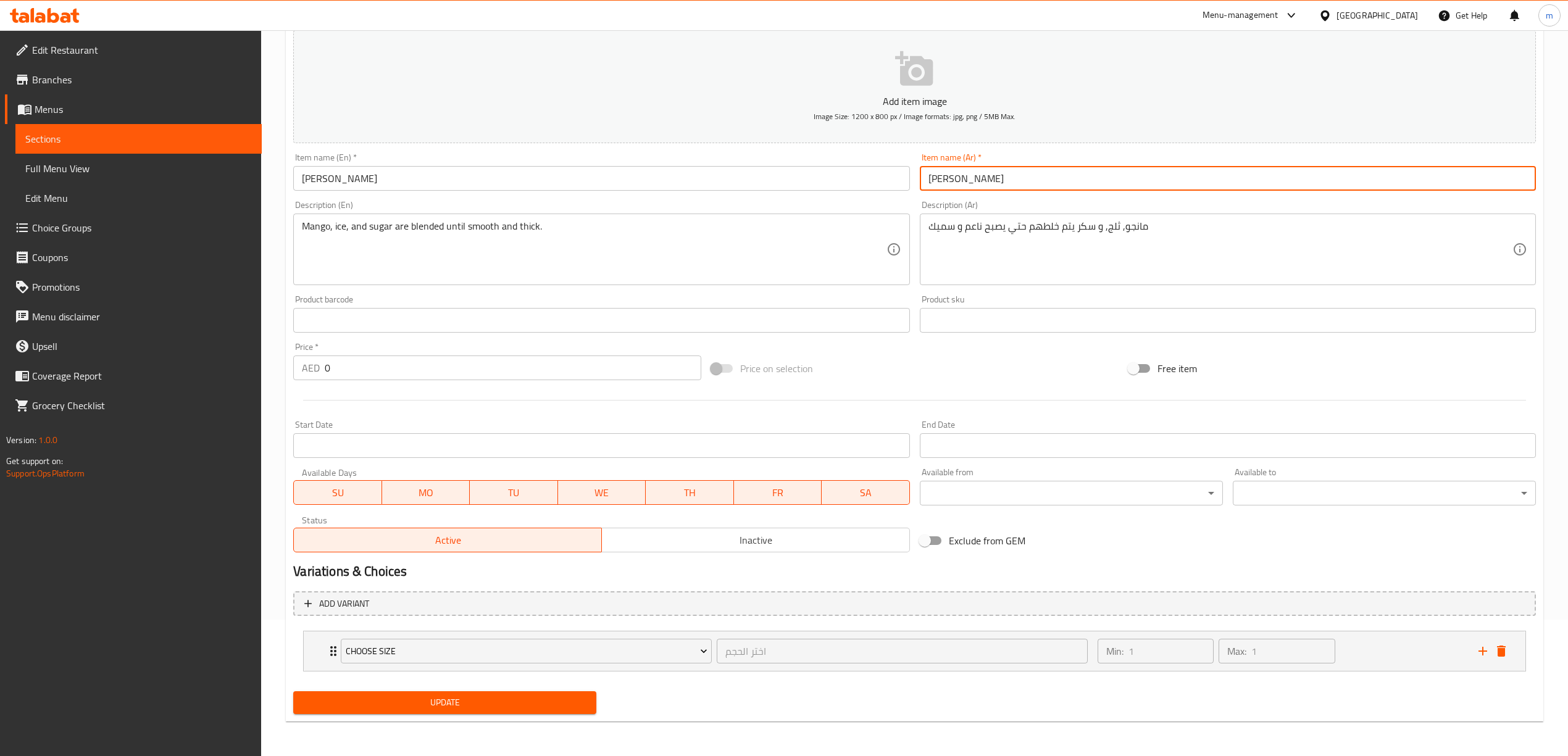
type input "[PERSON_NAME]"
click at [463, 707] on span "Update" at bounding box center [445, 702] width 283 height 16
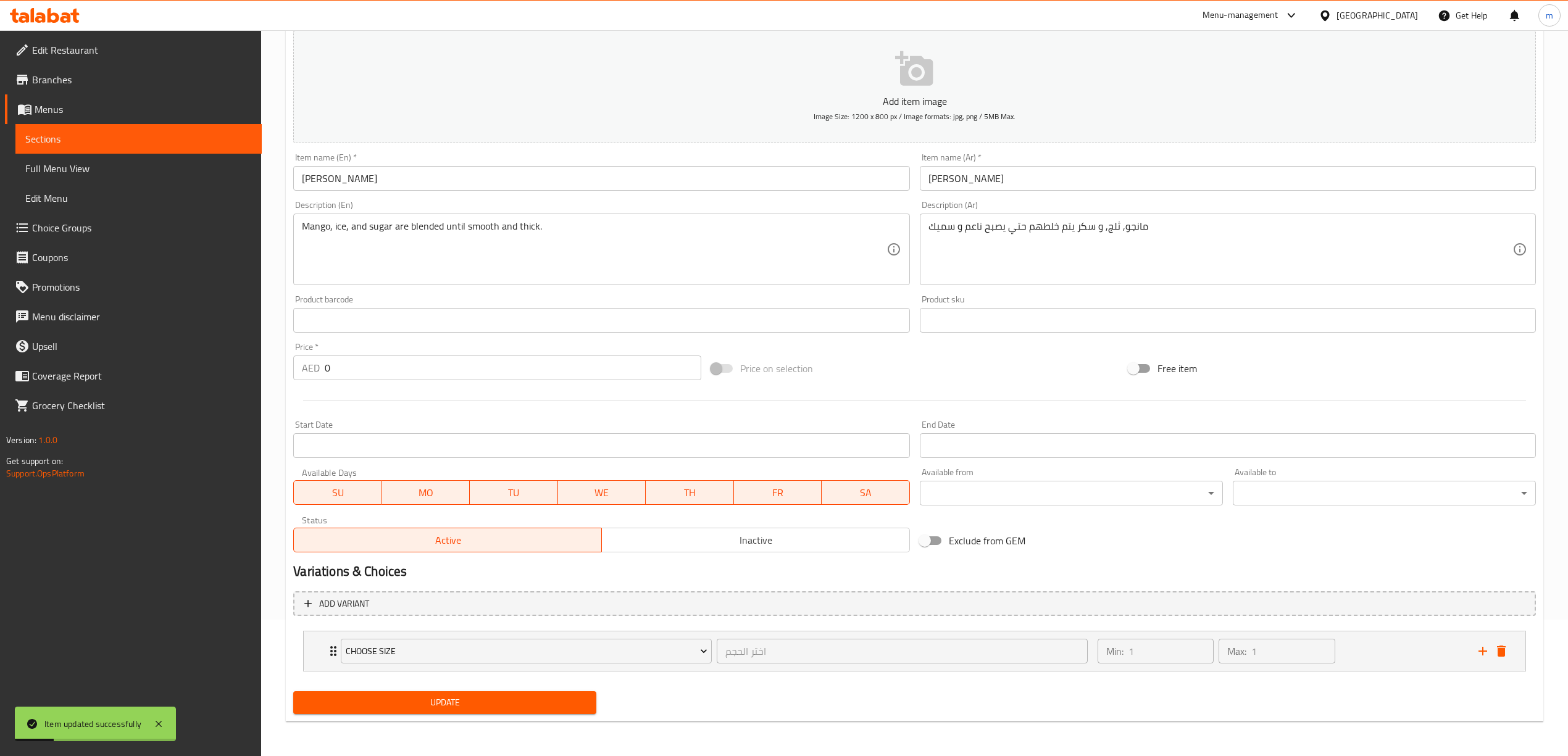
click at [354, 179] on input "[PERSON_NAME]" at bounding box center [602, 178] width 616 height 25
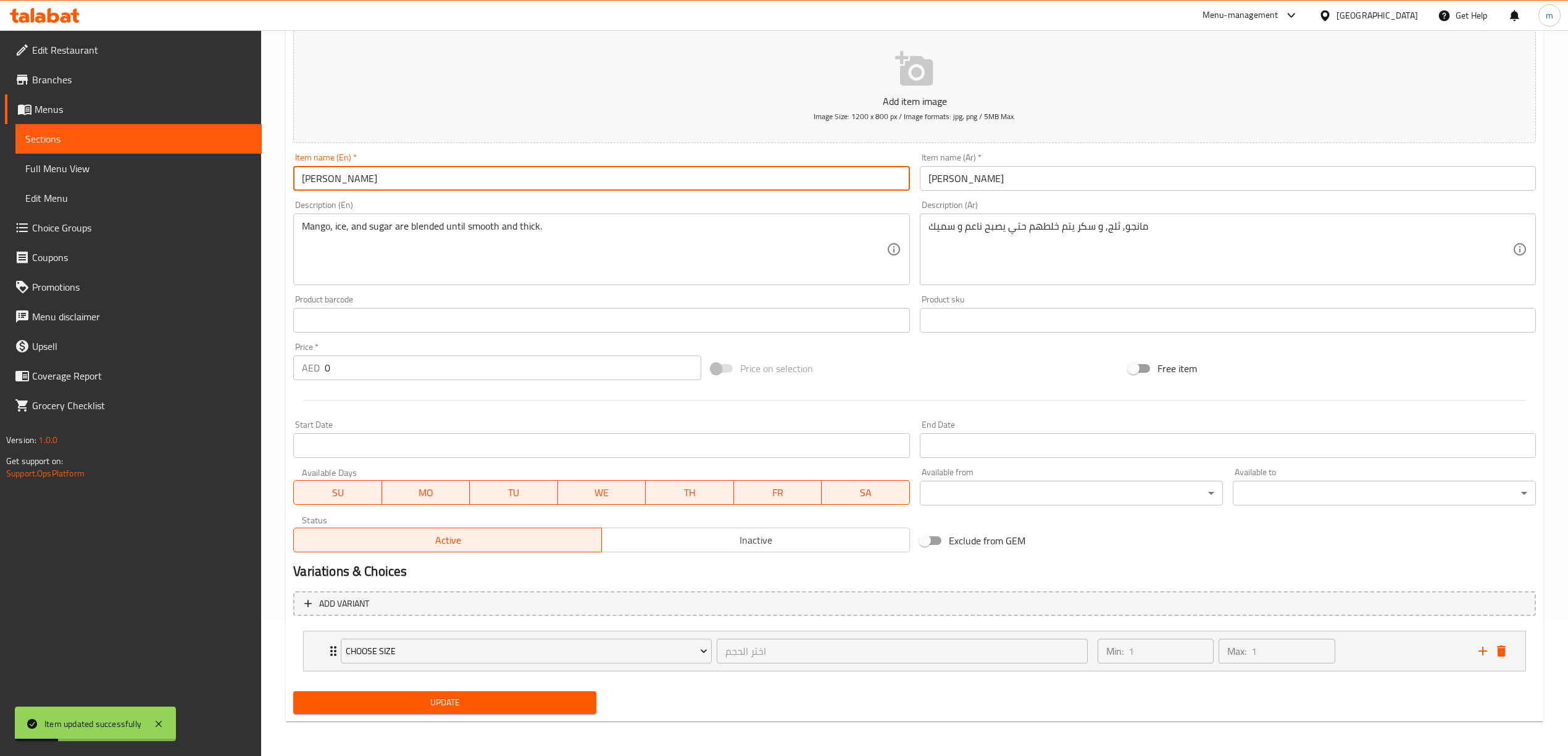
click at [354, 179] on input "[PERSON_NAME]" at bounding box center [602, 178] width 616 height 25
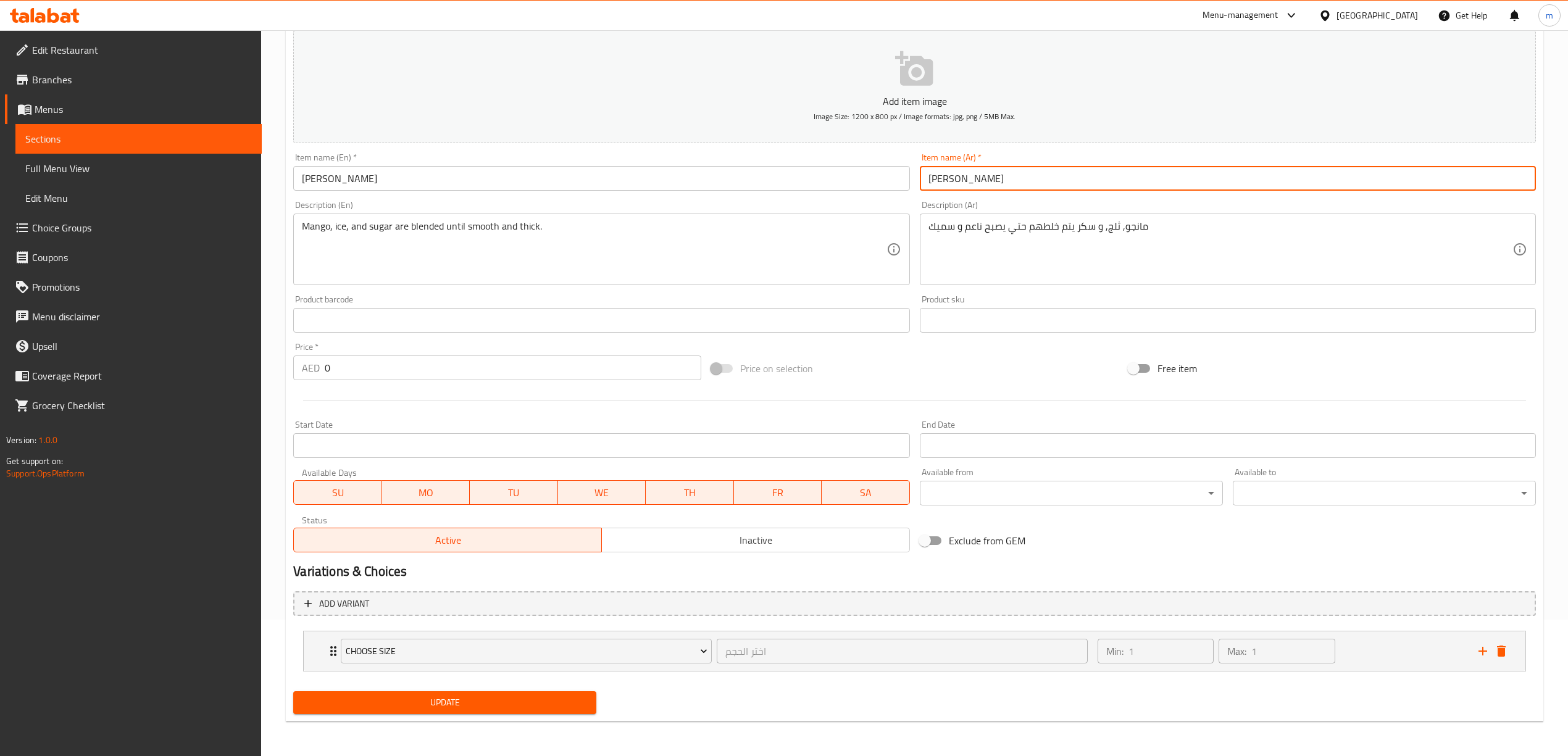
click at [964, 183] on input "[PERSON_NAME]" at bounding box center [1228, 178] width 616 height 25
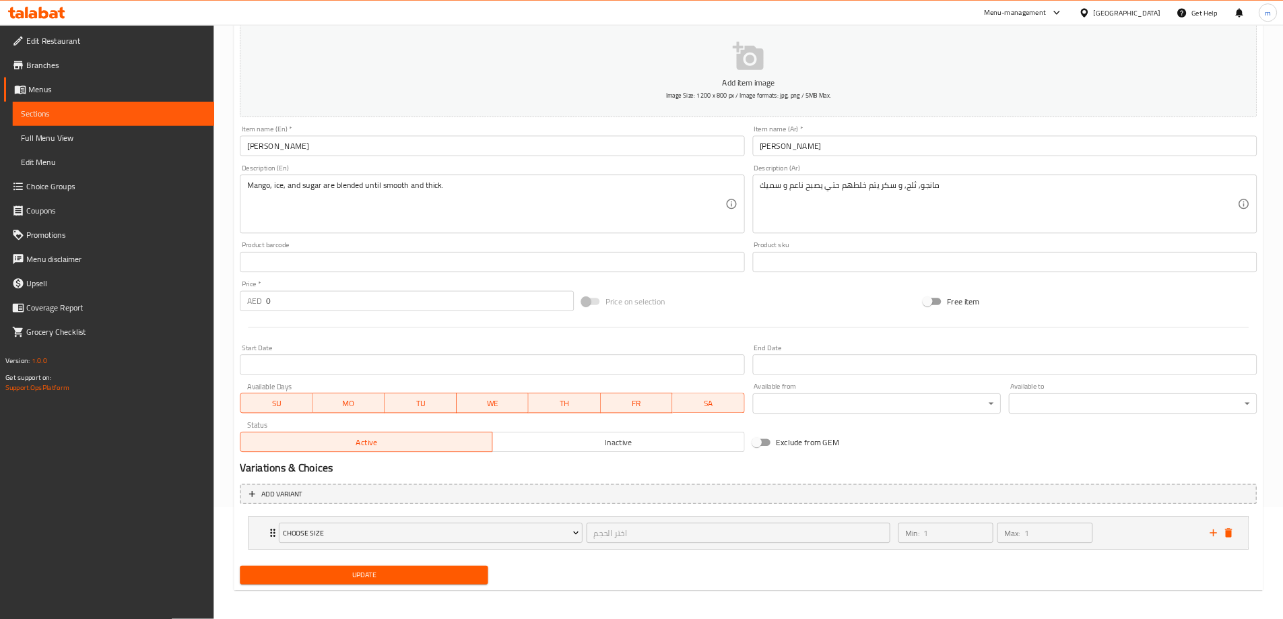
scroll to position [150, 0]
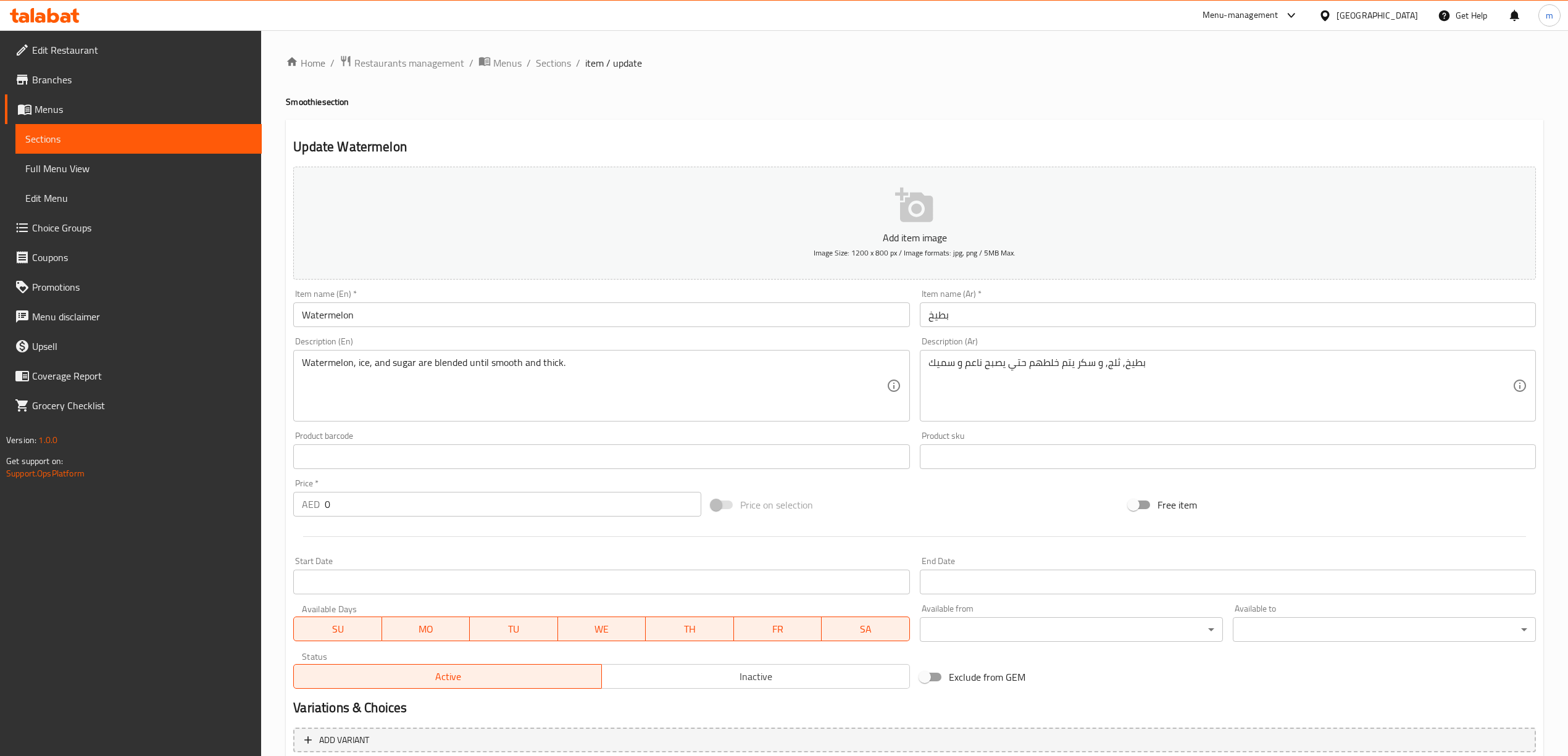
click at [423, 309] on input "Watermelon" at bounding box center [602, 314] width 616 height 25
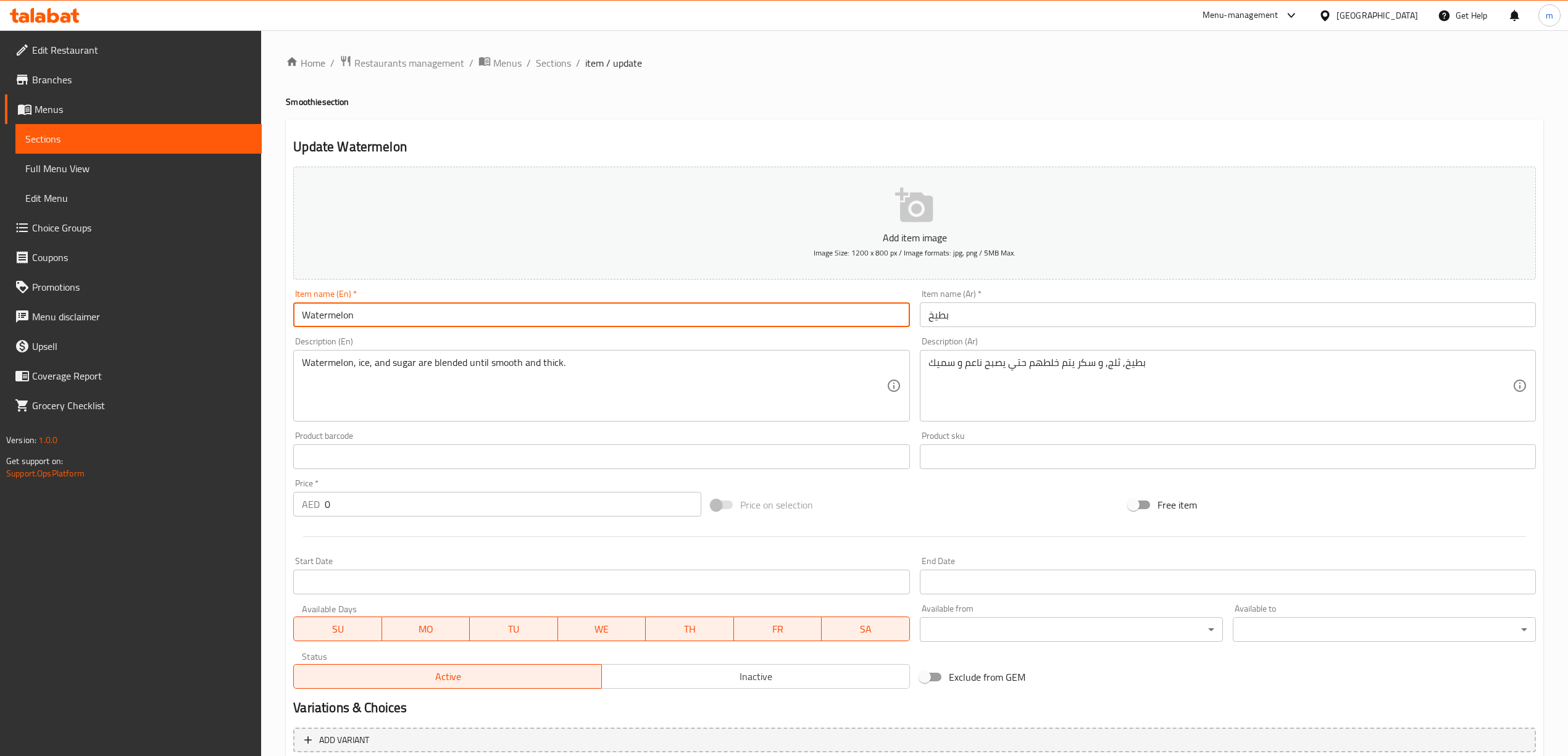
paste input "Smoothie"
type input "Watermelon Smoothie"
click at [966, 316] on input "بطيخ" at bounding box center [1228, 314] width 616 height 25
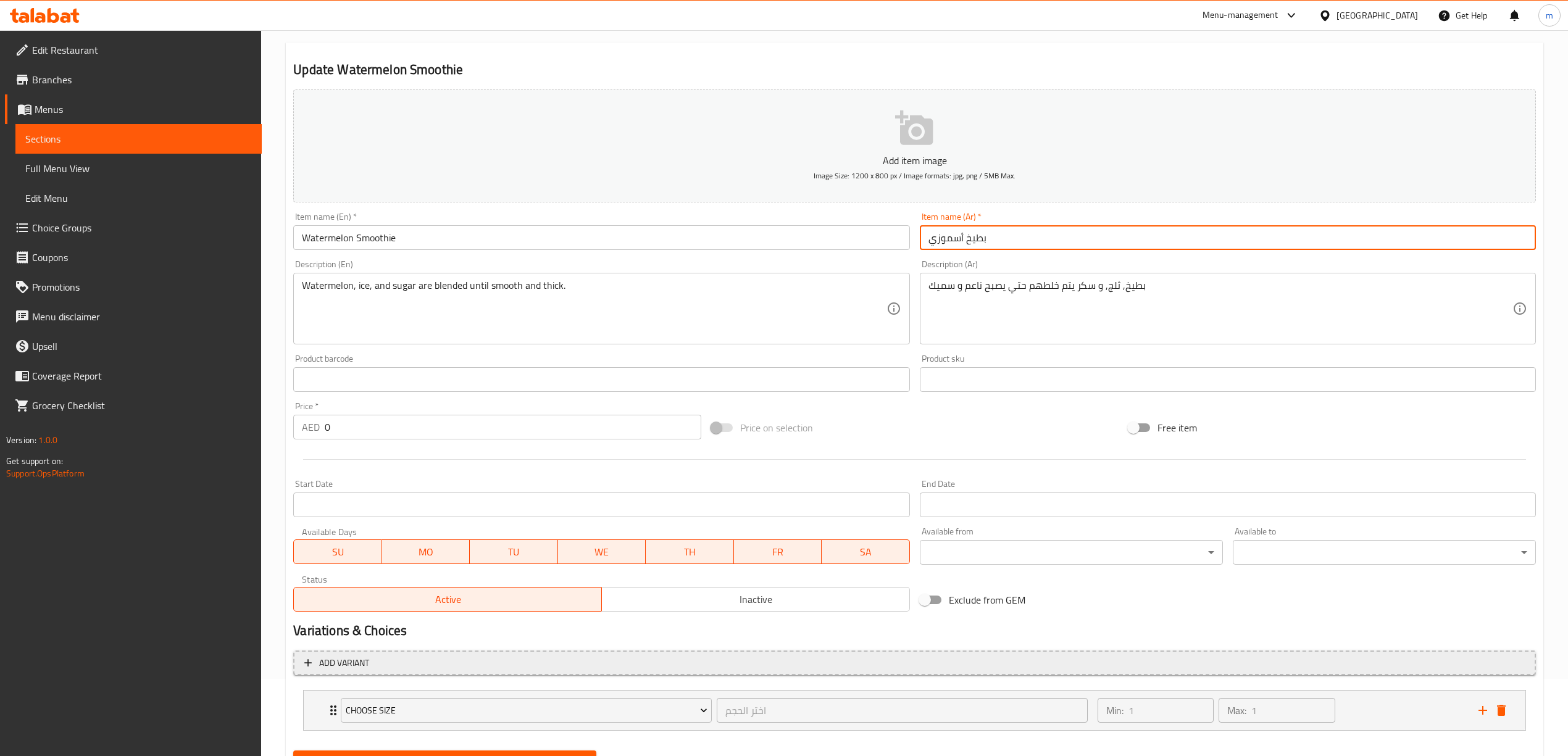
scroll to position [137, 0]
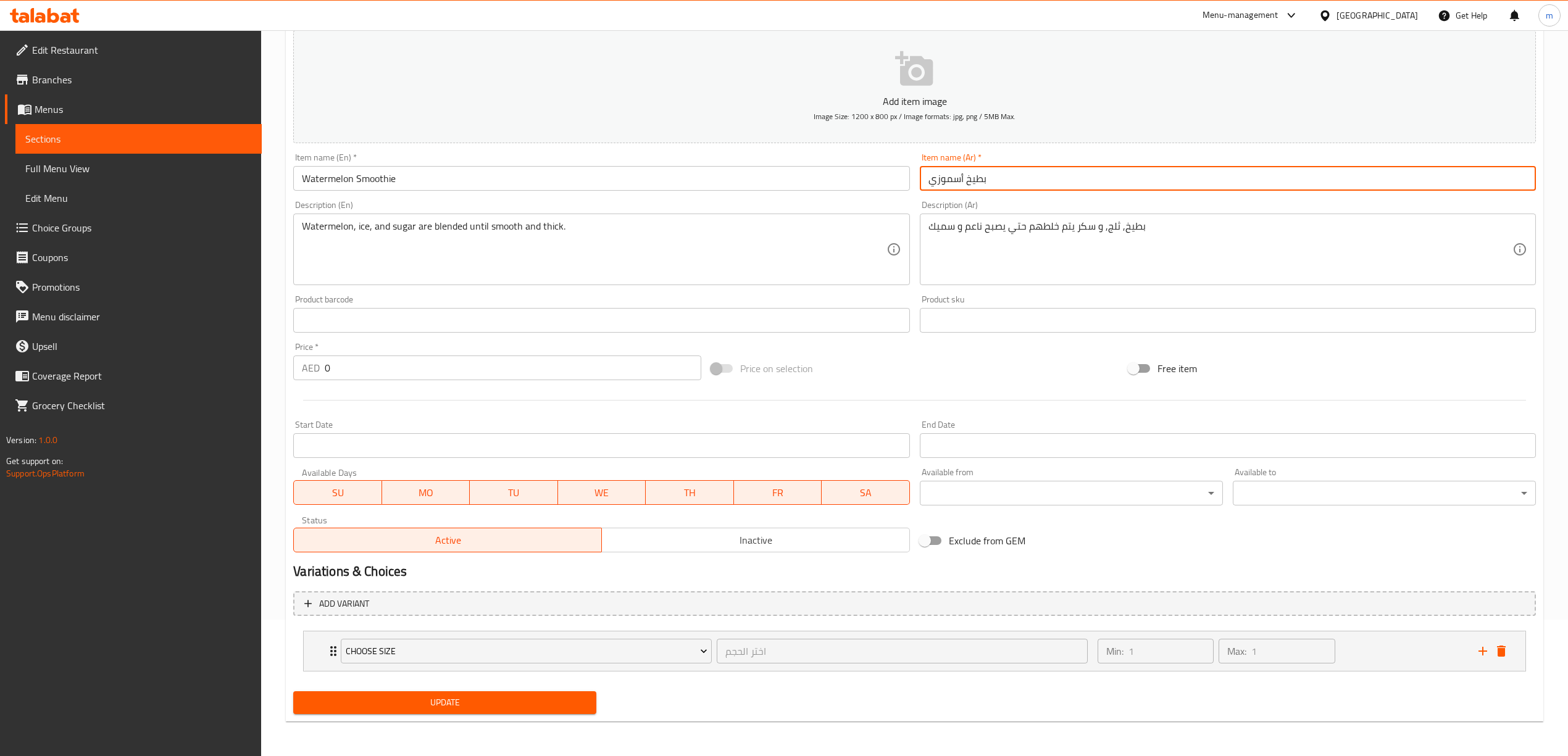
type input "بطيخ أسموزي"
click at [511, 691] on button "Update" at bounding box center [445, 702] width 304 height 23
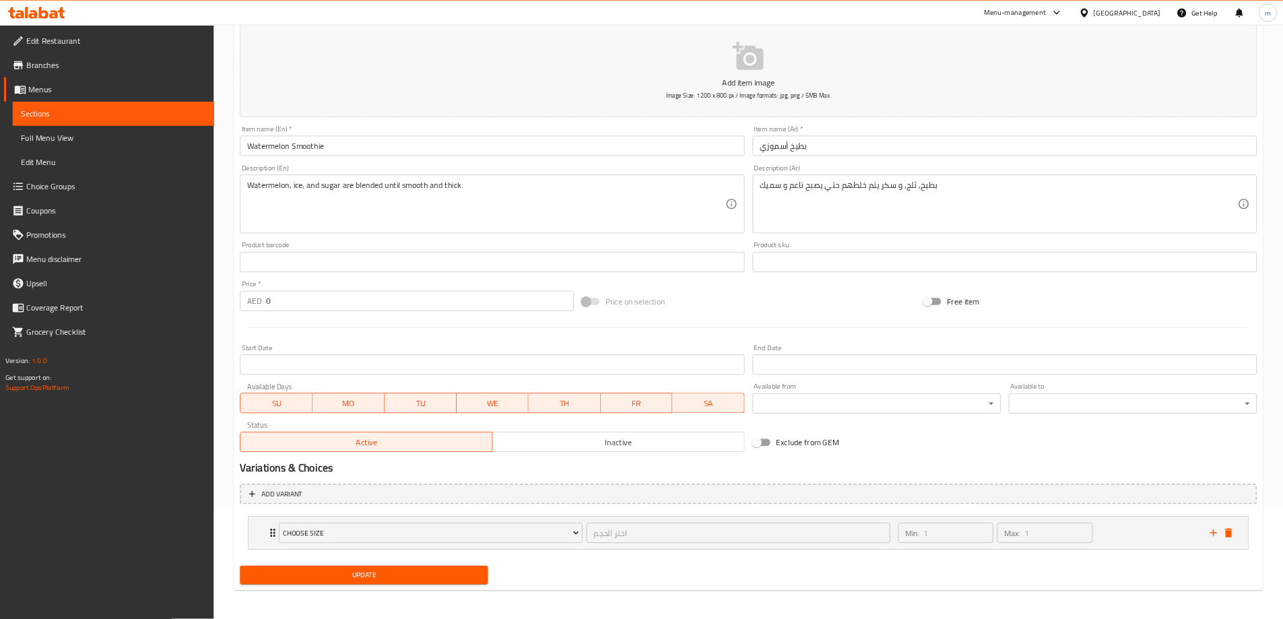
scroll to position [150, 0]
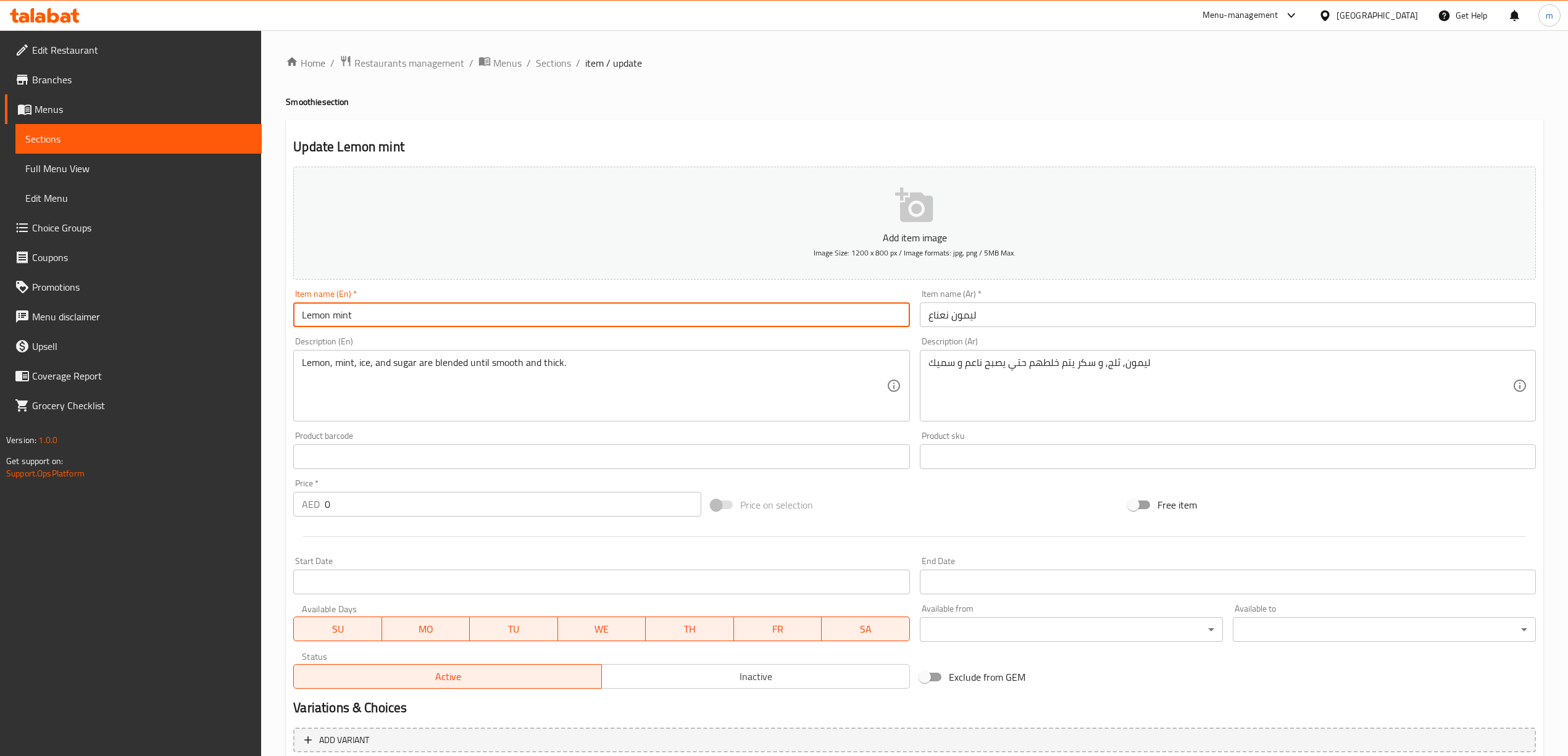
click at [555, 319] on input "Lemon mint" at bounding box center [602, 314] width 616 height 25
paste input "Smoothie"
type input "Lemon mint Smoothie"
click at [1029, 320] on input "ليمون نعناع" at bounding box center [1228, 314] width 616 height 25
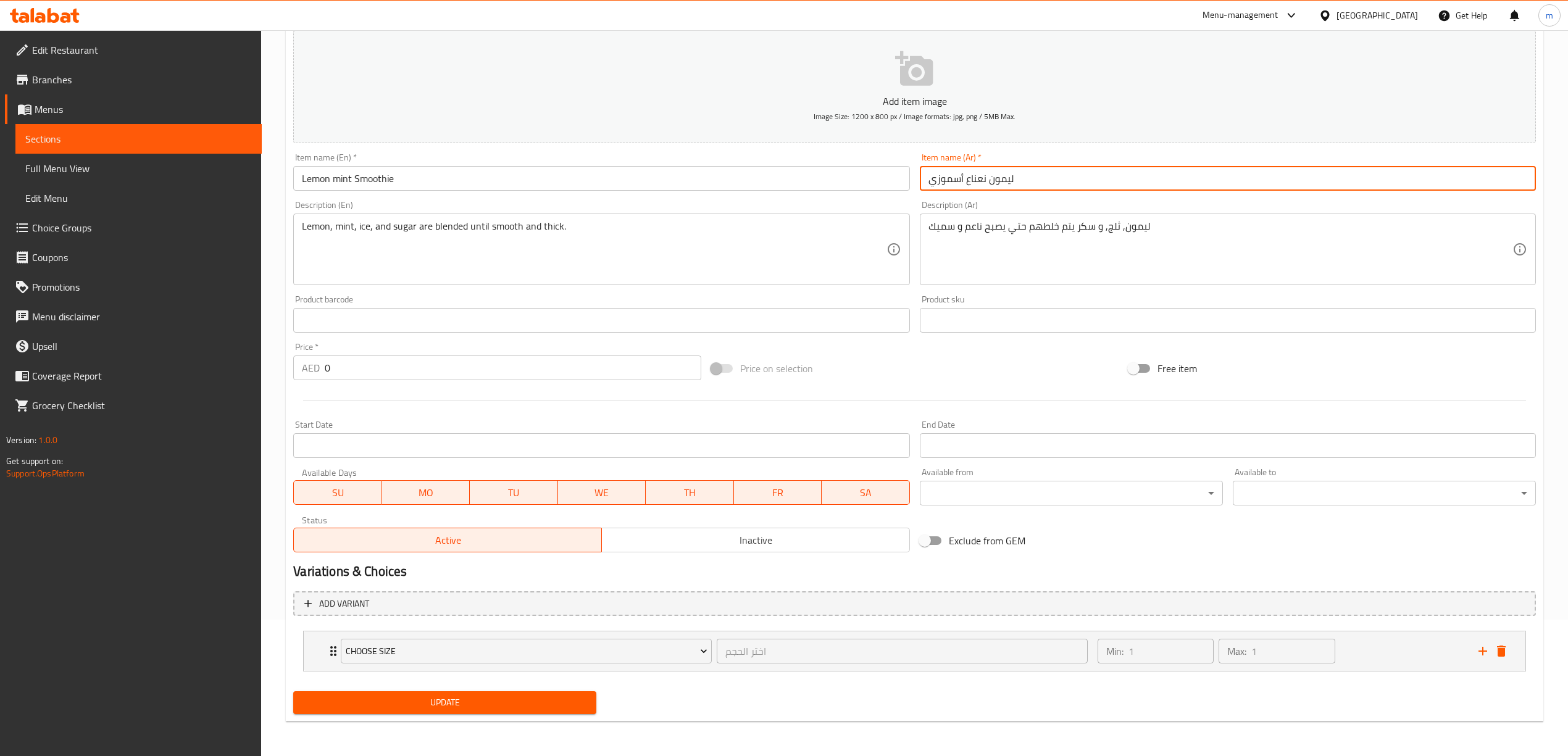
scroll to position [137, 0]
type input "ليمون نعناع أسموزي"
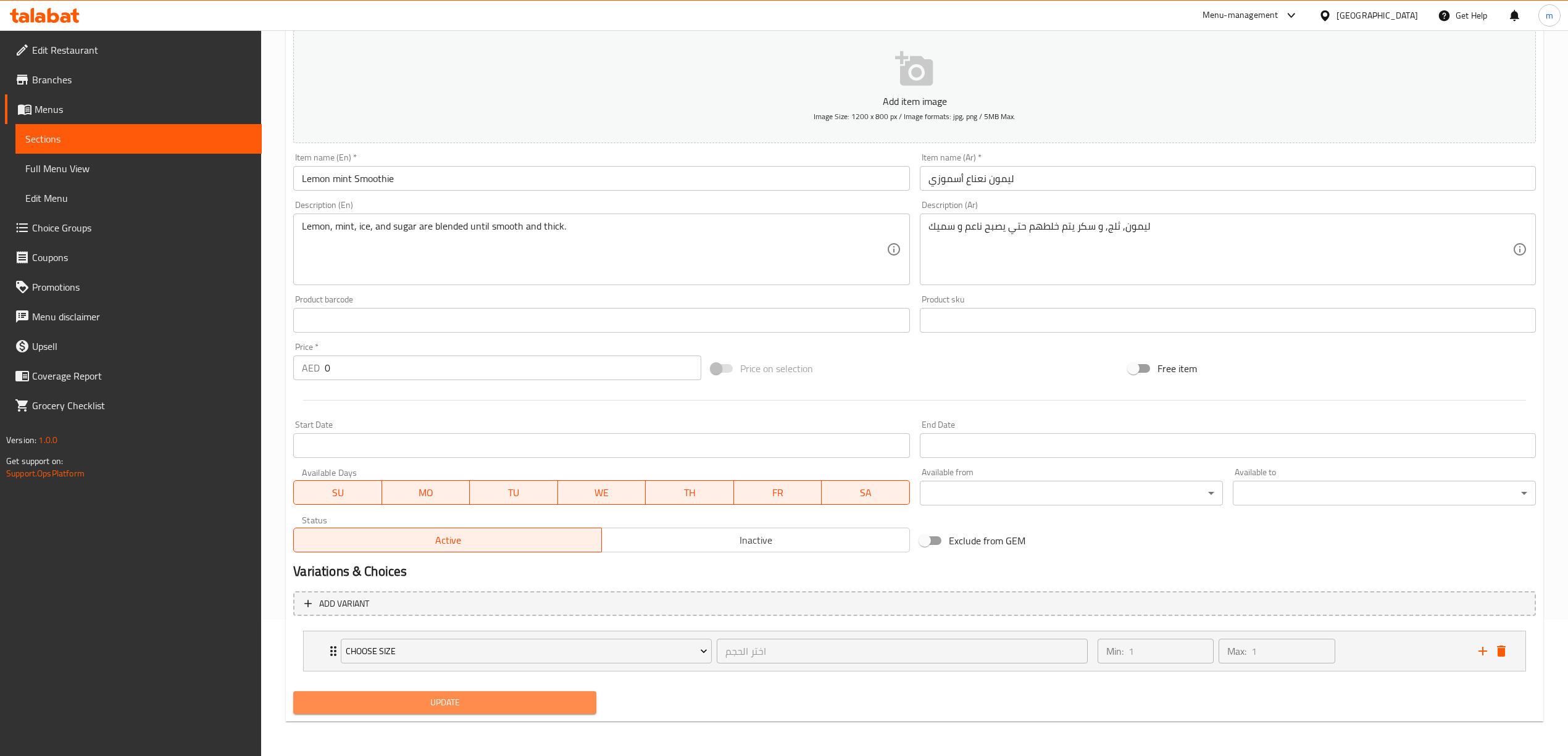
click at [519, 694] on button "Update" at bounding box center [445, 702] width 304 height 23
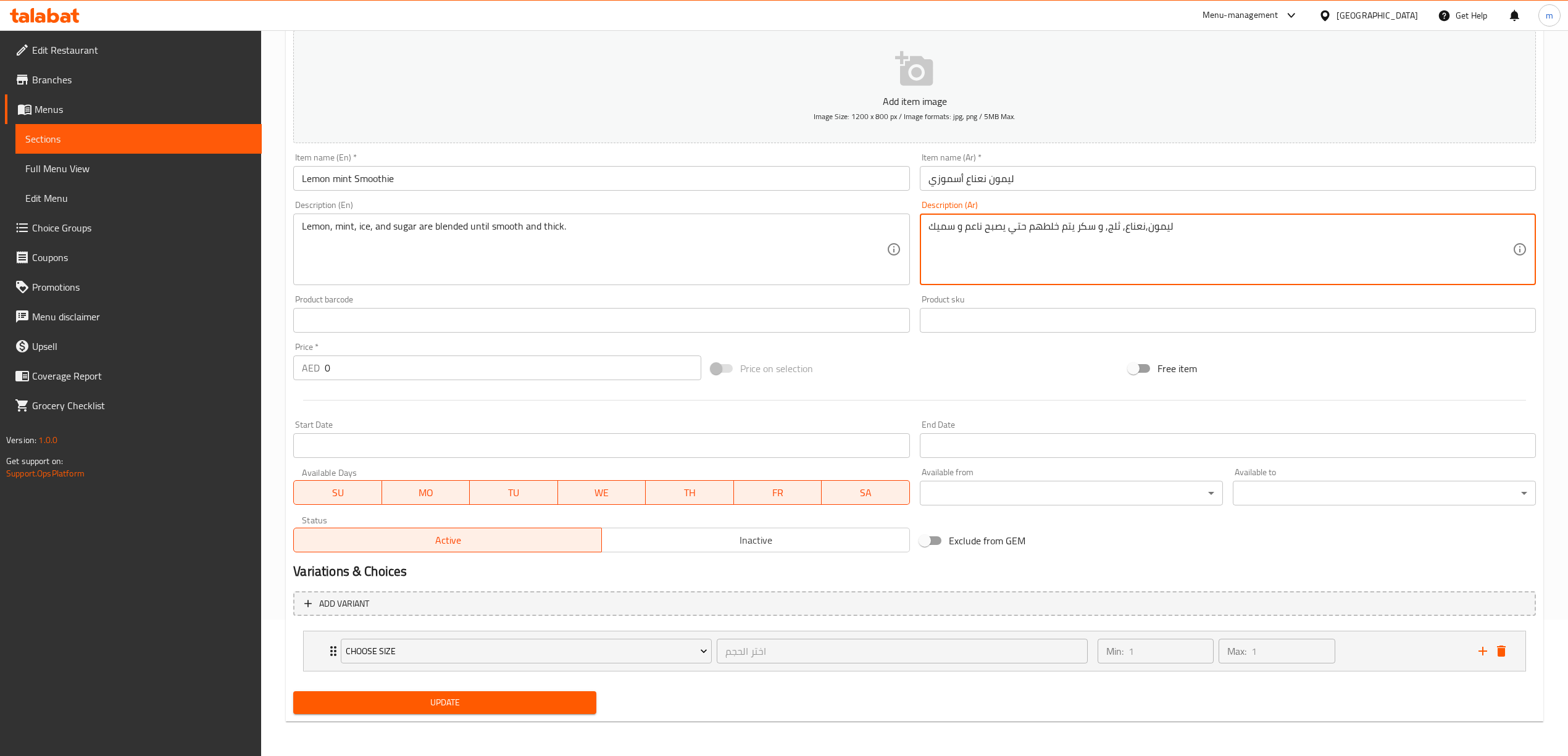
type textarea "ليمون,نعناع, ثلج, و سكر يتم خلطهم حتي يصبح ناعم و سميك"
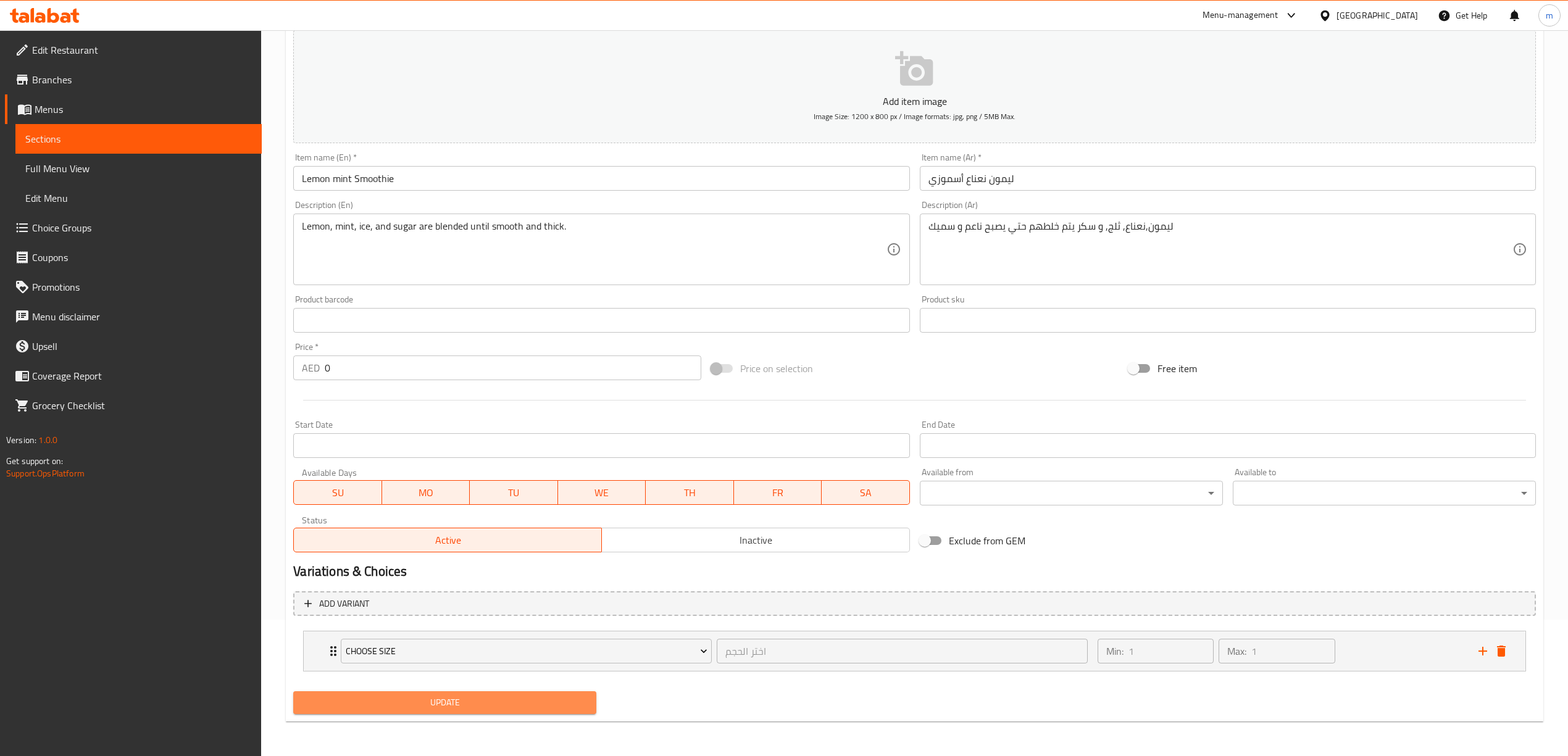
click at [502, 702] on span "Update" at bounding box center [445, 702] width 283 height 16
click at [144, 163] on span "Full Menu View" at bounding box center [138, 169] width 226 height 15
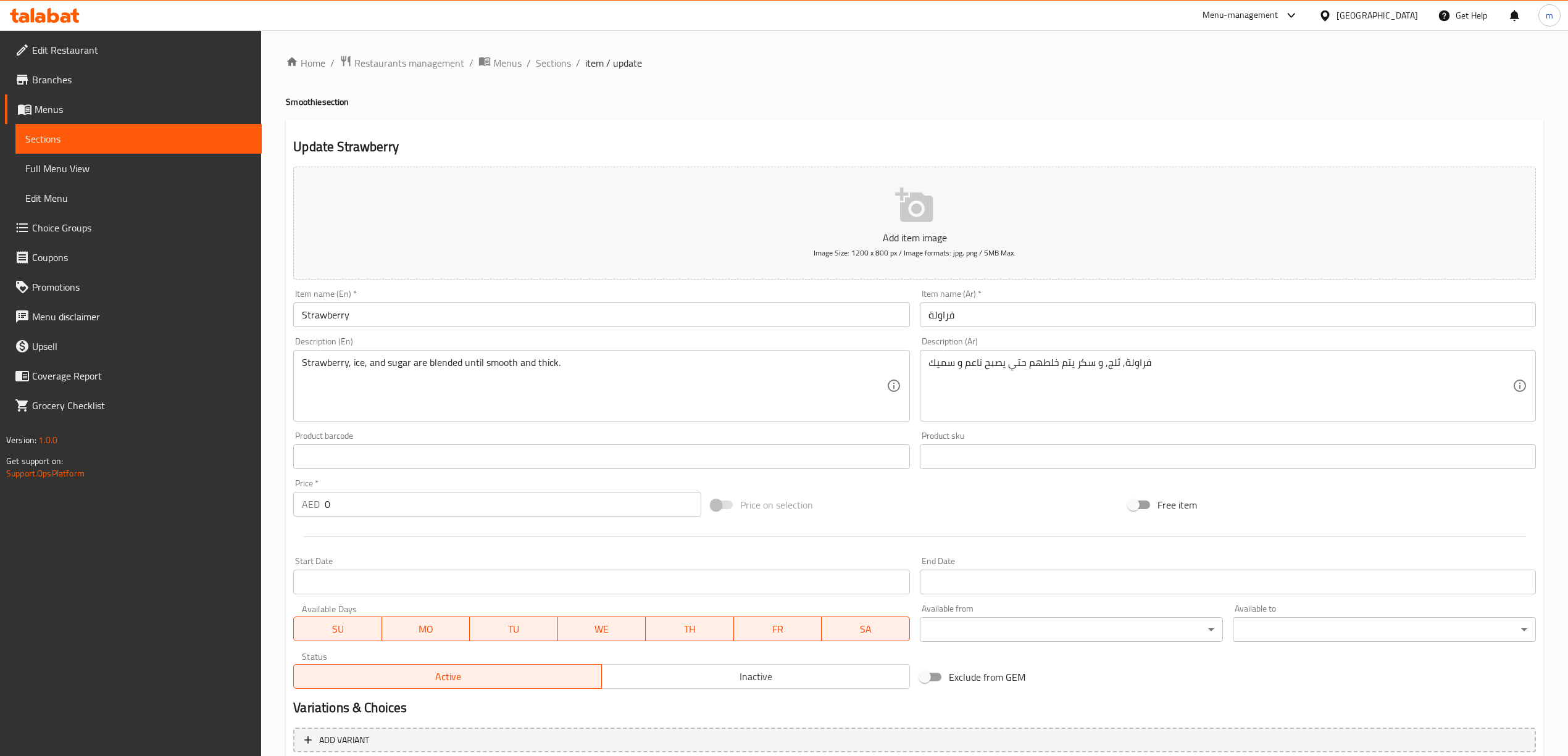
click at [379, 312] on input "Strawberry" at bounding box center [602, 314] width 616 height 25
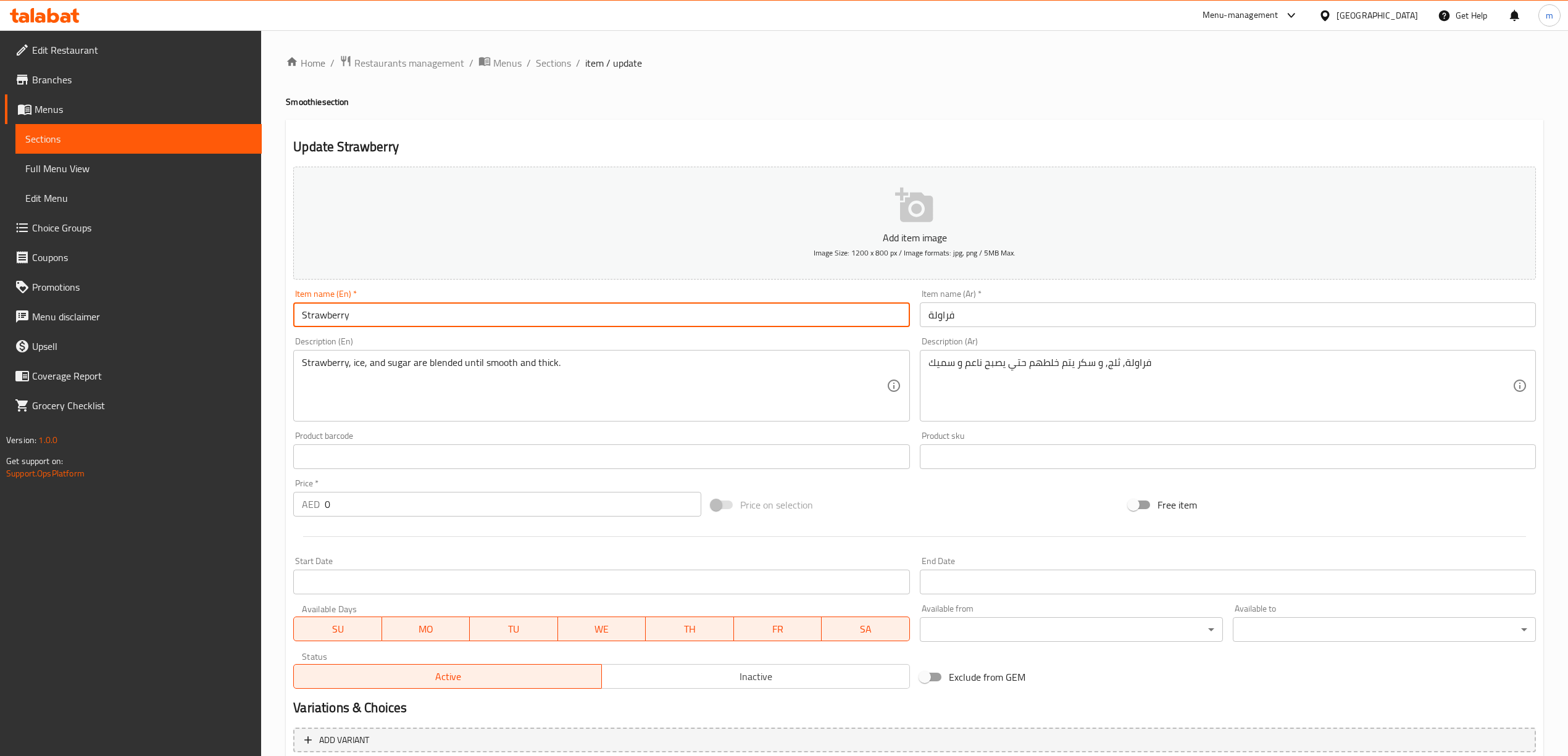
paste input "Smoothie"
type input "Strawberry Smoothie"
click at [993, 318] on input "فراولة" at bounding box center [1228, 314] width 616 height 25
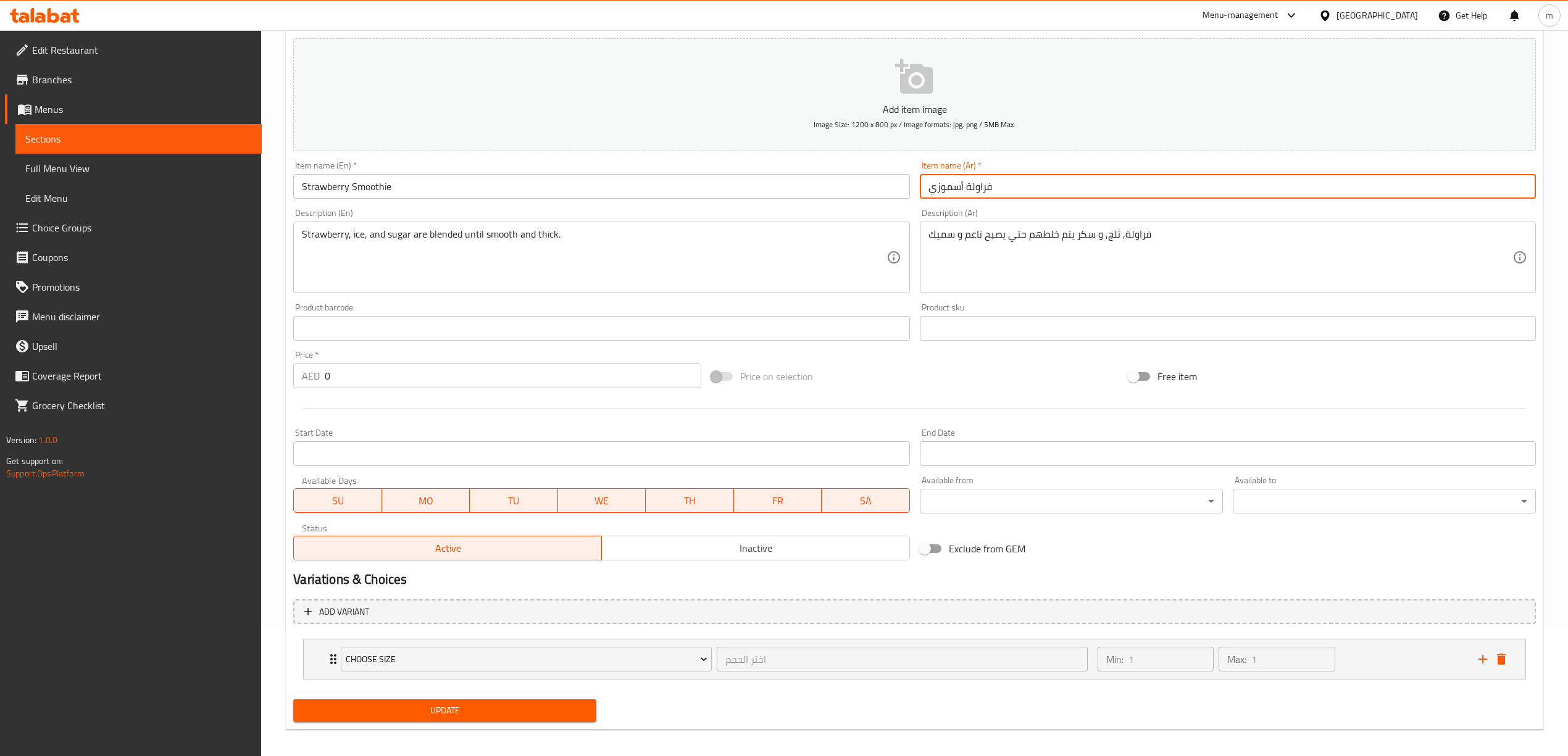
scroll to position [137, 0]
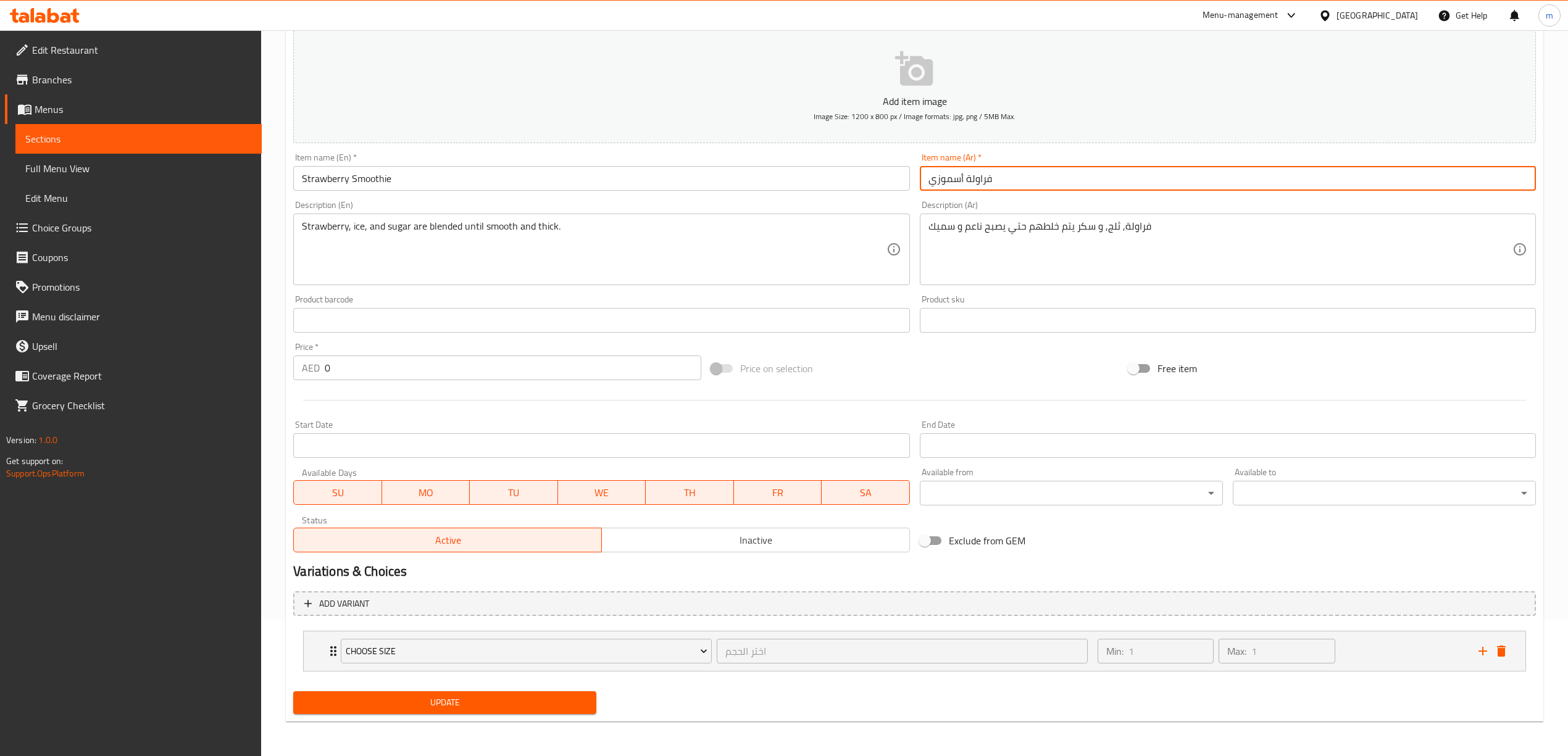
type input "فراولة أسموزي"
click at [539, 696] on span "Update" at bounding box center [445, 702] width 283 height 16
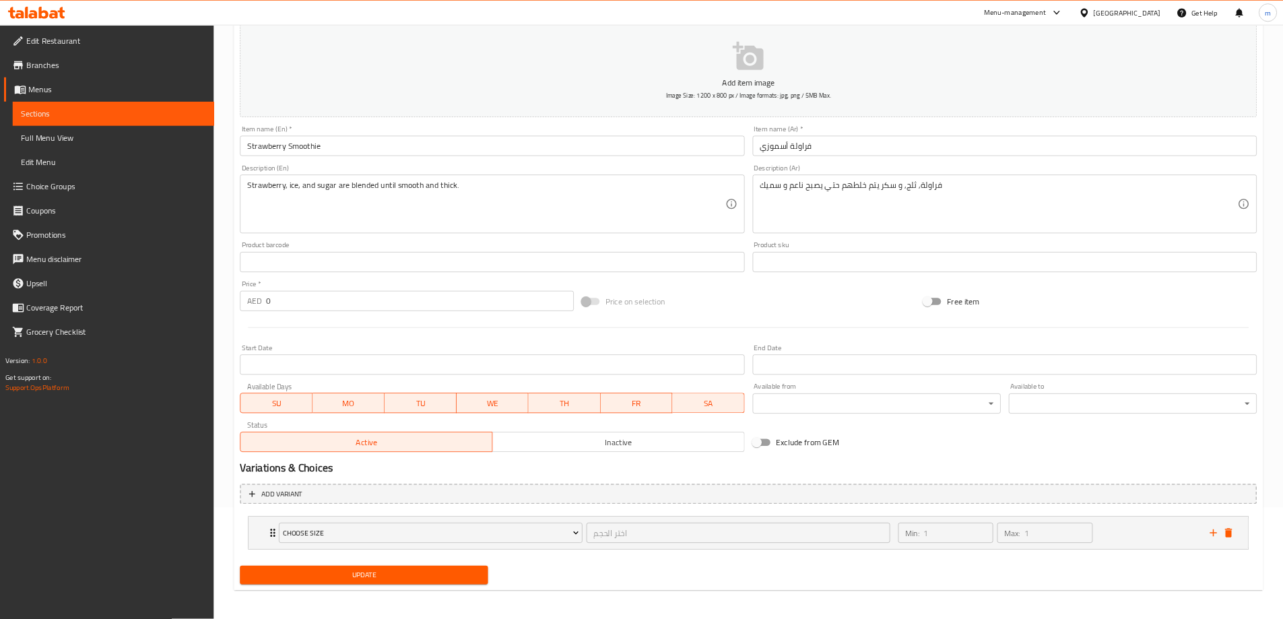
scroll to position [150, 0]
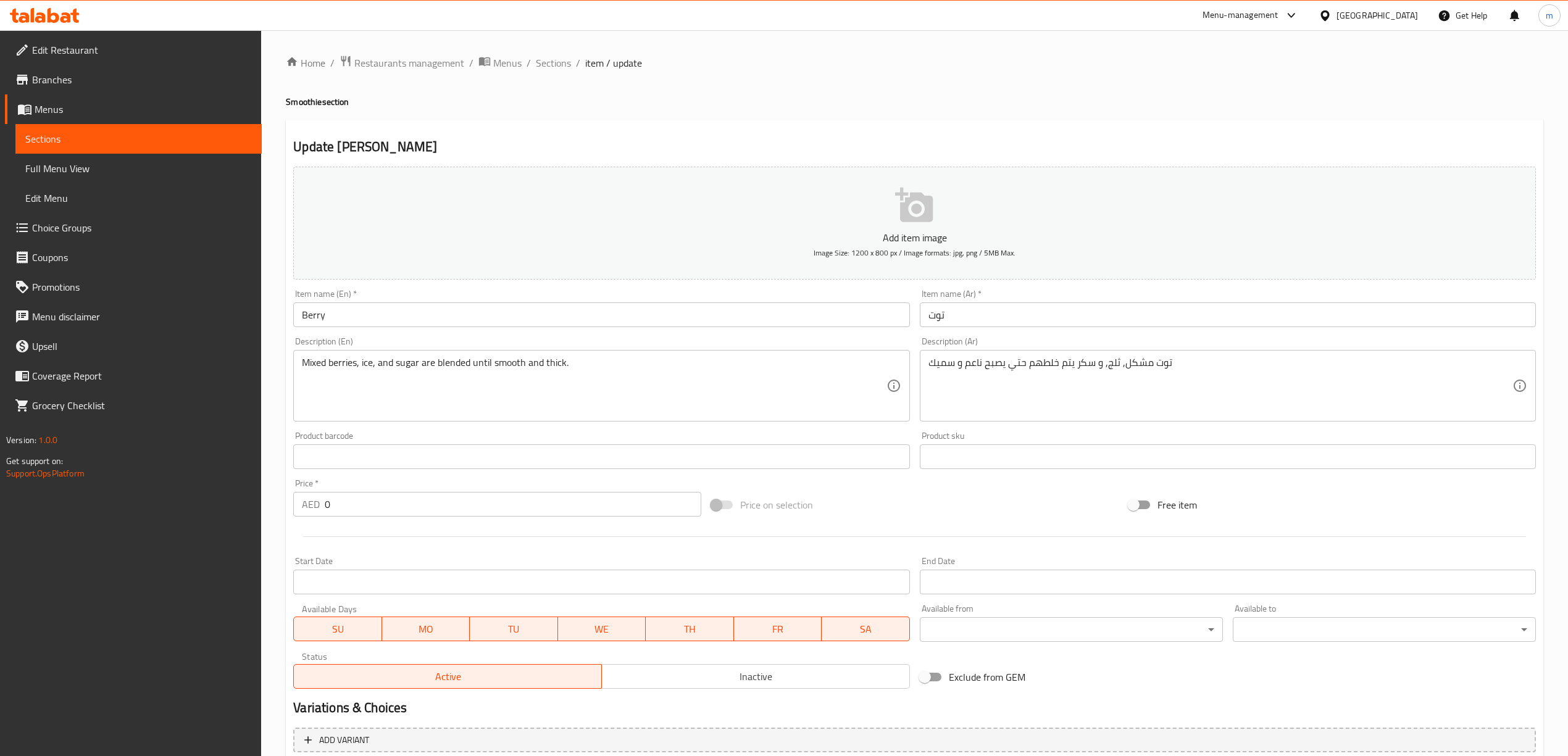
click at [449, 325] on input "Berry" at bounding box center [602, 314] width 616 height 25
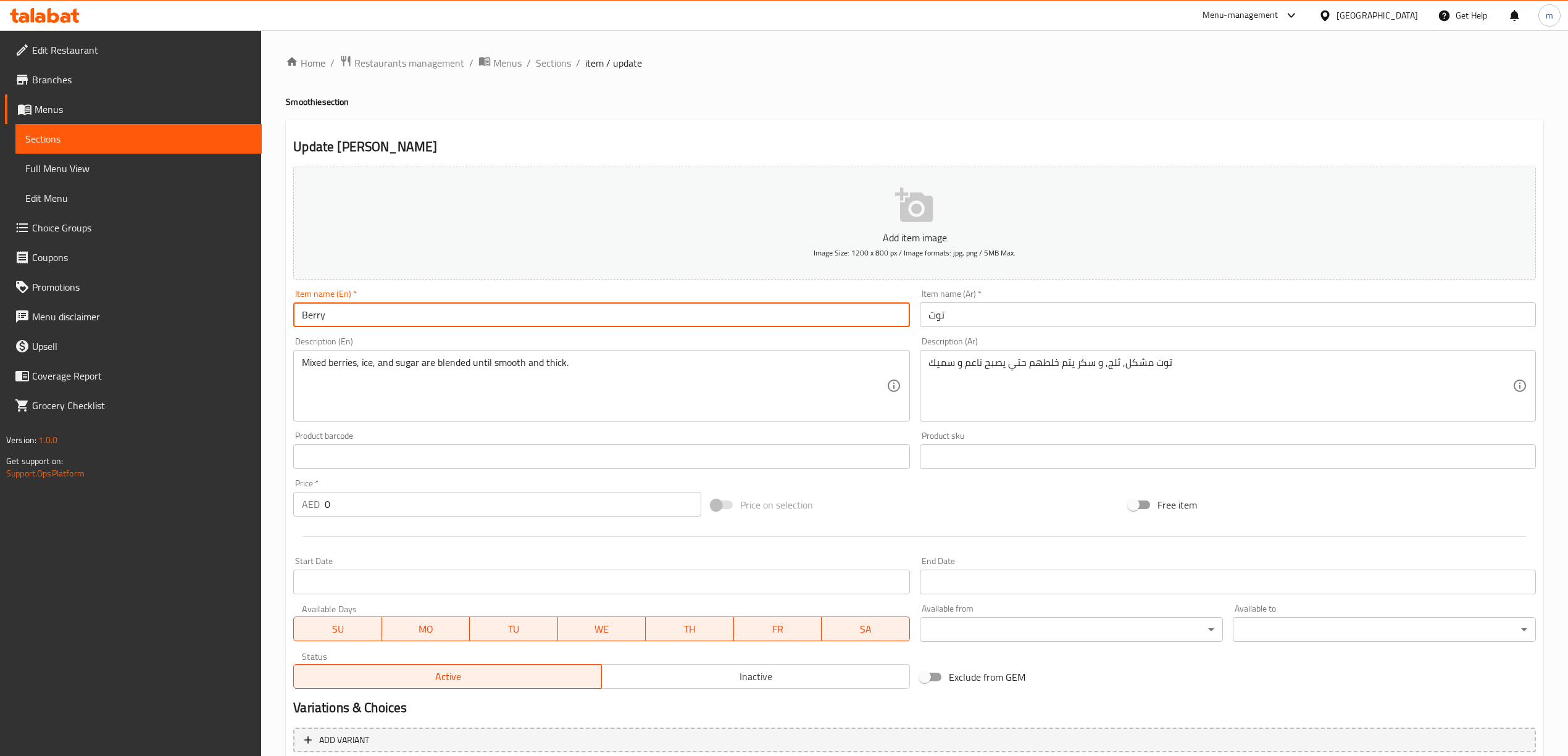
paste input "Smoothie"
type input "Berry Smoothie"
click at [1002, 314] on input "توت" at bounding box center [1228, 314] width 616 height 25
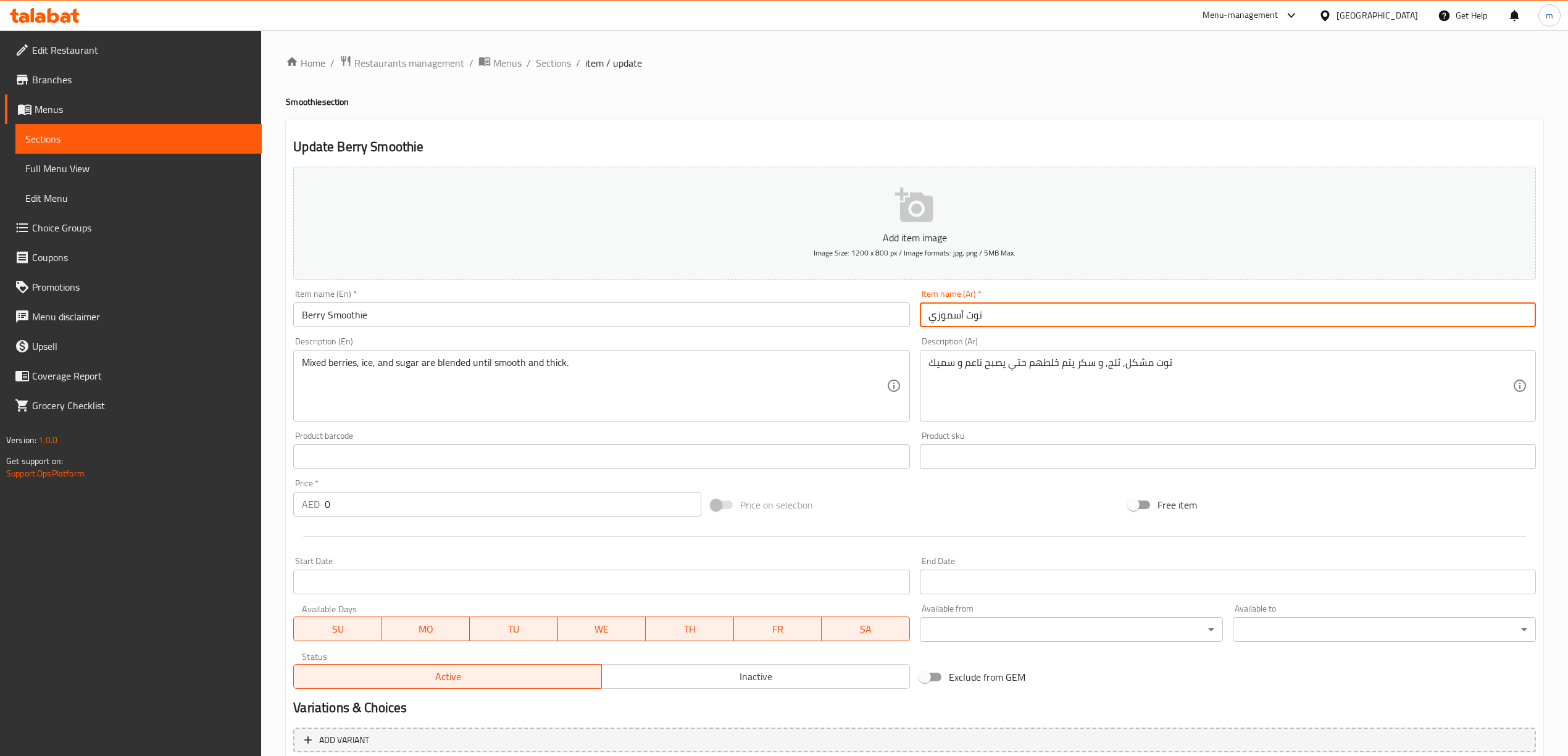
scroll to position [137, 0]
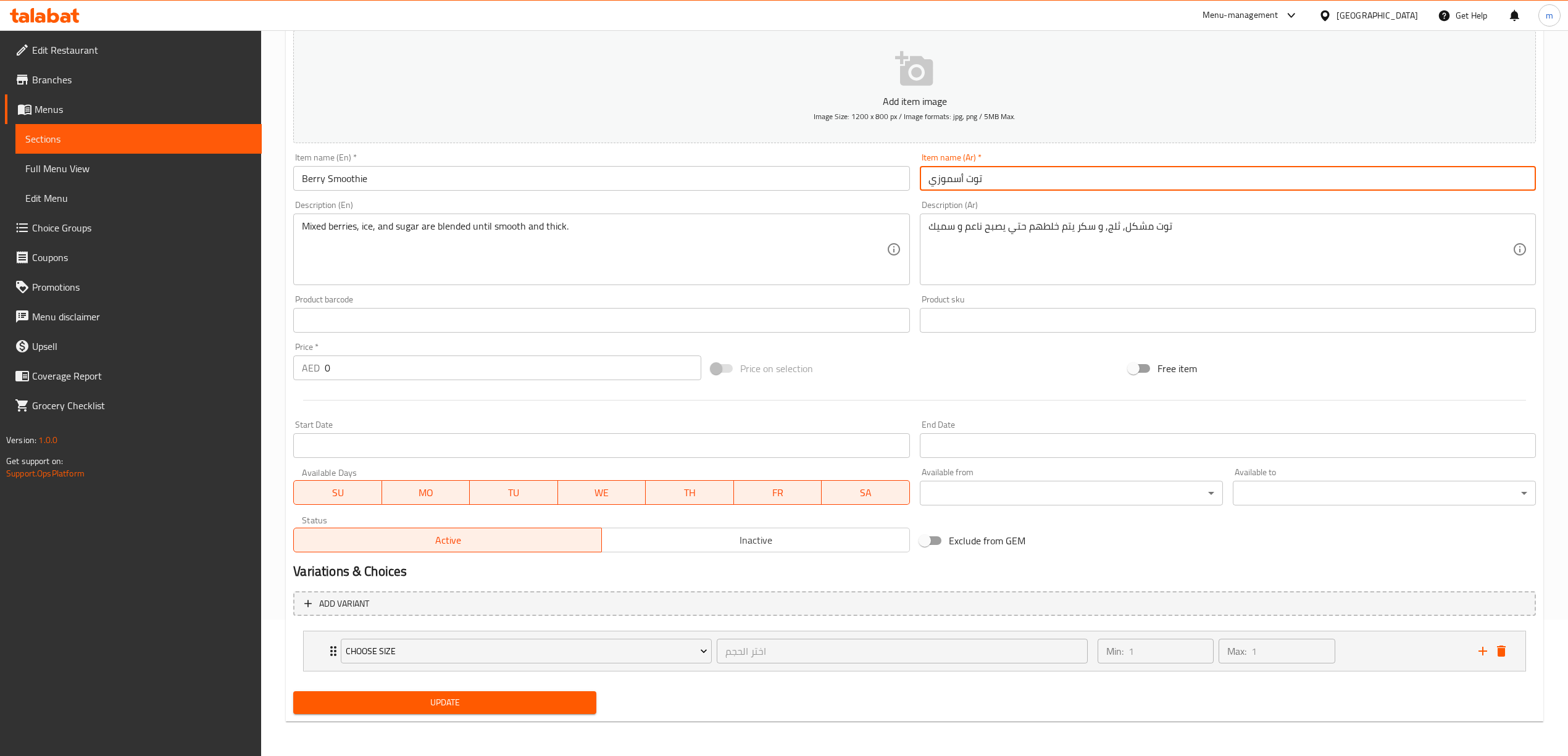
type input "توت أسموزي"
click at [494, 702] on span "Update" at bounding box center [445, 702] width 283 height 16
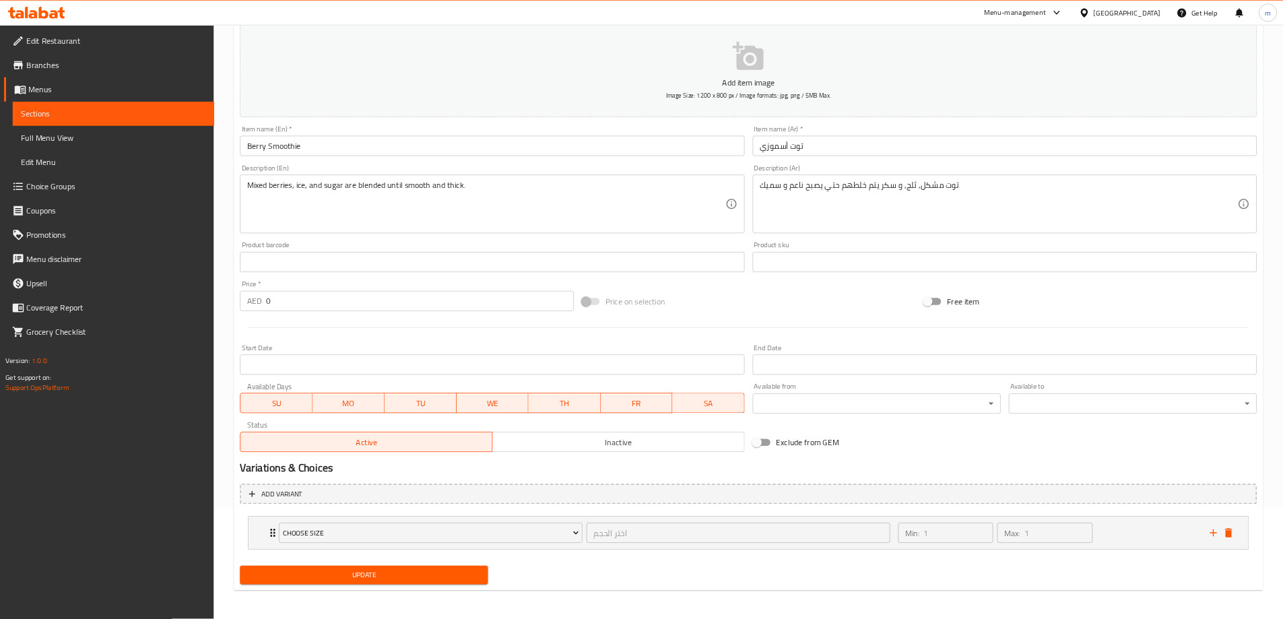
scroll to position [150, 0]
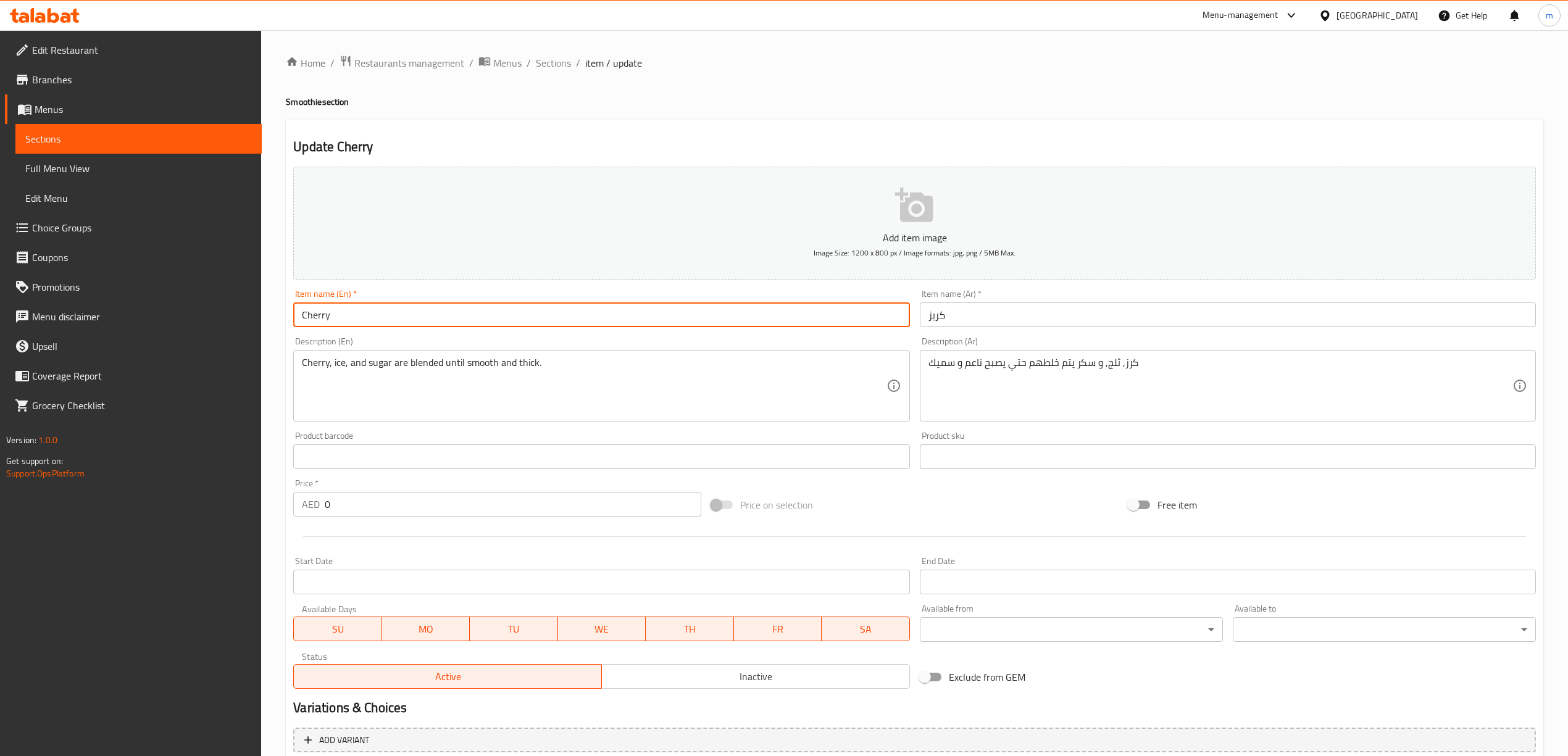
click at [388, 313] on input "Cherry" at bounding box center [602, 314] width 616 height 25
paste input "Smoothie"
type input "Cherry Smoothie"
click at [969, 310] on input "كريز" at bounding box center [1228, 314] width 616 height 25
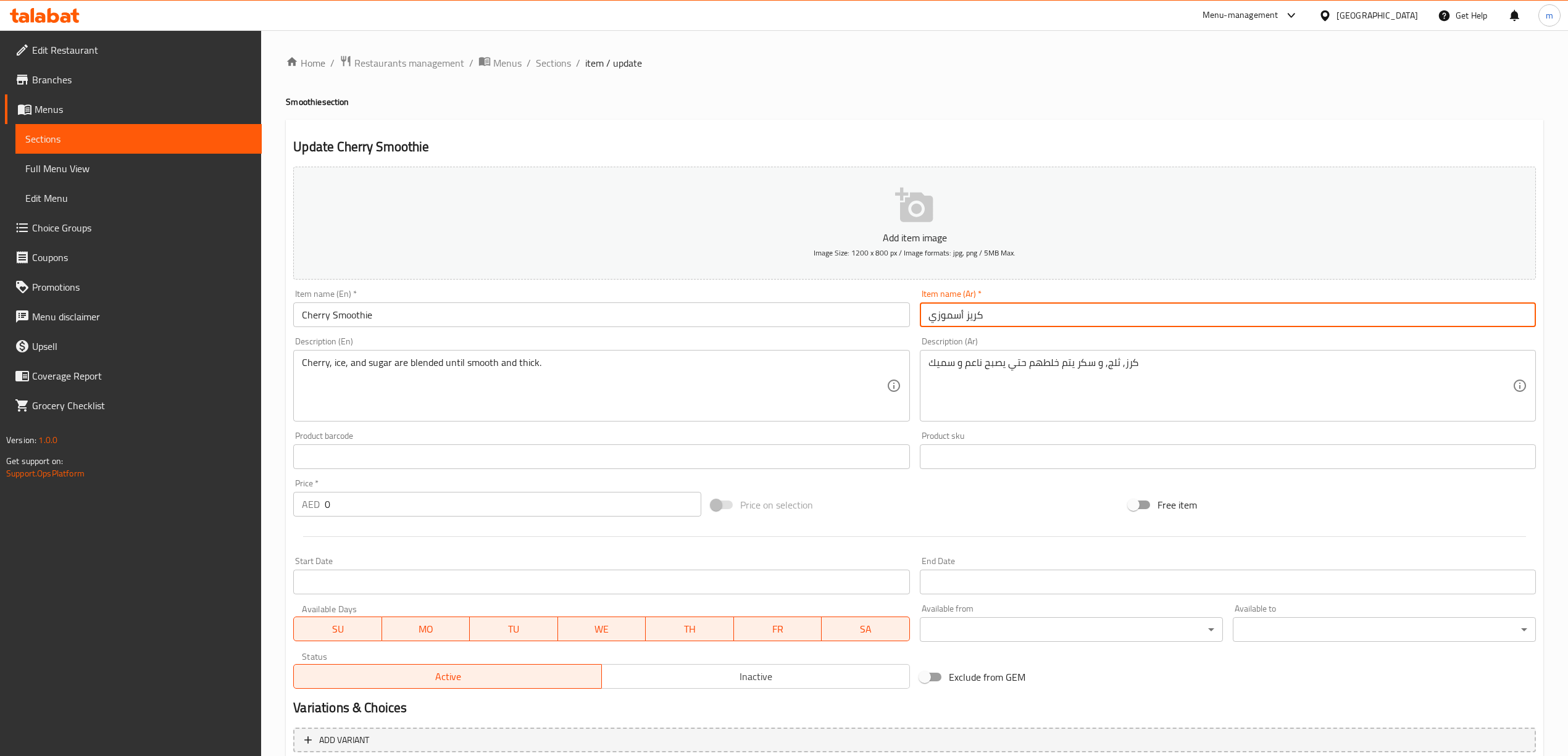
click at [311, 317] on input "Cherry Smoothie" at bounding box center [602, 314] width 616 height 25
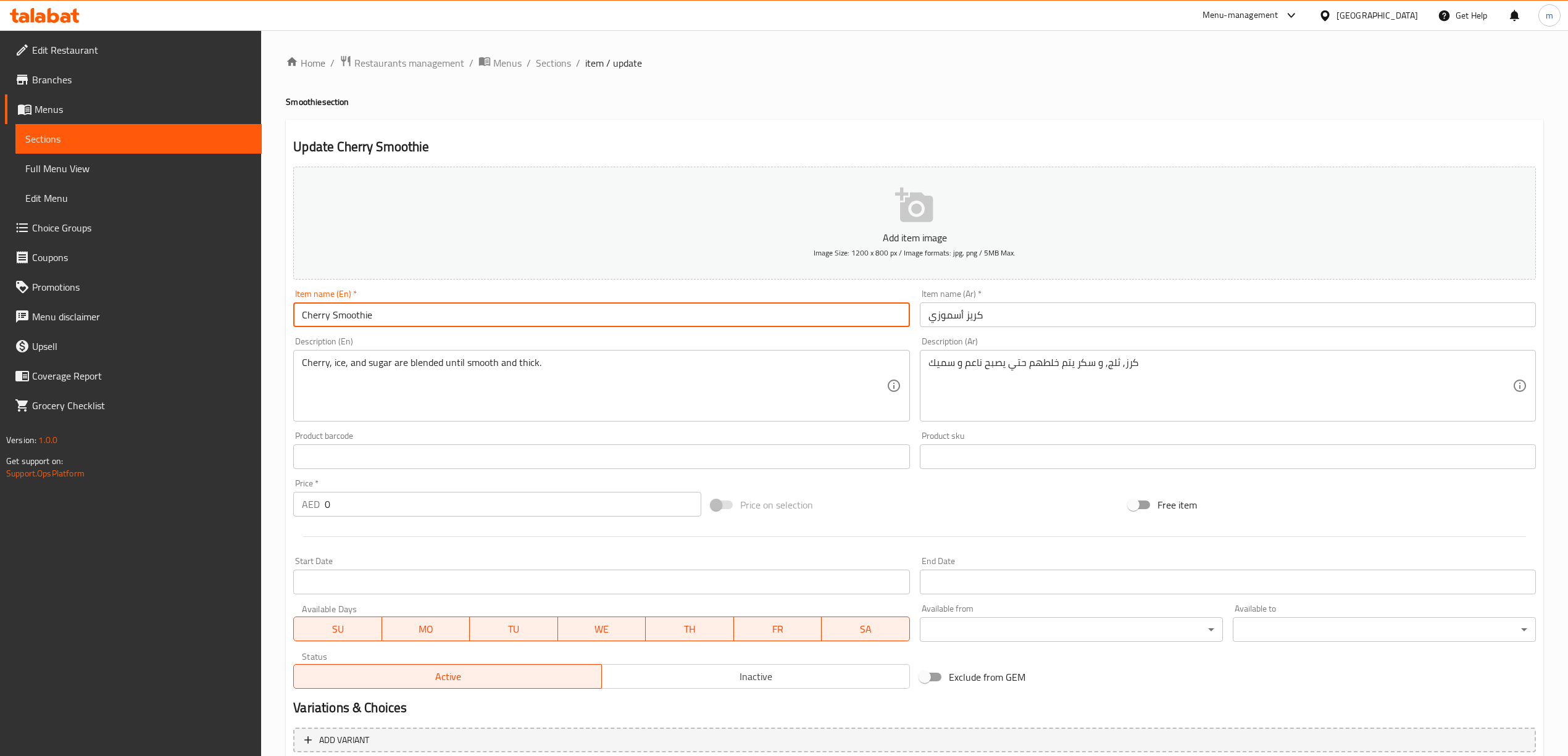
click at [311, 317] on input "Cherry Smoothie" at bounding box center [602, 314] width 616 height 25
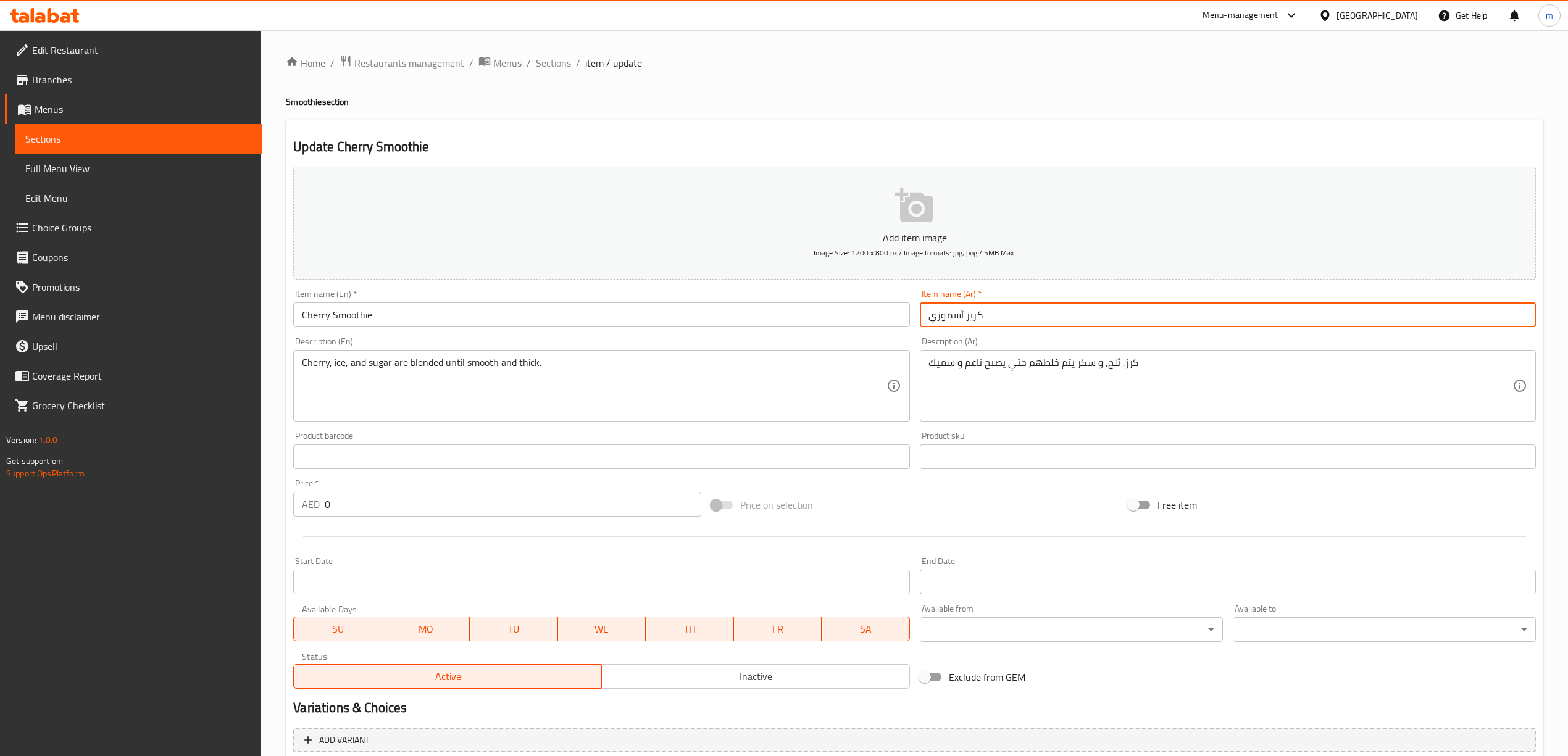
click at [971, 316] on input "كريز أسموزي" at bounding box center [1228, 314] width 616 height 25
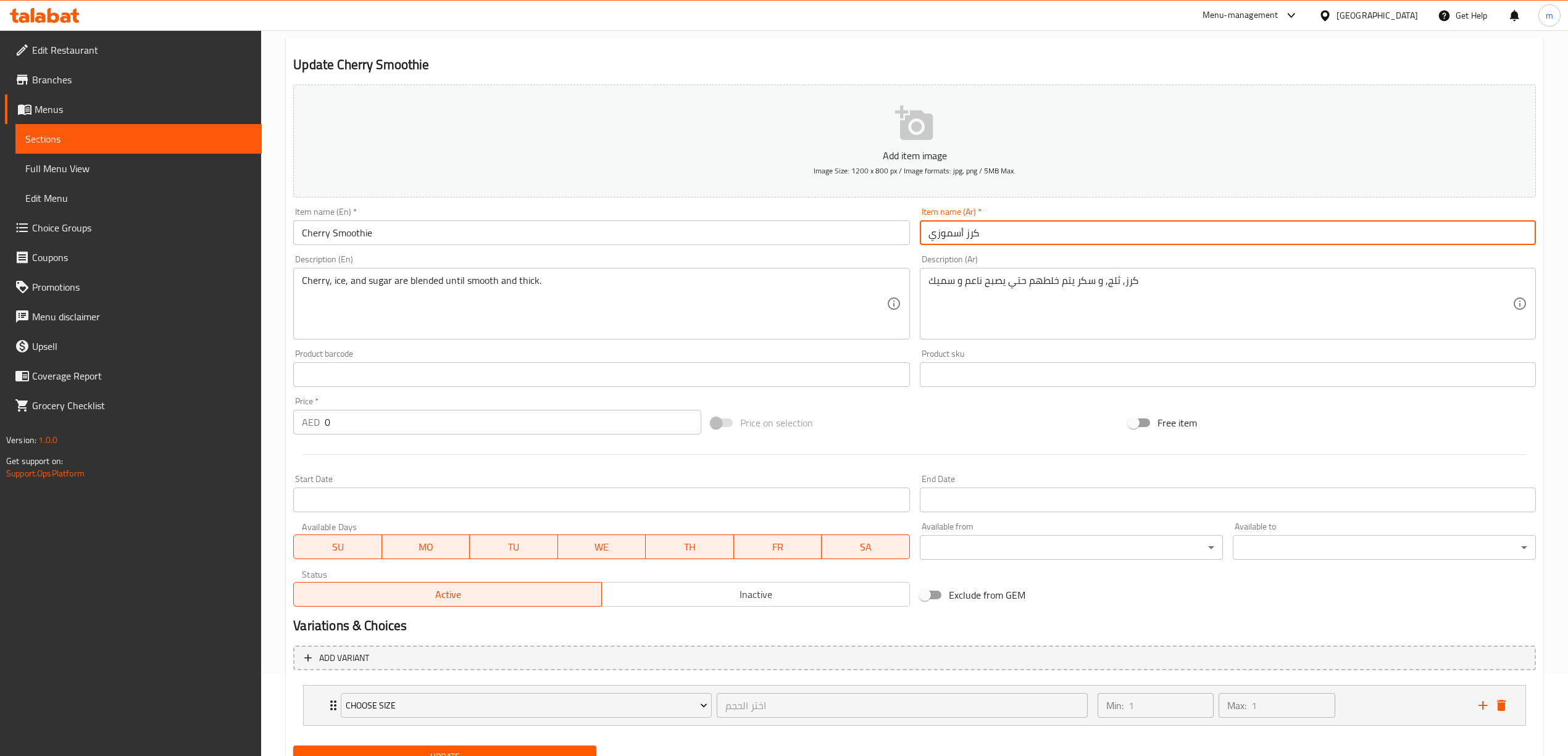
scroll to position [137, 0]
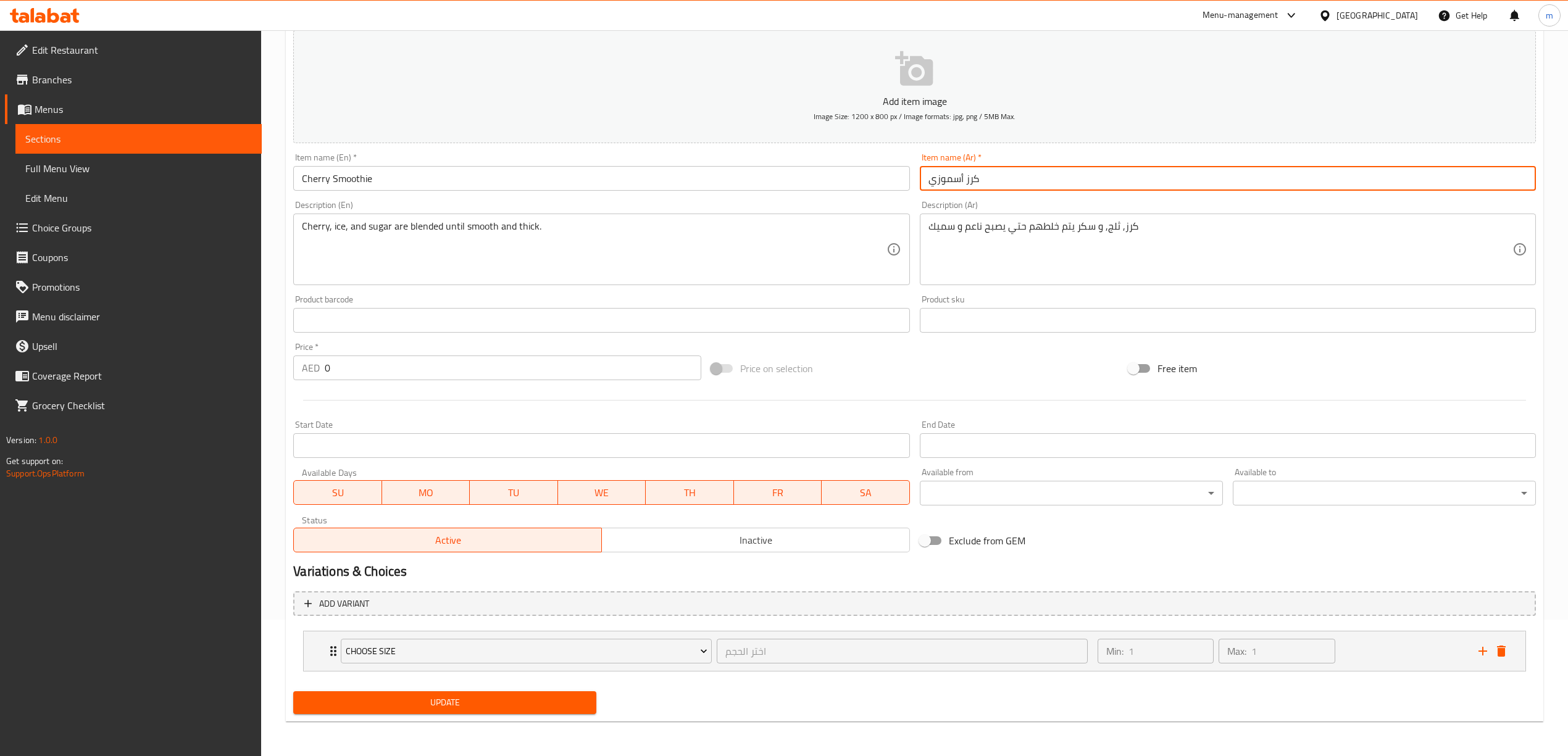
type input "كرز أسموزي"
click at [495, 704] on span "Update" at bounding box center [445, 702] width 283 height 16
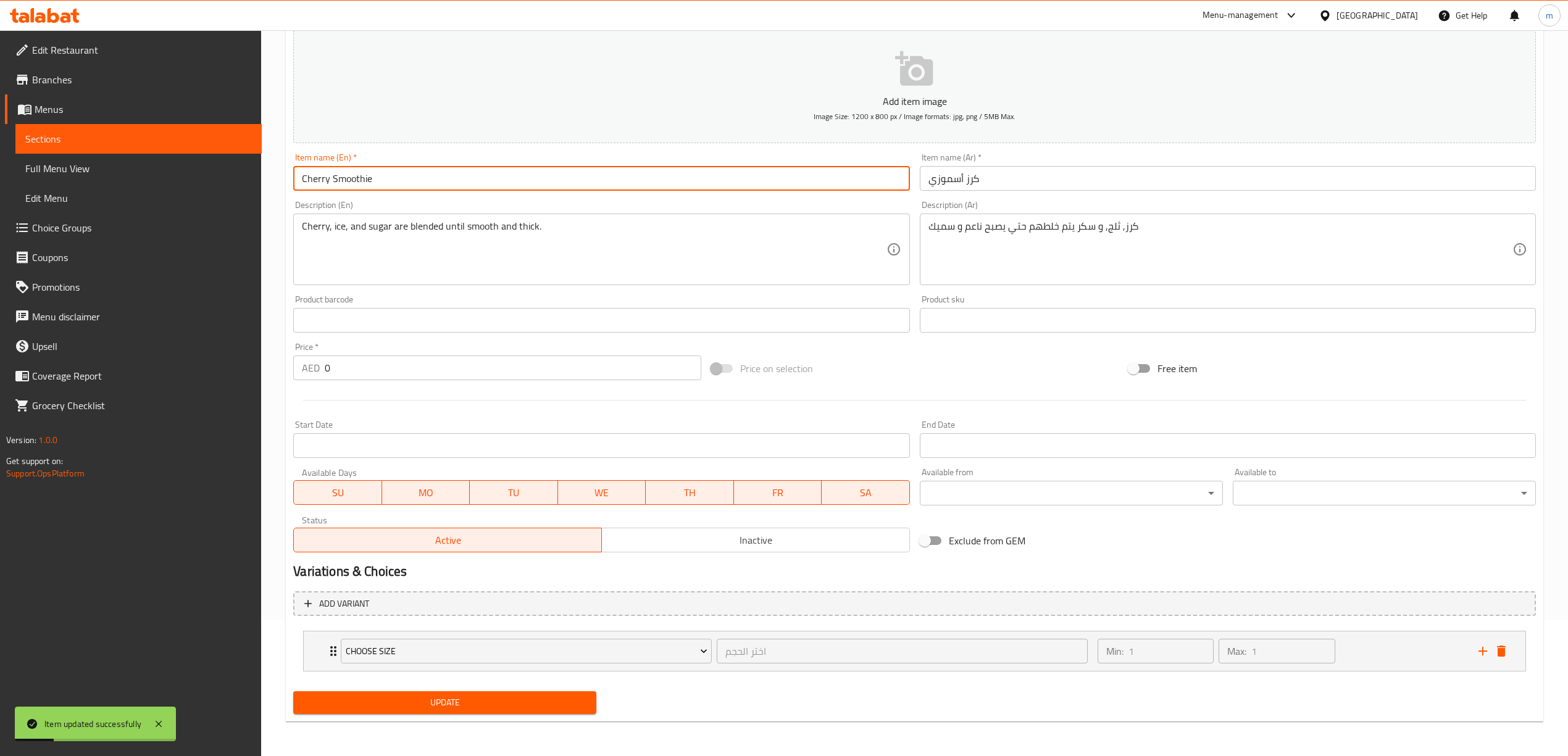
click at [354, 178] on input "Cherry Smoothie" at bounding box center [602, 178] width 616 height 25
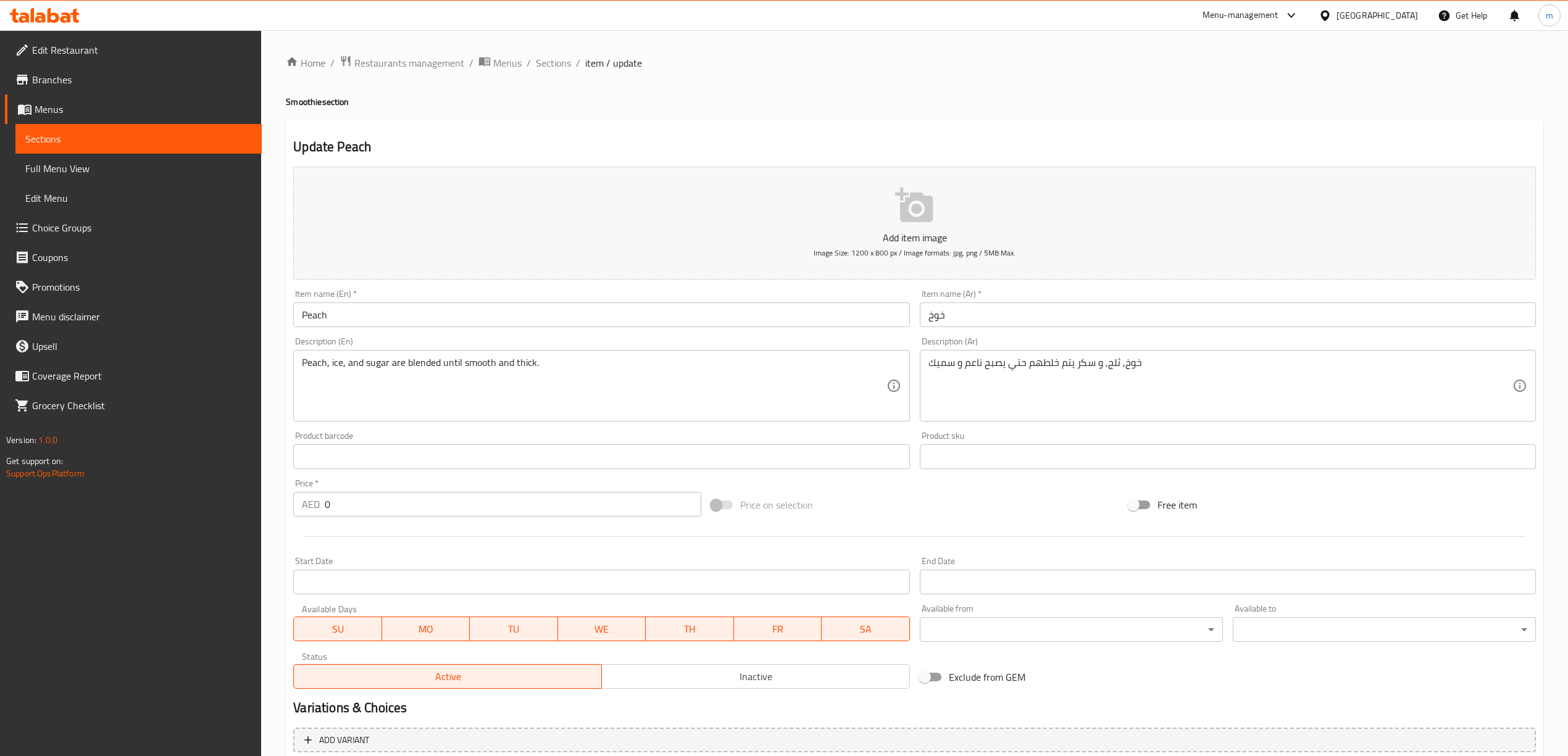
click at [427, 317] on input "Peach" at bounding box center [602, 314] width 616 height 25
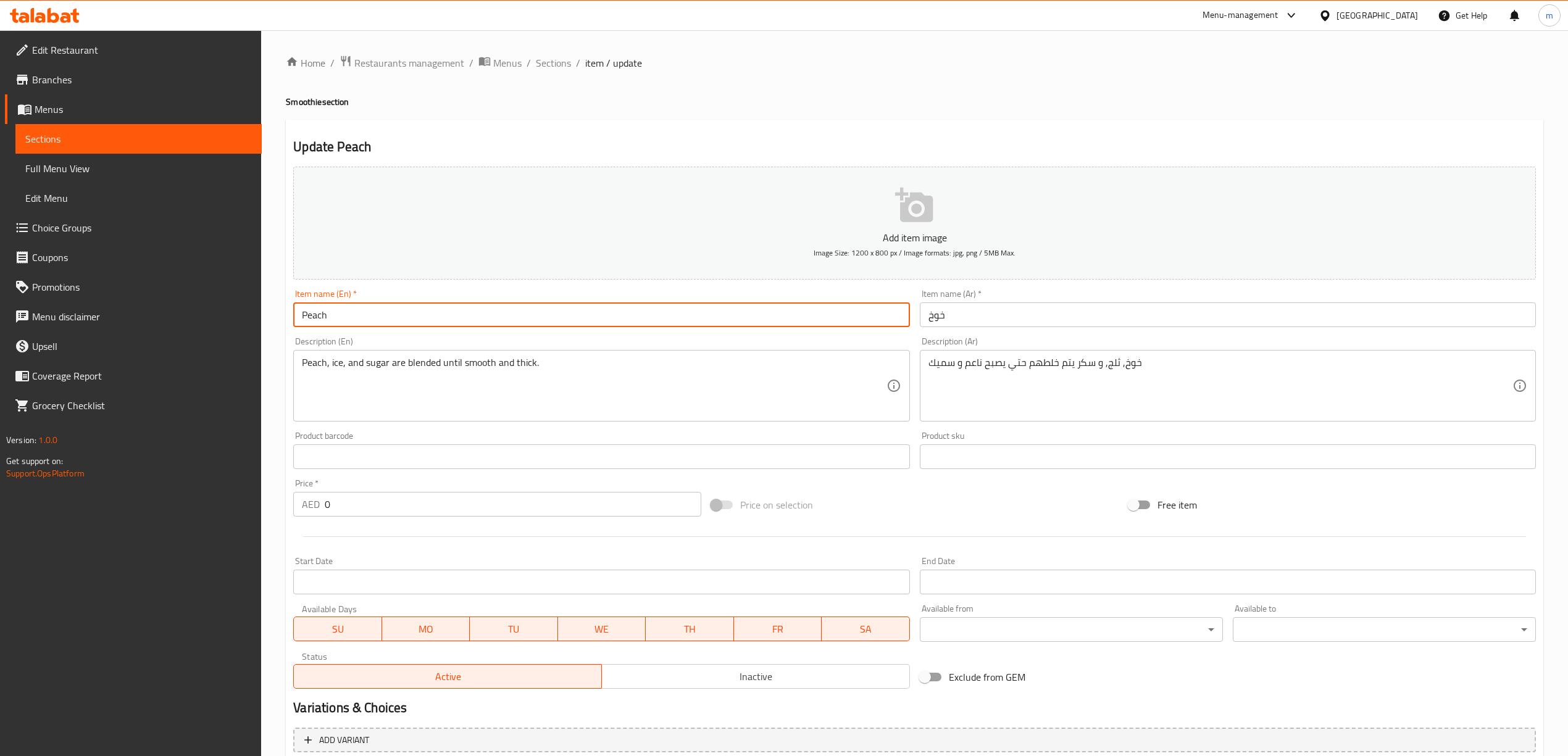
paste input "Cherry"
type input "Peach Cherry"
click at [999, 312] on input "خوخ" at bounding box center [1228, 314] width 616 height 25
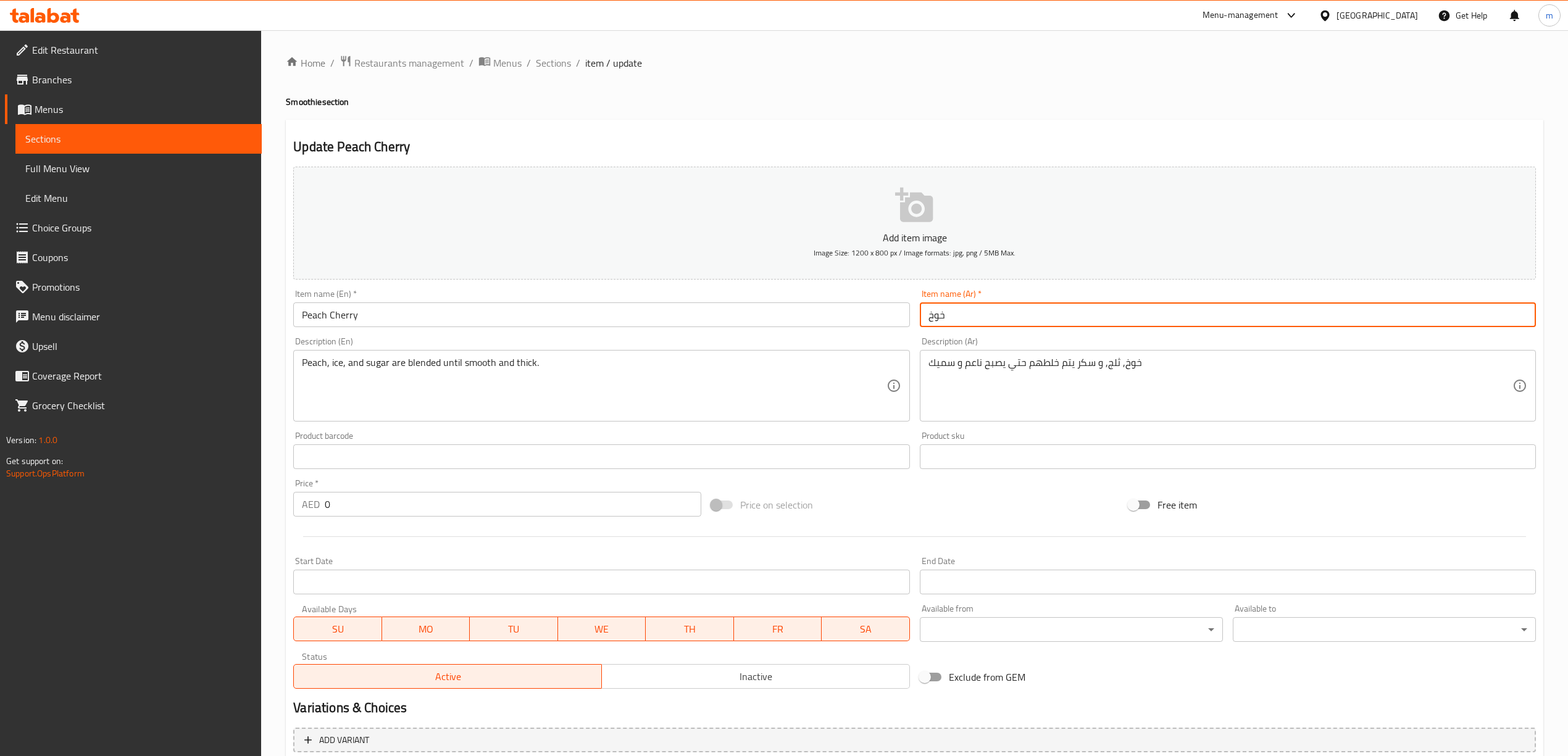
type input "خوخ"
click at [347, 318] on input "Peach Cherry" at bounding box center [602, 314] width 616 height 25
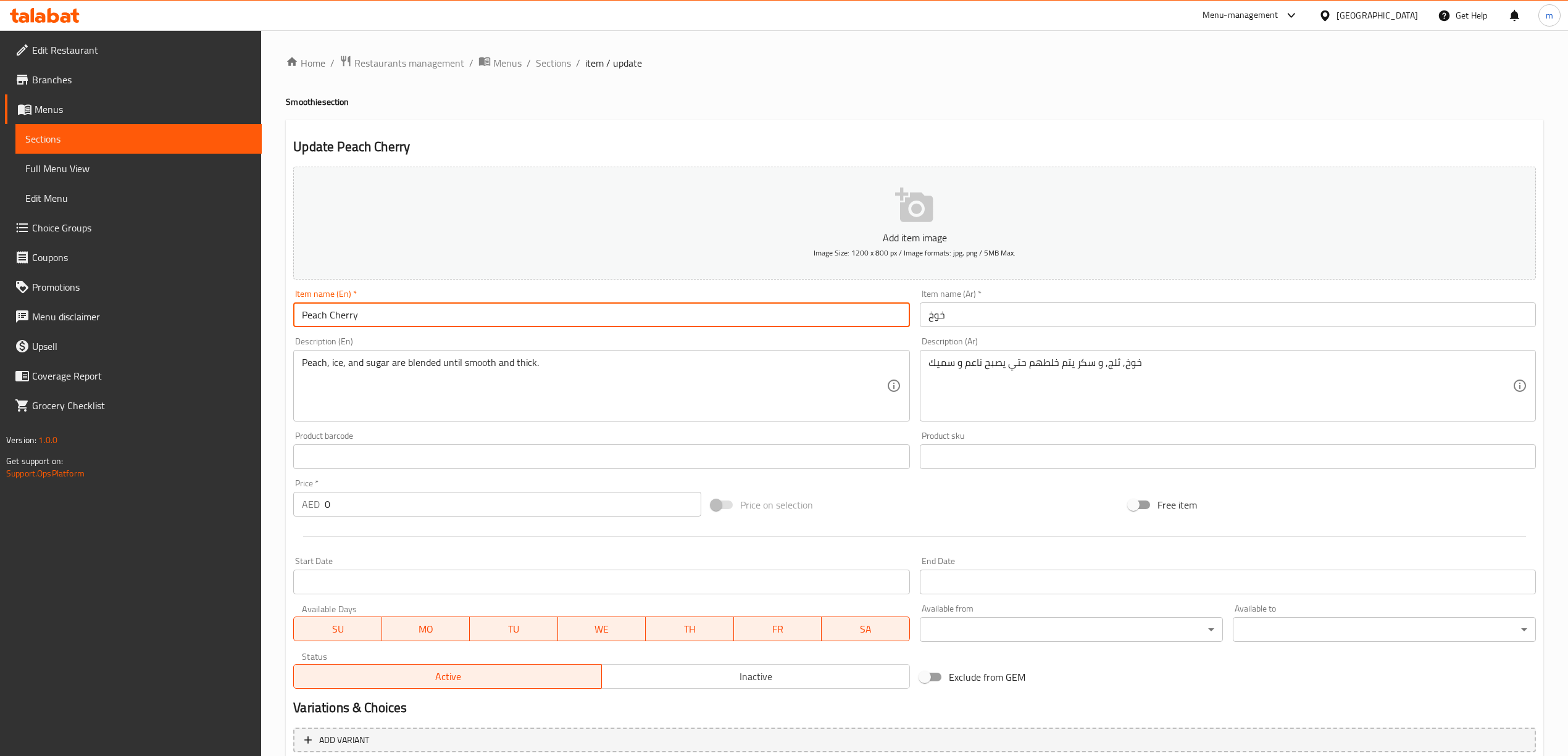
click at [347, 318] on input "Peach Cherry" at bounding box center [602, 314] width 616 height 25
paste input "Smoothie"
type input "Peach Smoothie"
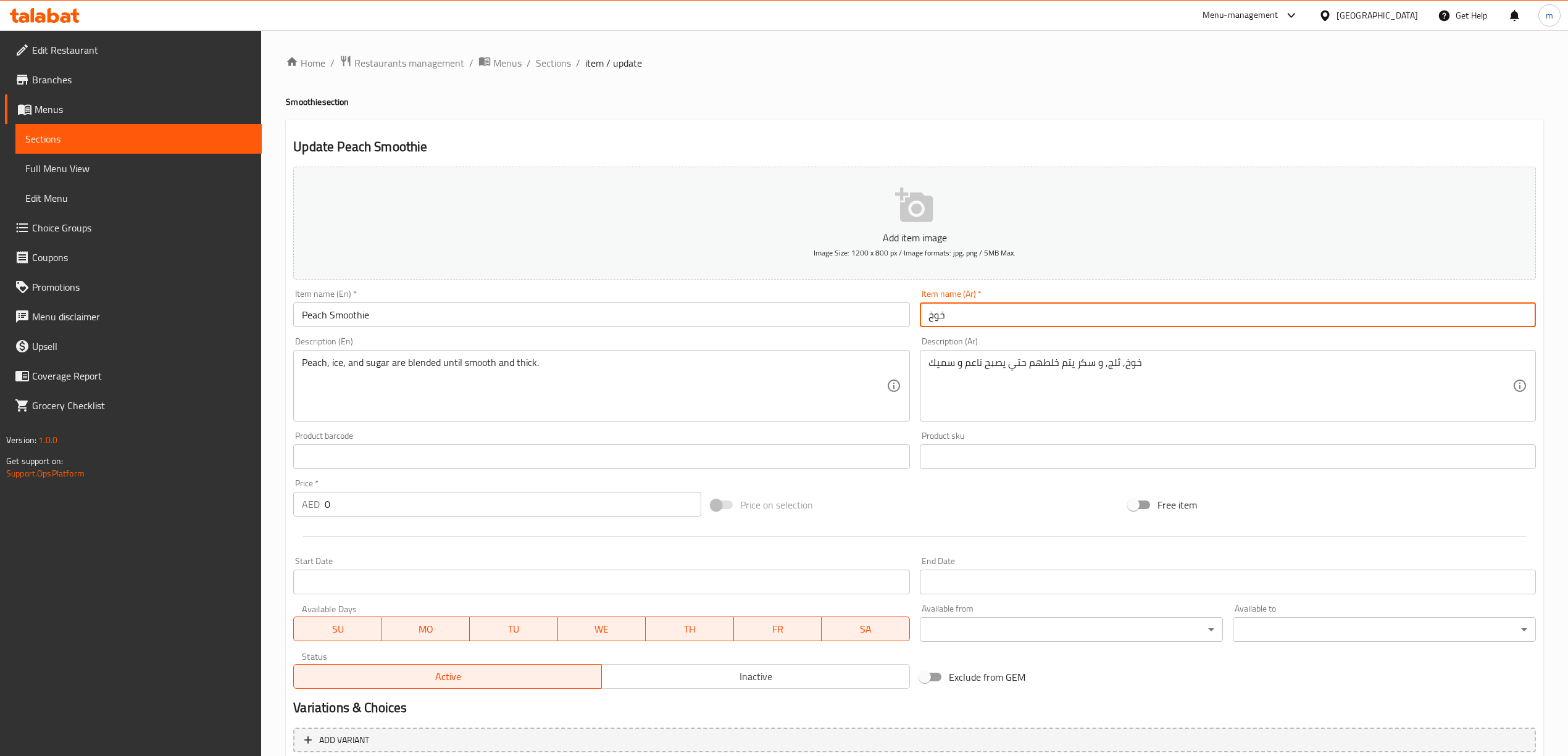
click at [978, 314] on input "خوخ" at bounding box center [1228, 314] width 616 height 25
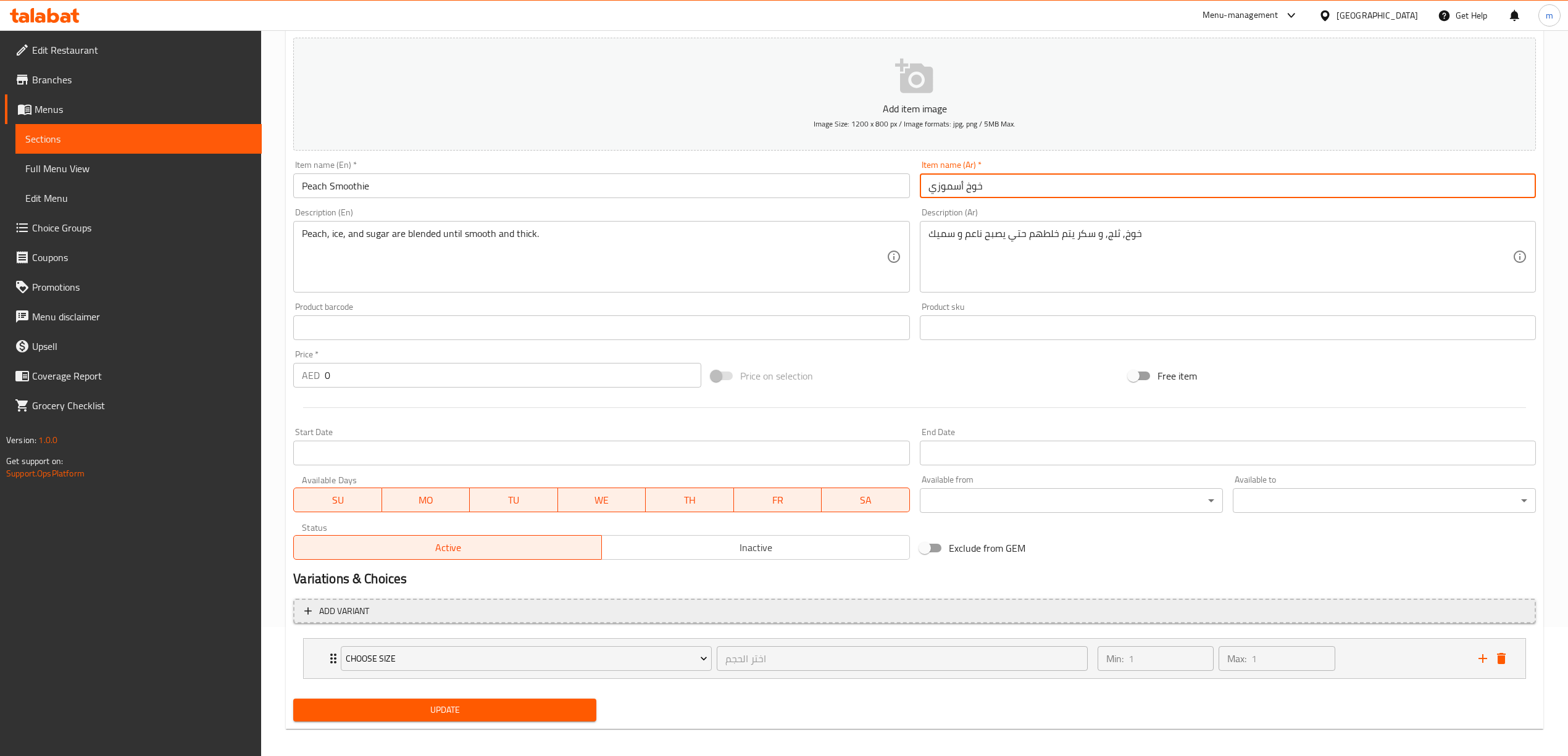
scroll to position [137, 0]
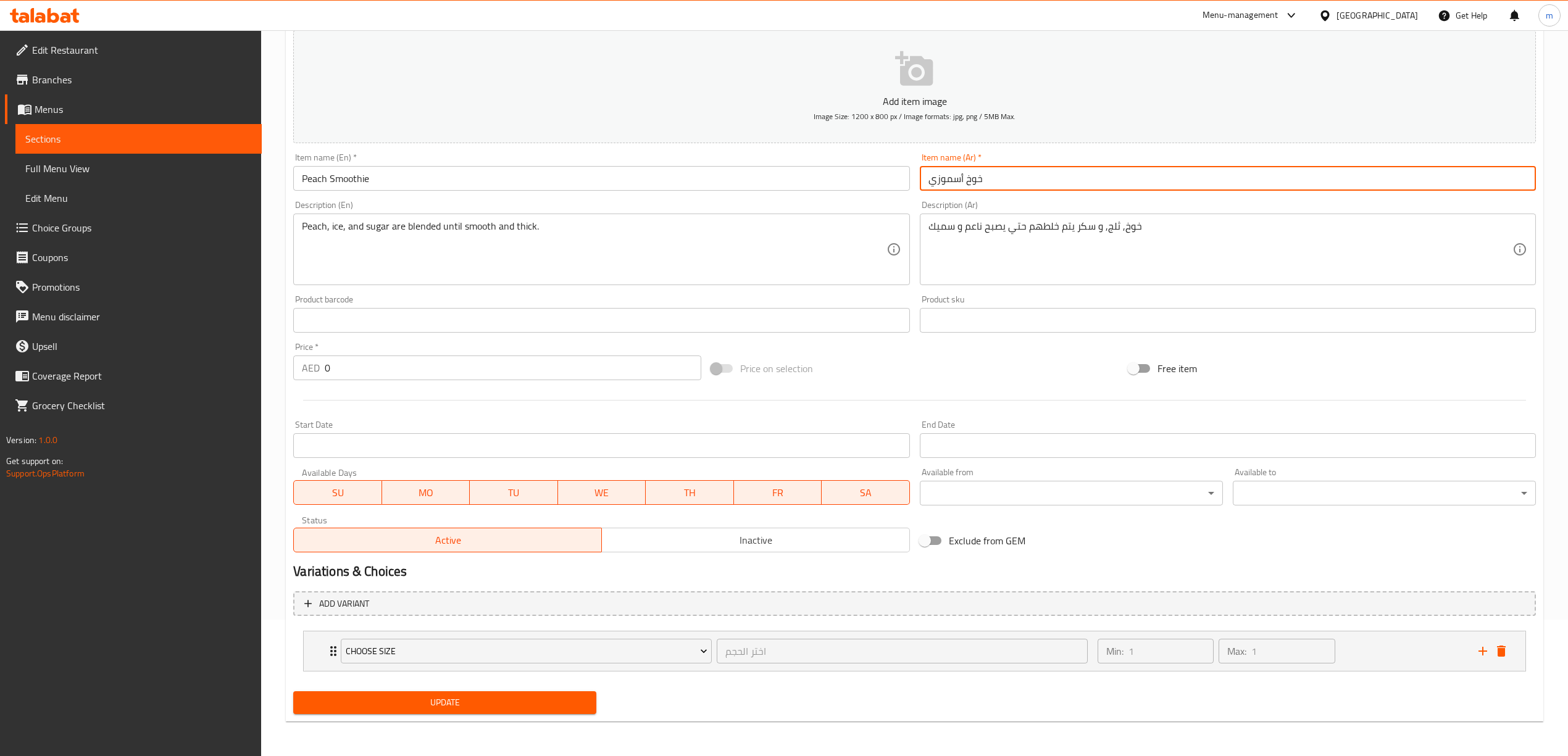
type input "خوخ أسموزي"
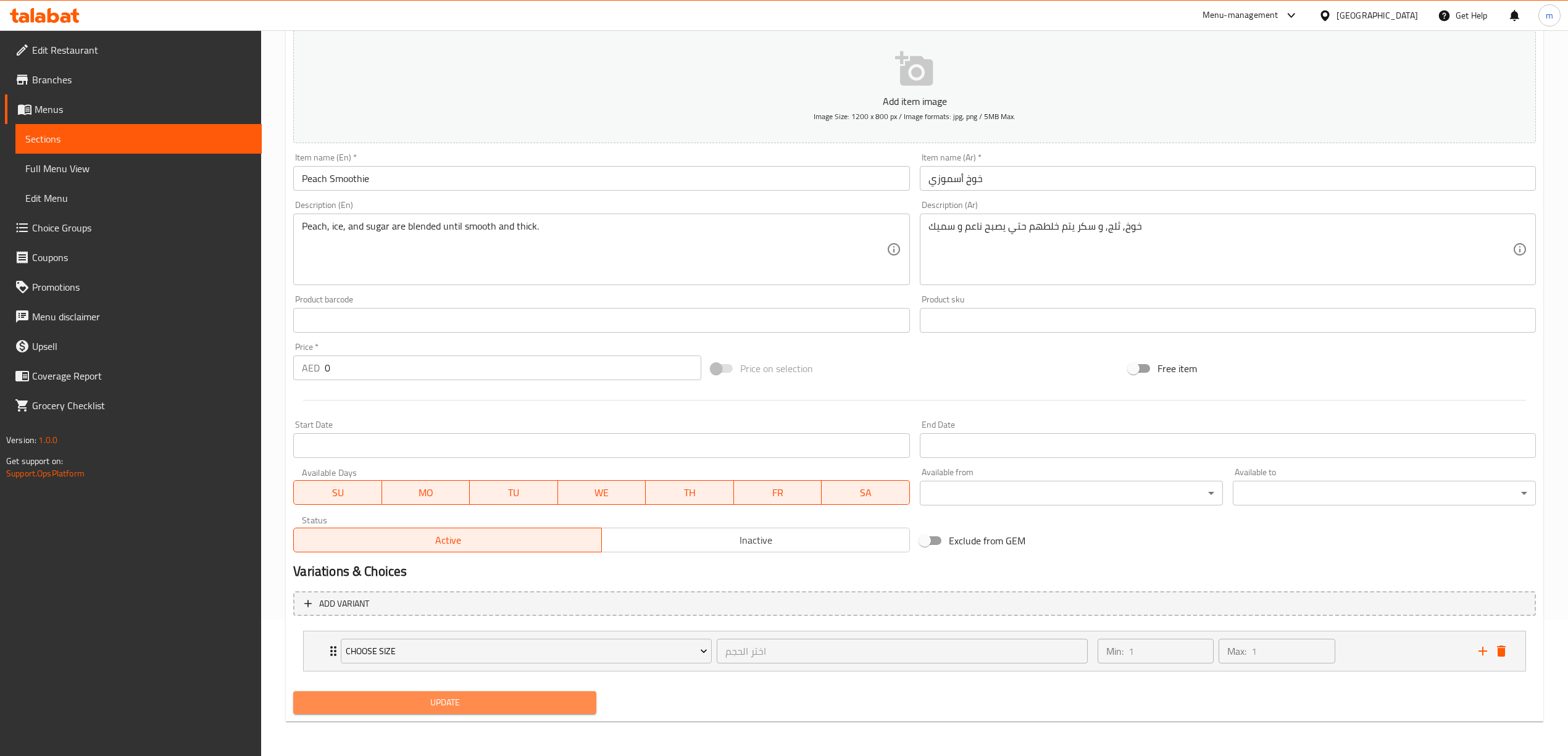
click at [558, 704] on span "Update" at bounding box center [445, 702] width 283 height 16
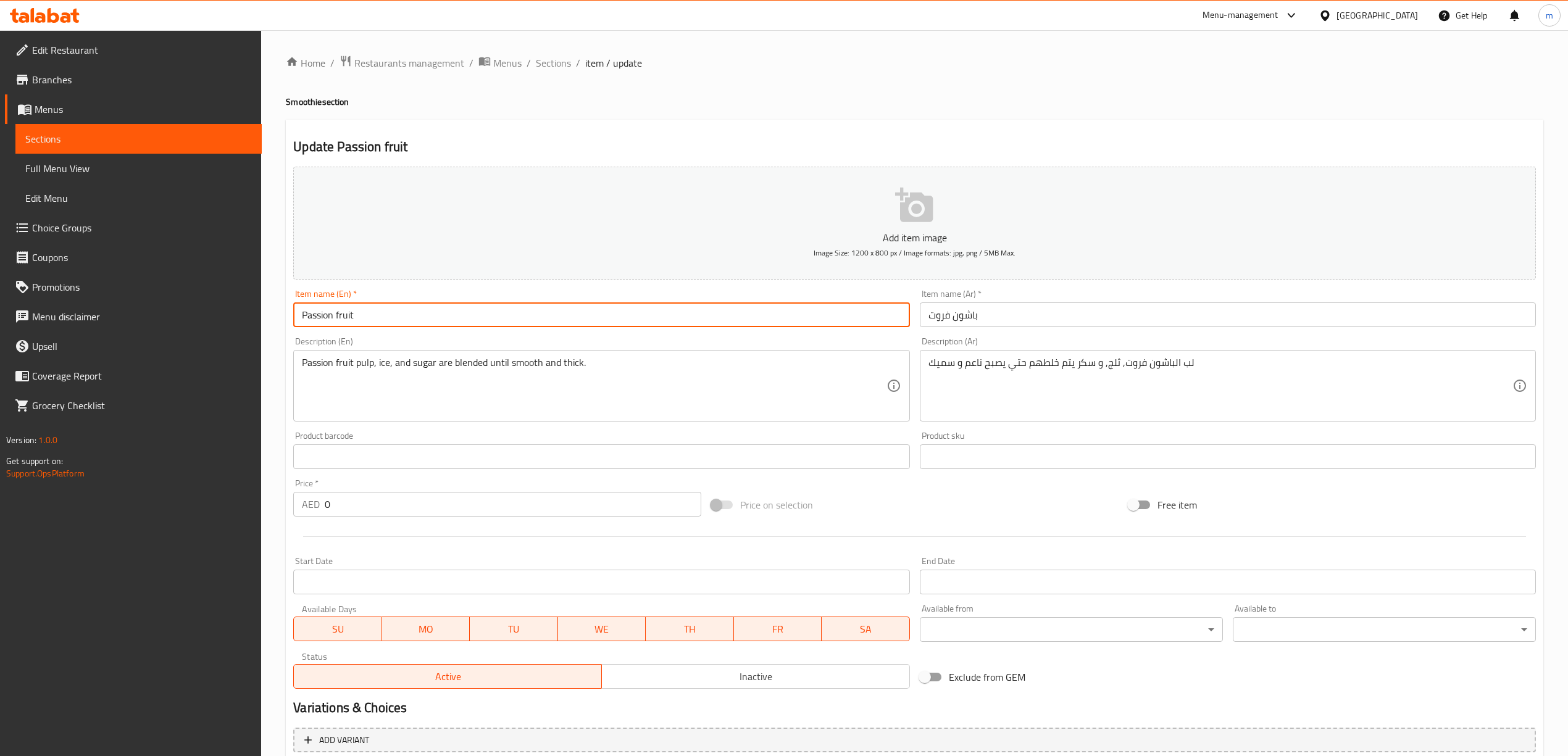
click at [459, 307] on input "Passion fruit" at bounding box center [602, 314] width 616 height 25
paste input "Smoothie"
type input "Passion fruit Smoothie"
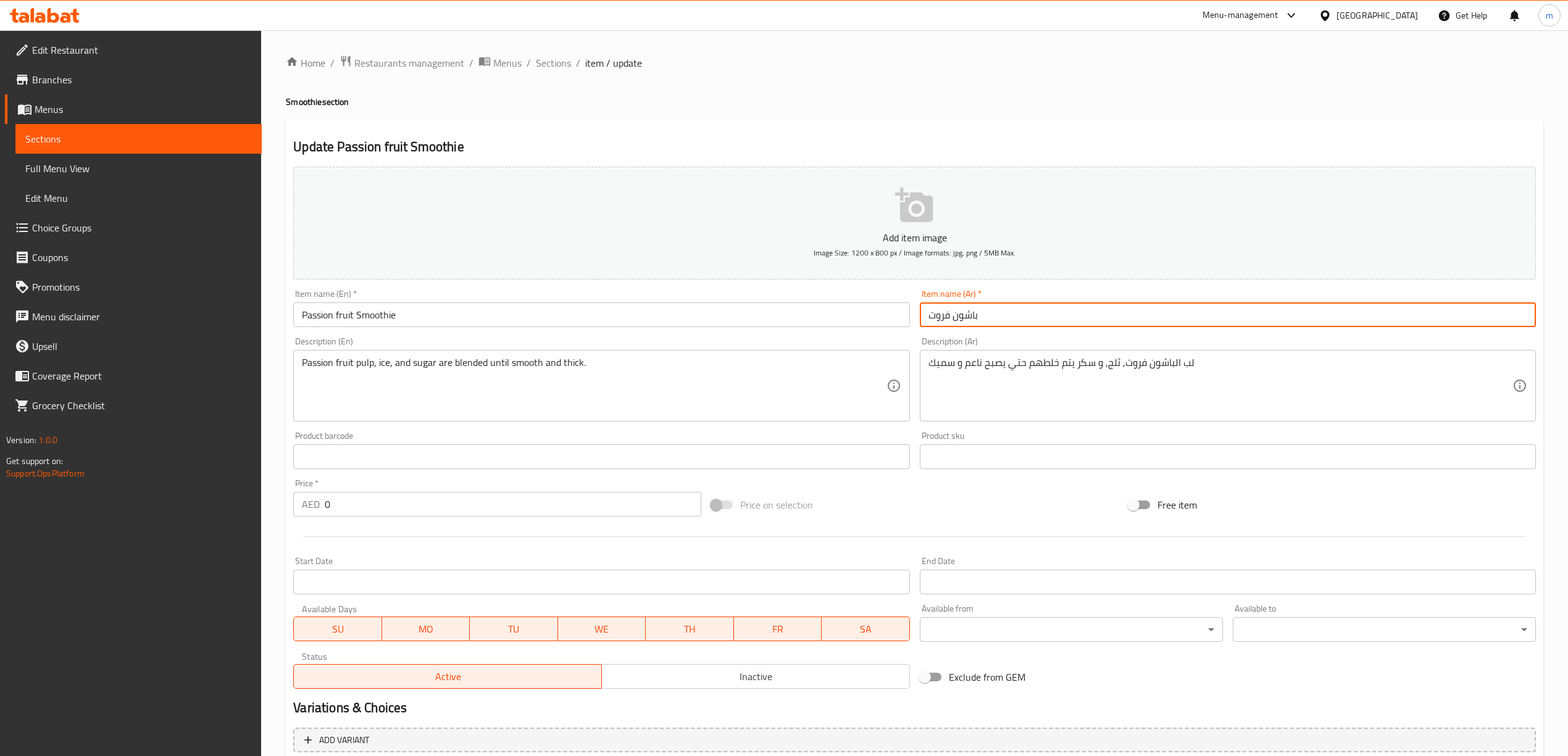
click at [1000, 314] on input "باشون فروت" at bounding box center [1228, 314] width 616 height 25
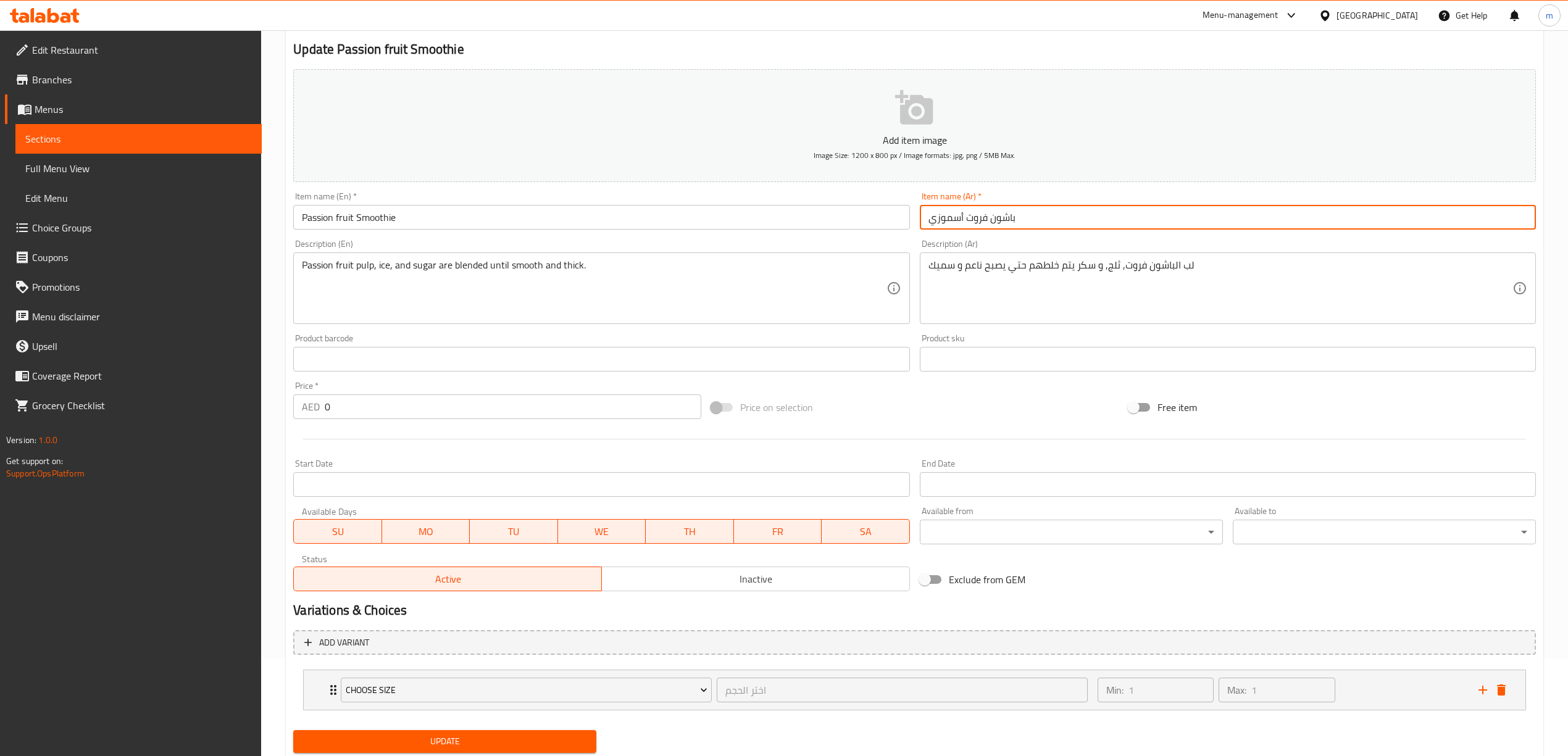
scroll to position [137, 0]
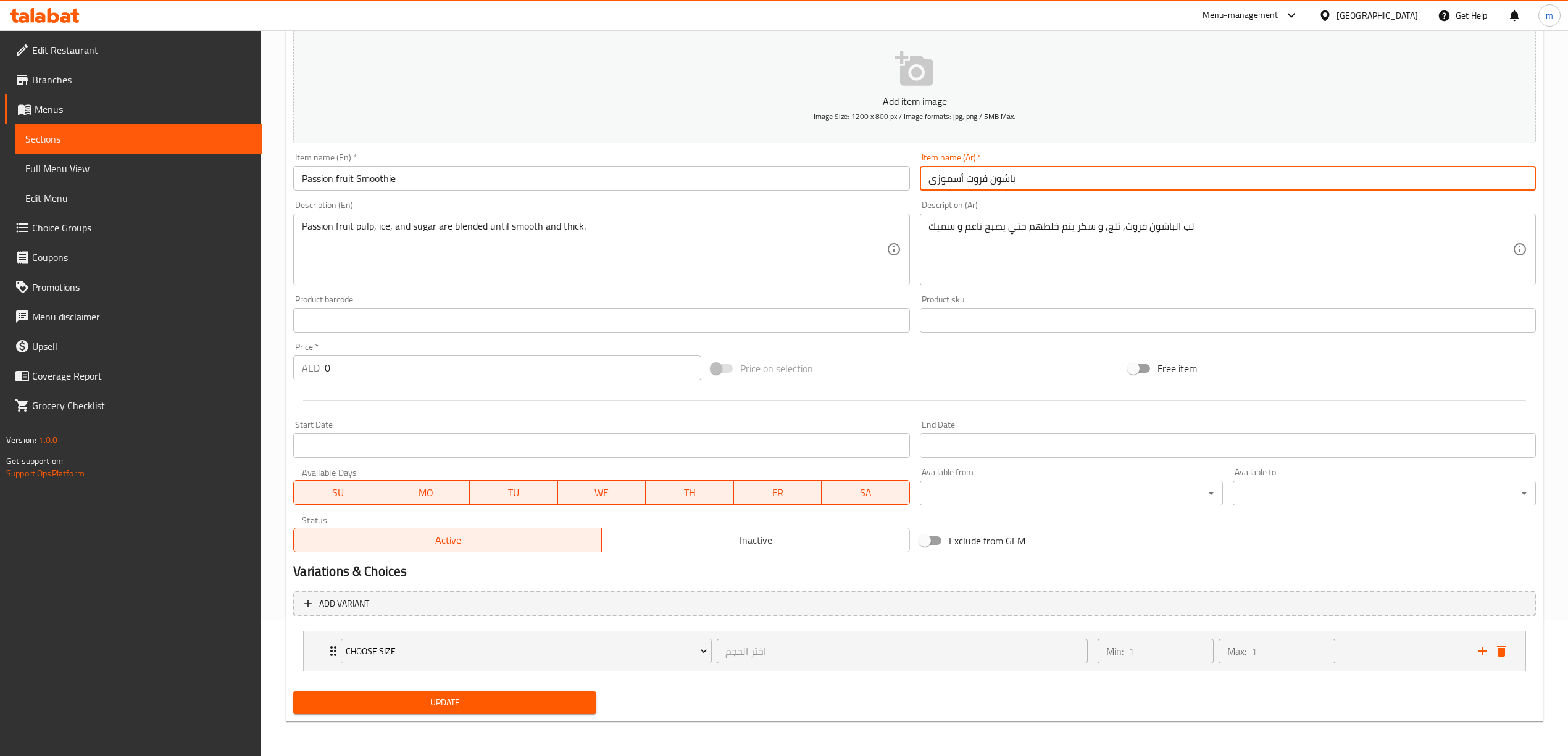
type input "باشون فروت أسموزي"
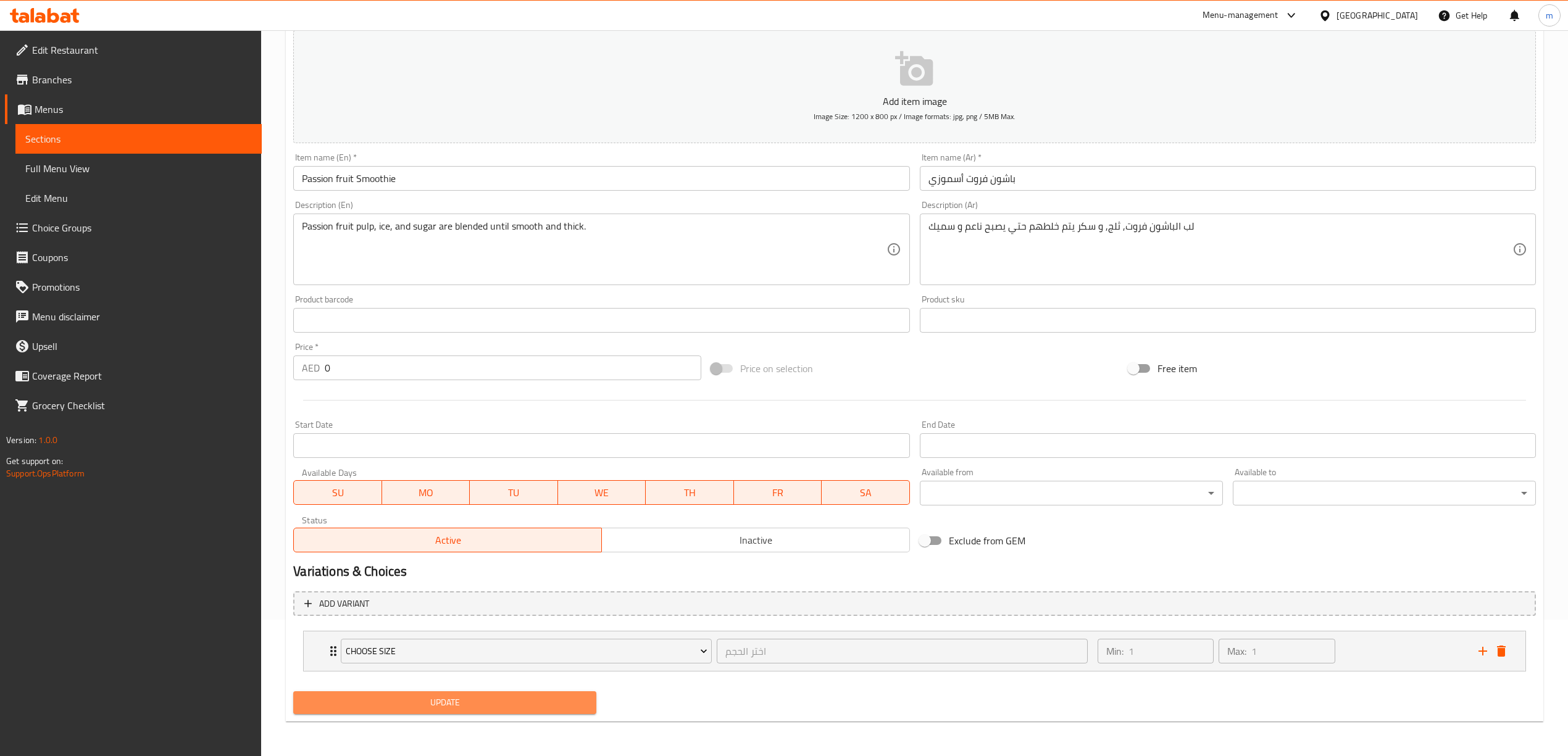
click at [539, 699] on span "Update" at bounding box center [445, 702] width 283 height 16
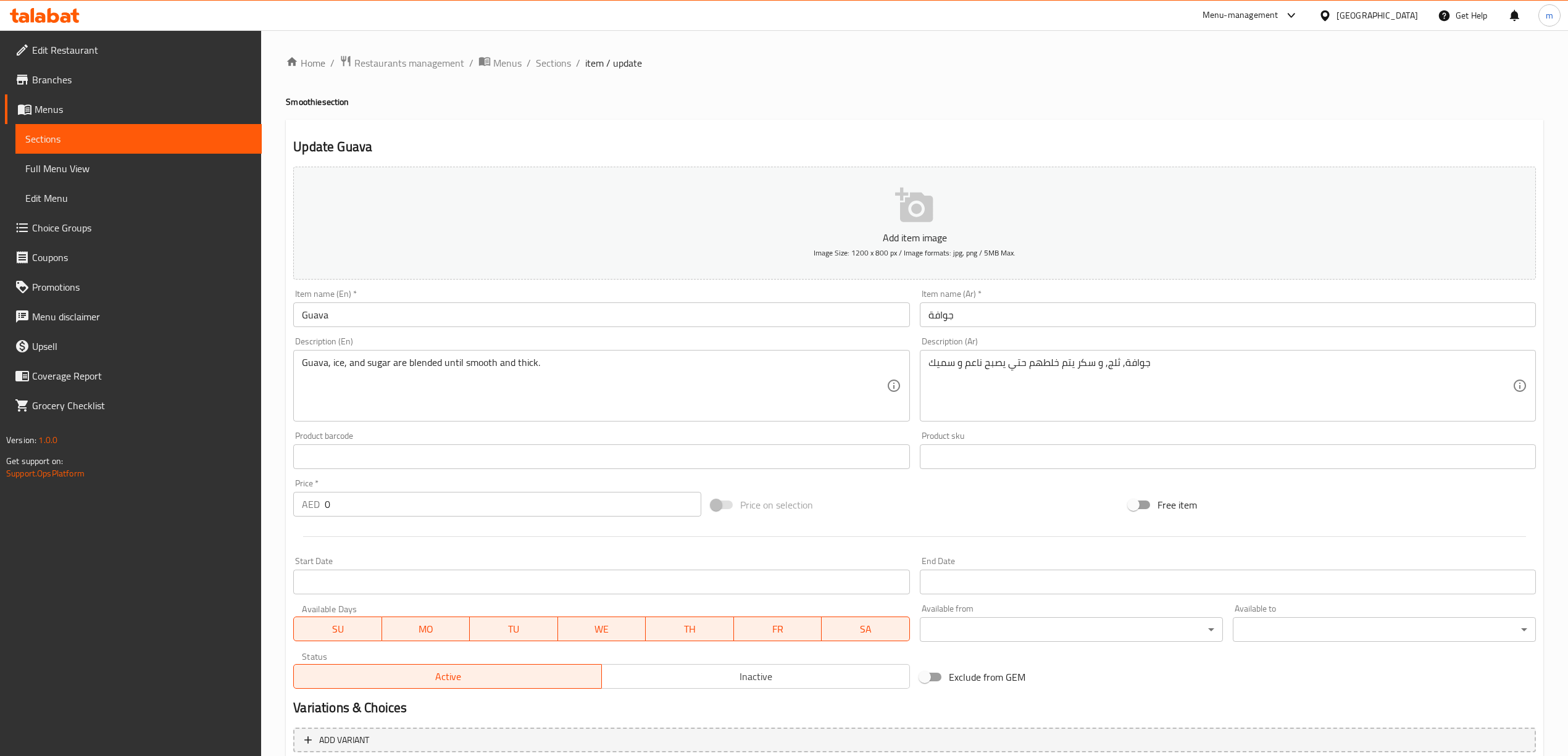
click at [478, 320] on input "Guava" at bounding box center [602, 314] width 616 height 25
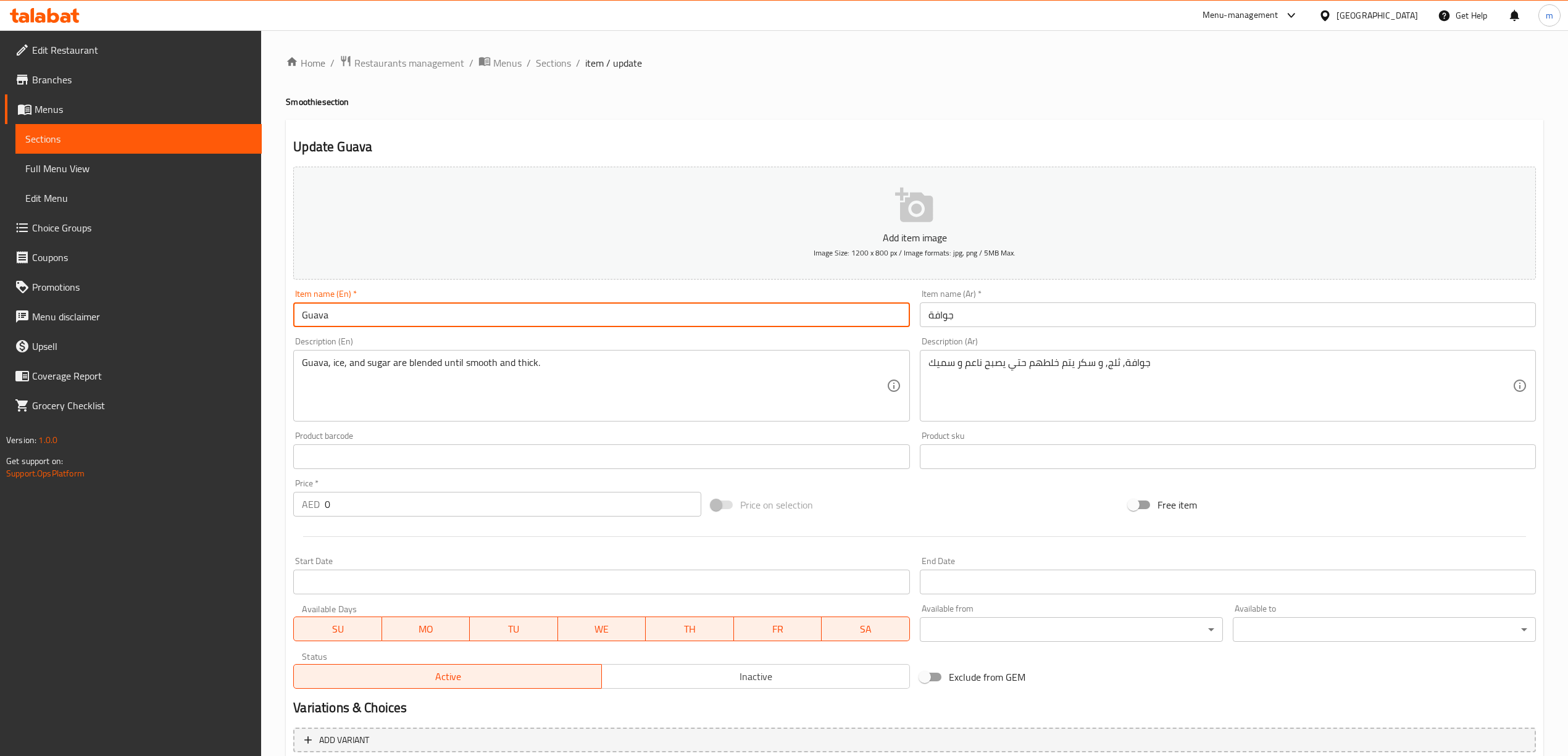
paste input "Smoothie"
type input "Guava Smoothie"
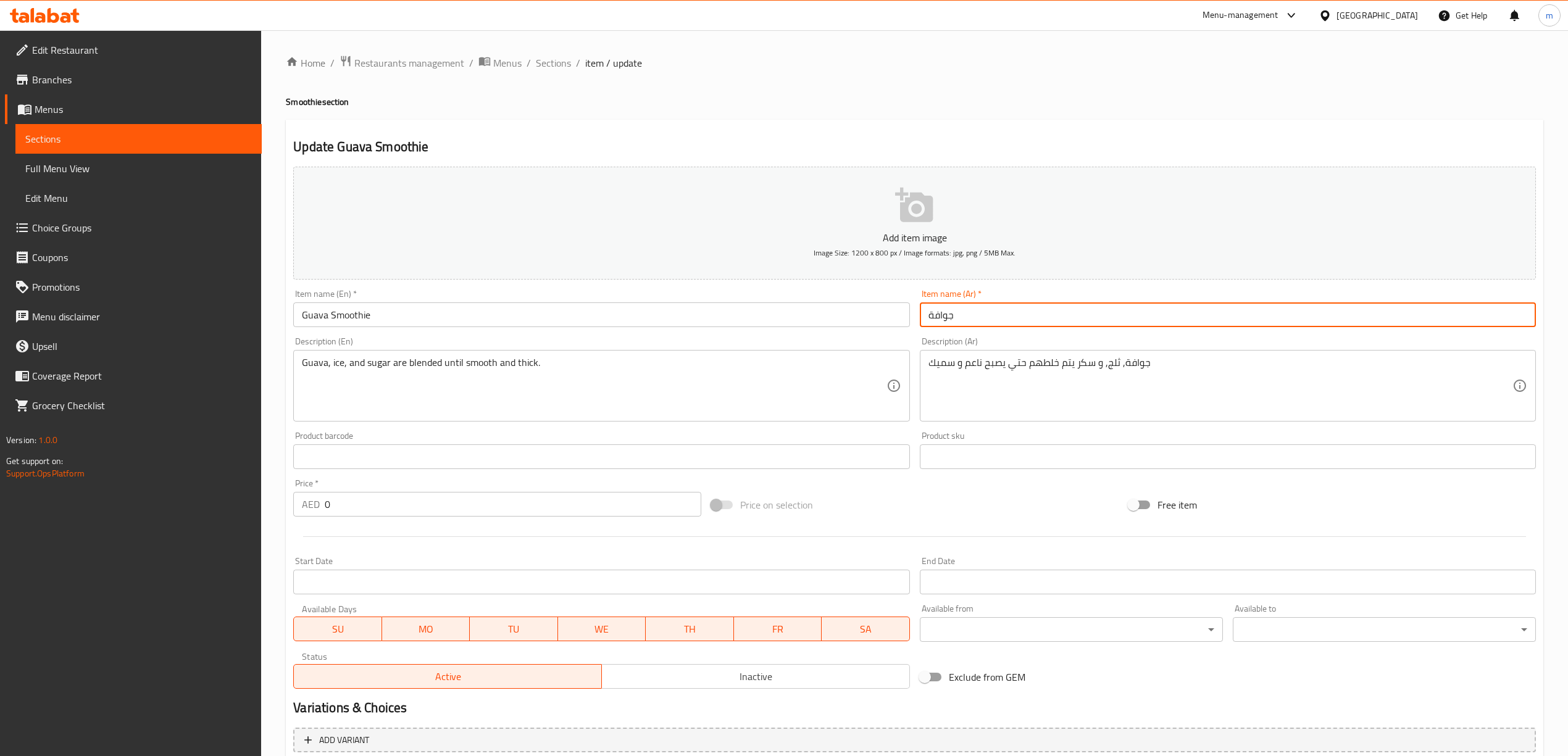
click at [986, 321] on input "جوافة" at bounding box center [1228, 314] width 616 height 25
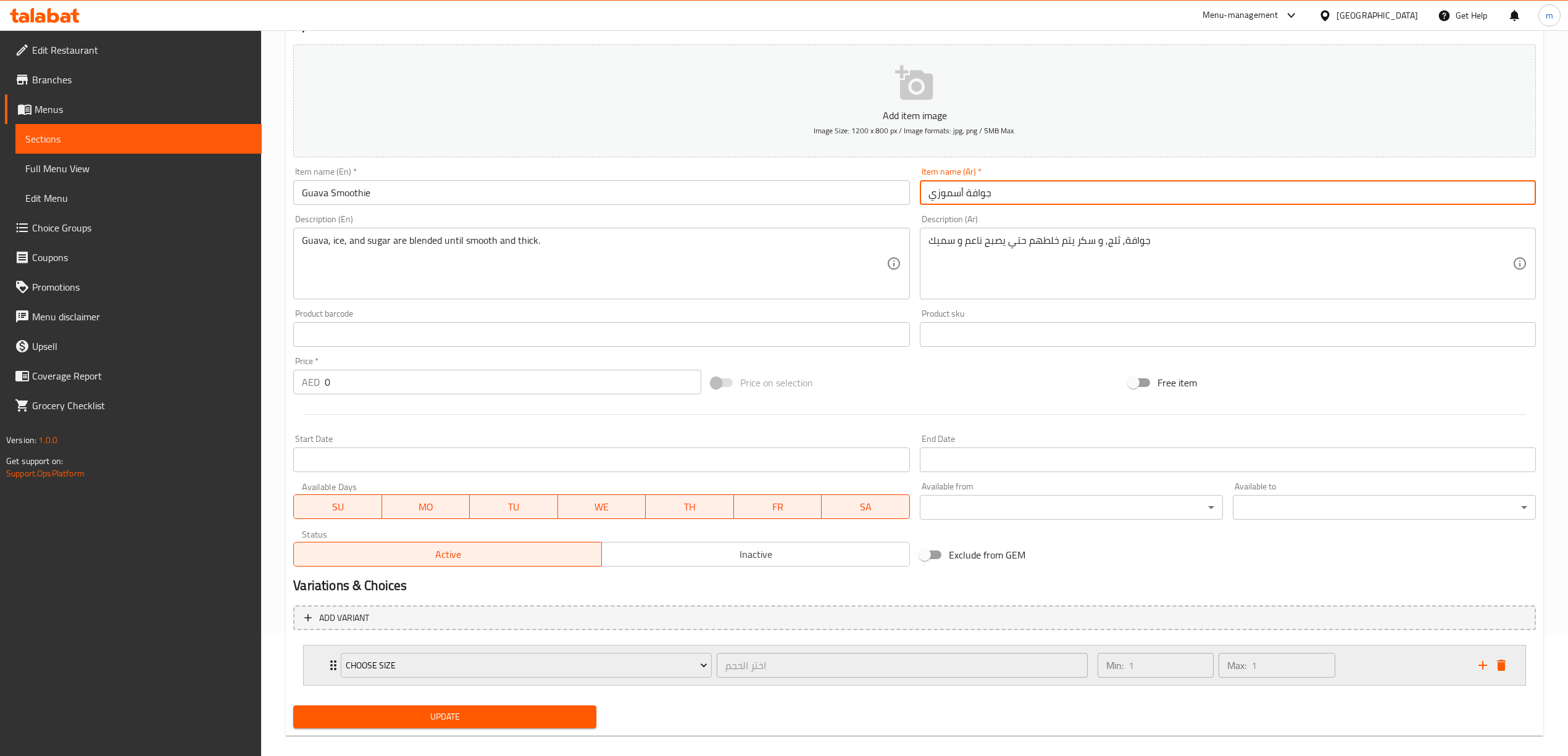
scroll to position [137, 0]
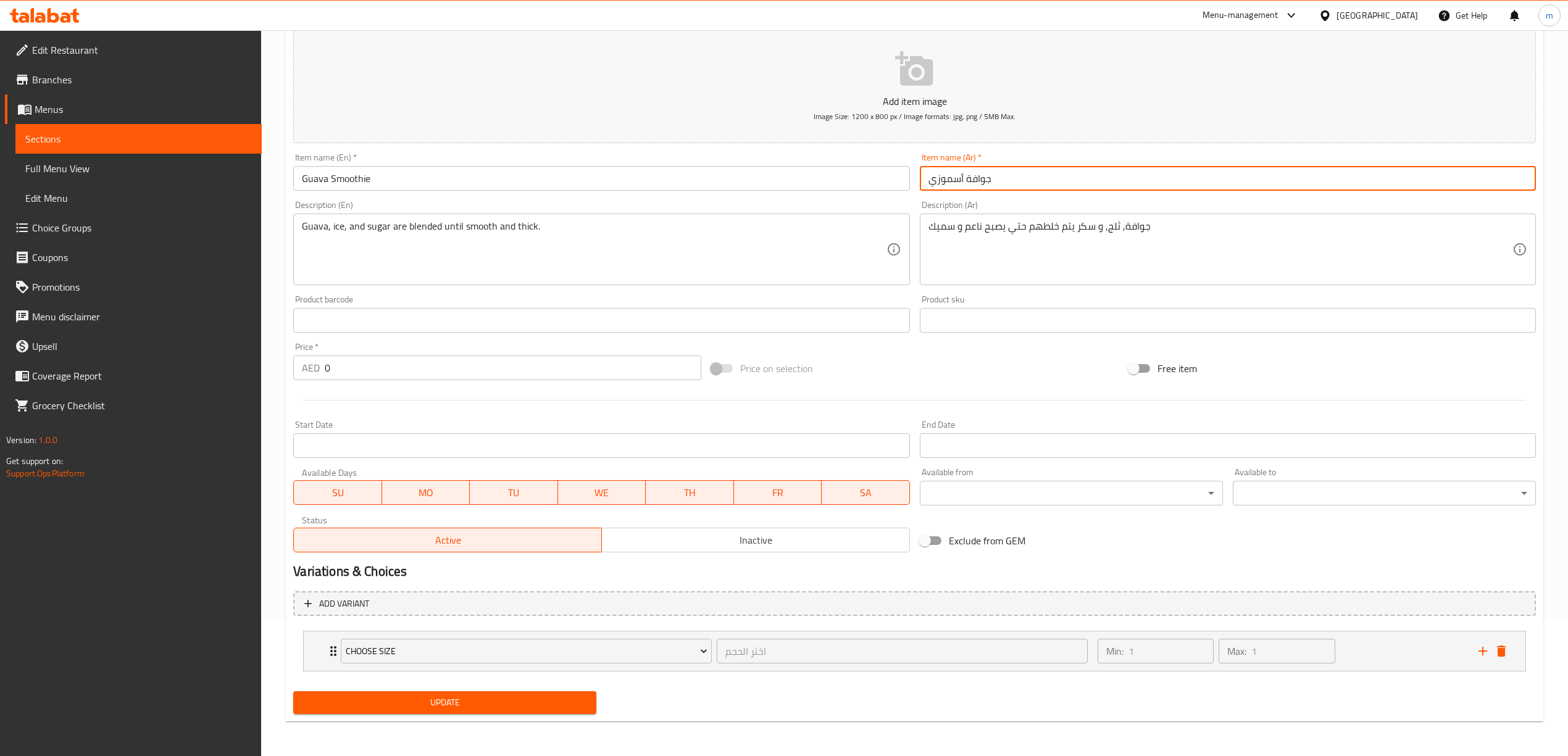
type input "جوافة أسموزي"
click at [530, 698] on span "Update" at bounding box center [445, 702] width 283 height 16
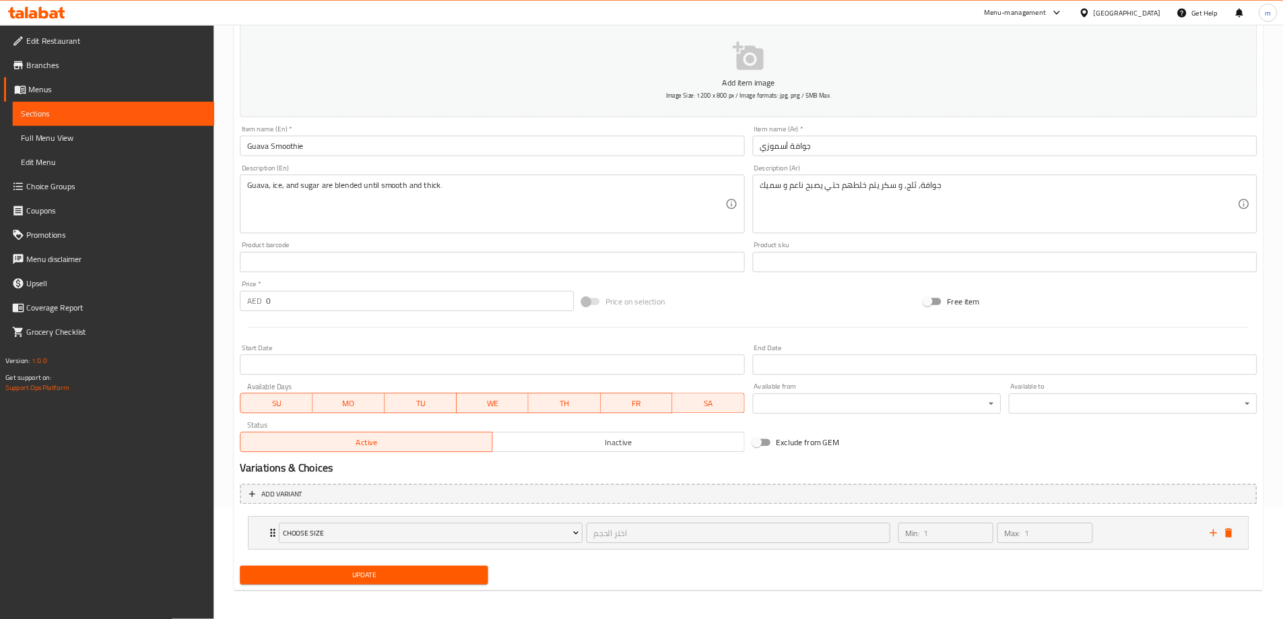
scroll to position [150, 0]
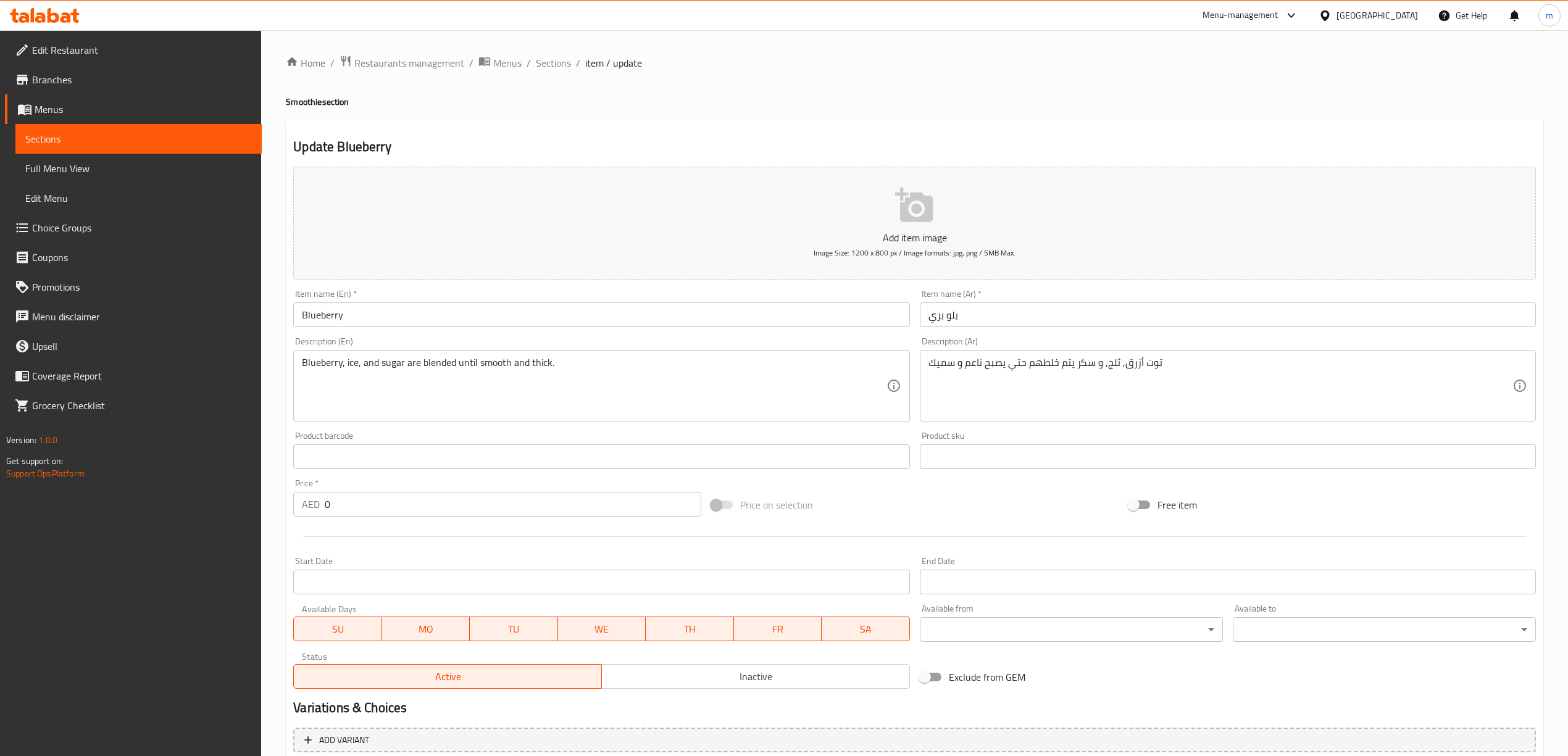
click at [392, 318] on input "Blueberry" at bounding box center [602, 314] width 616 height 25
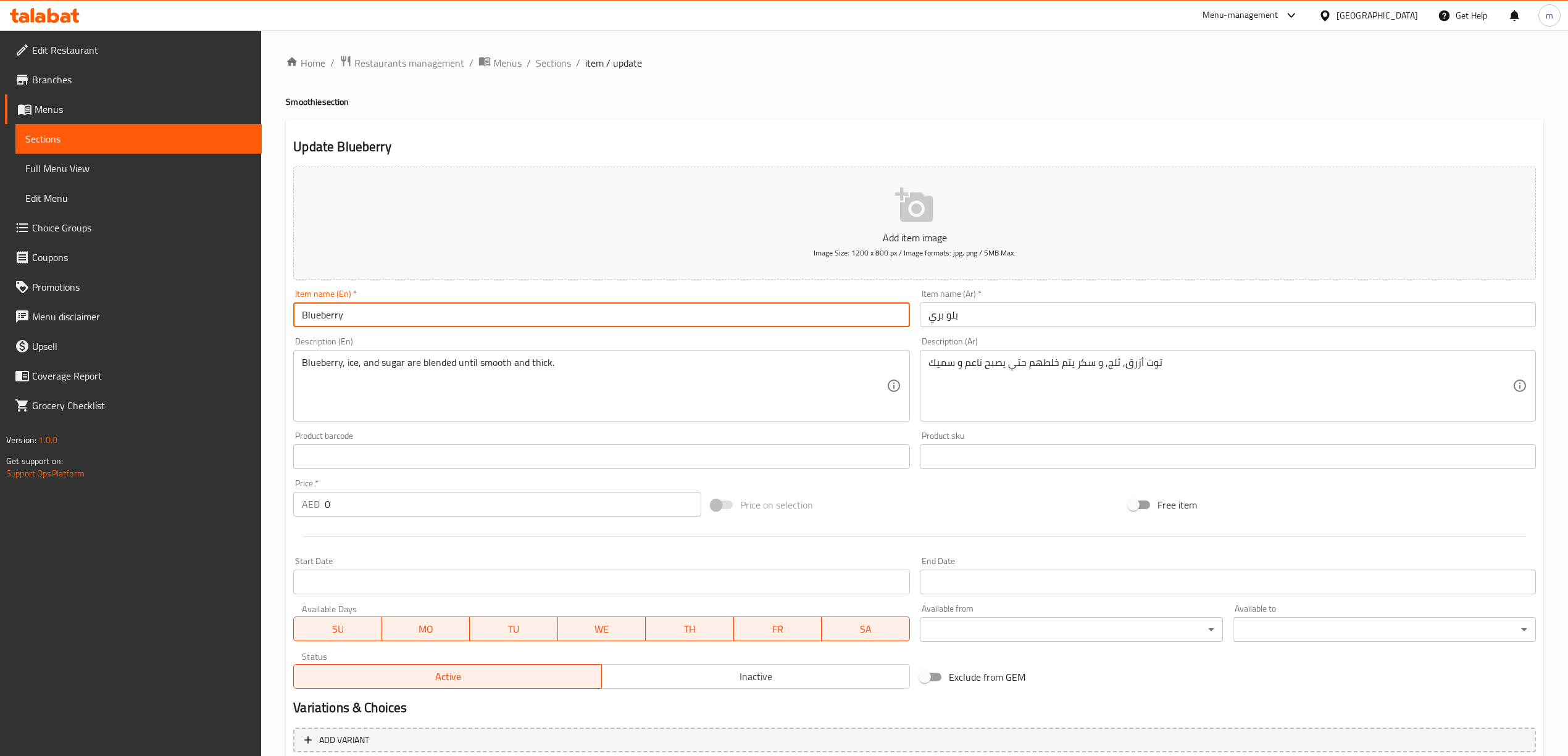
paste input "Smoothie"
type input "Blueberry Smoothie"
click at [1002, 309] on input "بلو بري" at bounding box center [1228, 314] width 616 height 25
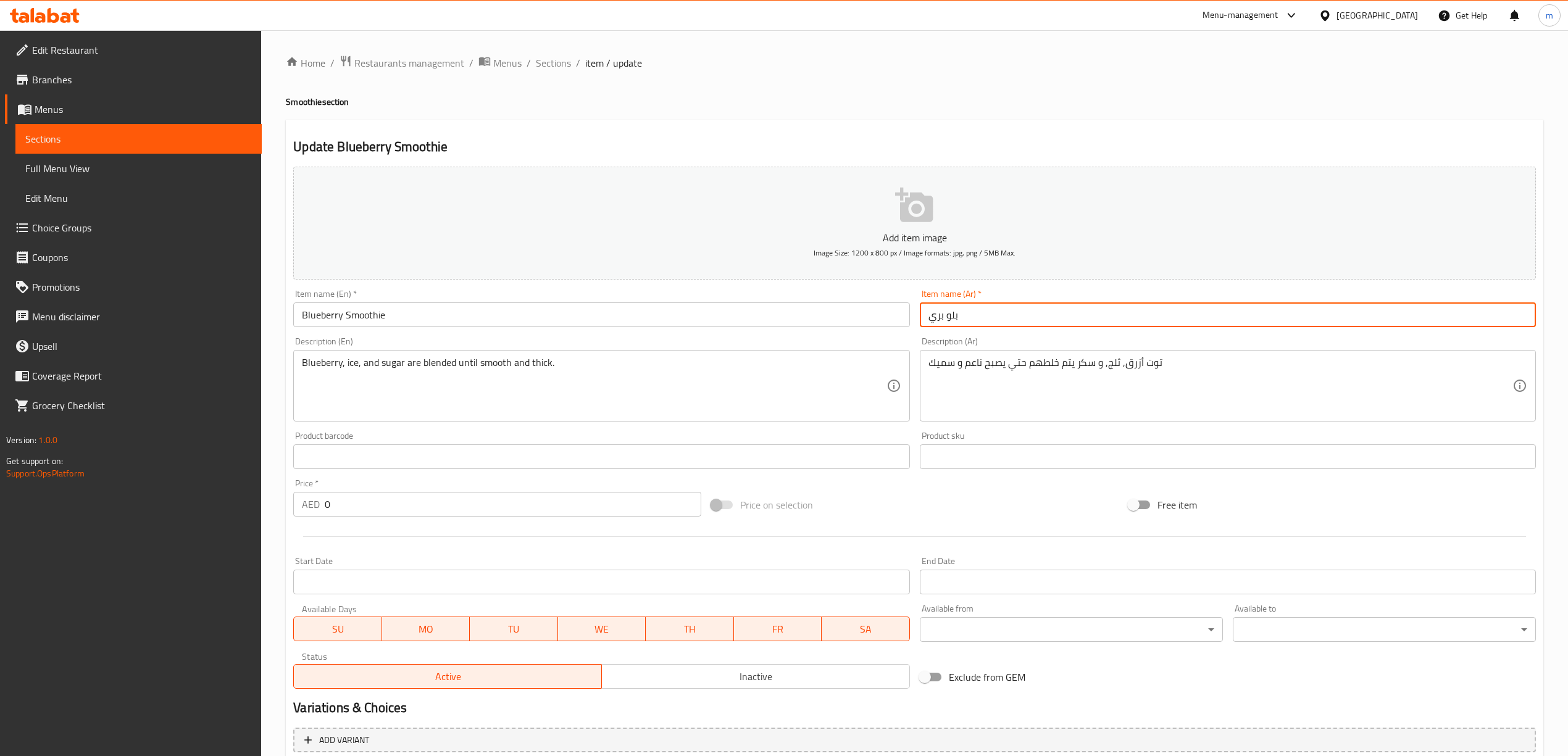
paste input "Smoothie"
click at [978, 319] on input "بلو بري Smoothie" at bounding box center [1228, 314] width 616 height 25
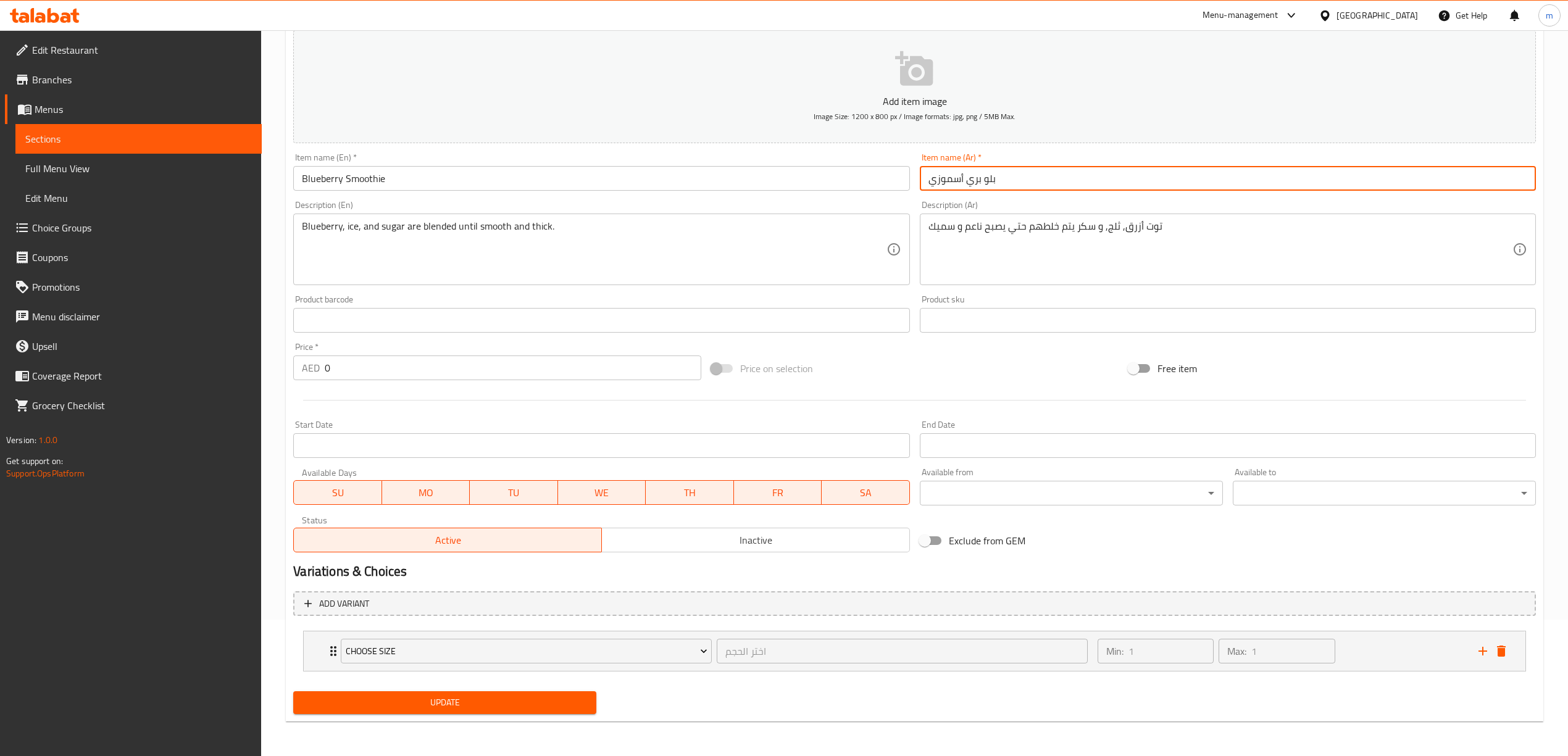
type input "بلو بري أسموزي"
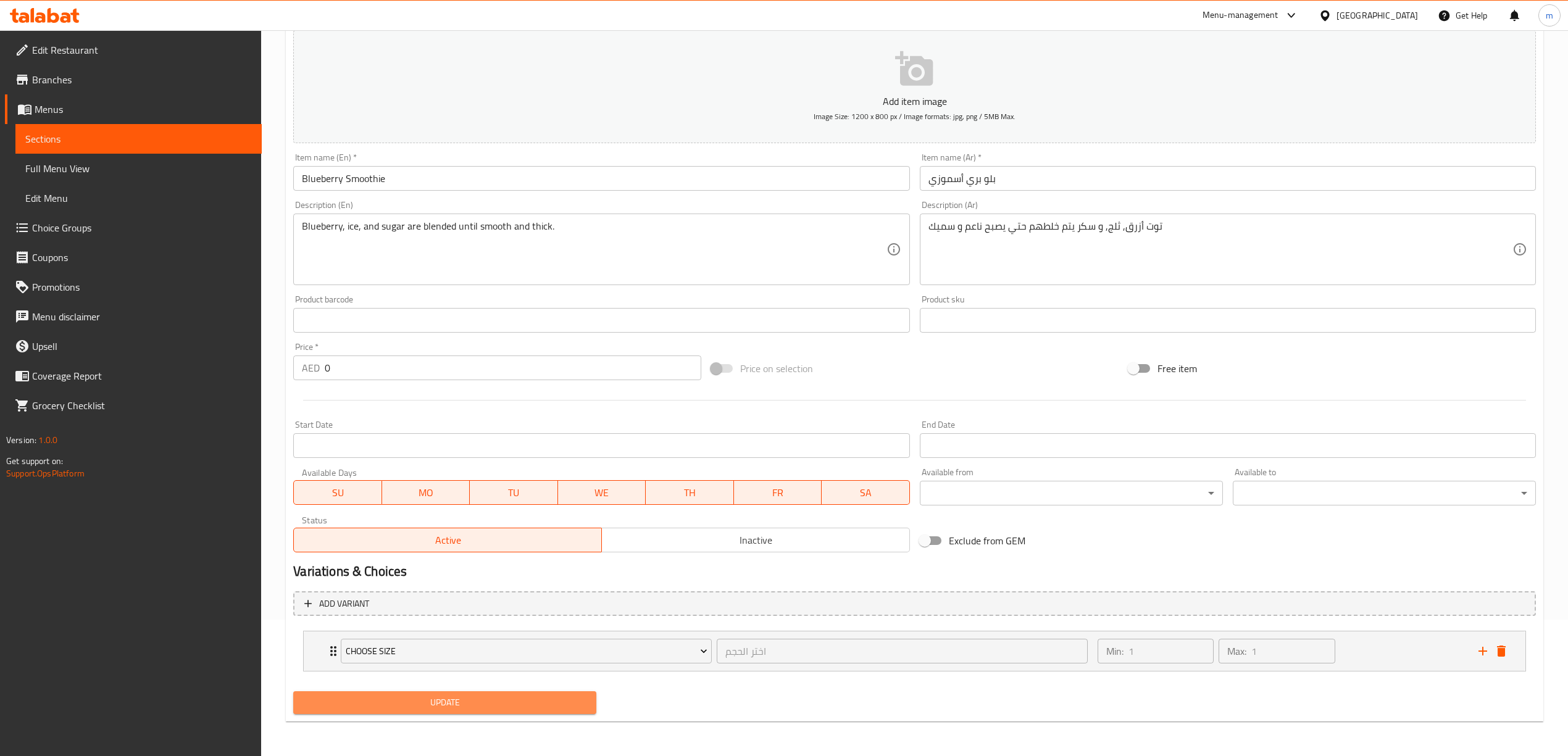
click at [522, 691] on button "Update" at bounding box center [445, 702] width 304 height 23
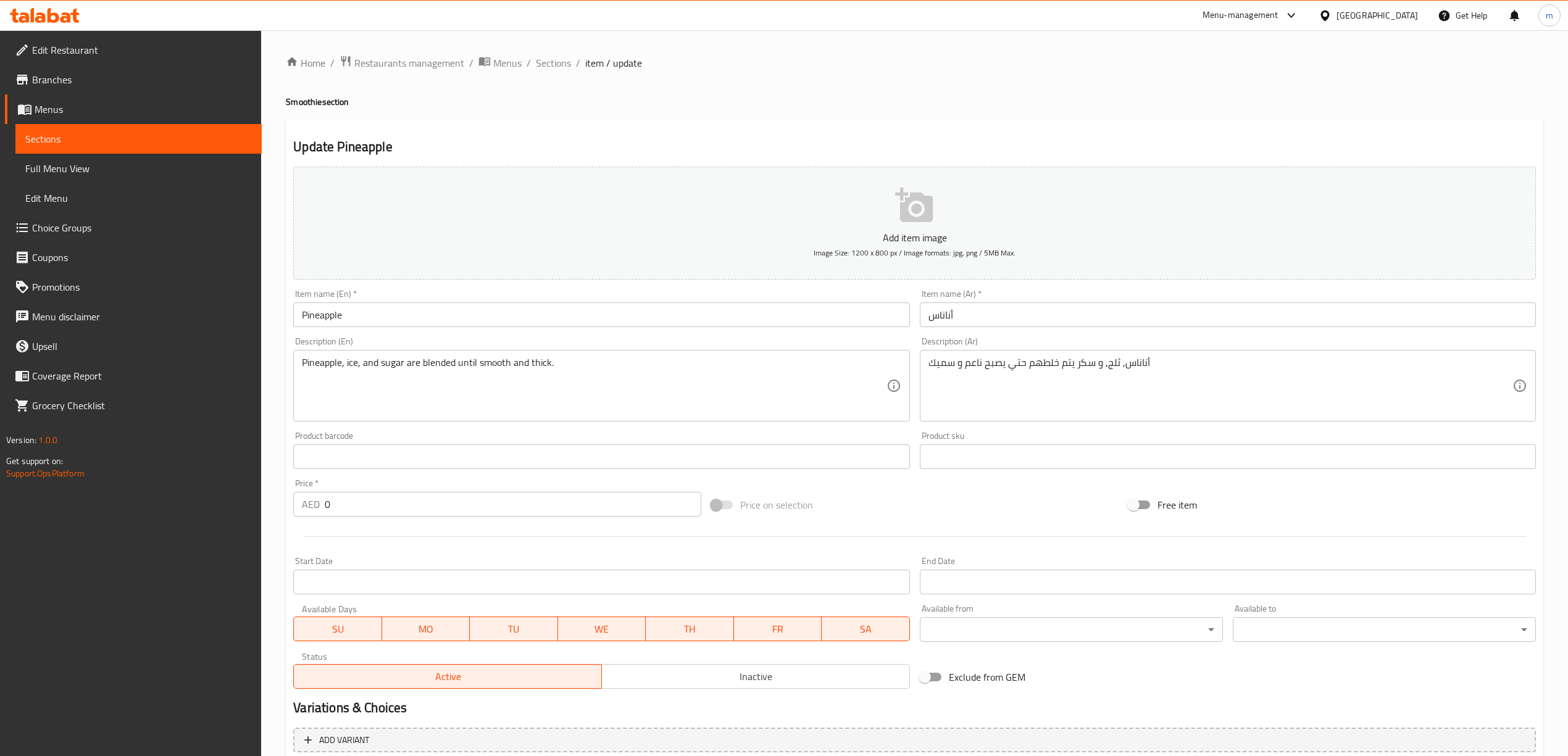
click at [502, 323] on input "Pineapple" at bounding box center [602, 314] width 616 height 25
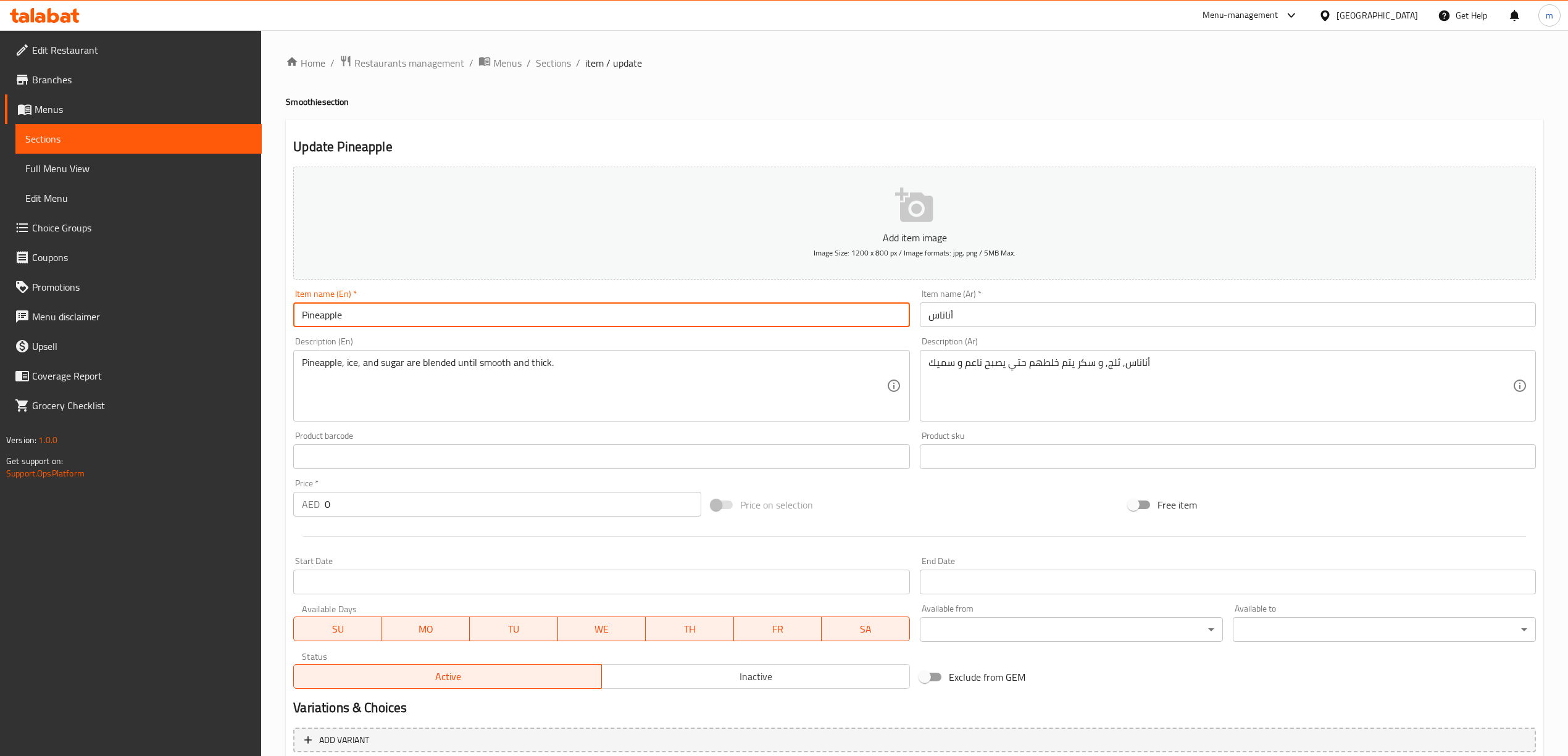
paste input "Smoothie"
type input "Pineapple Smoothie"
click at [976, 314] on input "أناناس" at bounding box center [1228, 314] width 616 height 25
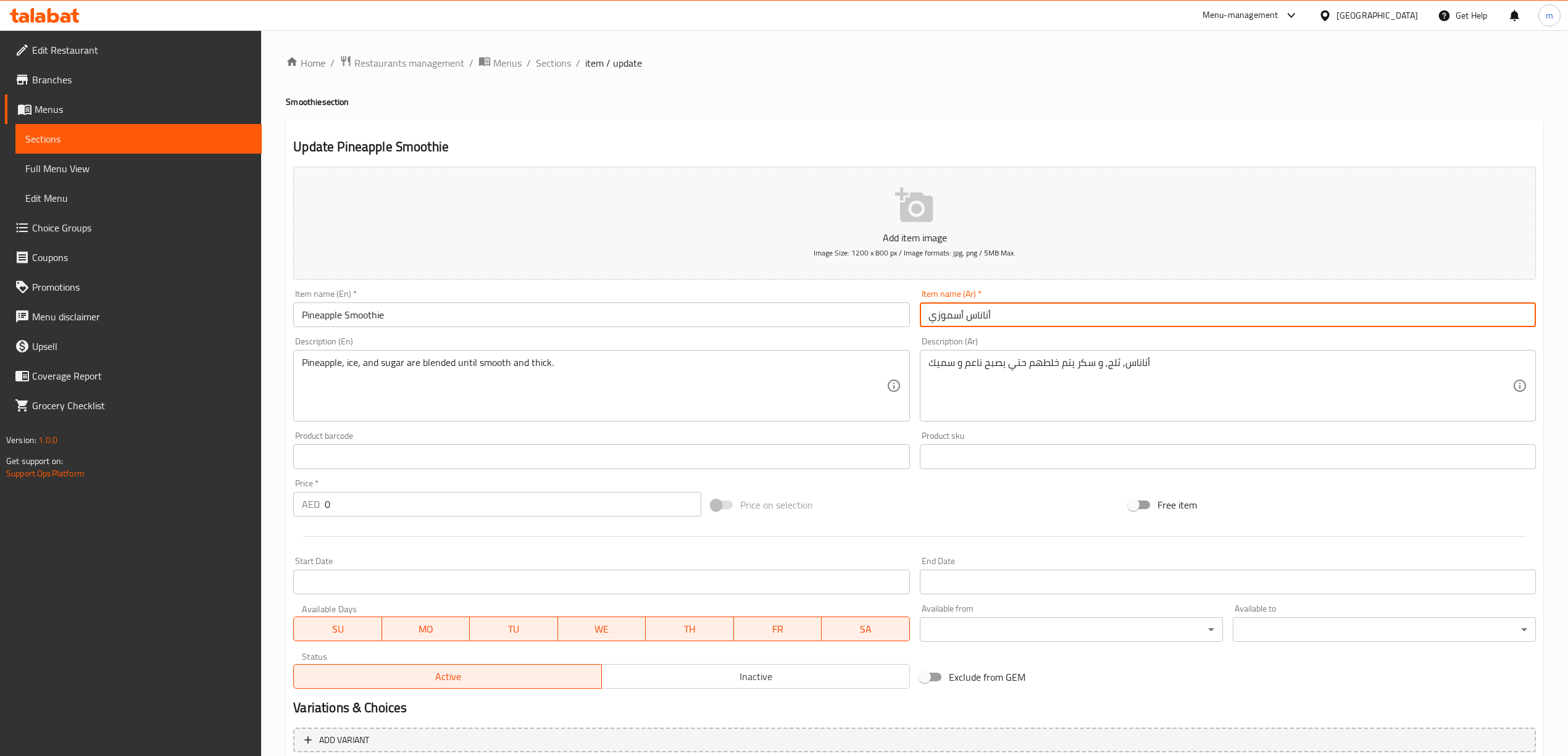
type input "أناناس أسموزي"
click at [328, 314] on input "Pineapple Smoothie" at bounding box center [602, 314] width 616 height 25
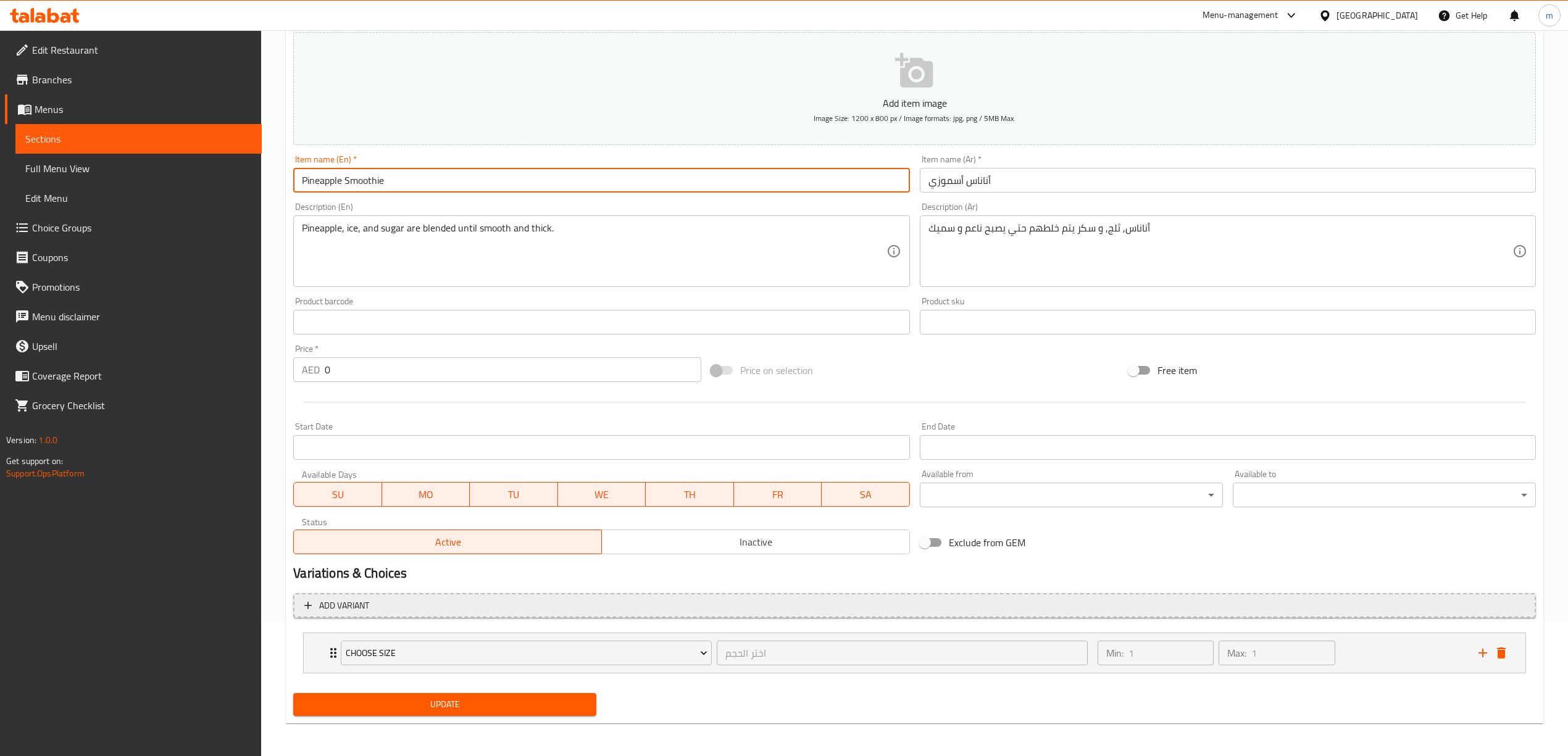
scroll to position [137, 0]
click at [537, 711] on button "Update" at bounding box center [445, 702] width 304 height 23
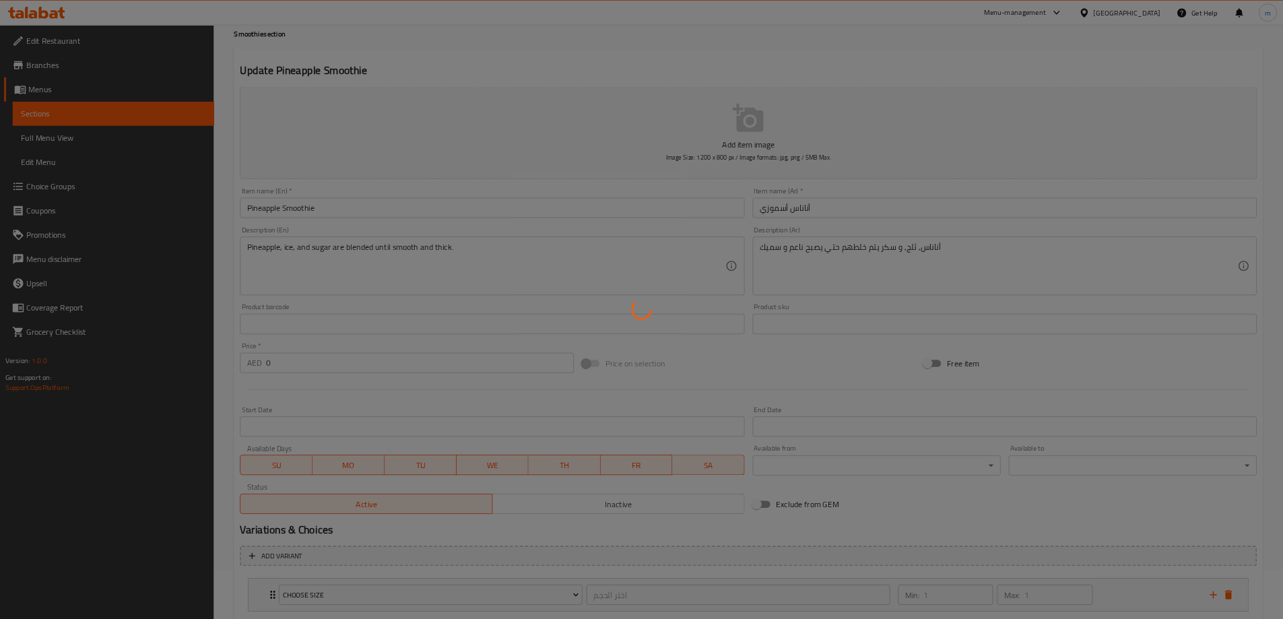
scroll to position [0, 0]
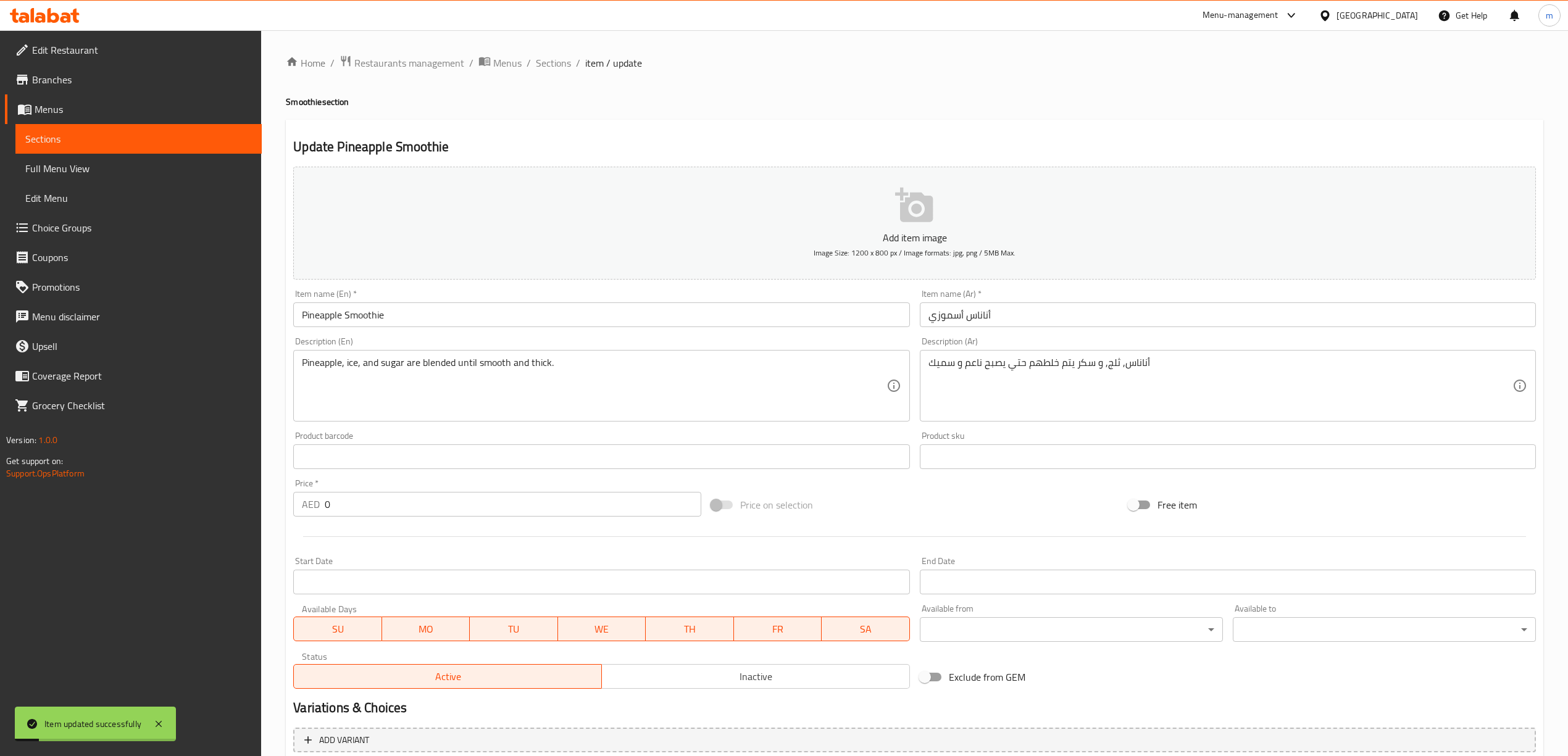
click at [360, 314] on input "Pineapple Smoothie" at bounding box center [602, 314] width 616 height 25
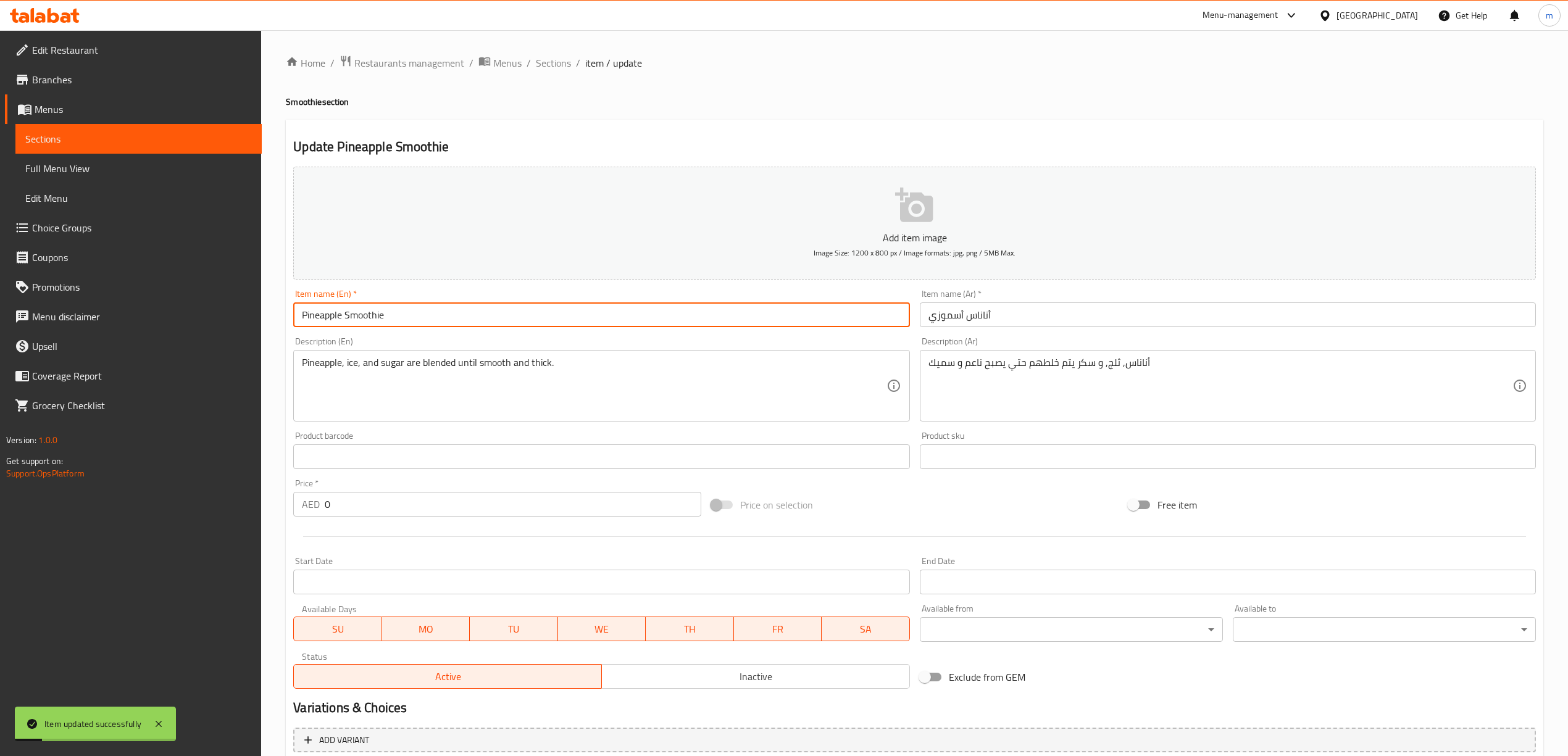
click at [360, 314] on input "Pineapple Smoothie" at bounding box center [602, 314] width 616 height 25
click at [591, 324] on input "Pomegranate" at bounding box center [602, 314] width 616 height 25
paste input "Smoothie"
type input "Pomegranate Smoothie"
click at [988, 319] on input "رمان" at bounding box center [1228, 314] width 616 height 25
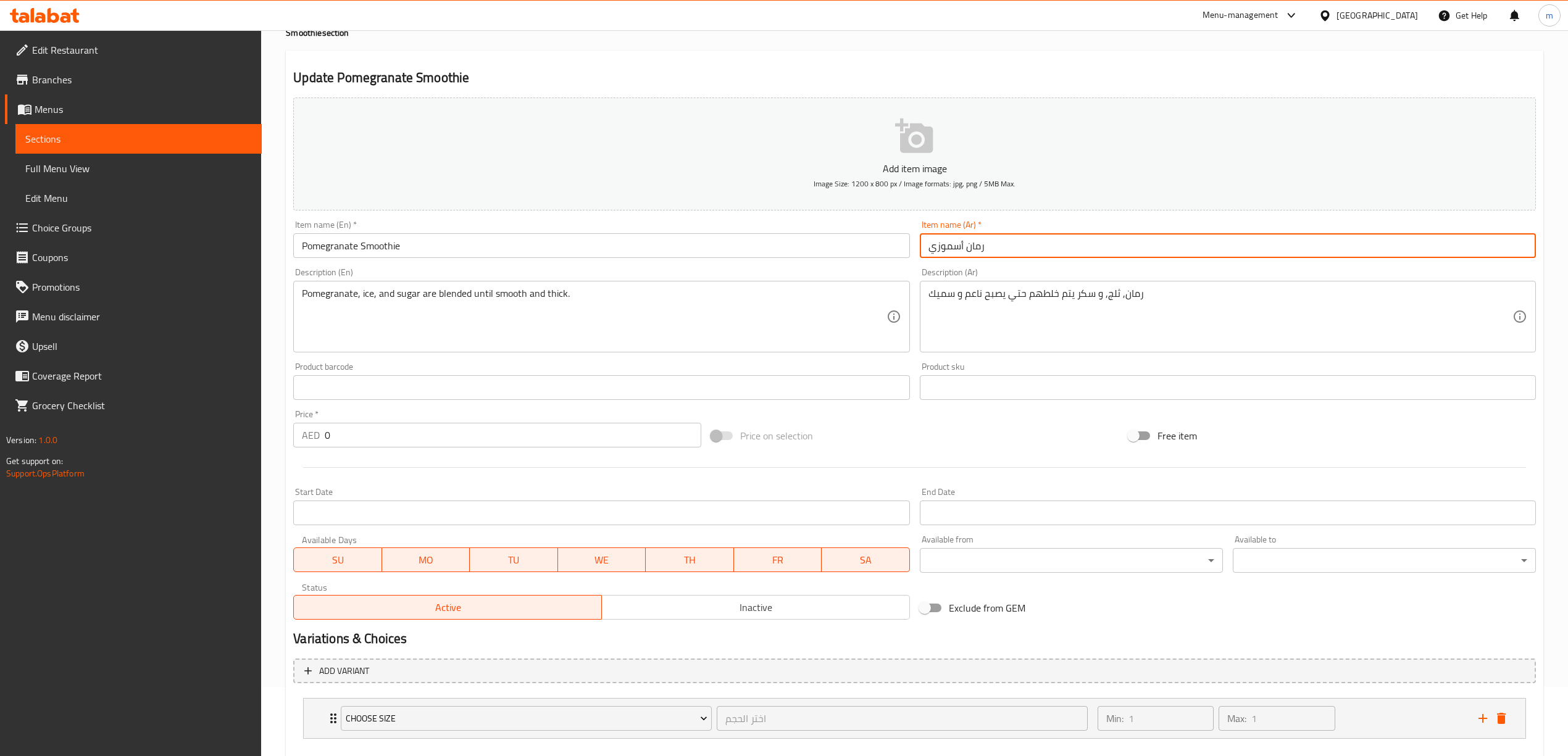
scroll to position [137, 0]
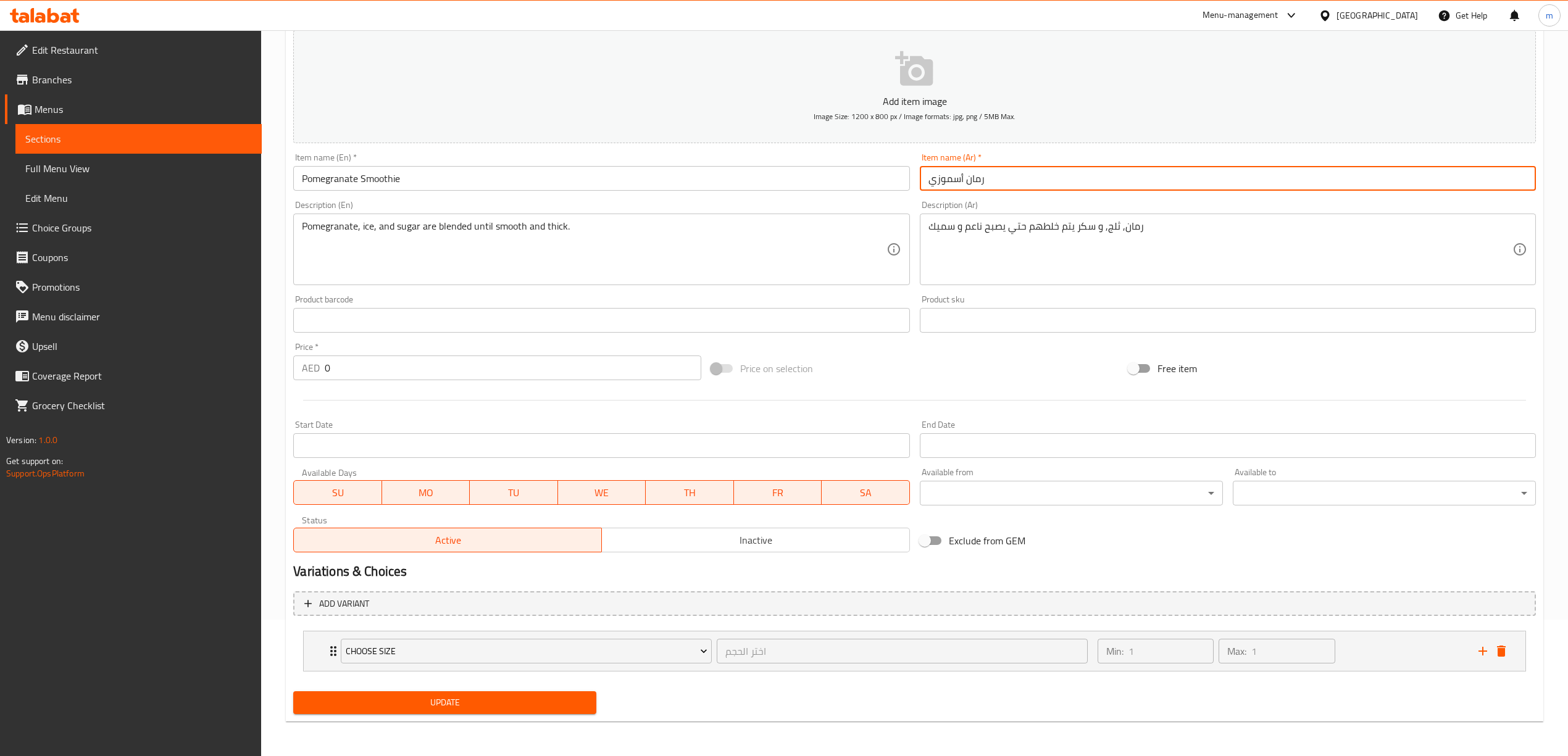
type input "رمان أسموزي"
click at [537, 696] on span "Update" at bounding box center [445, 702] width 283 height 16
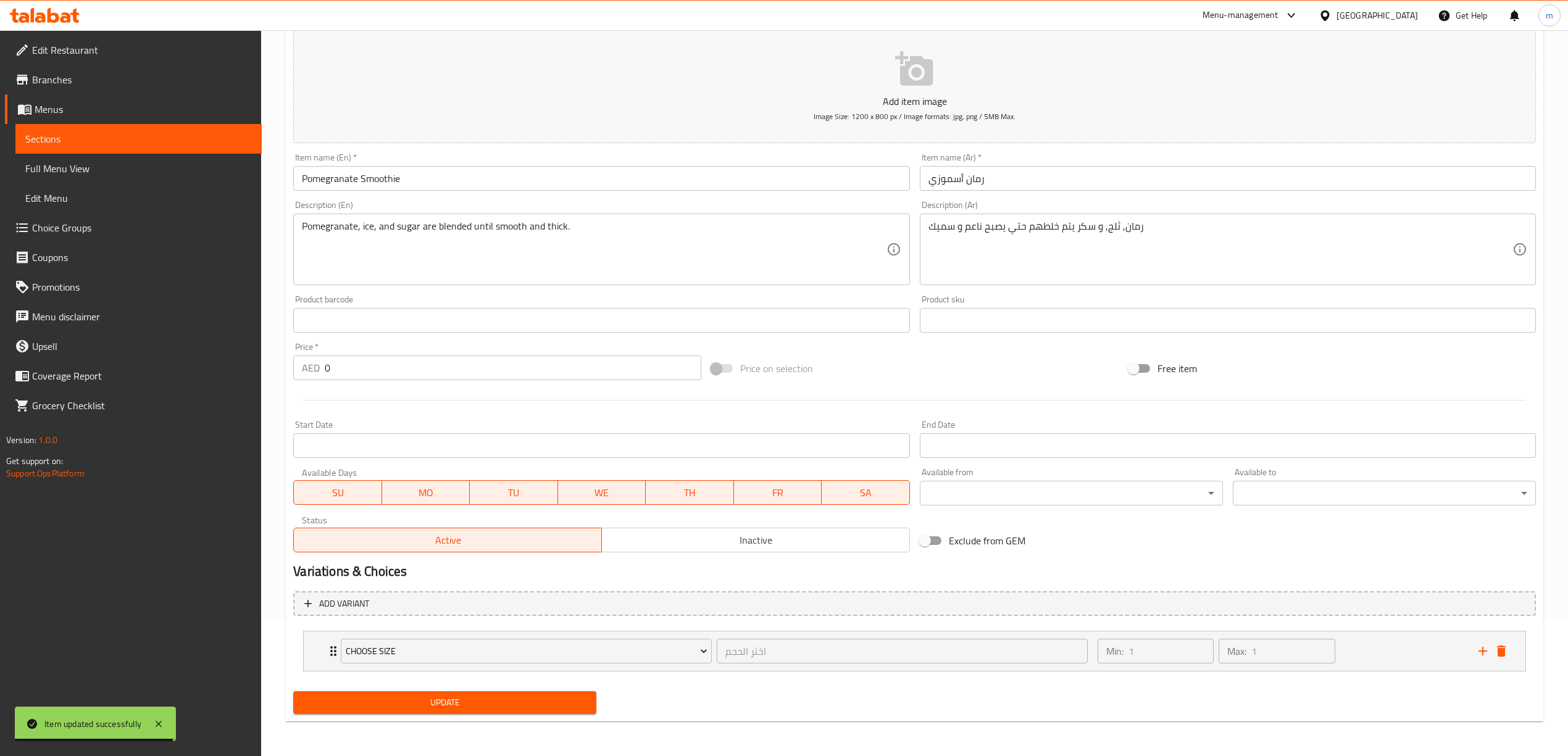
click at [103, 174] on span "Full Menu View" at bounding box center [138, 169] width 226 height 15
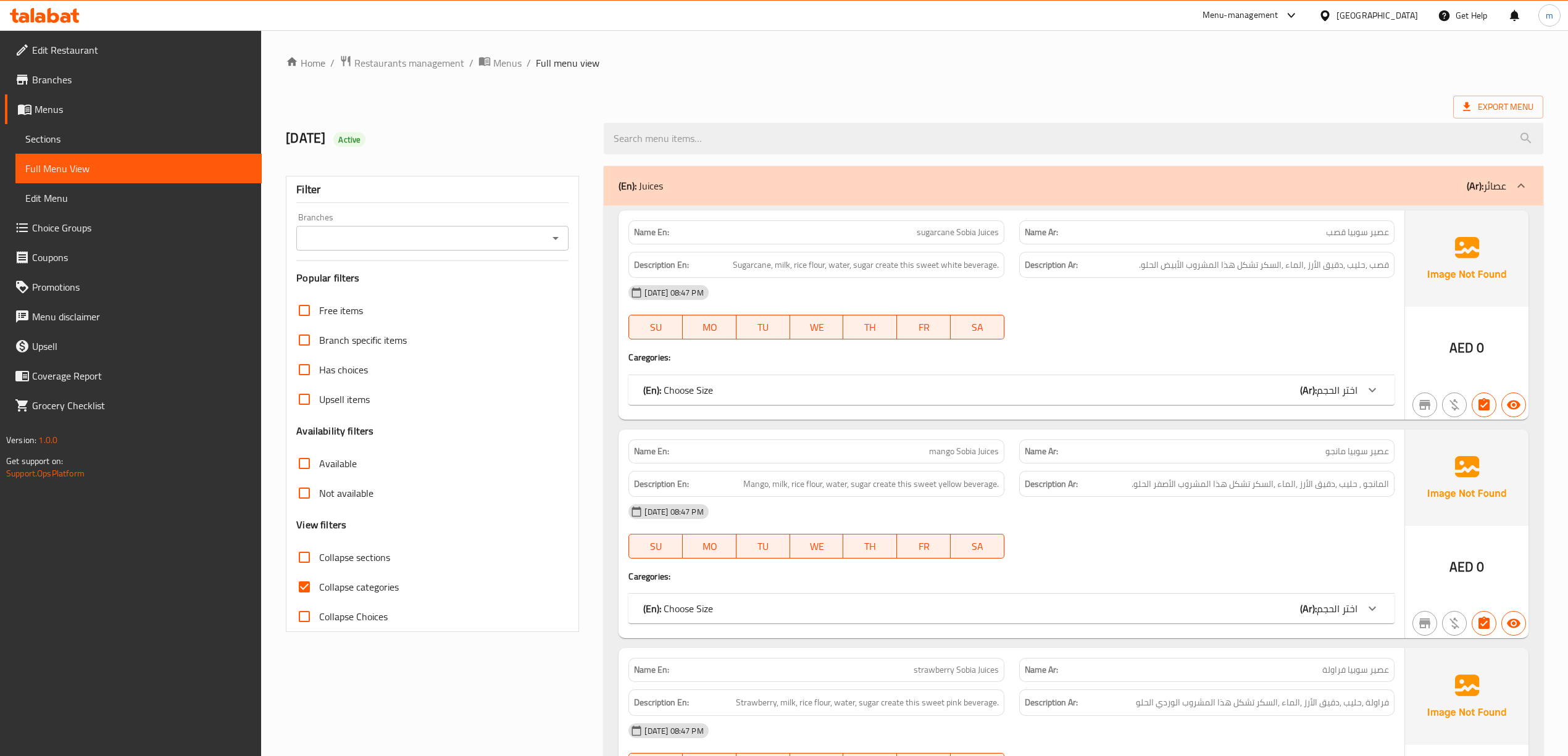
click at [364, 564] on span "Collapse sections" at bounding box center [354, 557] width 71 height 15
click at [319, 564] on input "Collapse sections" at bounding box center [304, 557] width 29 height 29
checkbox input "true"
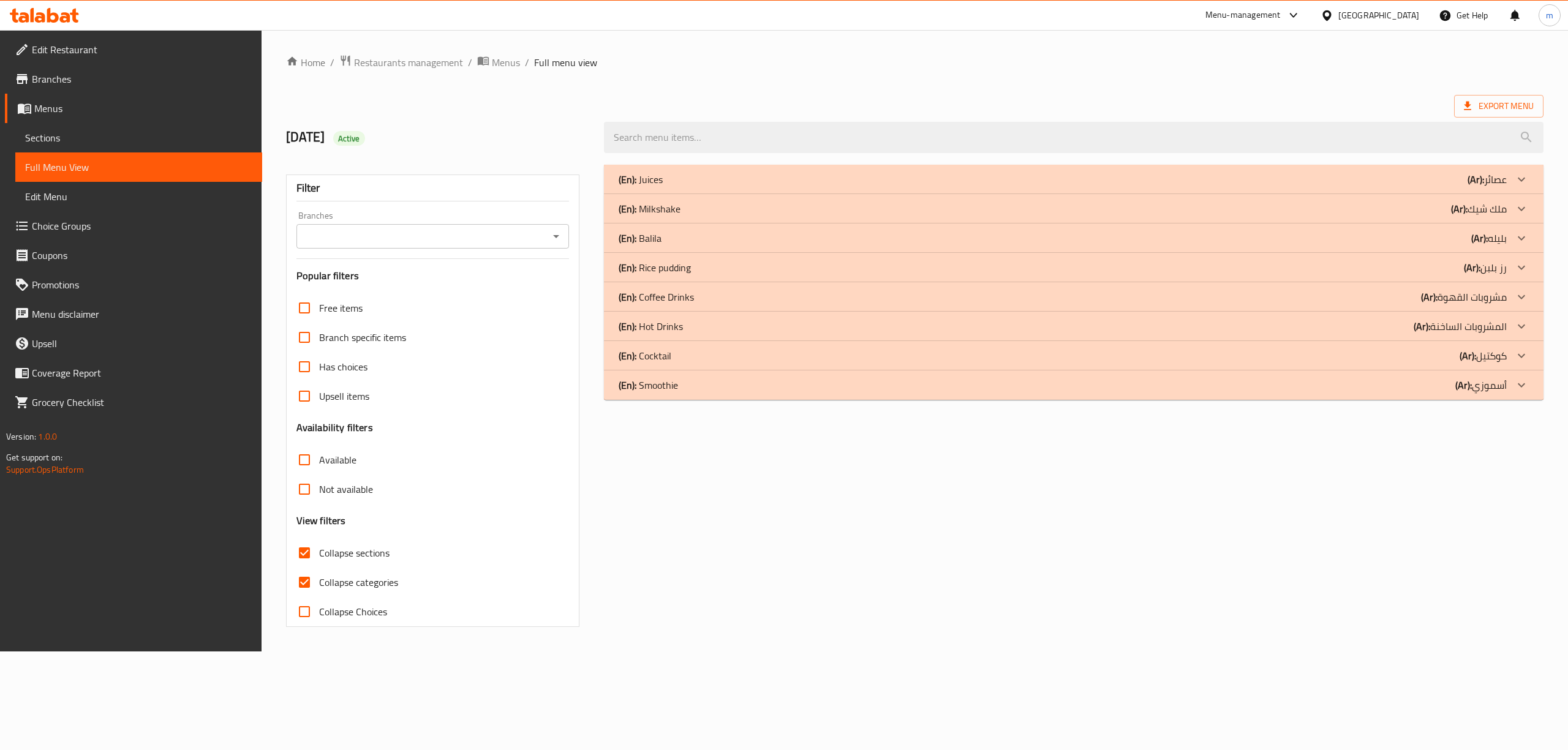
click at [1524, 386] on icon at bounding box center [1521, 385] width 15 height 15
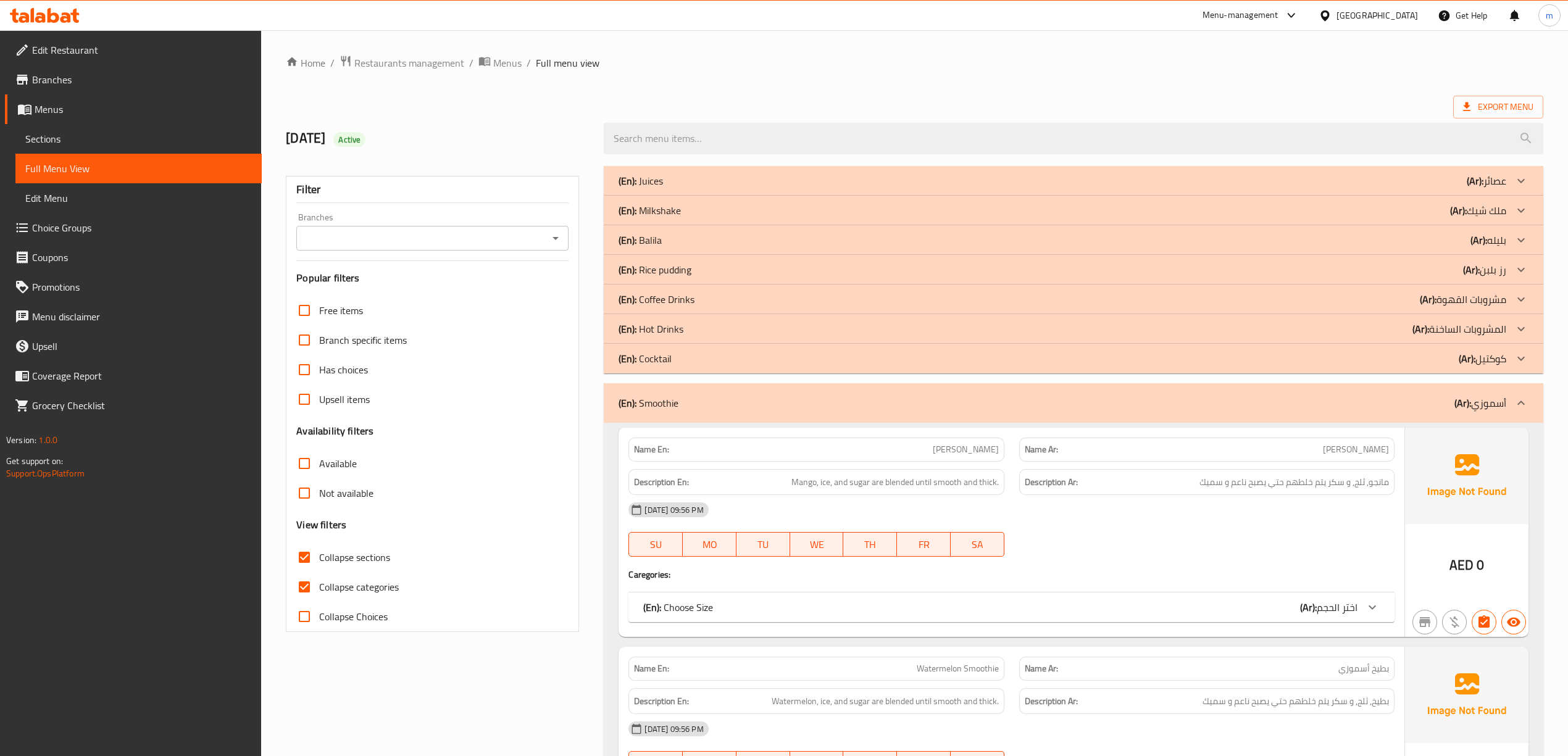
click at [307, 594] on input "Collapse categories" at bounding box center [304, 586] width 29 height 29
checkbox input "false"
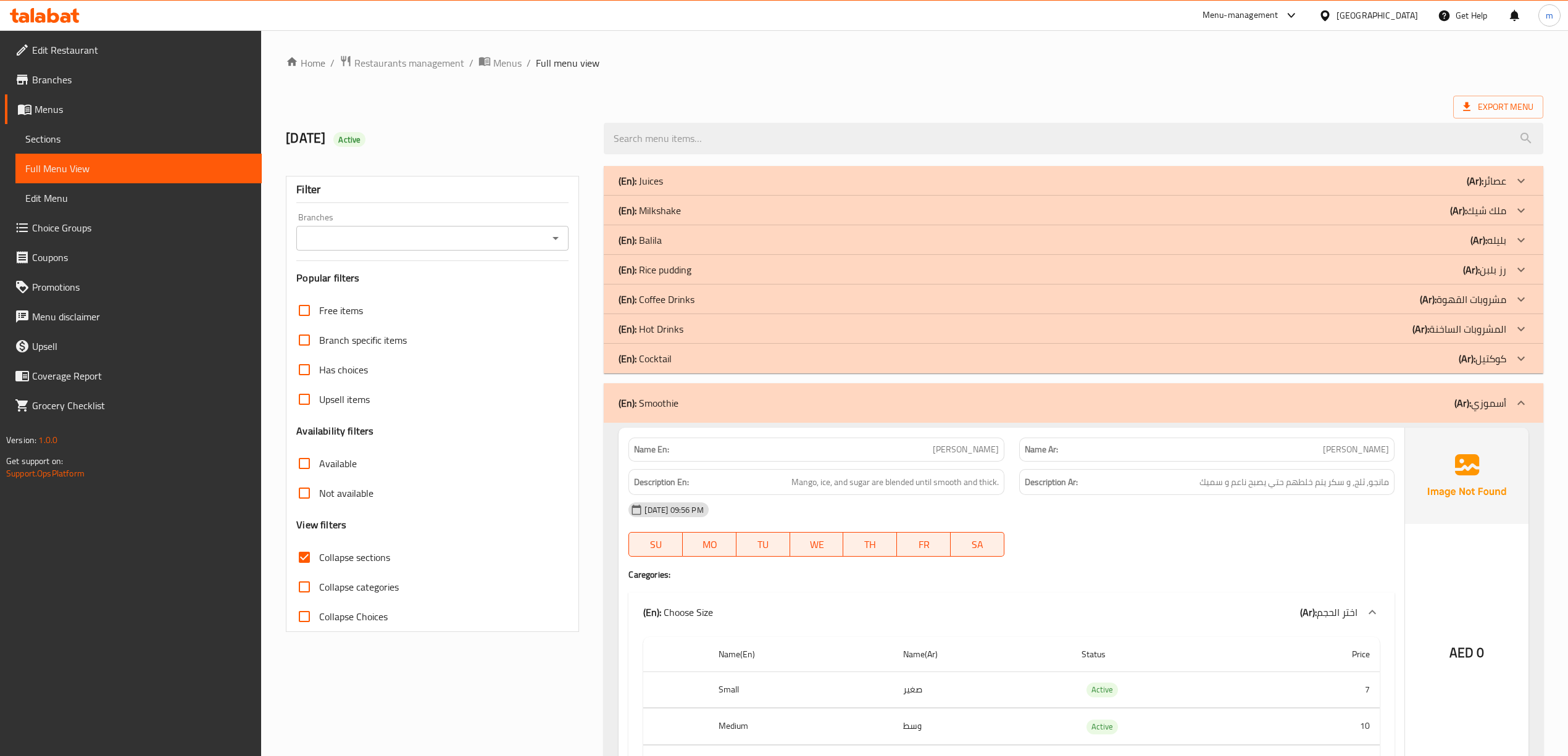
click at [357, 552] on span "Collapse sections" at bounding box center [354, 557] width 71 height 15
click at [319, 552] on input "Collapse sections" at bounding box center [304, 557] width 29 height 29
checkbox input "false"
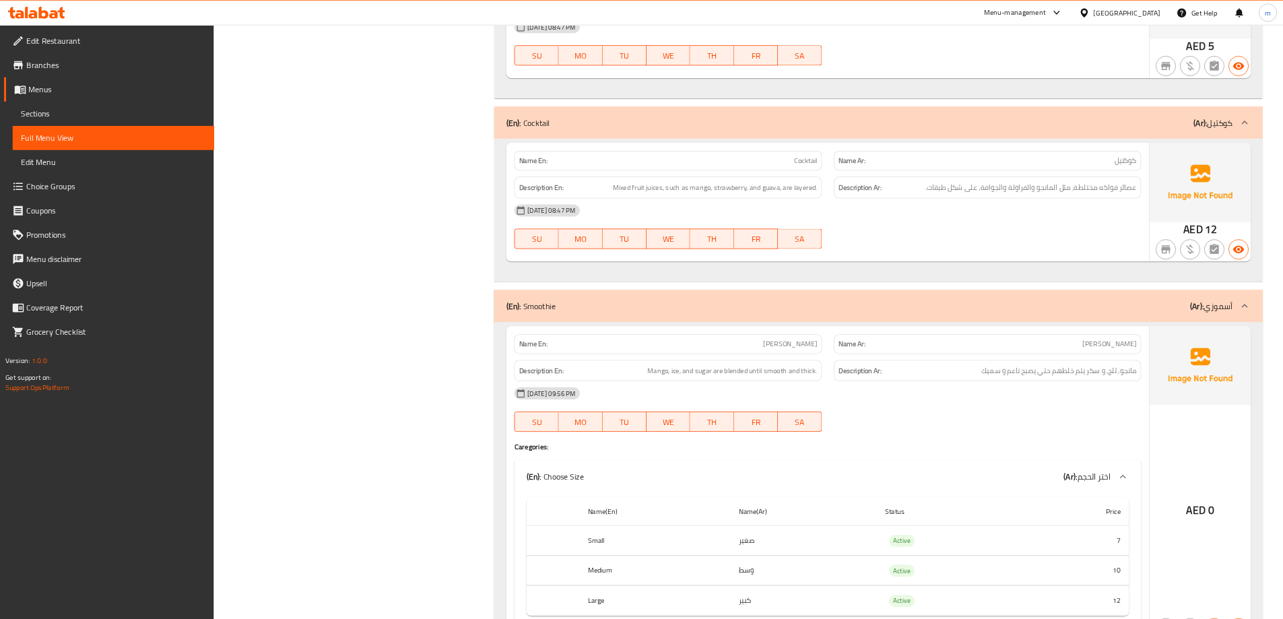
scroll to position [20540, 0]
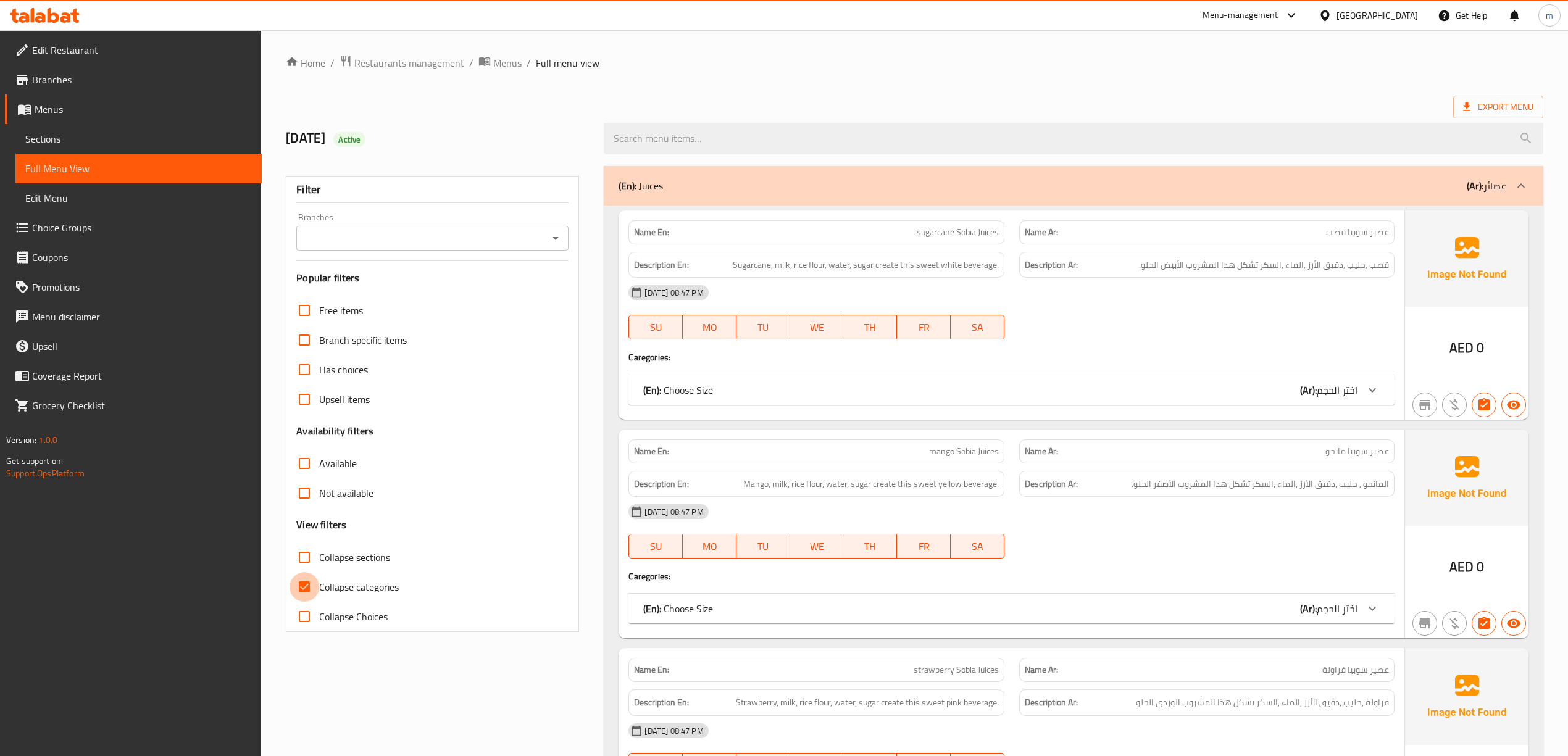
click at [305, 588] on input "Collapse categories" at bounding box center [304, 586] width 29 height 29
checkbox input "false"
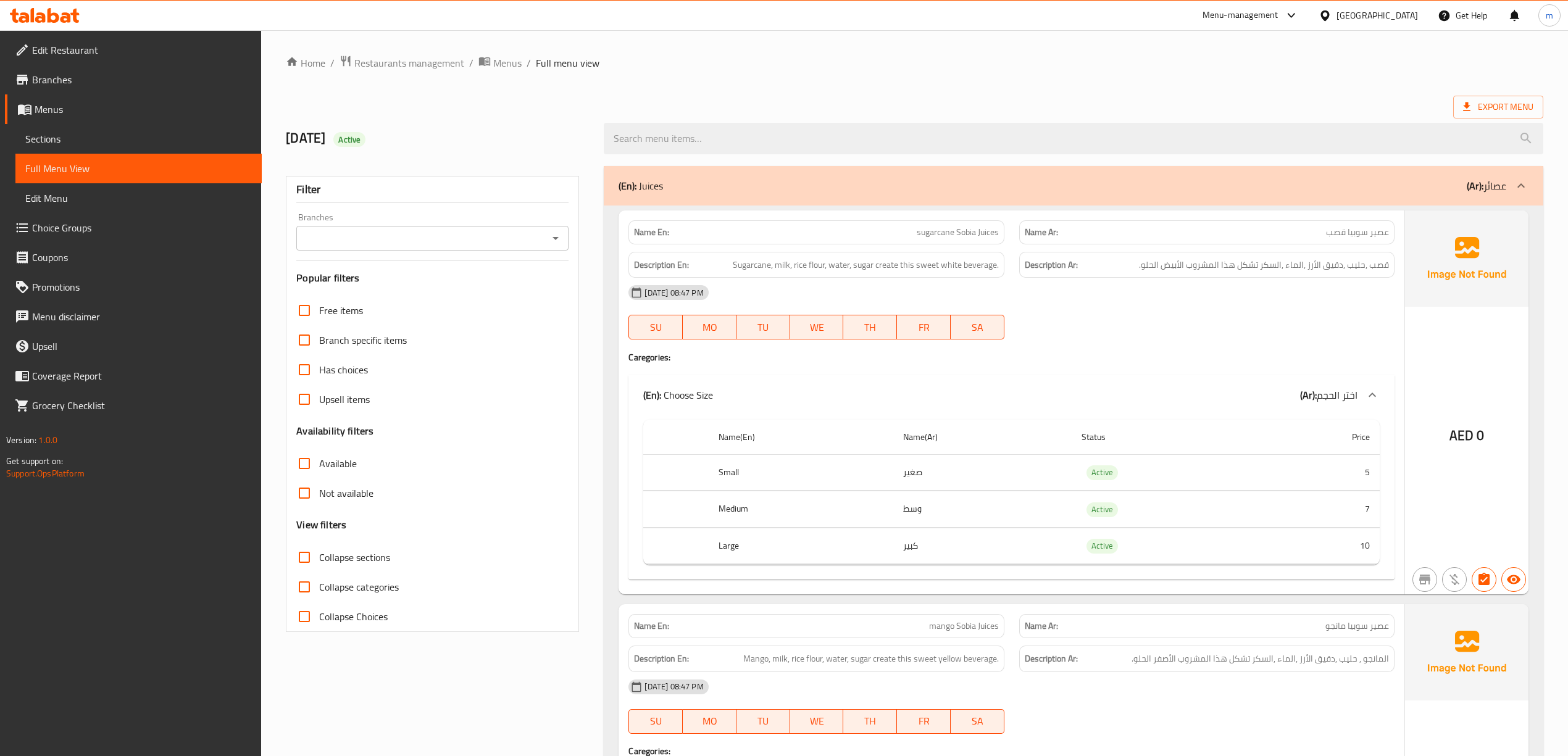
click at [356, 550] on span "Collapse sections" at bounding box center [354, 557] width 71 height 15
click at [319, 549] on input "Collapse sections" at bounding box center [304, 557] width 29 height 29
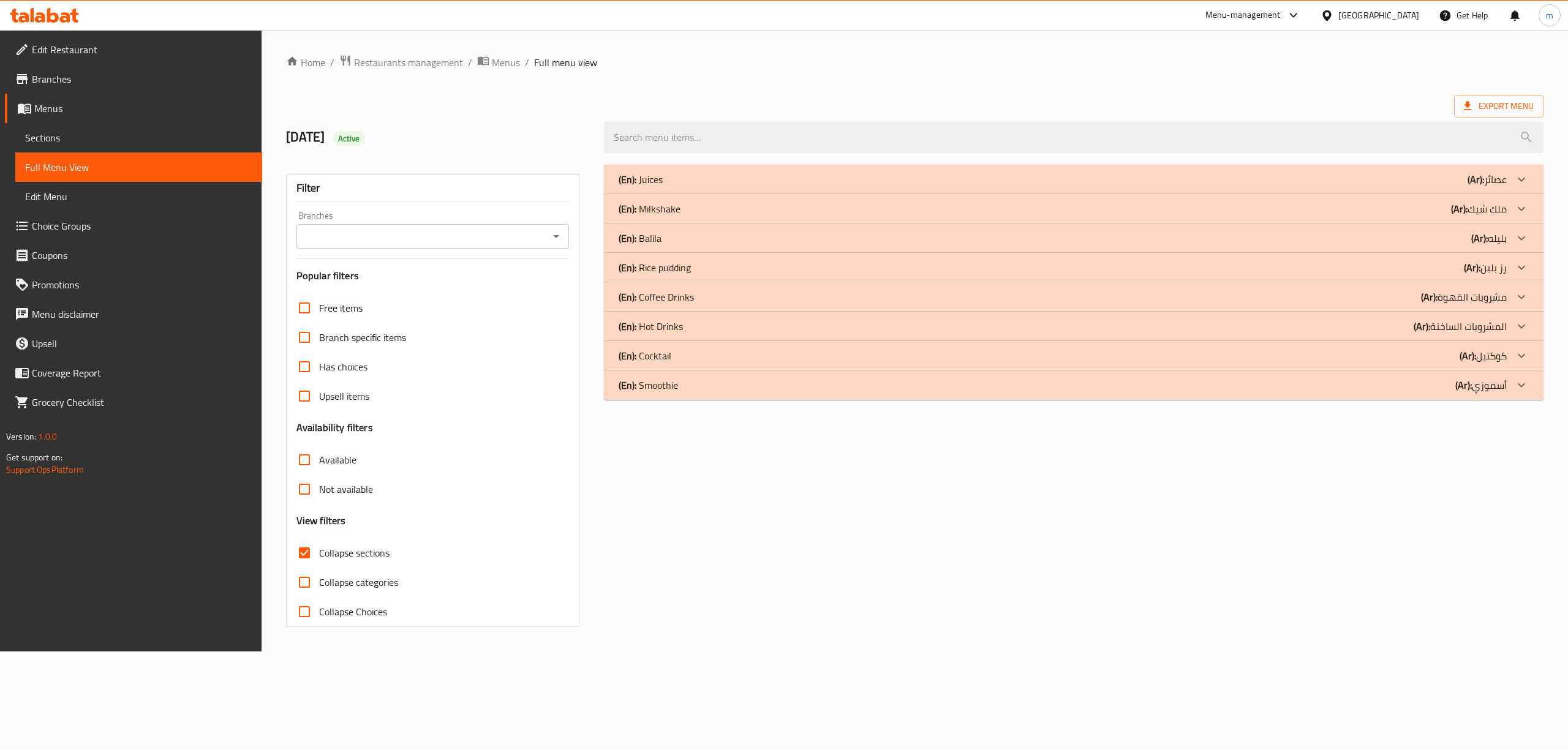
click at [1522, 383] on icon at bounding box center [1521, 385] width 15 height 15
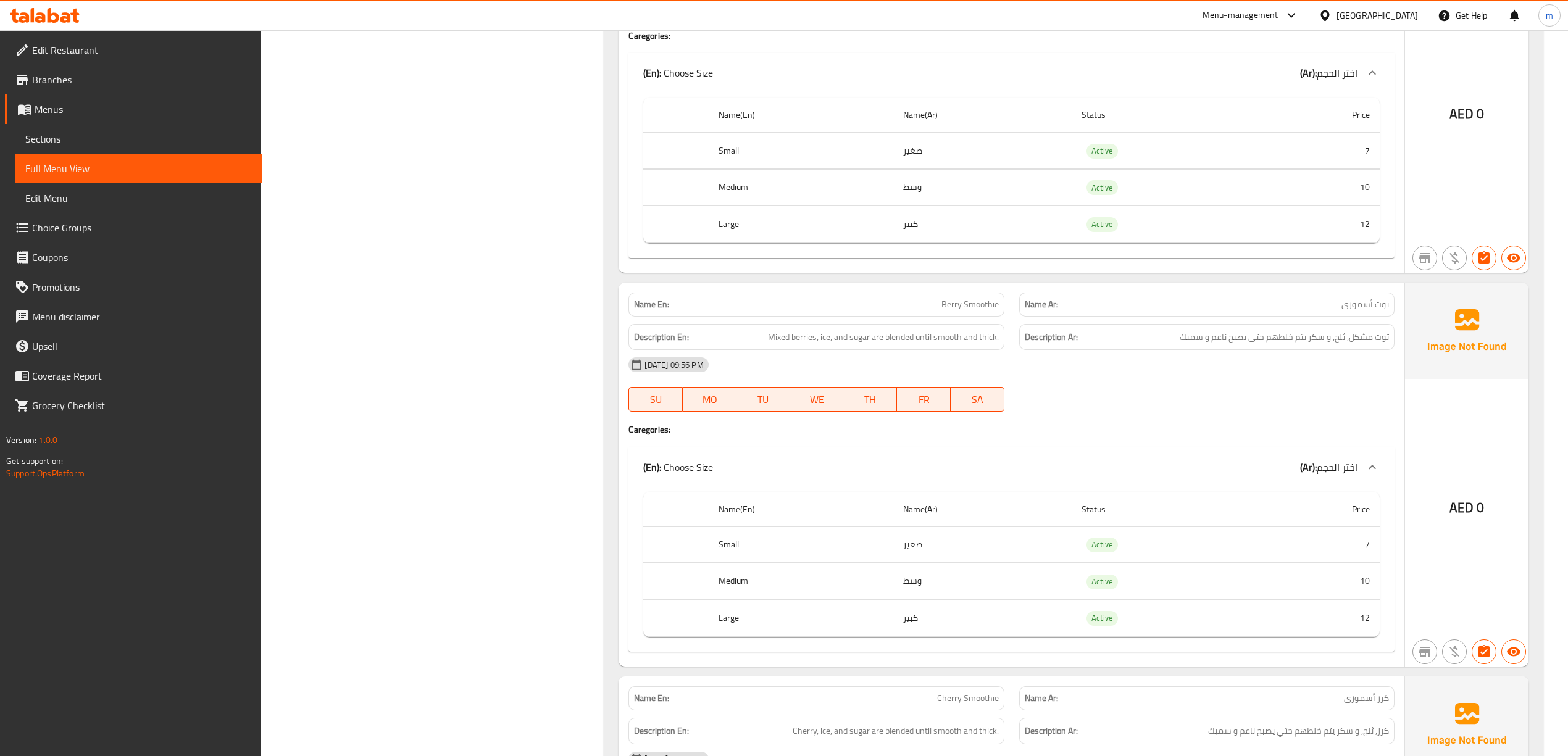
scroll to position [1727, 0]
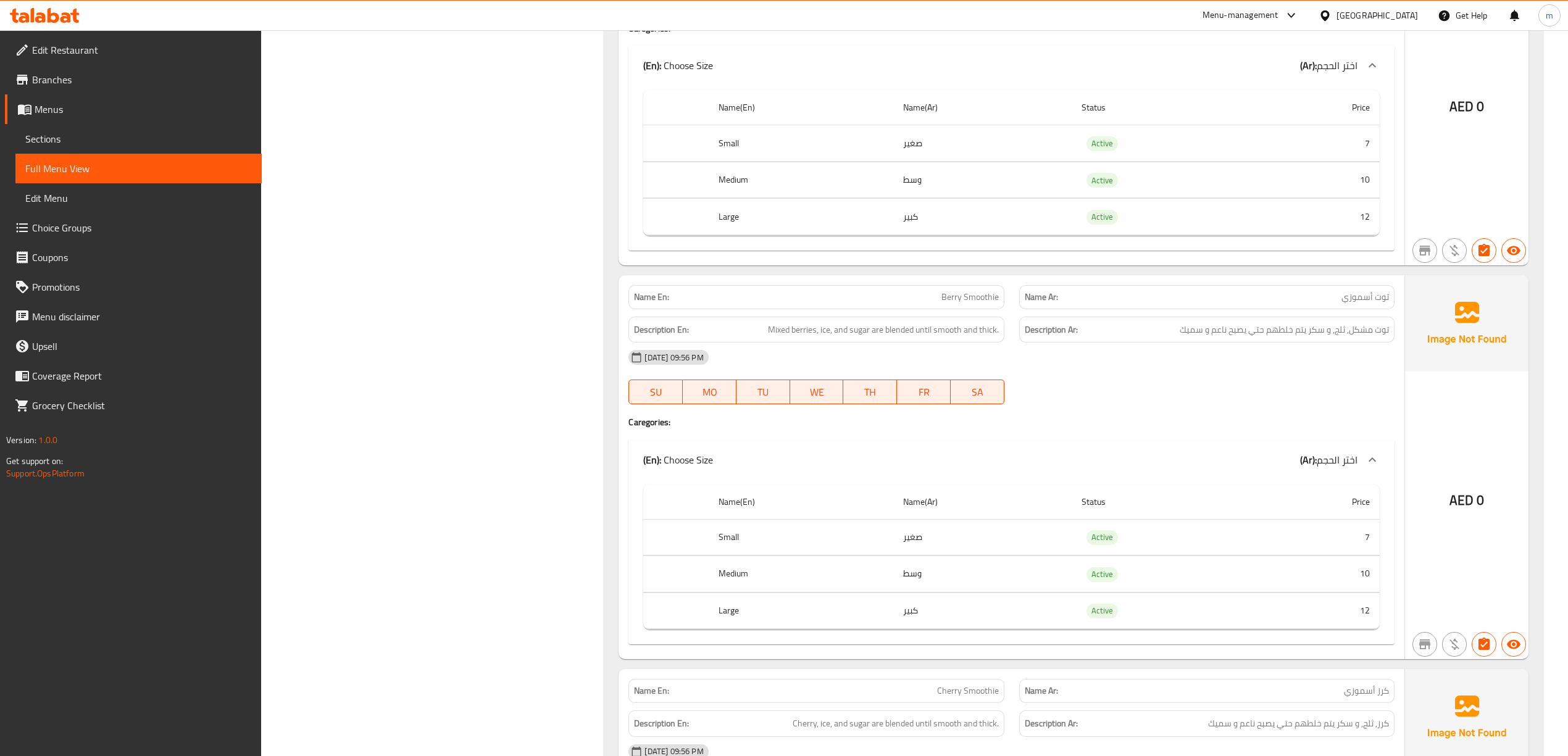
click at [947, 303] on span "Berry Smoothie" at bounding box center [970, 297] width 58 height 13
copy span "Berry"
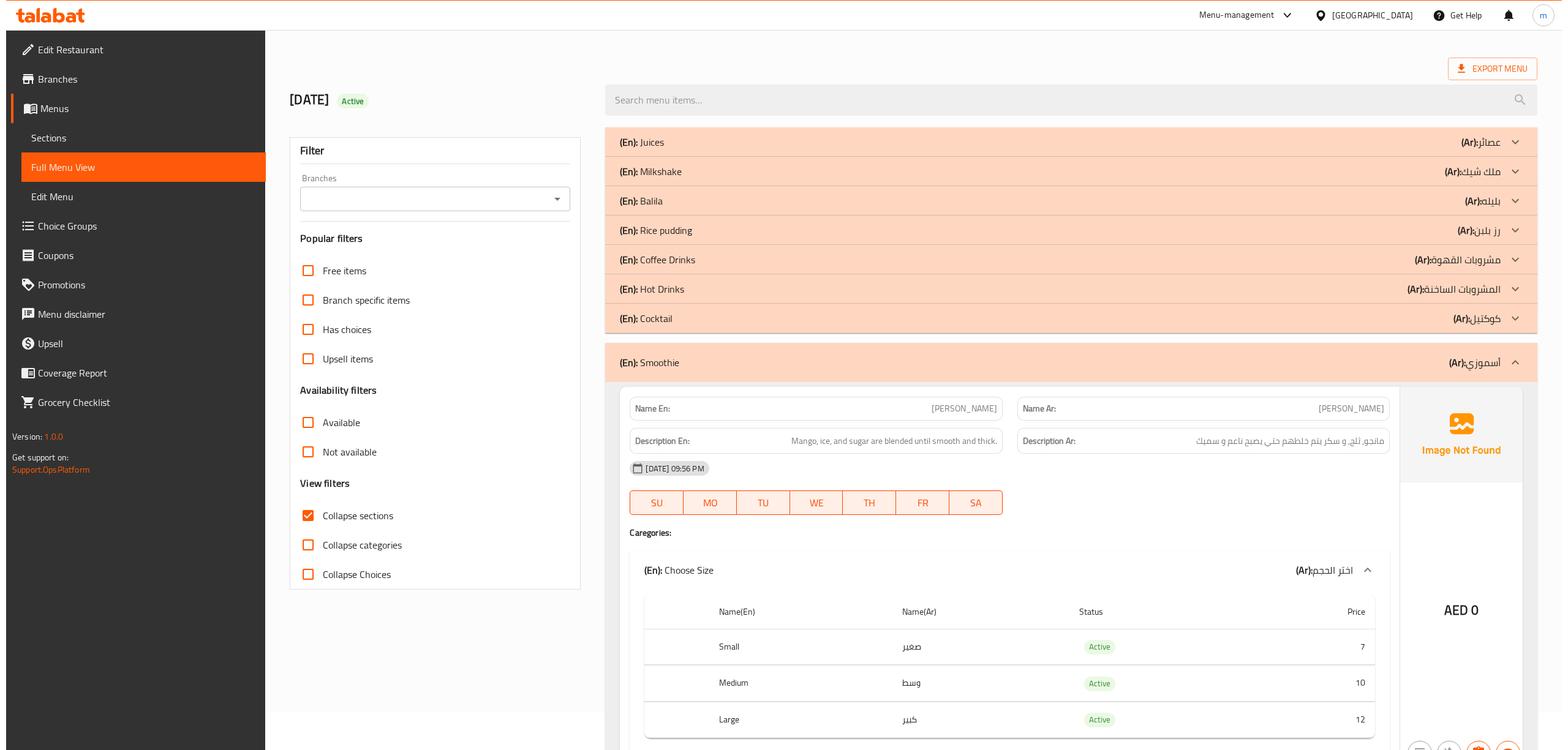
scroll to position [0, 0]
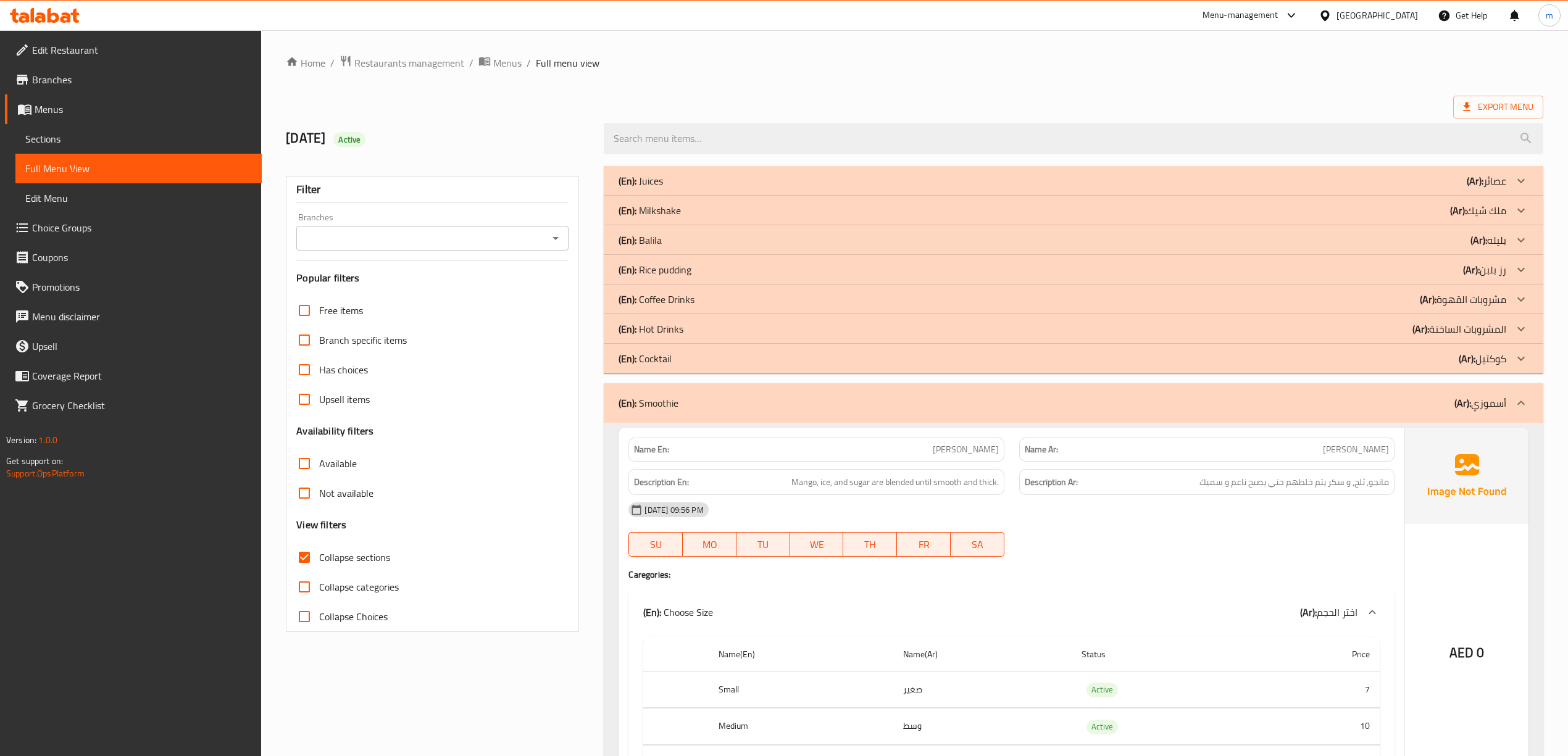
drag, startPoint x: 359, startPoint y: 554, endPoint x: 522, endPoint y: 564, distance: 163.3
click at [359, 554] on span "Collapse sections" at bounding box center [354, 557] width 71 height 15
click at [319, 554] on input "Collapse sections" at bounding box center [304, 557] width 29 height 29
checkbox input "false"
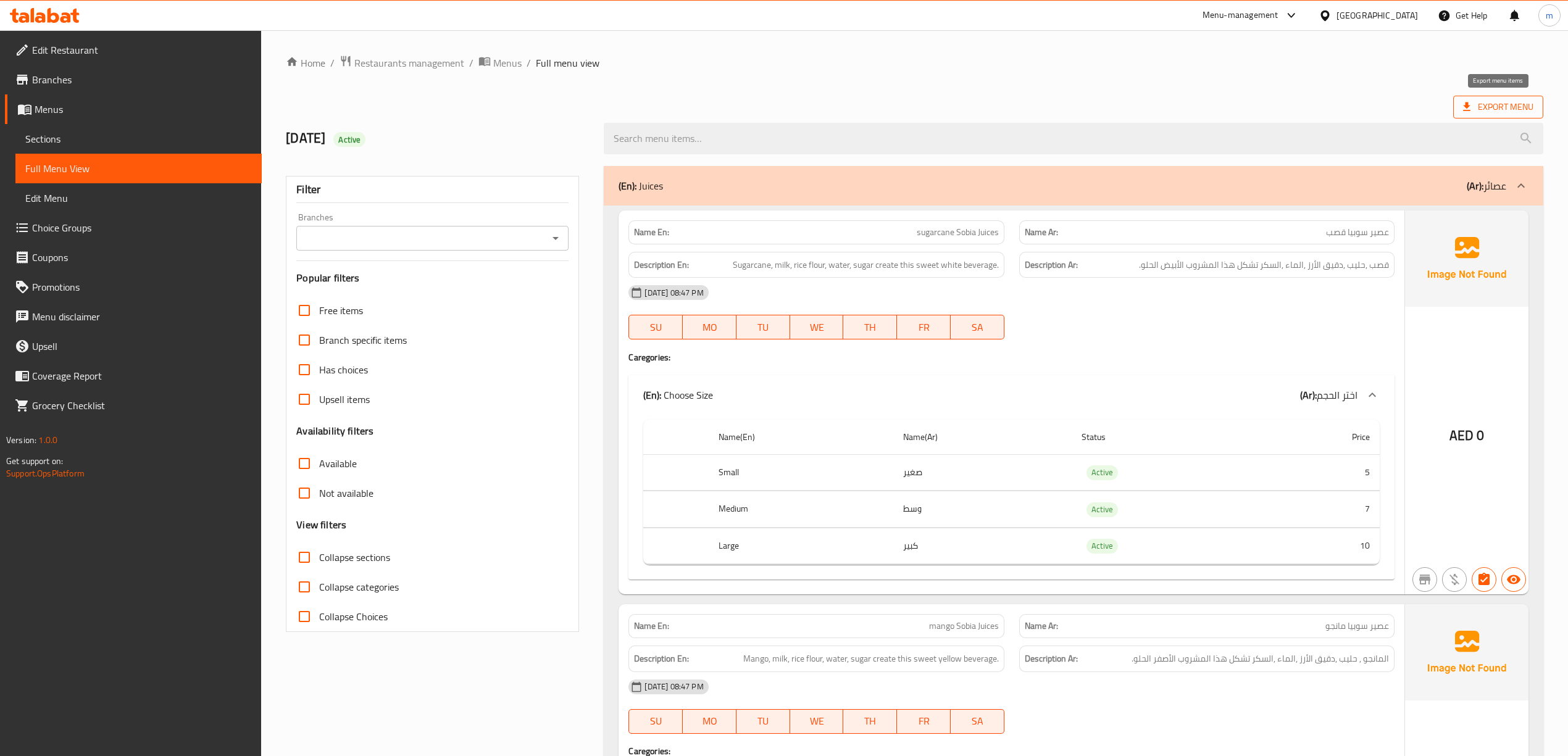
click at [1499, 112] on span "Export Menu" at bounding box center [1498, 106] width 71 height 16
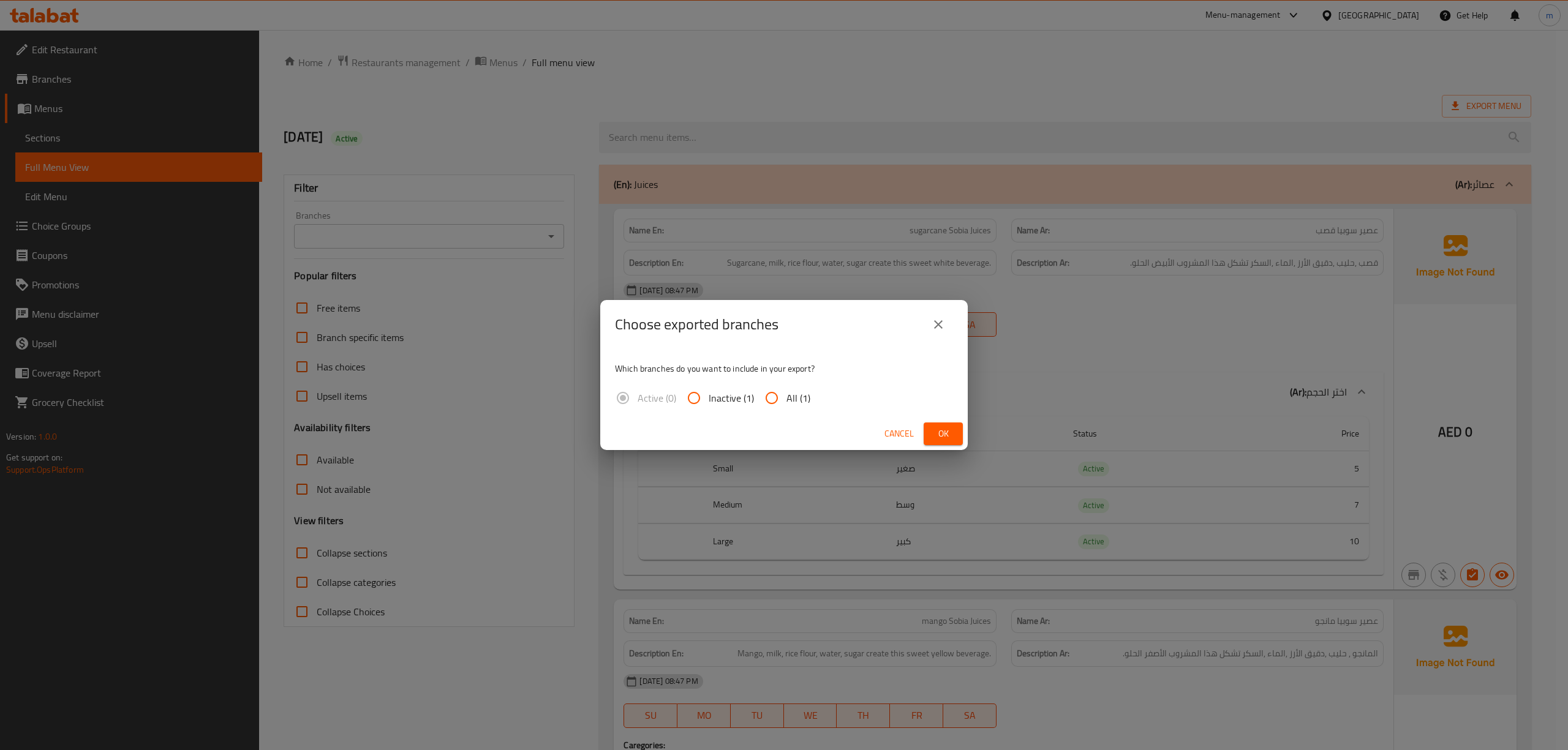
click at [787, 402] on span "All (1)" at bounding box center [798, 398] width 24 height 15
click at [786, 402] on input "All (1)" at bounding box center [771, 397] width 29 height 29
radio input "true"
click at [950, 434] on span "Ok" at bounding box center [943, 434] width 20 height 15
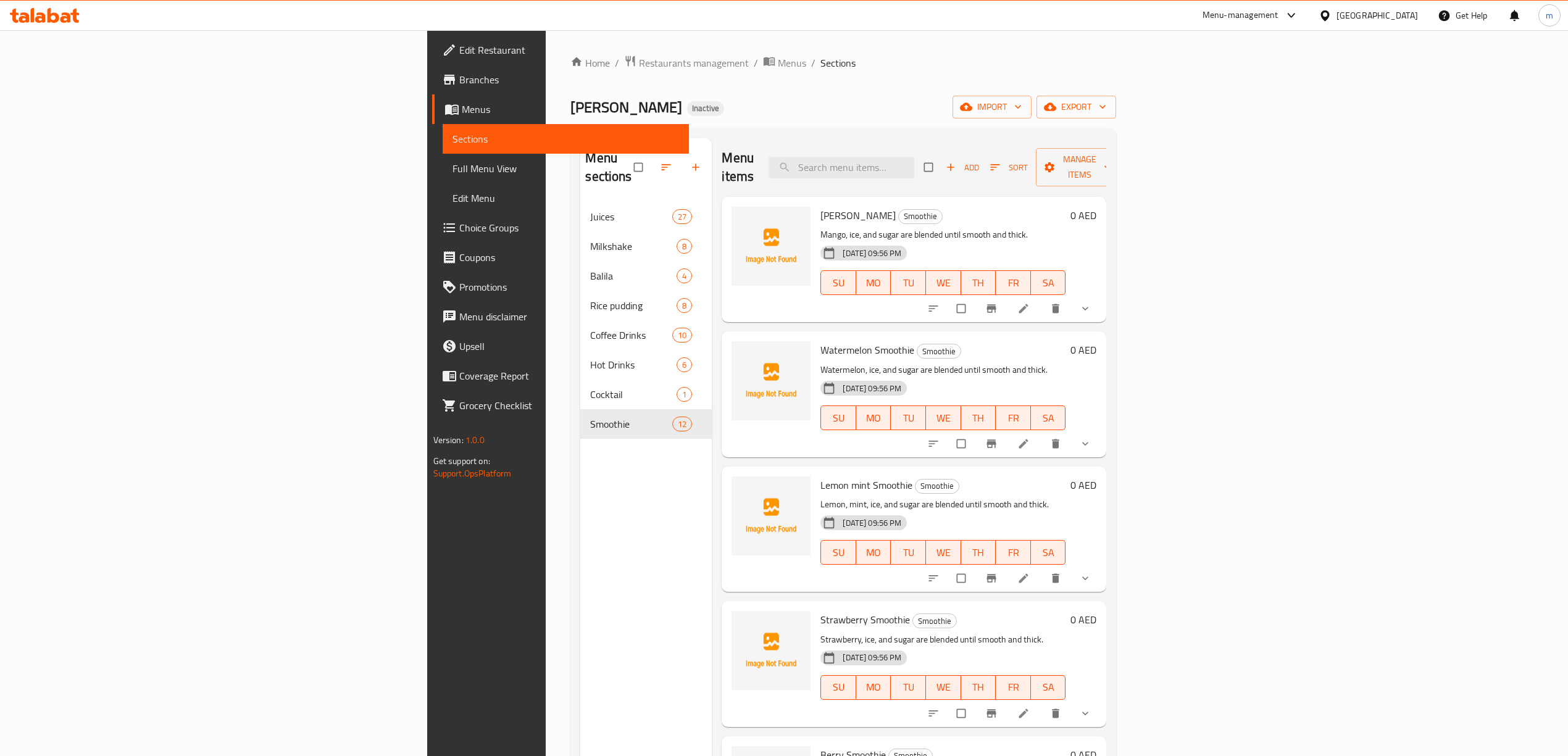
click at [452, 161] on span "Full Menu View" at bounding box center [565, 169] width 226 height 15
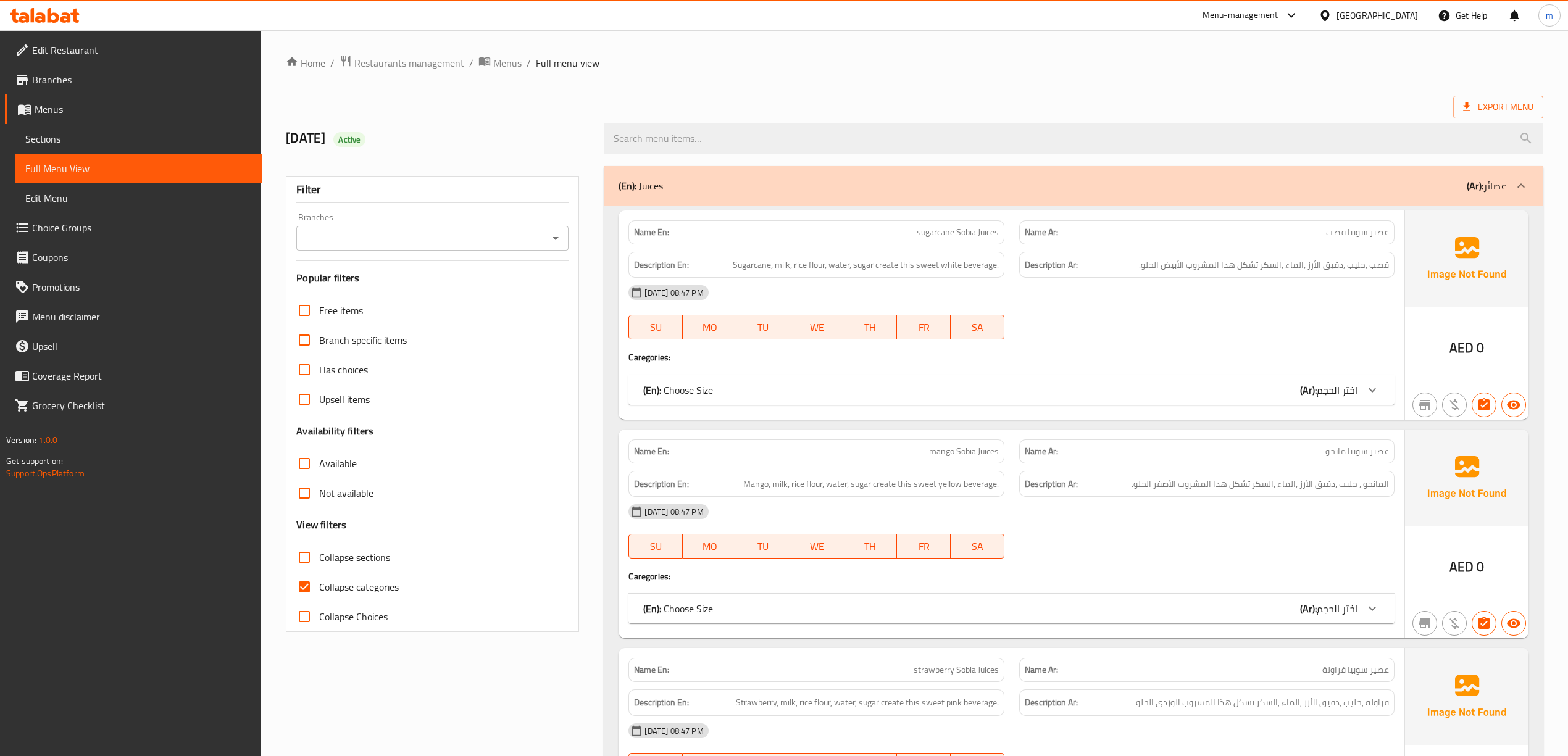
click at [337, 591] on span "Collapse categories" at bounding box center [359, 586] width 80 height 15
click at [319, 591] on input "Collapse categories" at bounding box center [304, 586] width 29 height 29
checkbox input "false"
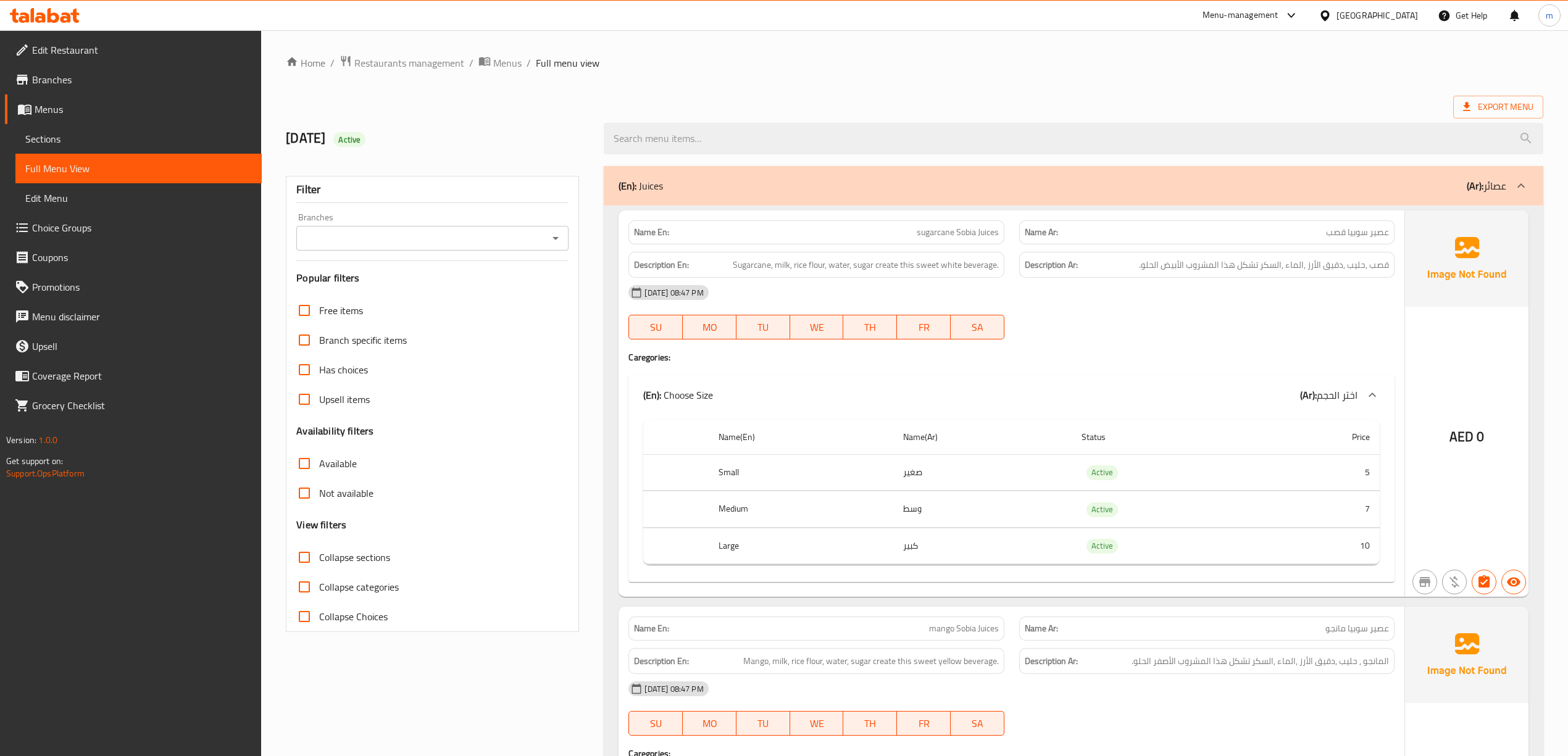
click at [362, 554] on span "Collapse sections" at bounding box center [354, 557] width 71 height 15
click at [319, 554] on input "Collapse sections" at bounding box center [304, 557] width 29 height 29
checkbox input "true"
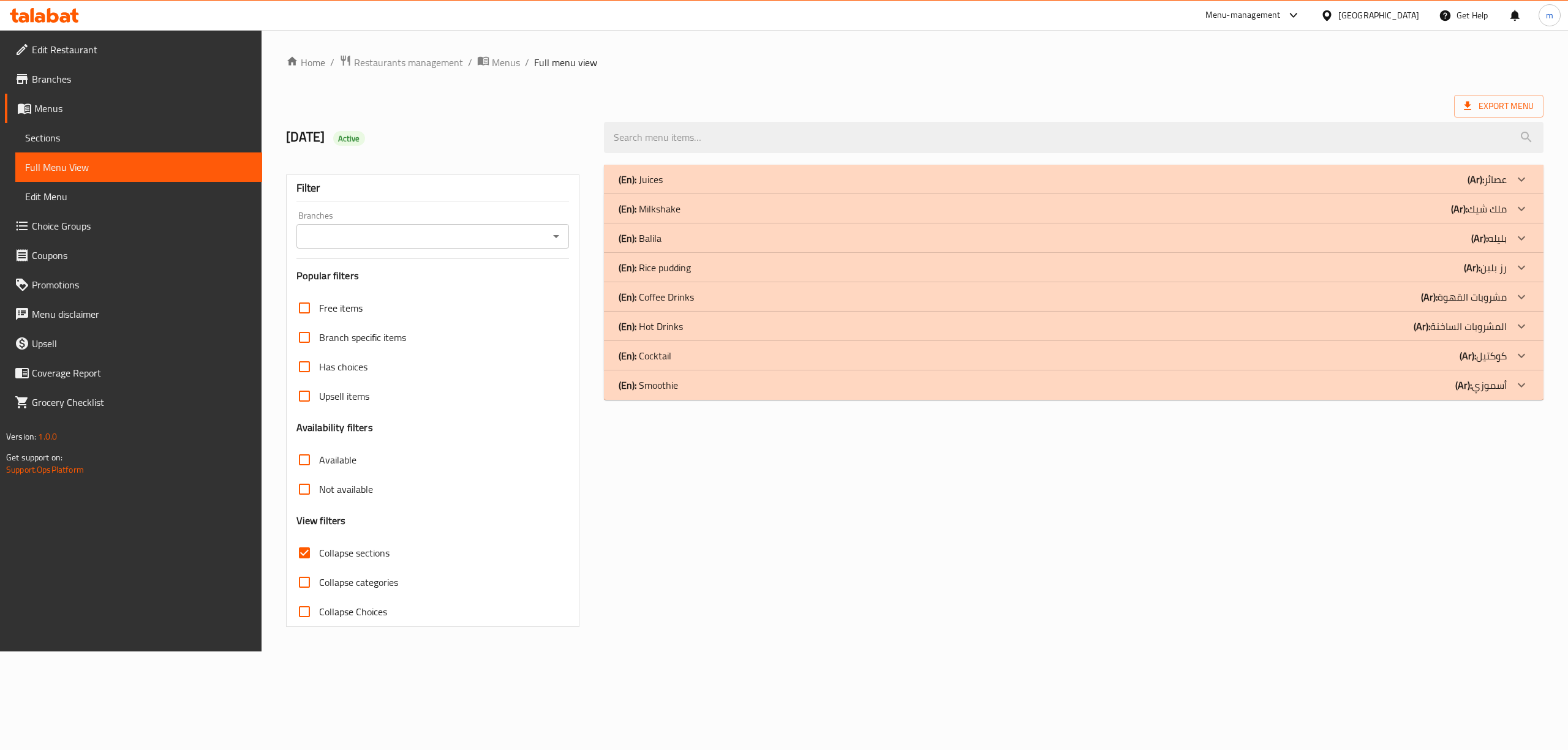
click at [699, 391] on div "(En): Smoothie (Ar): أسموزي" at bounding box center [1062, 385] width 888 height 15
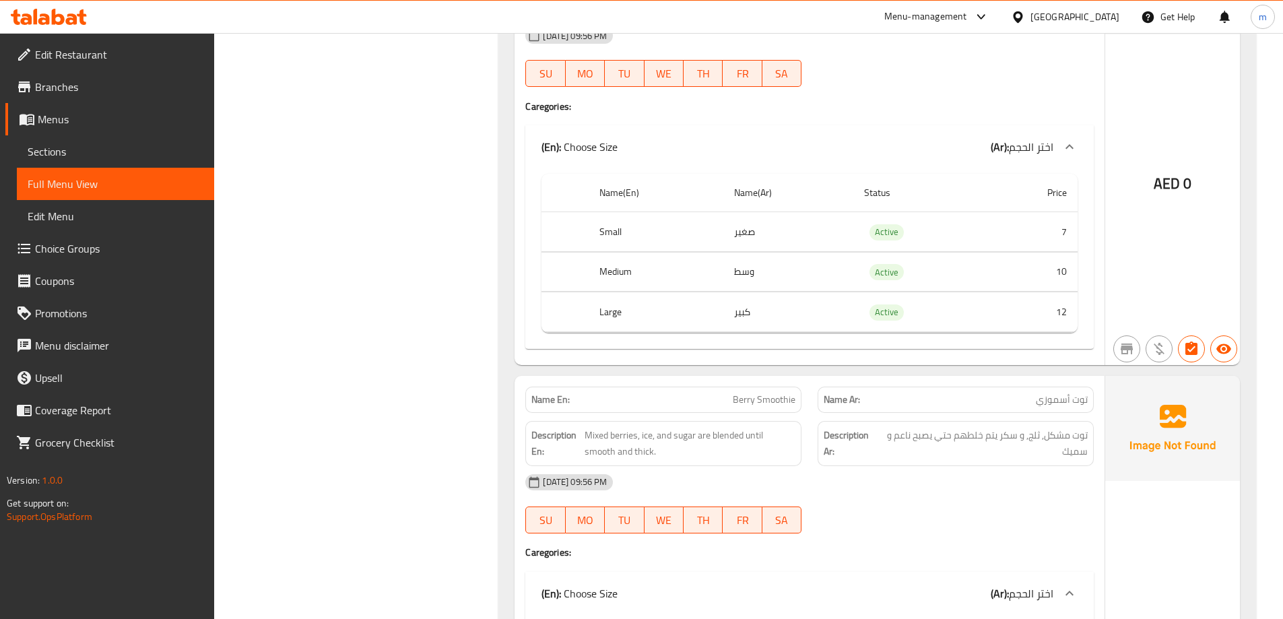
scroll to position [1952, 0]
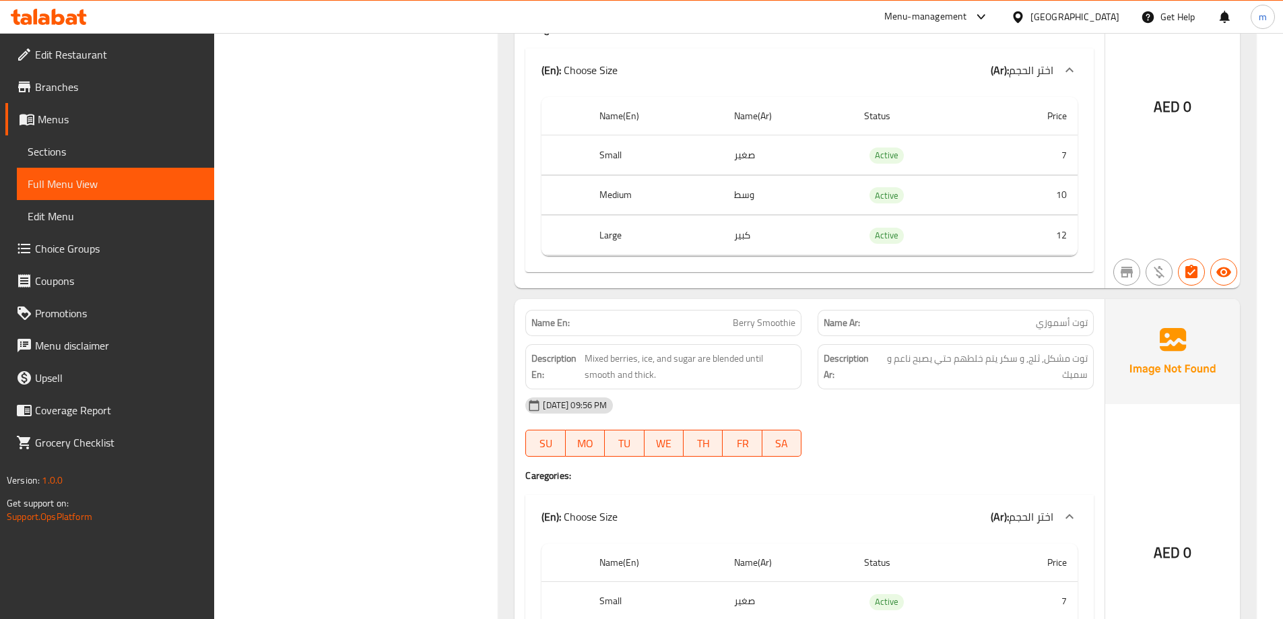
click at [754, 320] on span "Berry Smoothie" at bounding box center [764, 323] width 63 height 14
click at [745, 323] on span "Berry Smoothie" at bounding box center [764, 323] width 63 height 14
copy span "Berry"
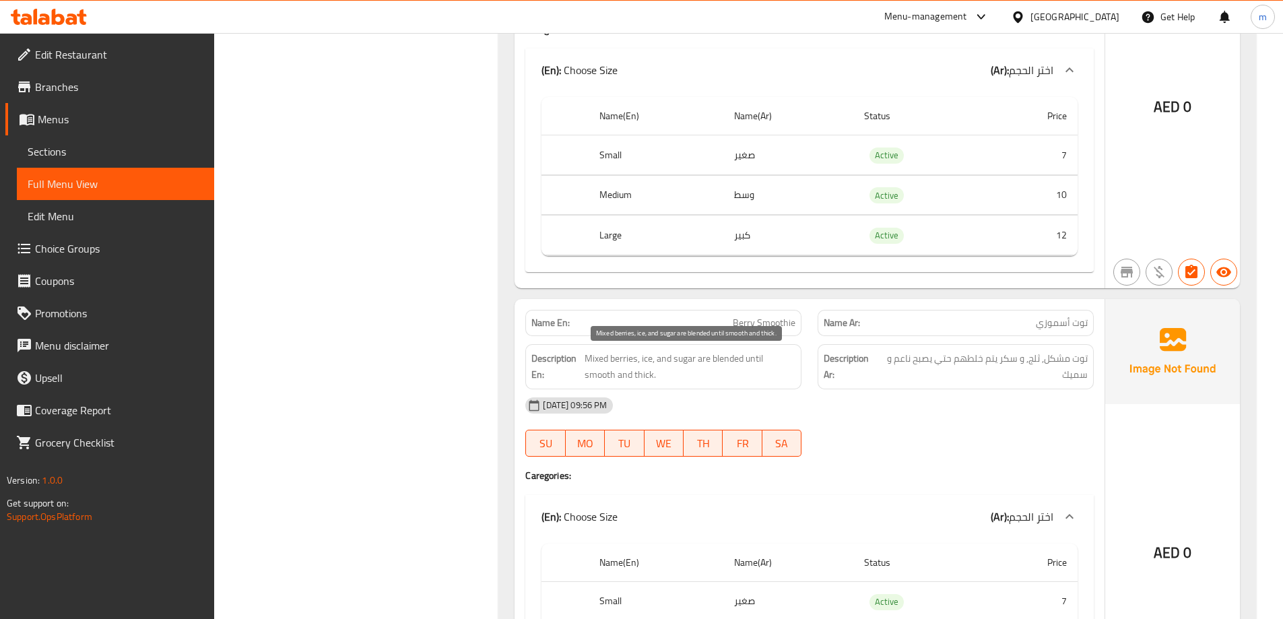
click at [625, 360] on span "Mixed berries, ice, and sugar are blended until smooth and thick." at bounding box center [689, 366] width 211 height 33
copy span "berries"
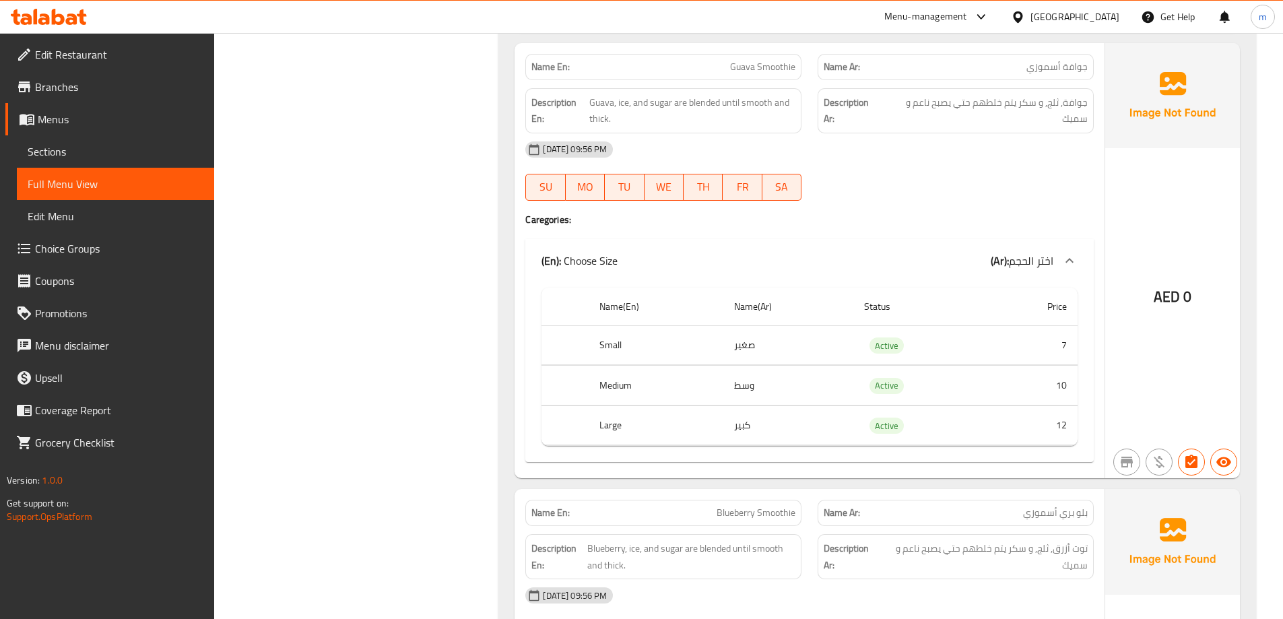
scroll to position [4107, 0]
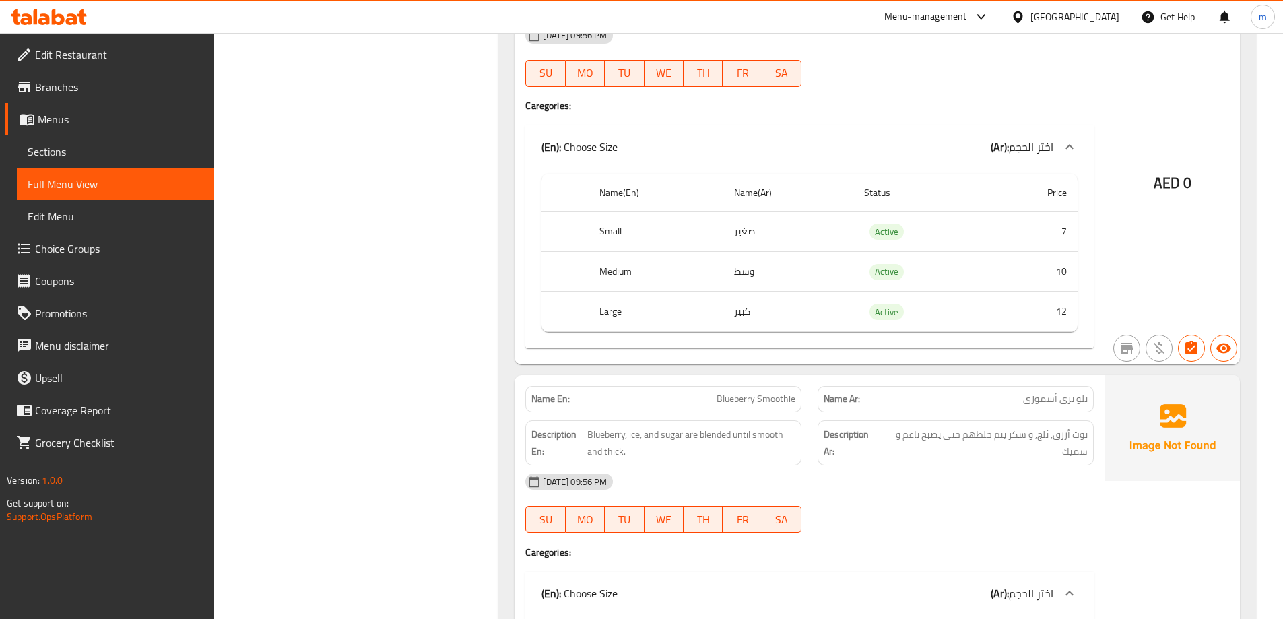
click at [1041, 403] on span "بلو بري أسموزي" at bounding box center [1055, 399] width 65 height 14
copy span "بلو بري أسموزي"
click at [1085, 400] on span "بلو بري أسموزي" at bounding box center [1055, 399] width 65 height 14
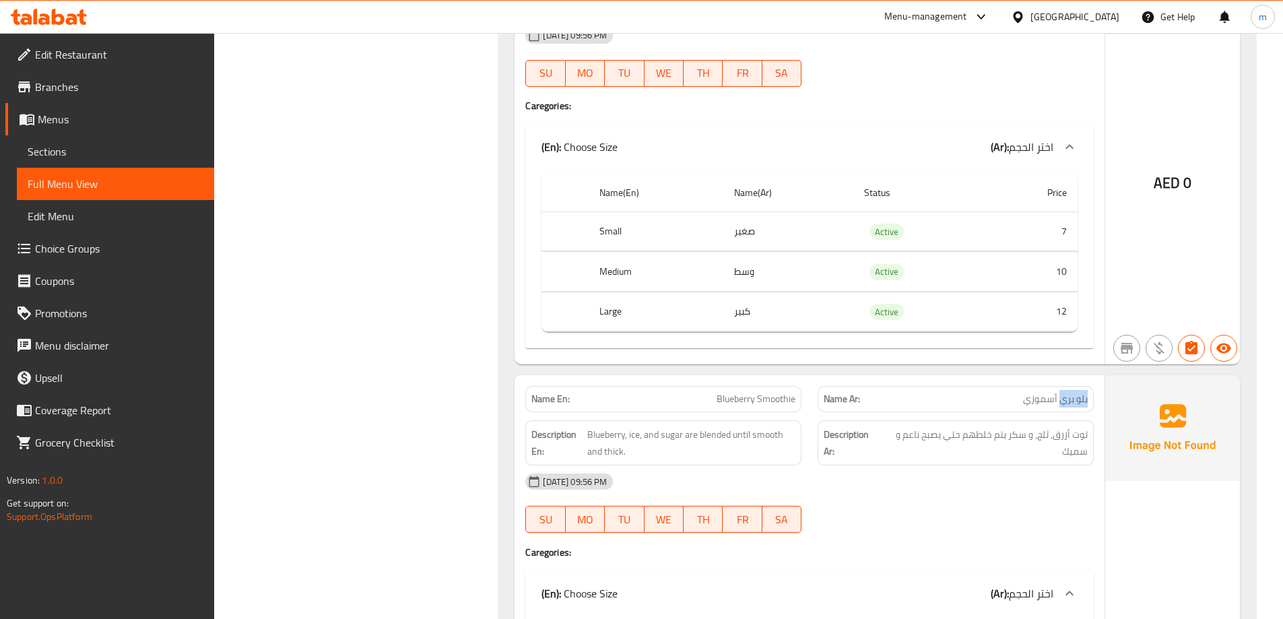
drag, startPoint x: 1087, startPoint y: 399, endPoint x: 1063, endPoint y: 405, distance: 25.2
click at [1063, 405] on div "Name Ar: بلو بري أسموزي" at bounding box center [955, 399] width 276 height 26
copy span "بلو بري"
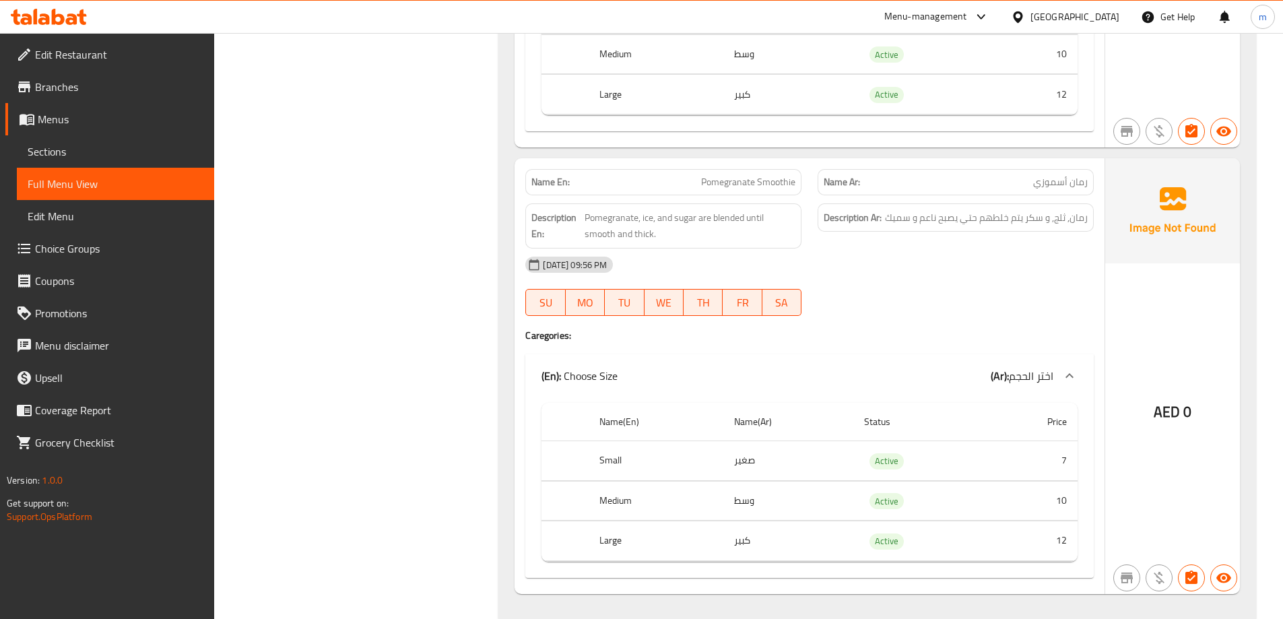
scroll to position [5245, 0]
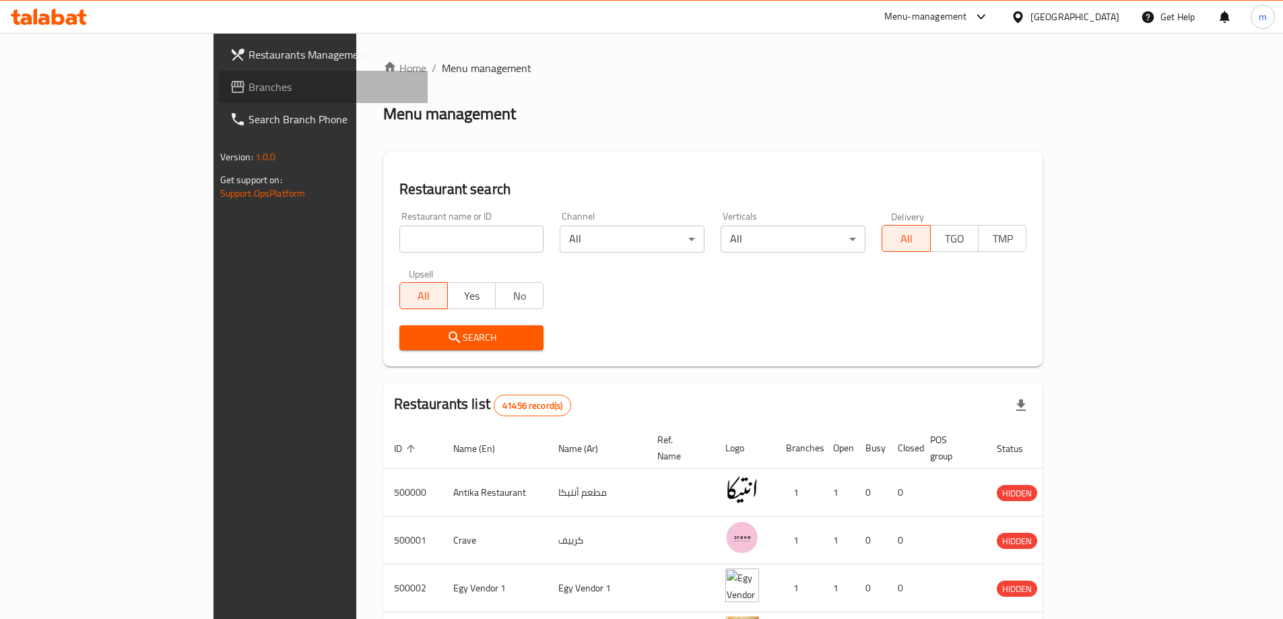
click at [248, 88] on span "Branches" at bounding box center [332, 87] width 168 height 16
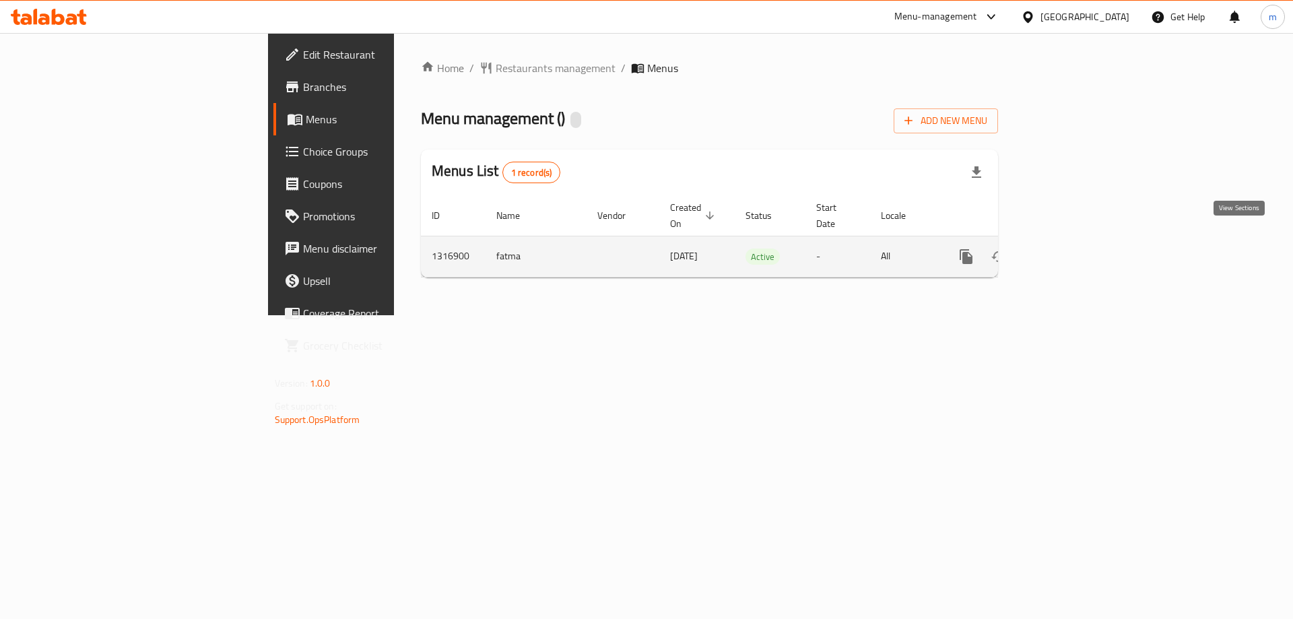
click at [1071, 248] on icon "enhanced table" at bounding box center [1063, 256] width 16 height 16
